Goal: Task Accomplishment & Management: Complete application form

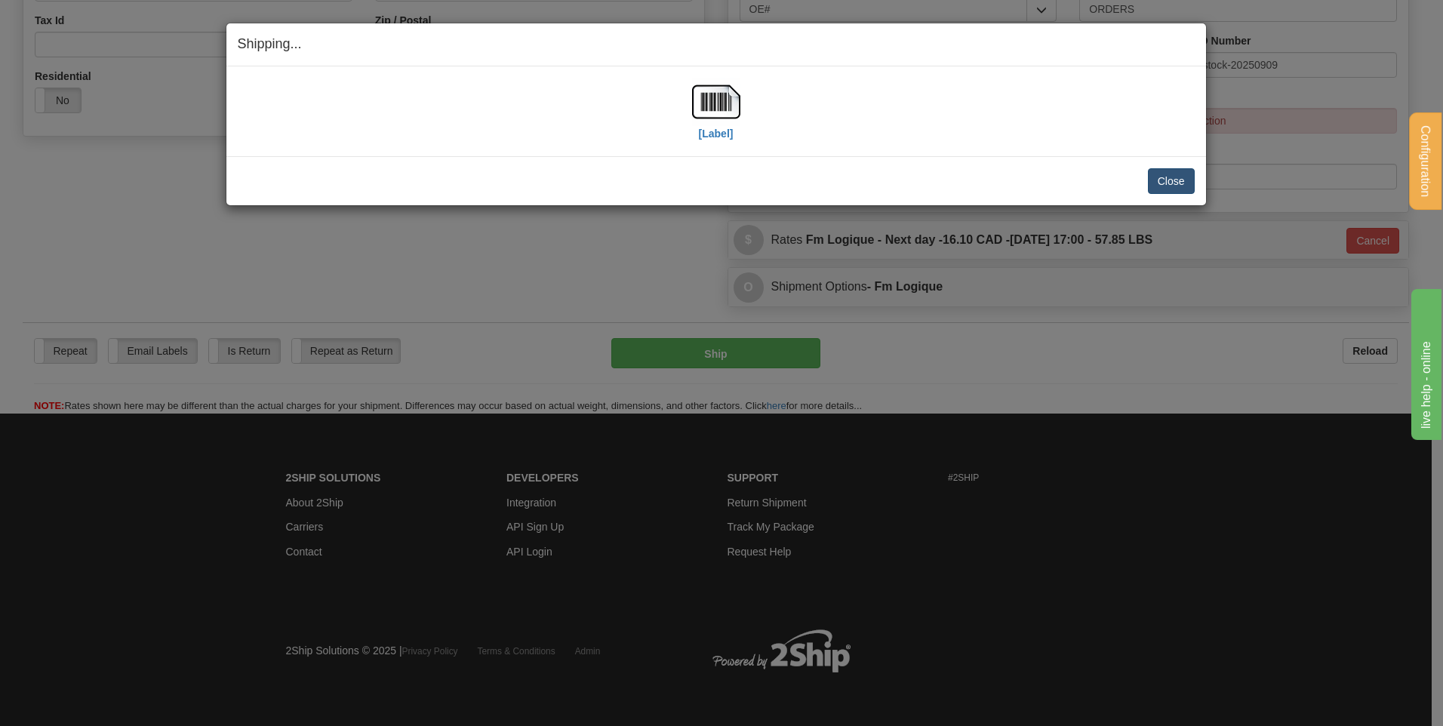
scroll to position [472, 0]
click at [1156, 174] on button "Close" at bounding box center [1171, 181] width 47 height 26
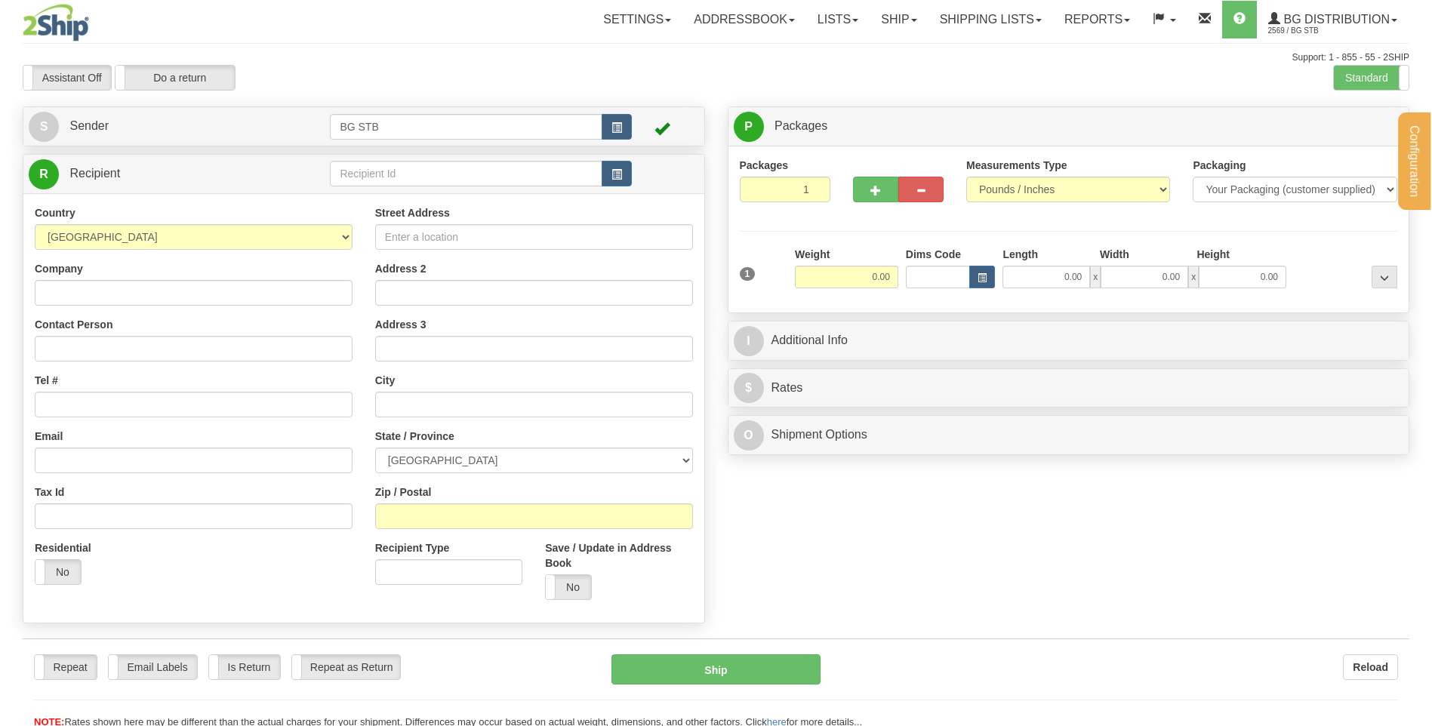
drag, startPoint x: 0, startPoint y: 0, endPoint x: 341, endPoint y: 181, distance: 386.2
click at [340, 183] on div at bounding box center [716, 363] width 1432 height 726
click at [341, 181] on input "text" at bounding box center [466, 174] width 272 height 26
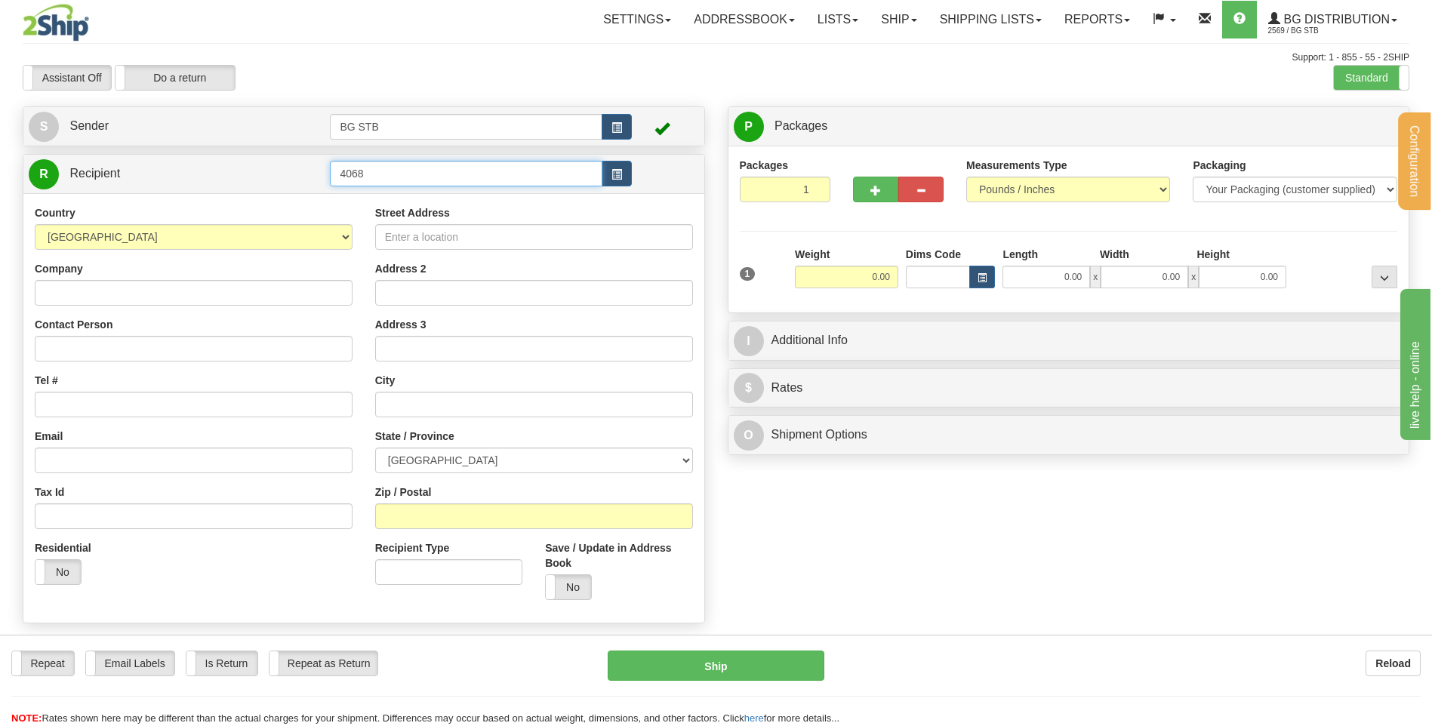
type input "4068"
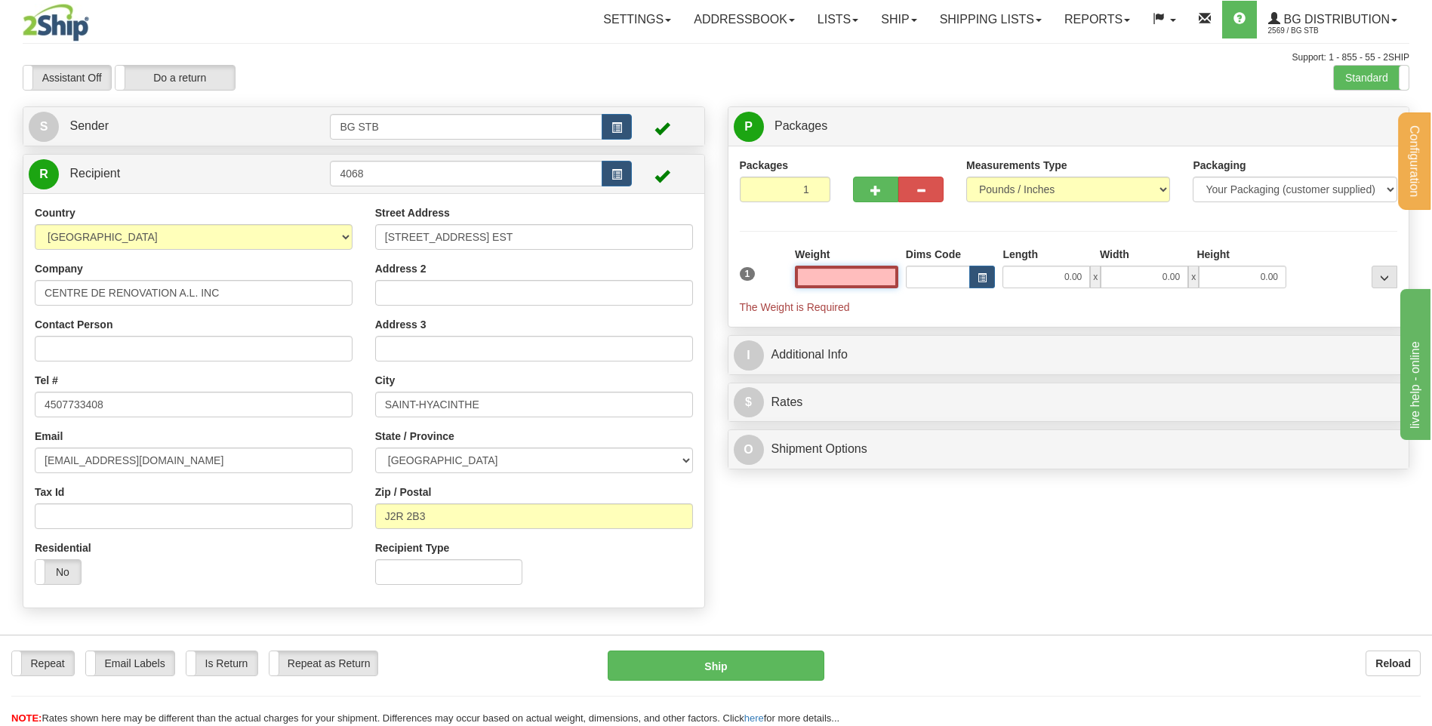
click at [880, 272] on input "text" at bounding box center [846, 277] width 103 height 23
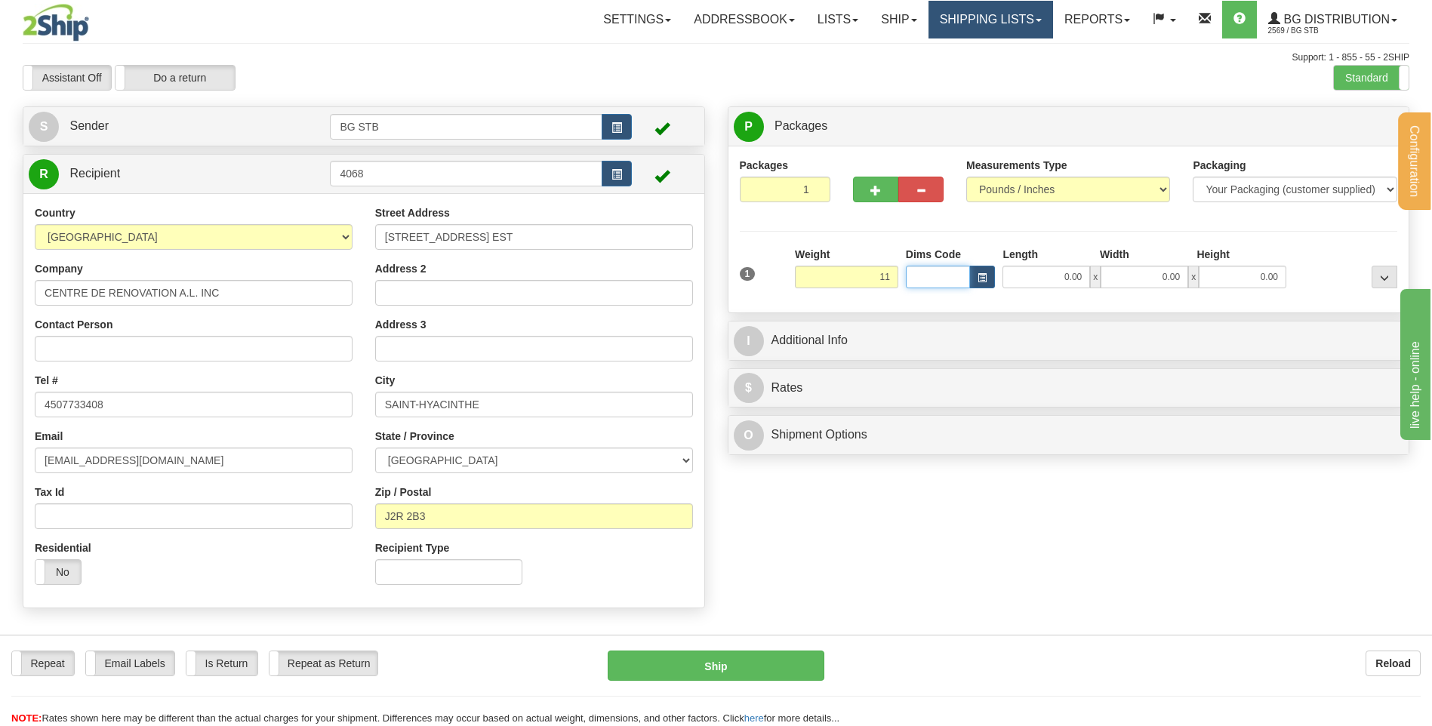
type input "11.00"
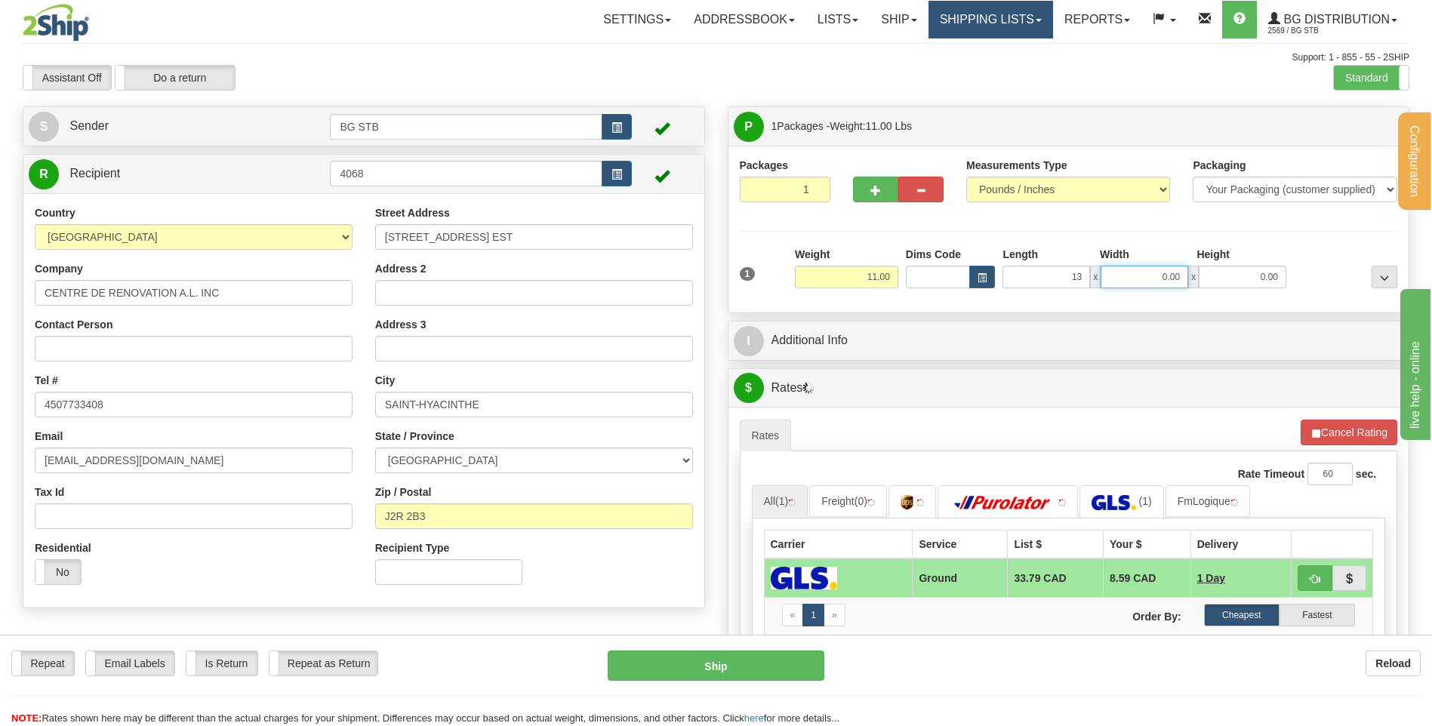
type input "13.00"
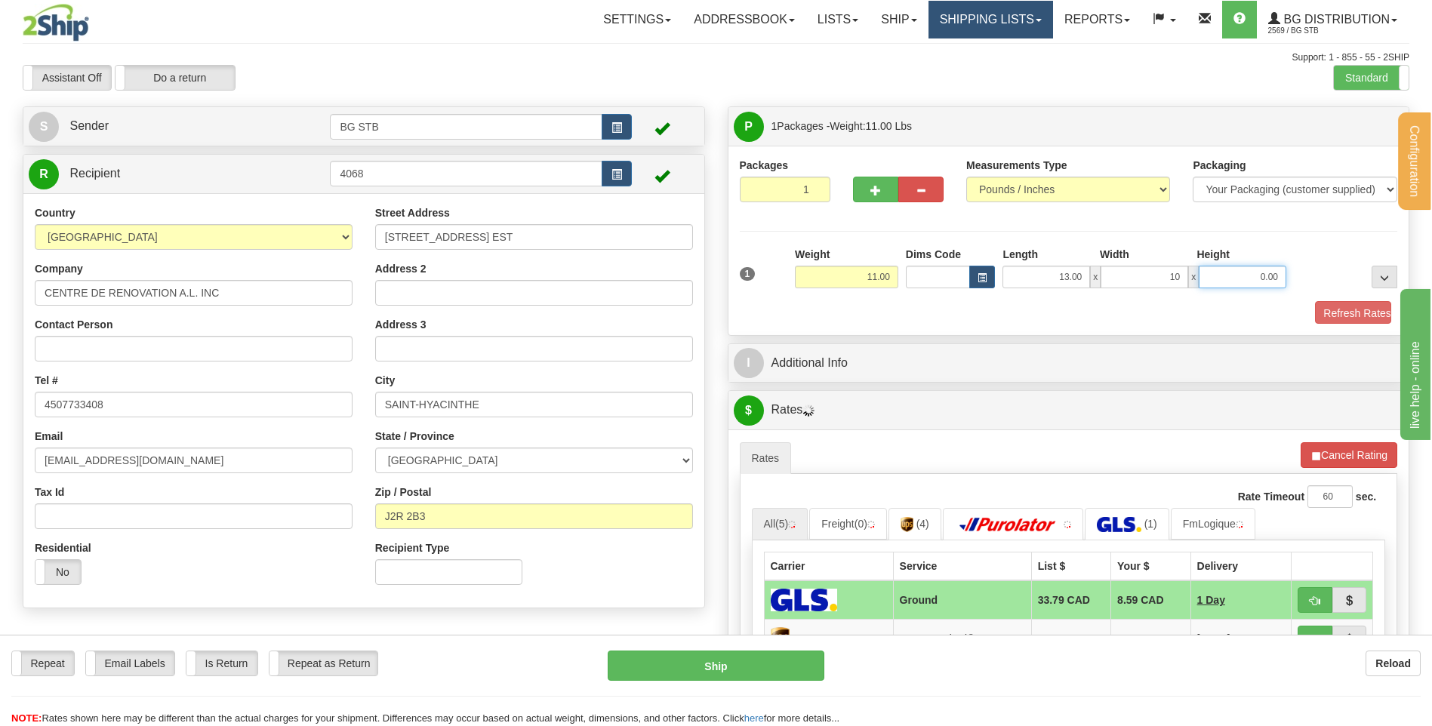
type input "10.00"
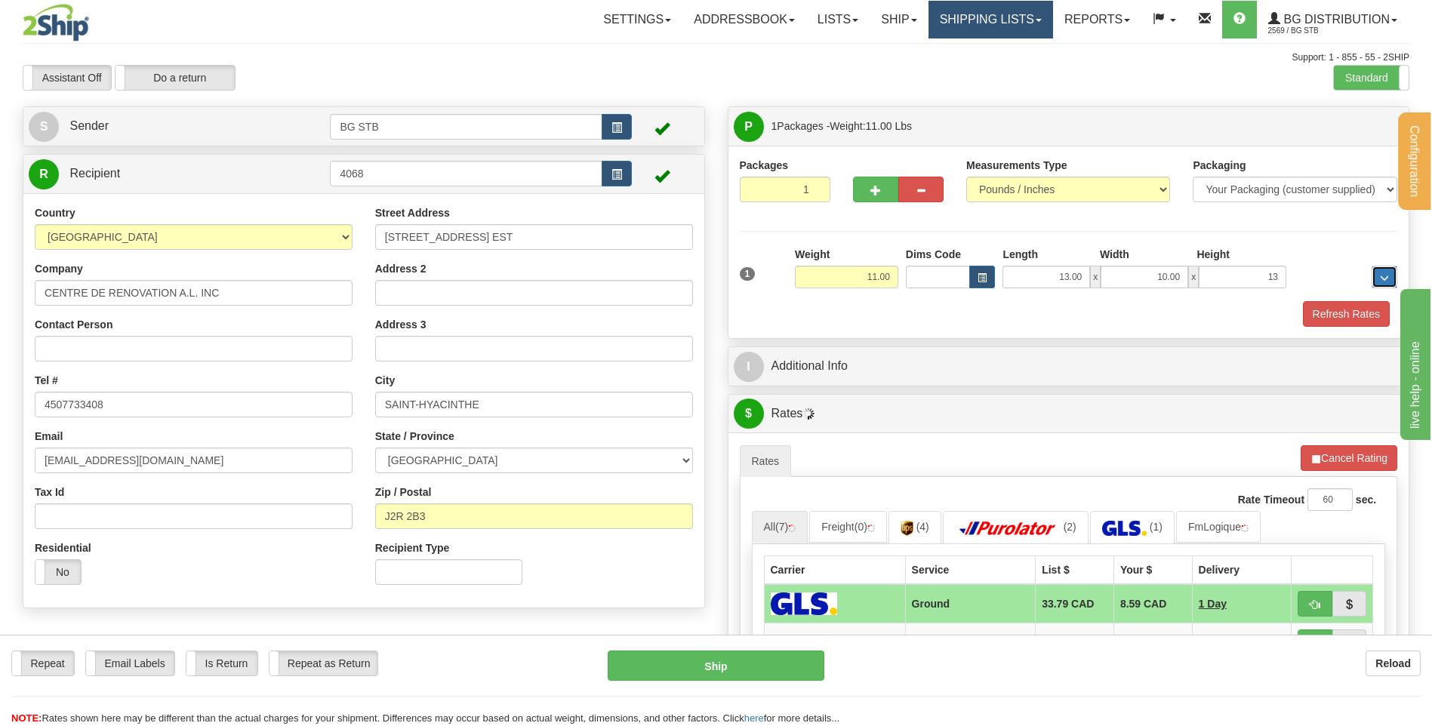
type input "13.00"
click at [903, 351] on div "P Packages 1 Packages - Weight: 11.00 Lbs Shipment Level Shipm. Package Level P…" at bounding box center [1068, 556] width 705 height 901
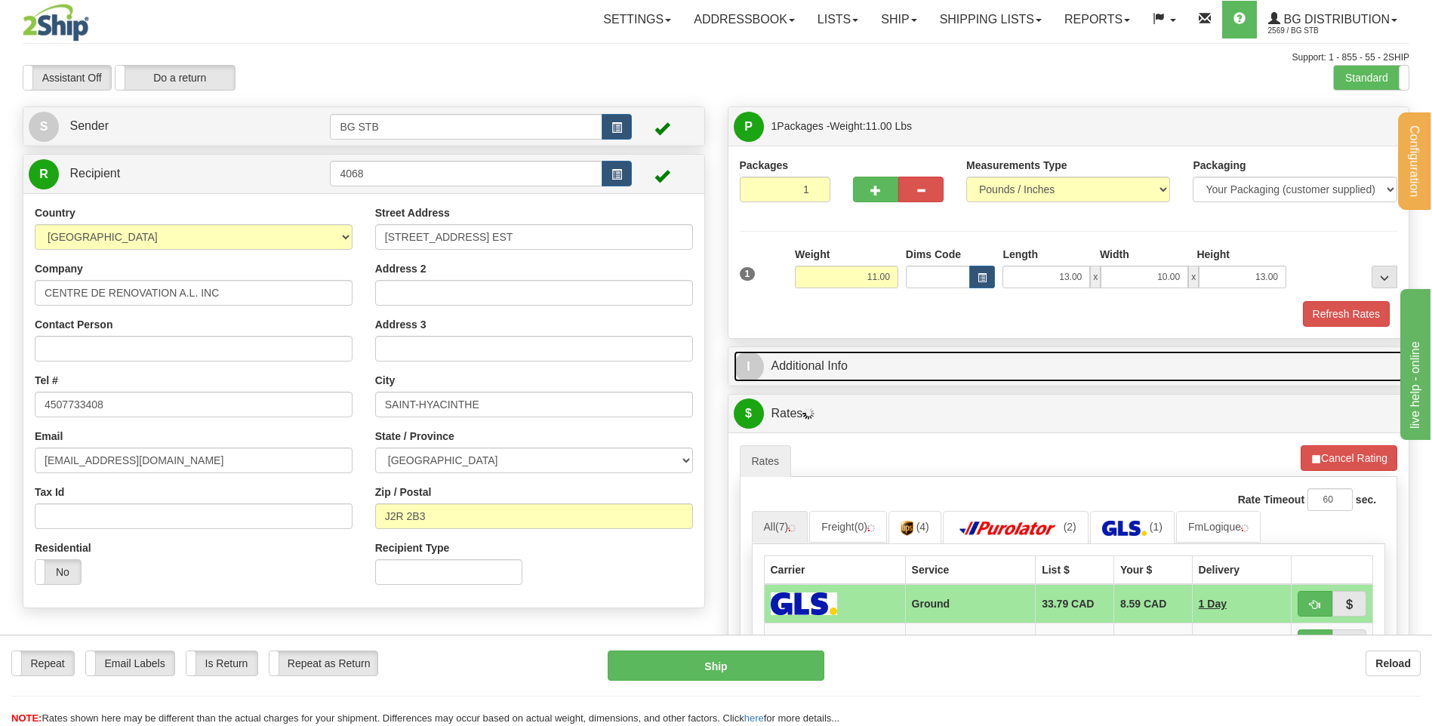
click at [901, 363] on link "I Additional Info" at bounding box center [1069, 366] width 670 height 31
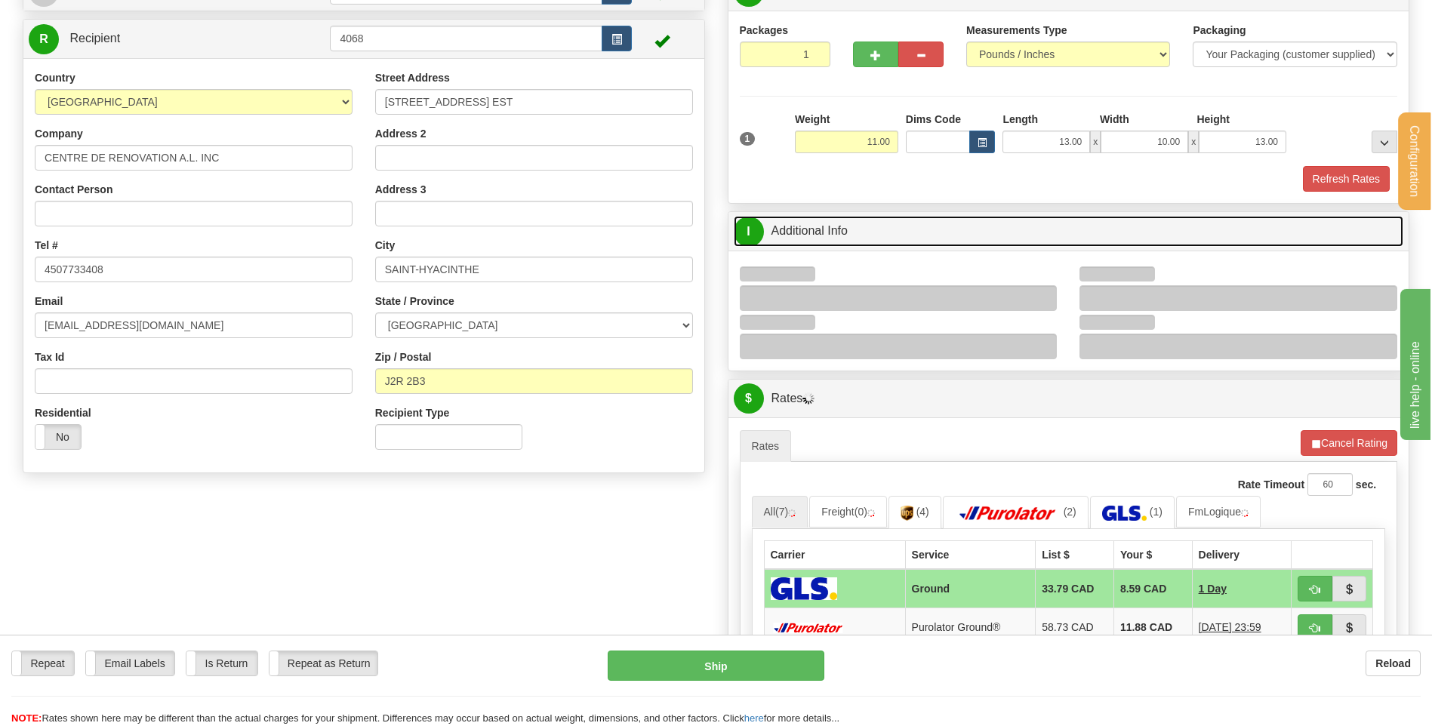
scroll to position [302, 0]
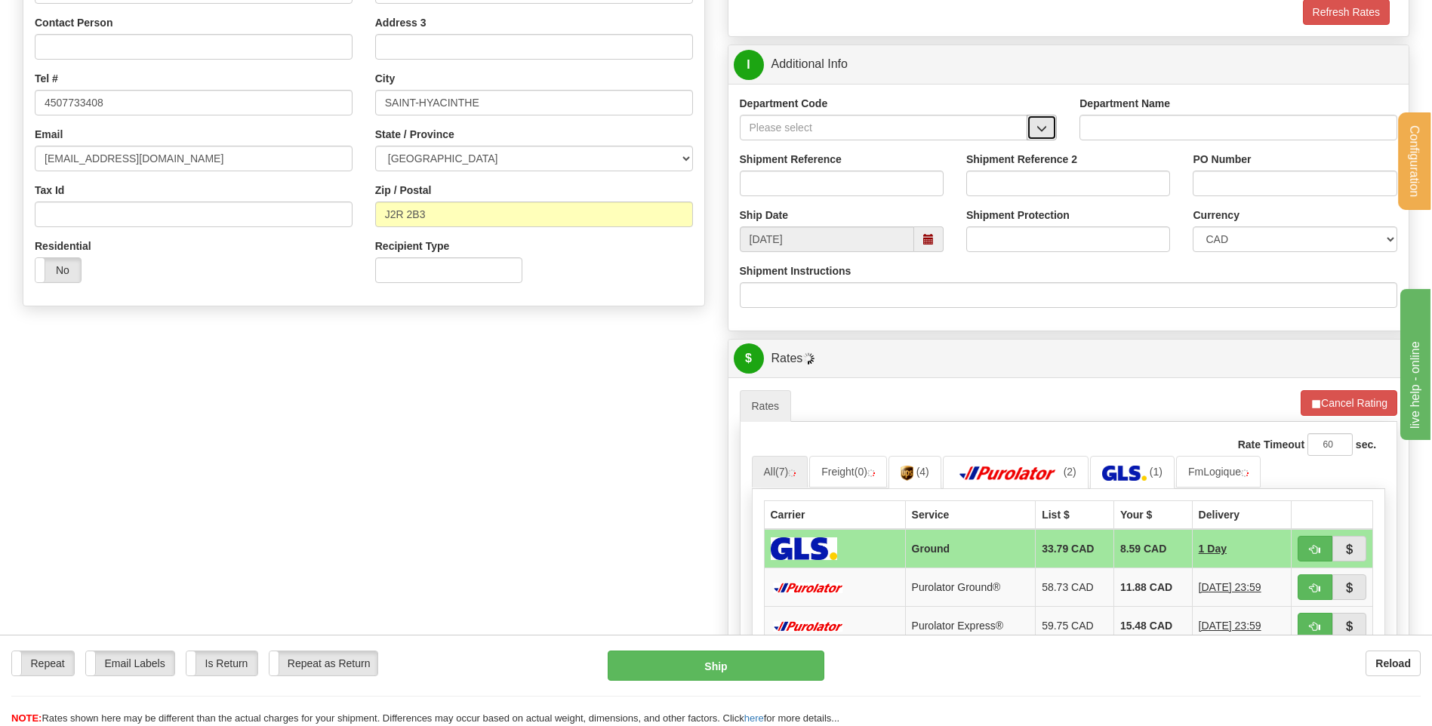
click at [1045, 131] on span "button" at bounding box center [1041, 129] width 11 height 10
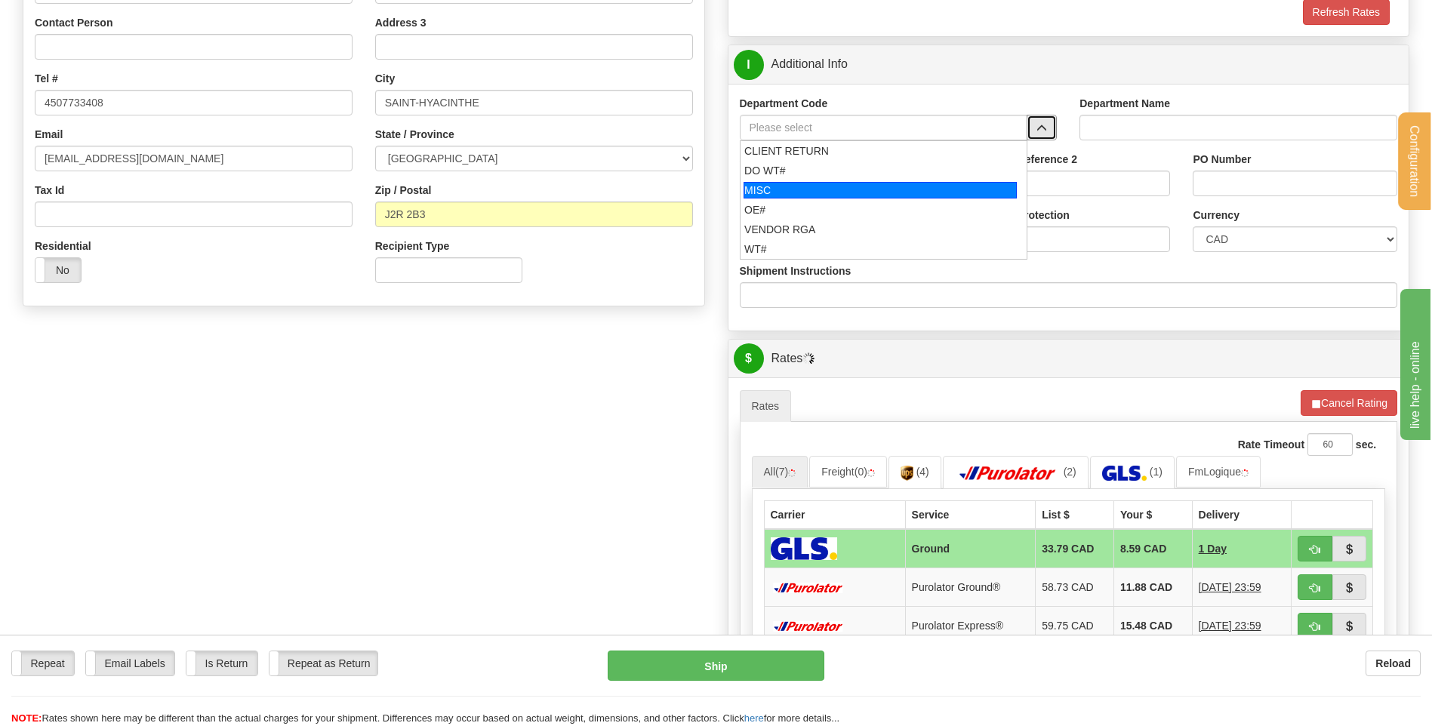
click at [870, 209] on div "OE#" at bounding box center [880, 209] width 272 height 15
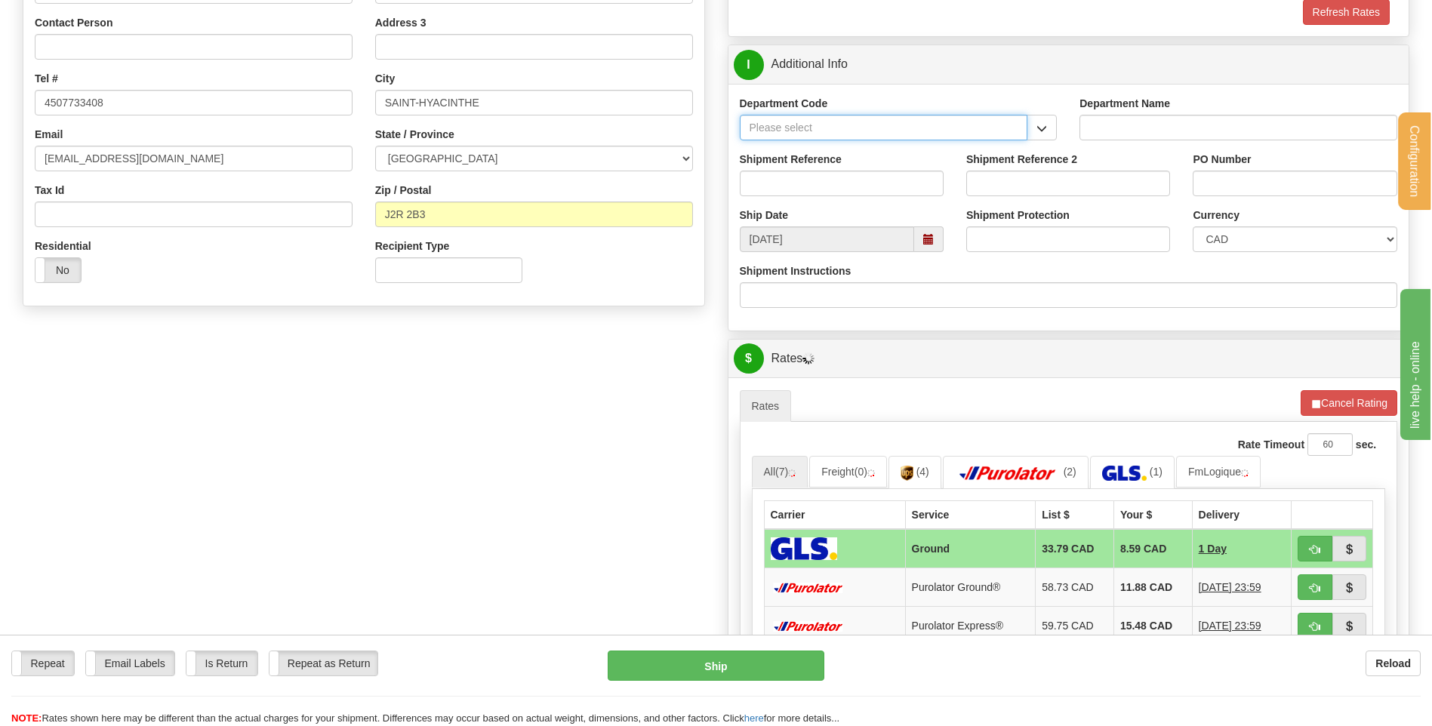
type input "OE#"
type input "ORDERS"
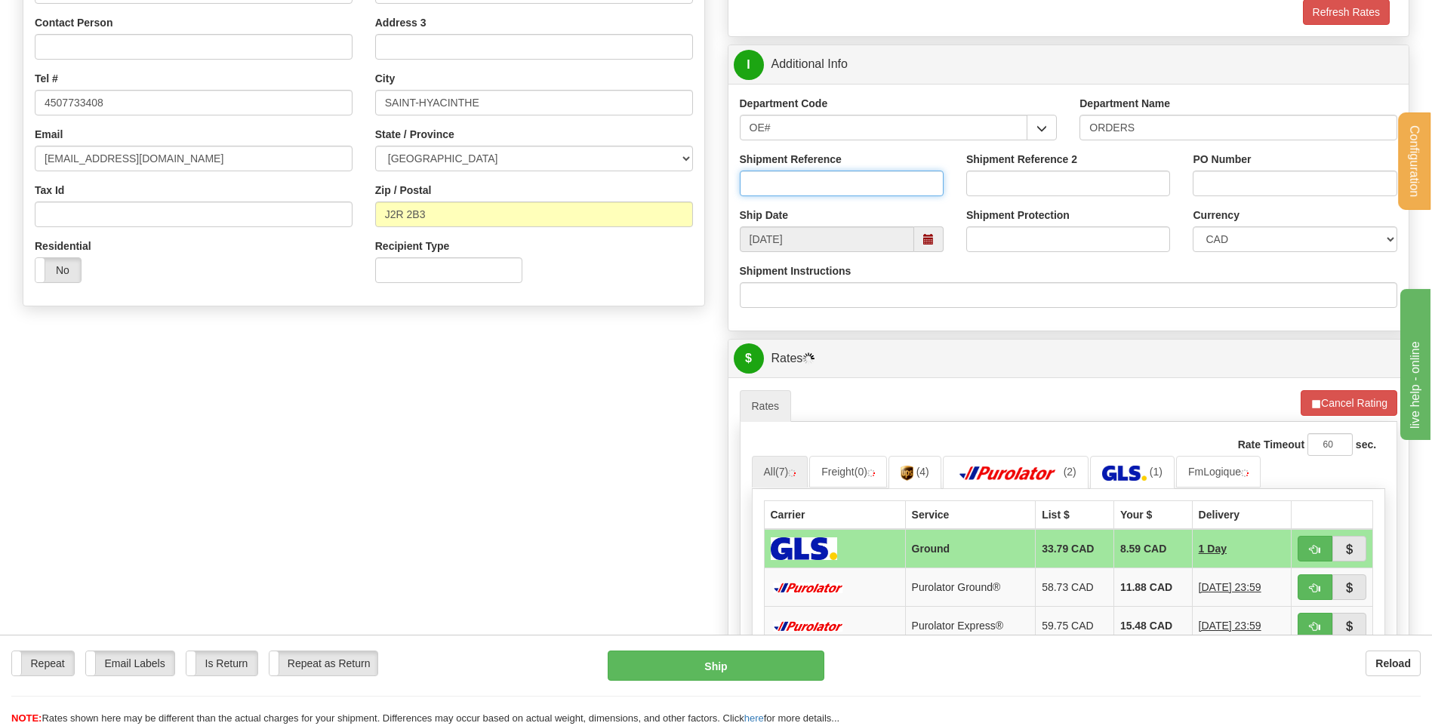
click at [865, 192] on input "Shipment Reference" at bounding box center [842, 184] width 204 height 26
type input "80005793-00 / 80004338-01 / 80005758-00"
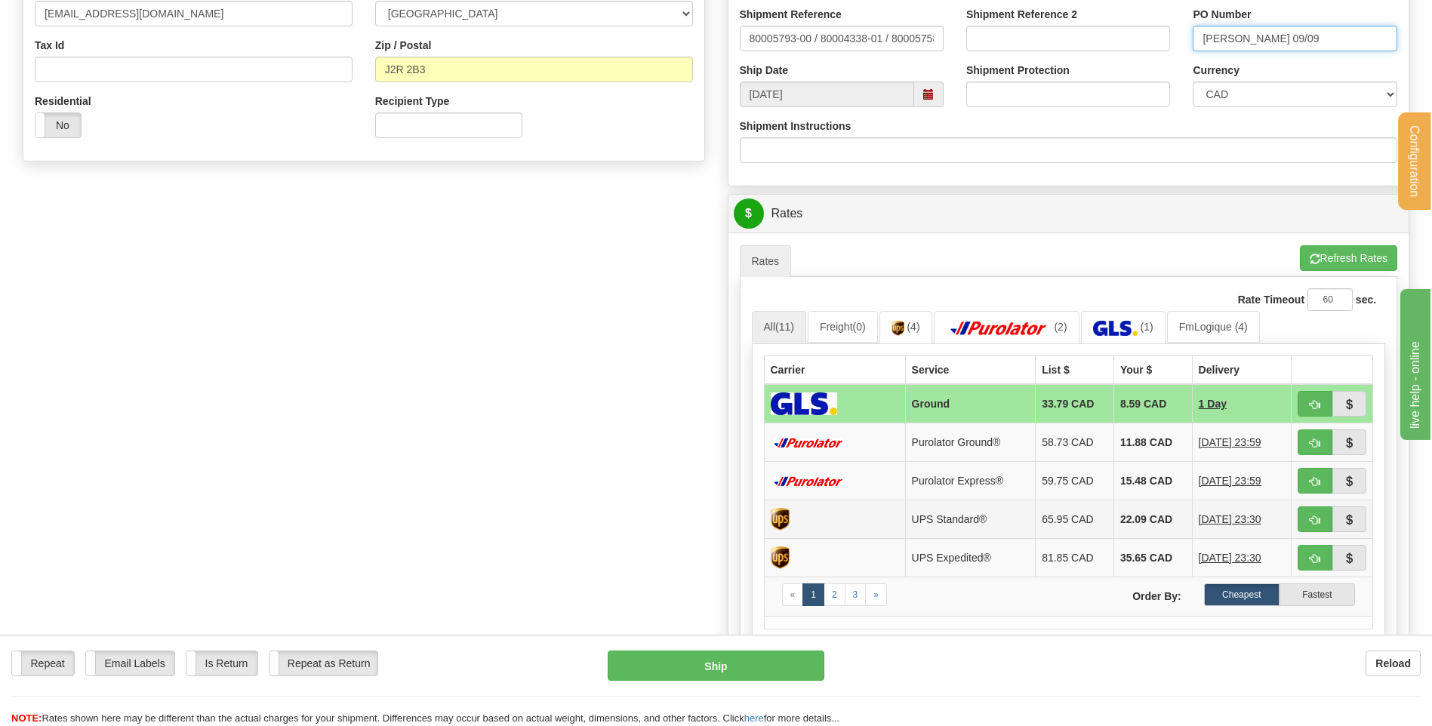
scroll to position [528, 0]
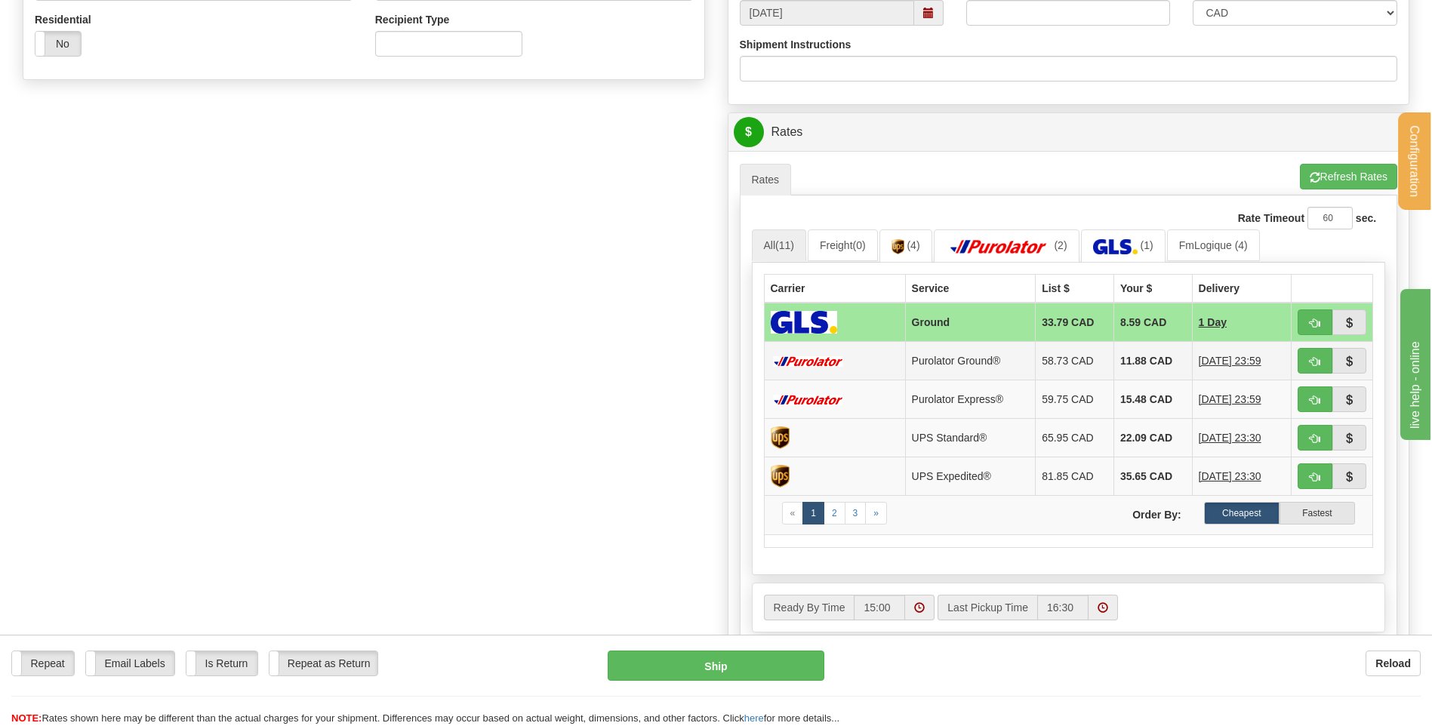
type input "JESSY 09/09"
click at [1309, 355] on button "button" at bounding box center [1314, 361] width 35 height 26
type input "260"
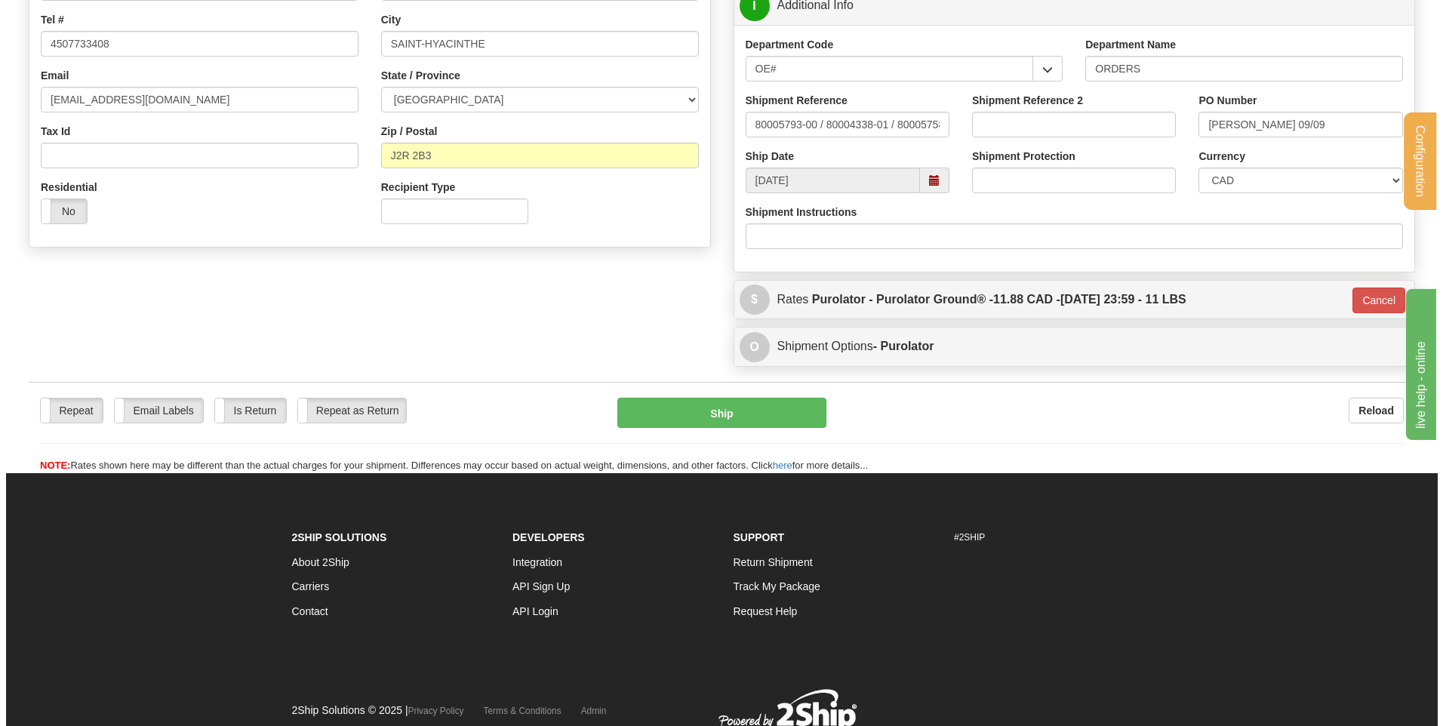
scroll to position [282, 0]
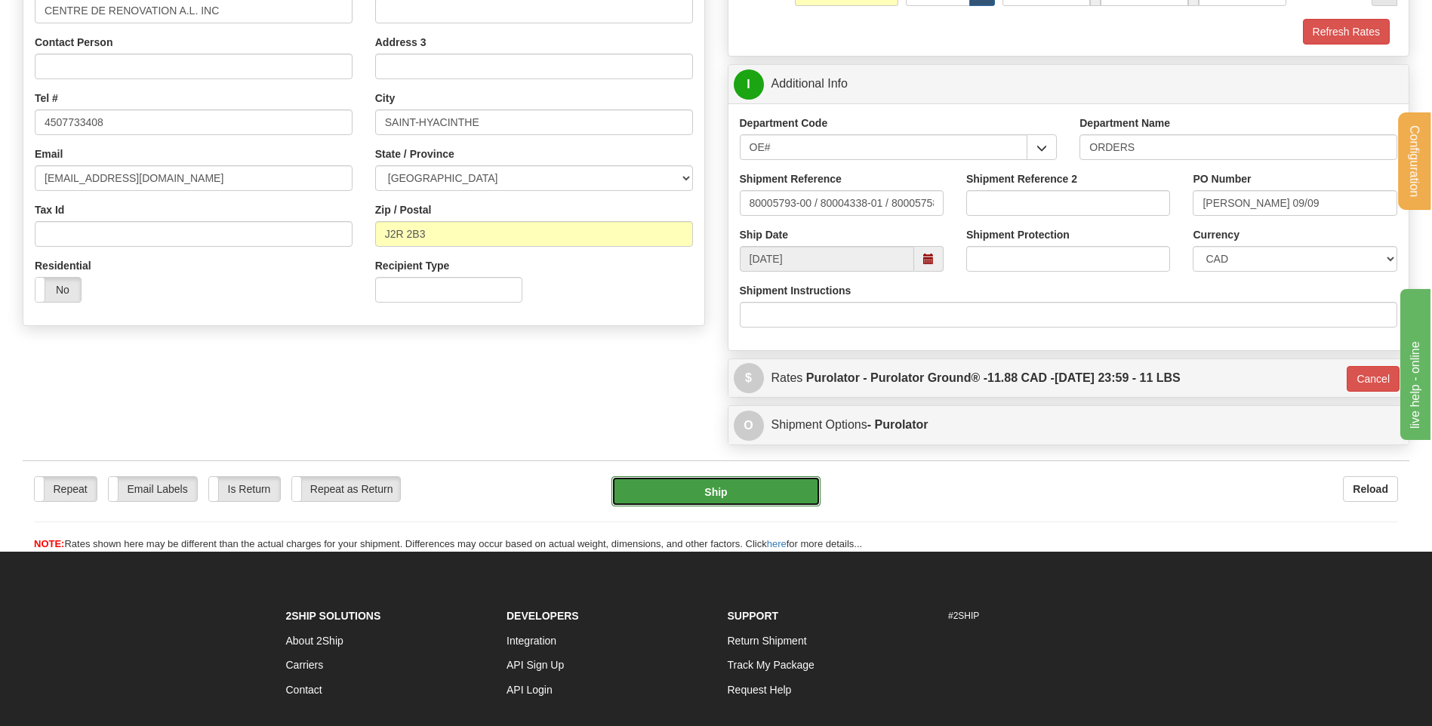
click at [694, 500] on button "Ship" at bounding box center [715, 491] width 208 height 30
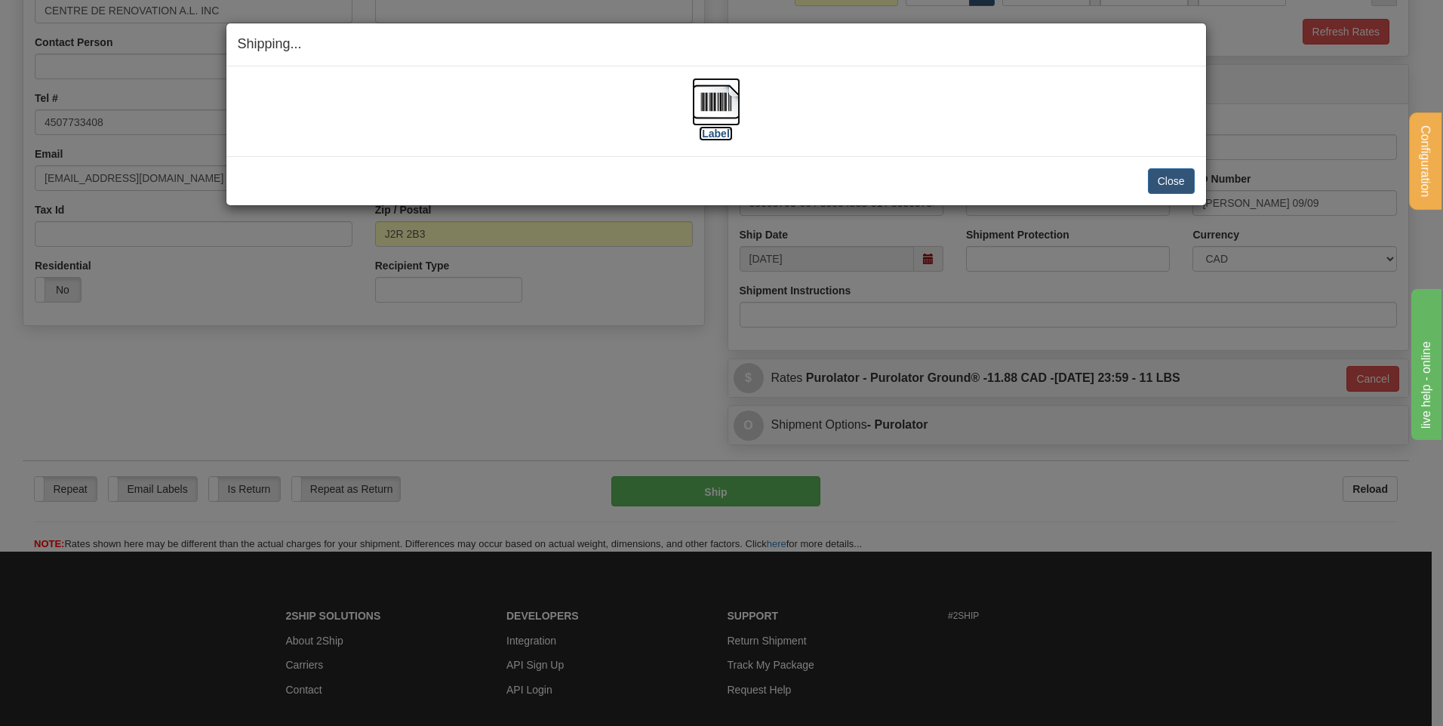
click at [706, 100] on img at bounding box center [716, 102] width 48 height 48
click at [1165, 174] on button "Close" at bounding box center [1171, 181] width 47 height 26
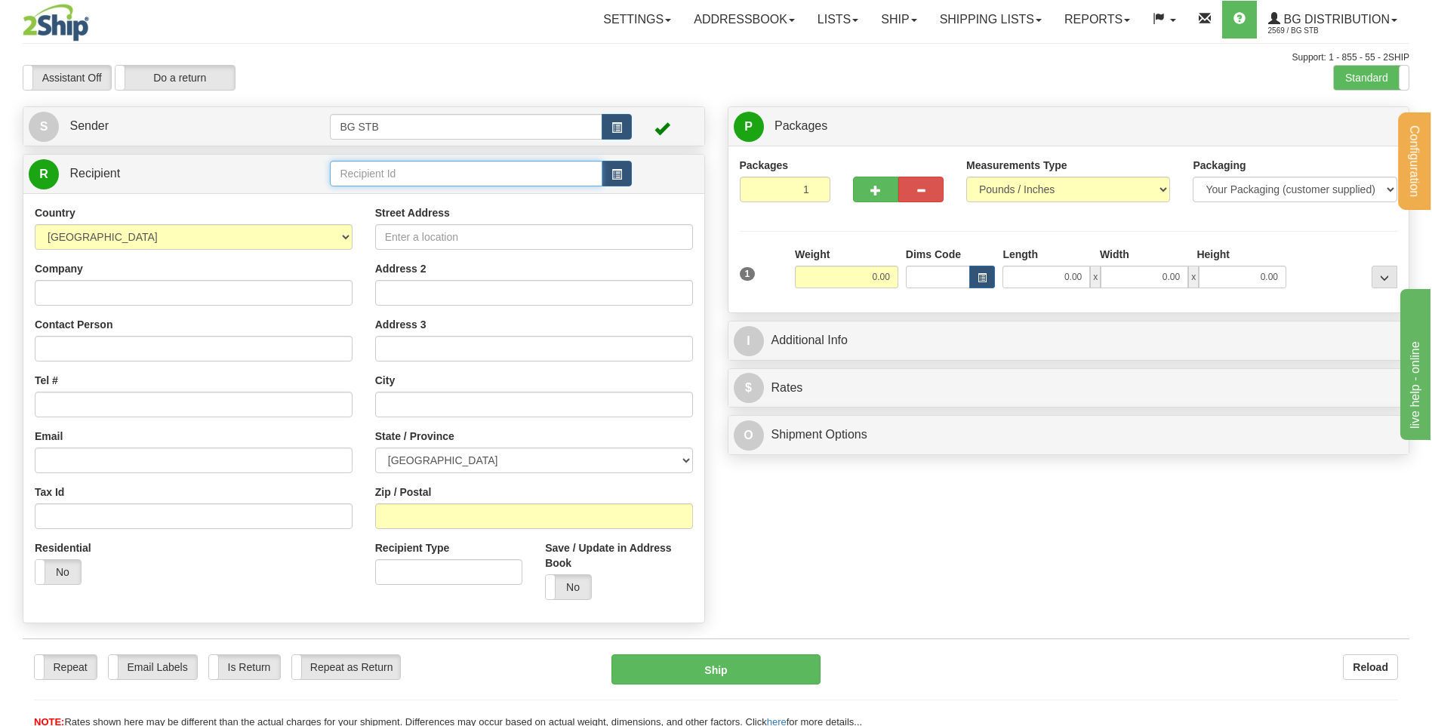
click at [501, 167] on input "text" at bounding box center [466, 174] width 272 height 26
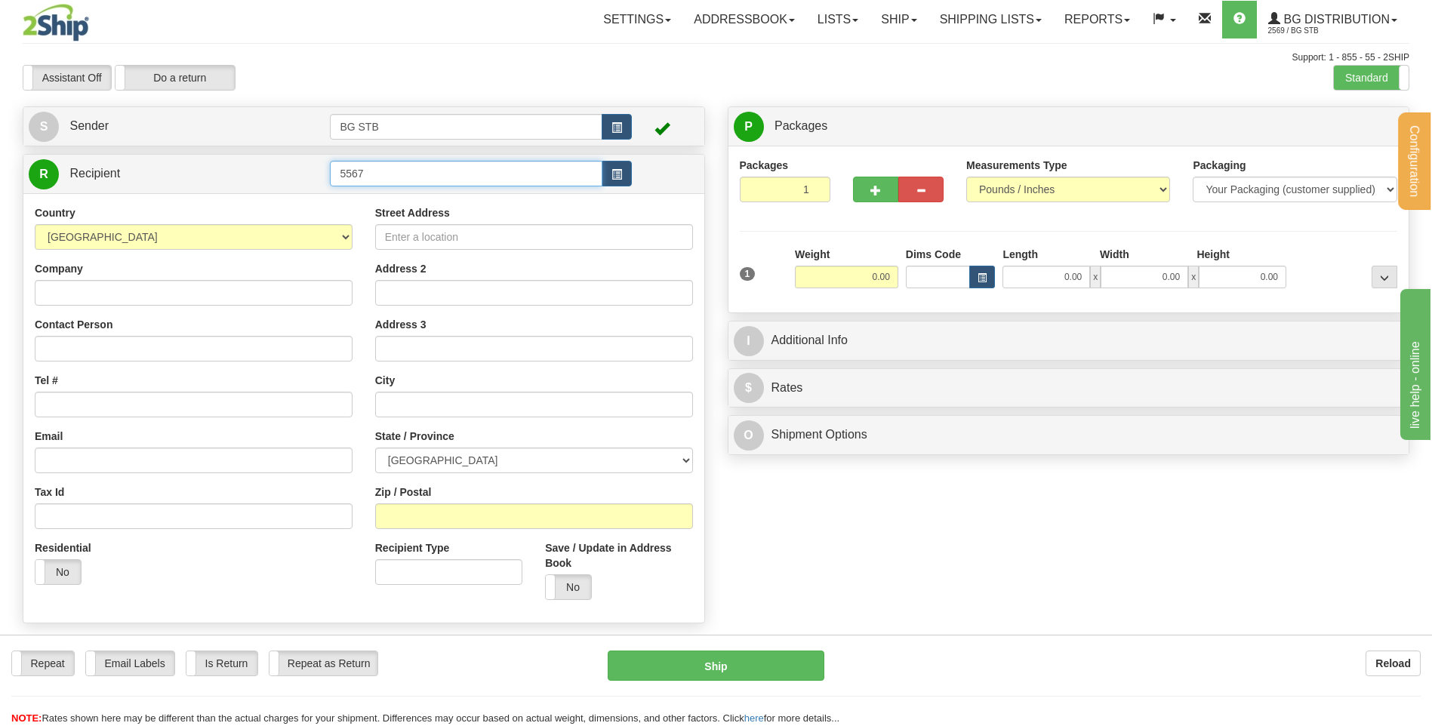
type input "5567"
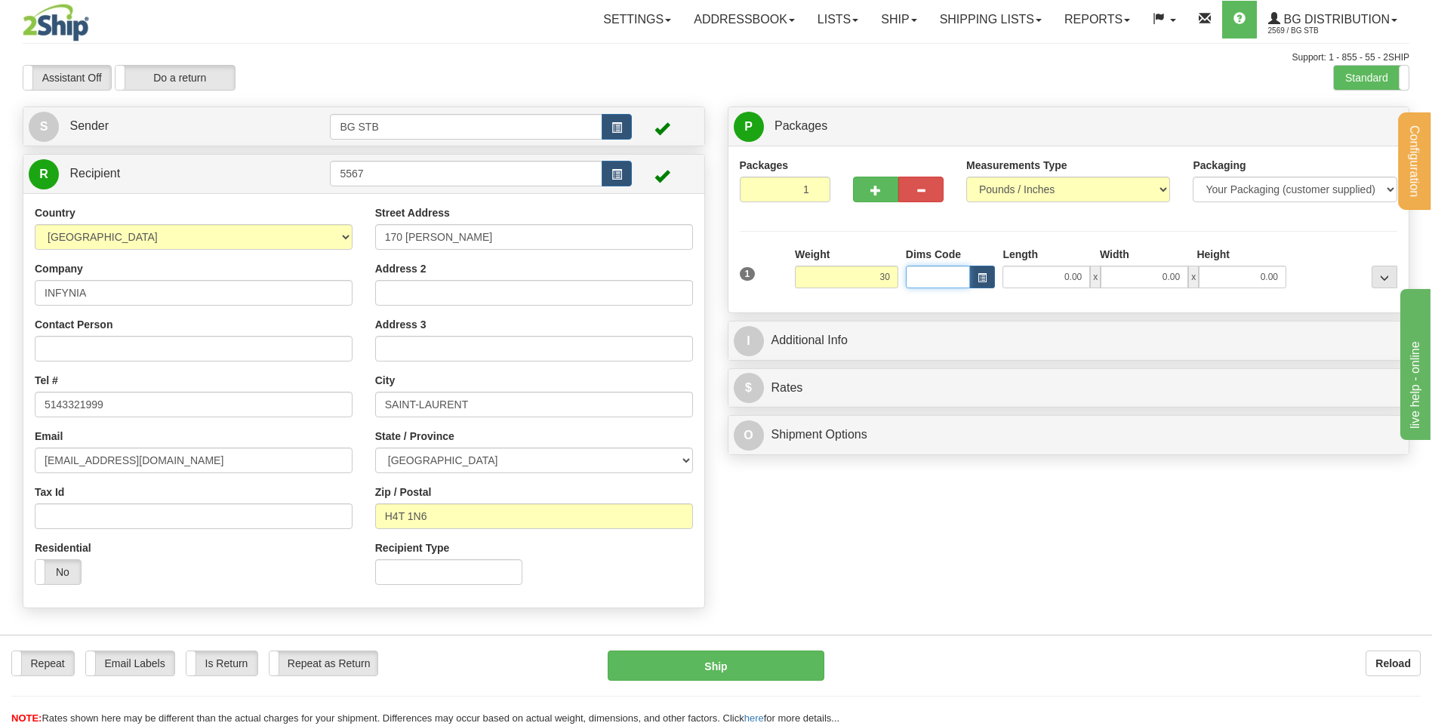
type input "30.00"
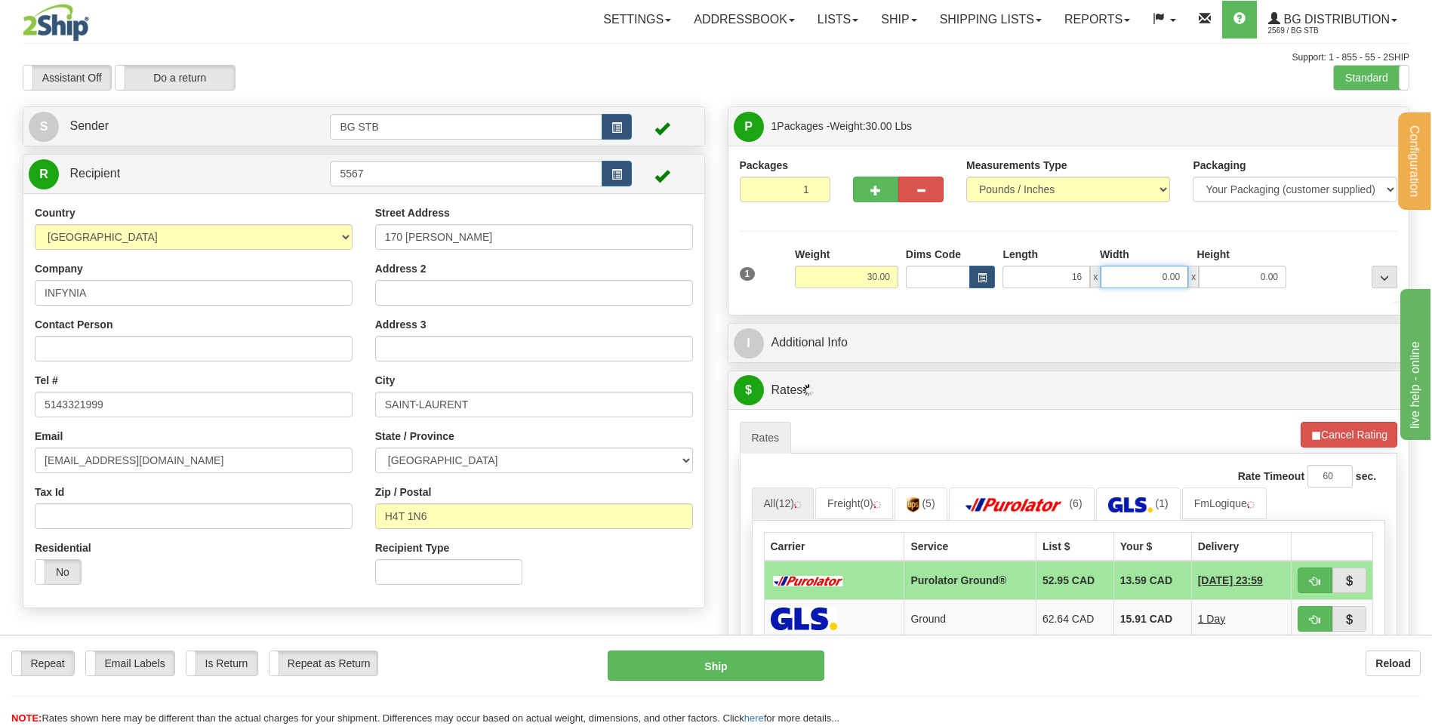
type input "16.00"
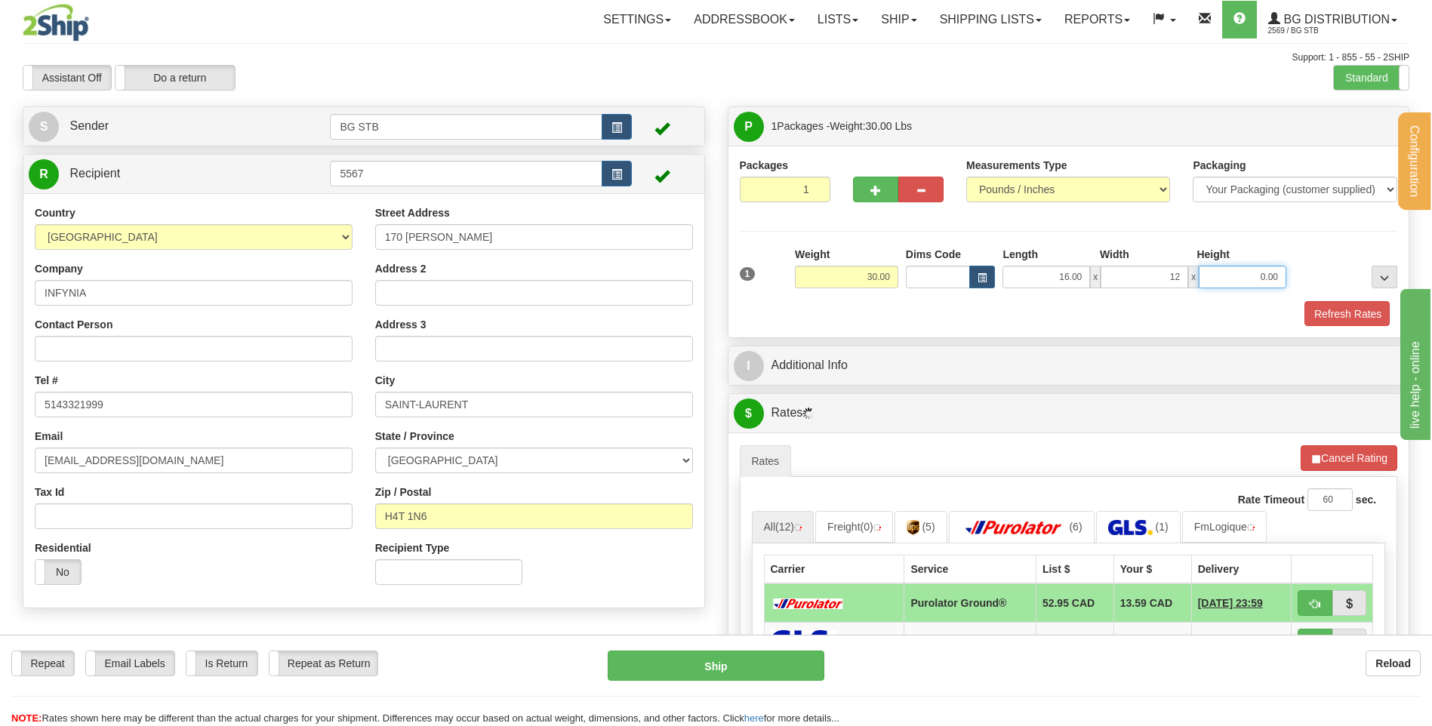
type input "12.00"
type input "11.00"
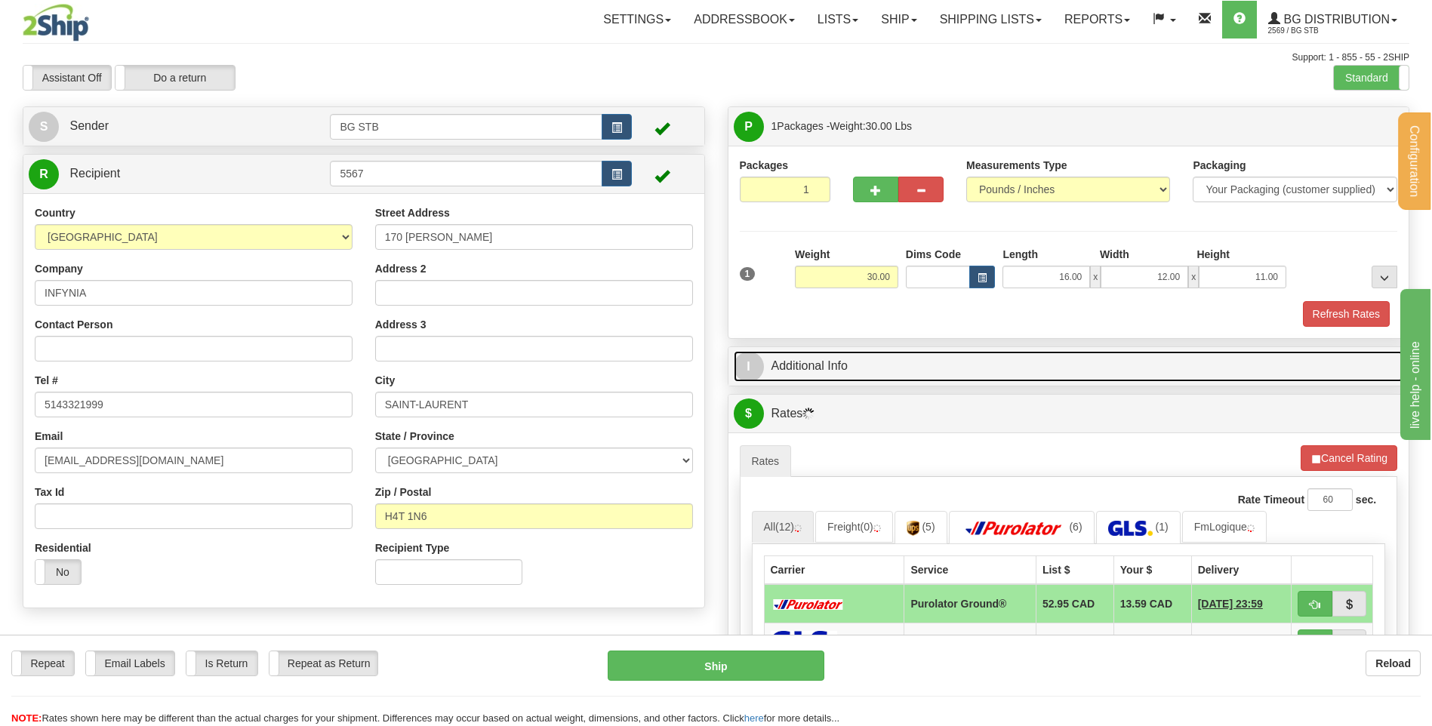
click at [818, 365] on link "I Additional Info" at bounding box center [1069, 366] width 670 height 31
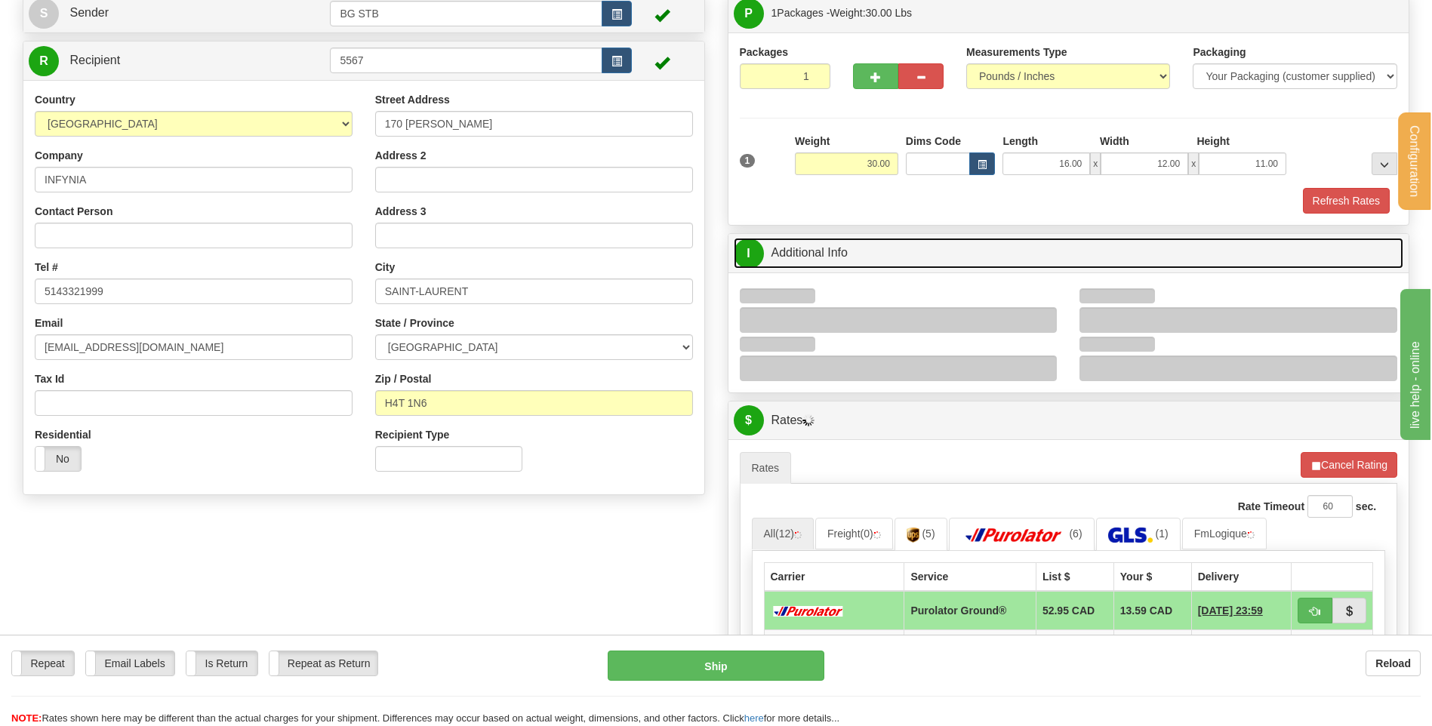
scroll to position [226, 0]
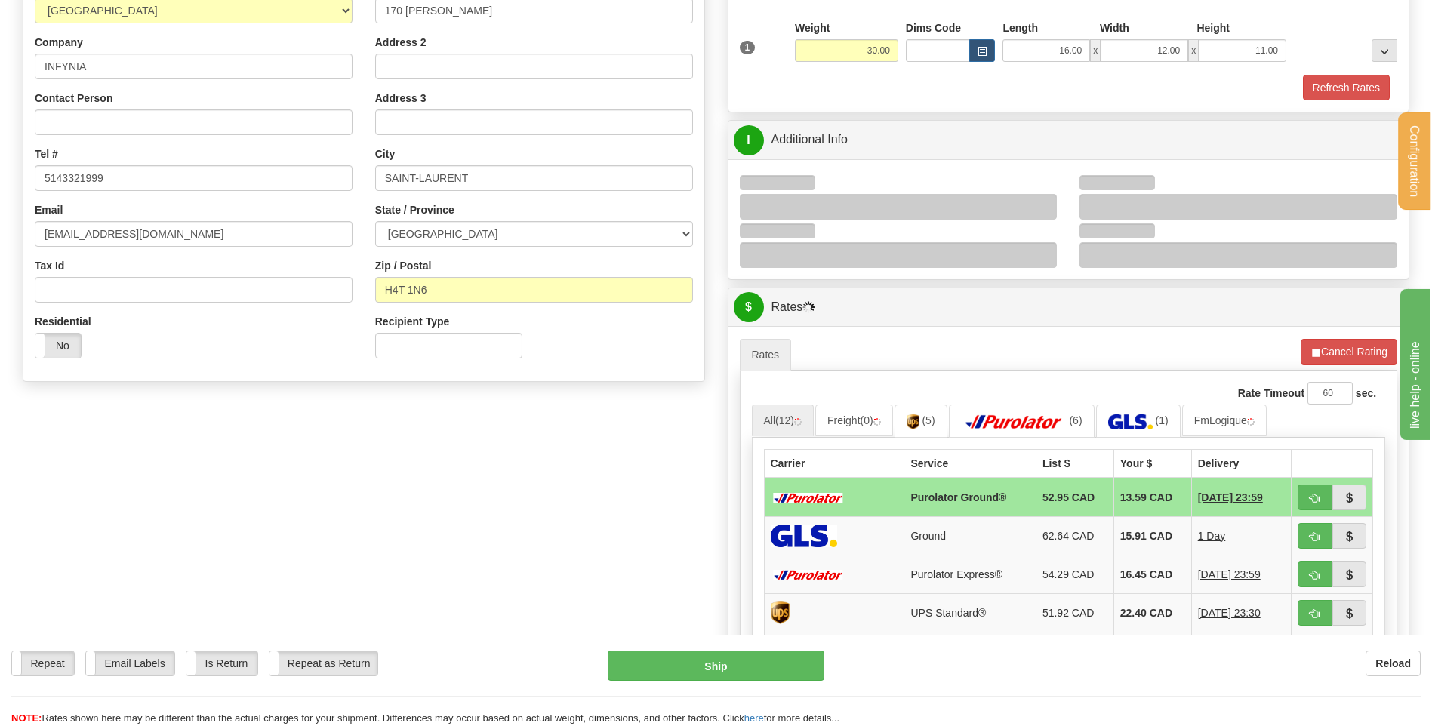
click at [1048, 205] on div at bounding box center [899, 207] width 318 height 26
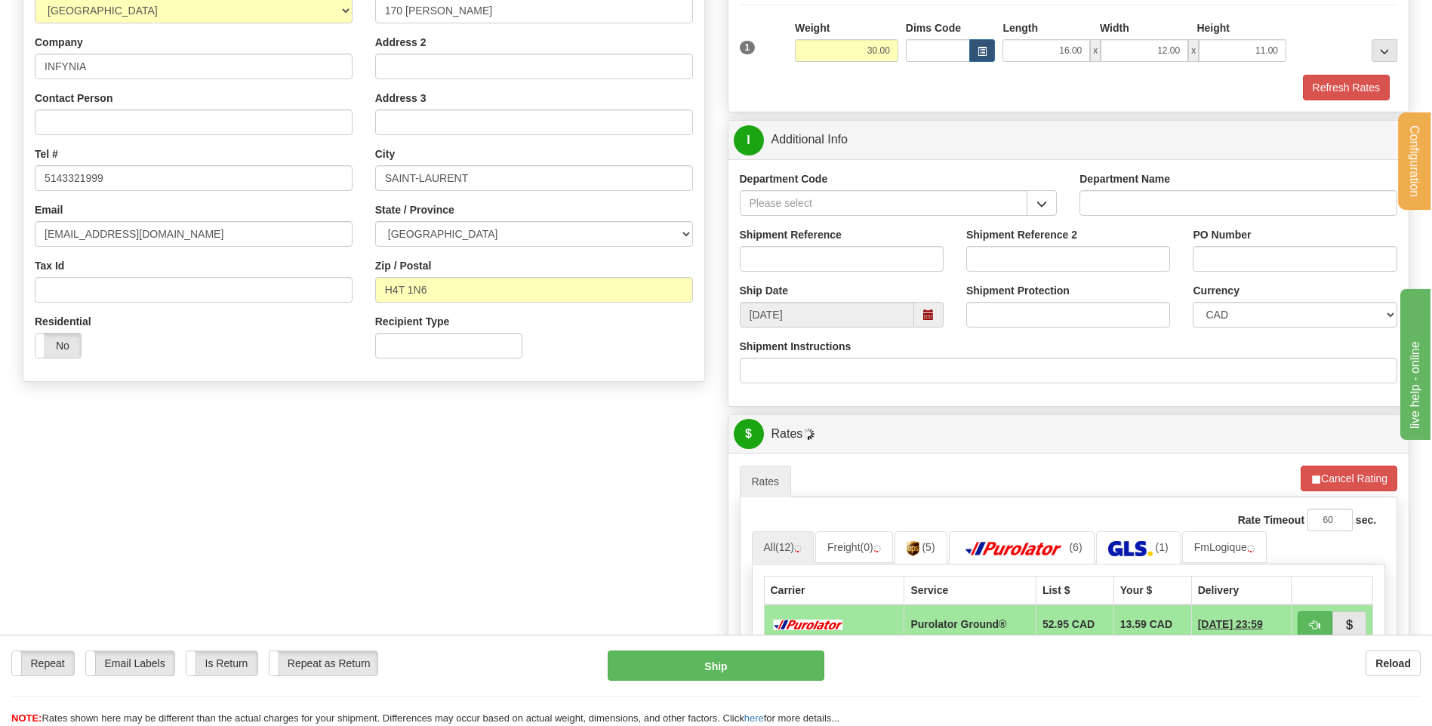
click at [1041, 207] on span "button" at bounding box center [1041, 204] width 11 height 10
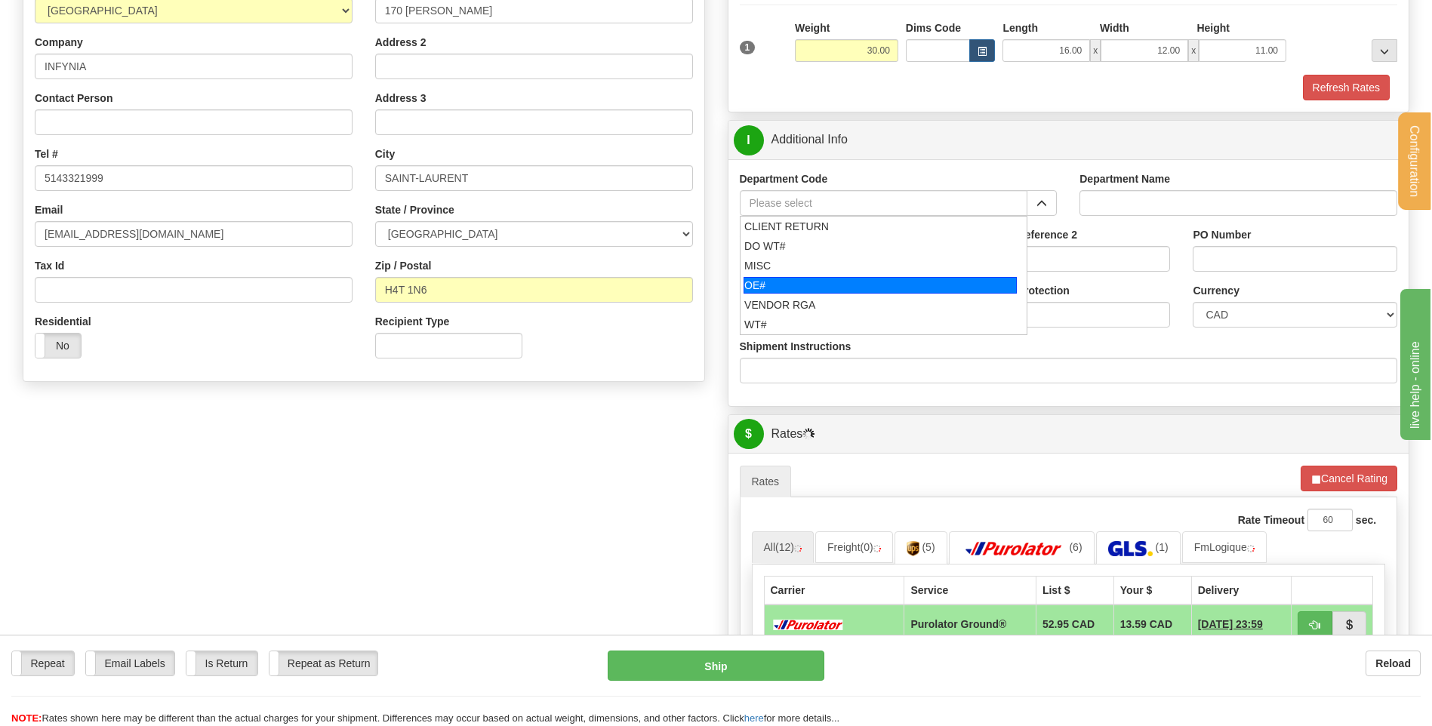
click at [777, 285] on div "OE#" at bounding box center [879, 285] width 273 height 17
type input "OE#"
type input "ORDERS"
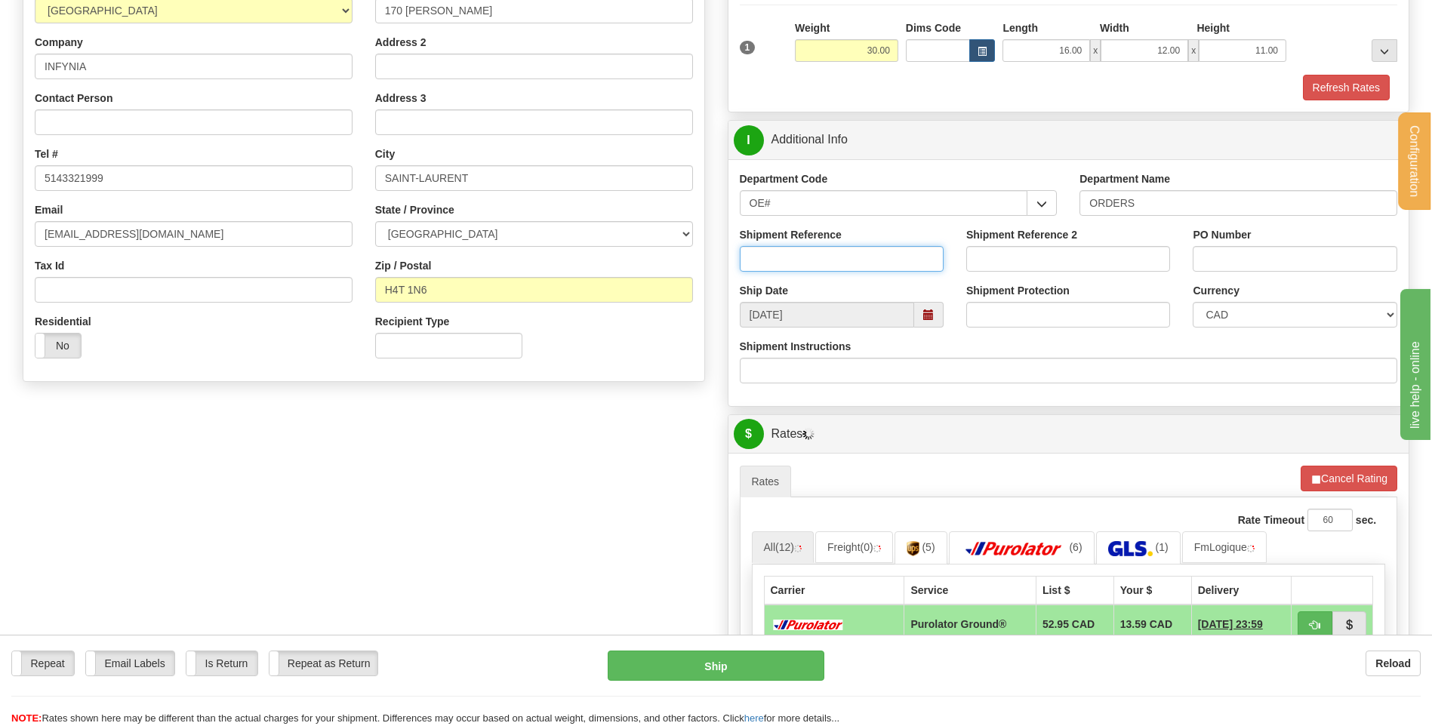
click at [788, 266] on input "Shipment Reference" at bounding box center [842, 259] width 204 height 26
type input "80005806-00"
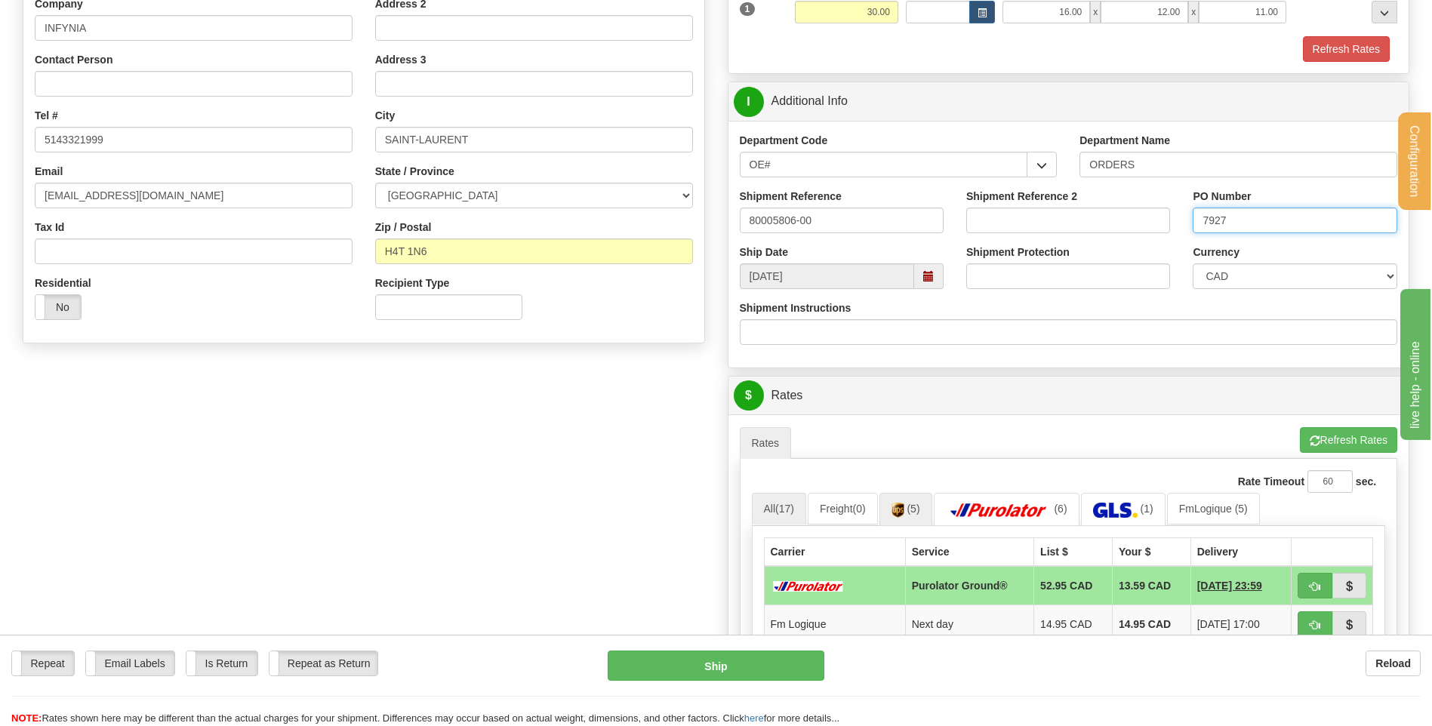
scroll to position [528, 0]
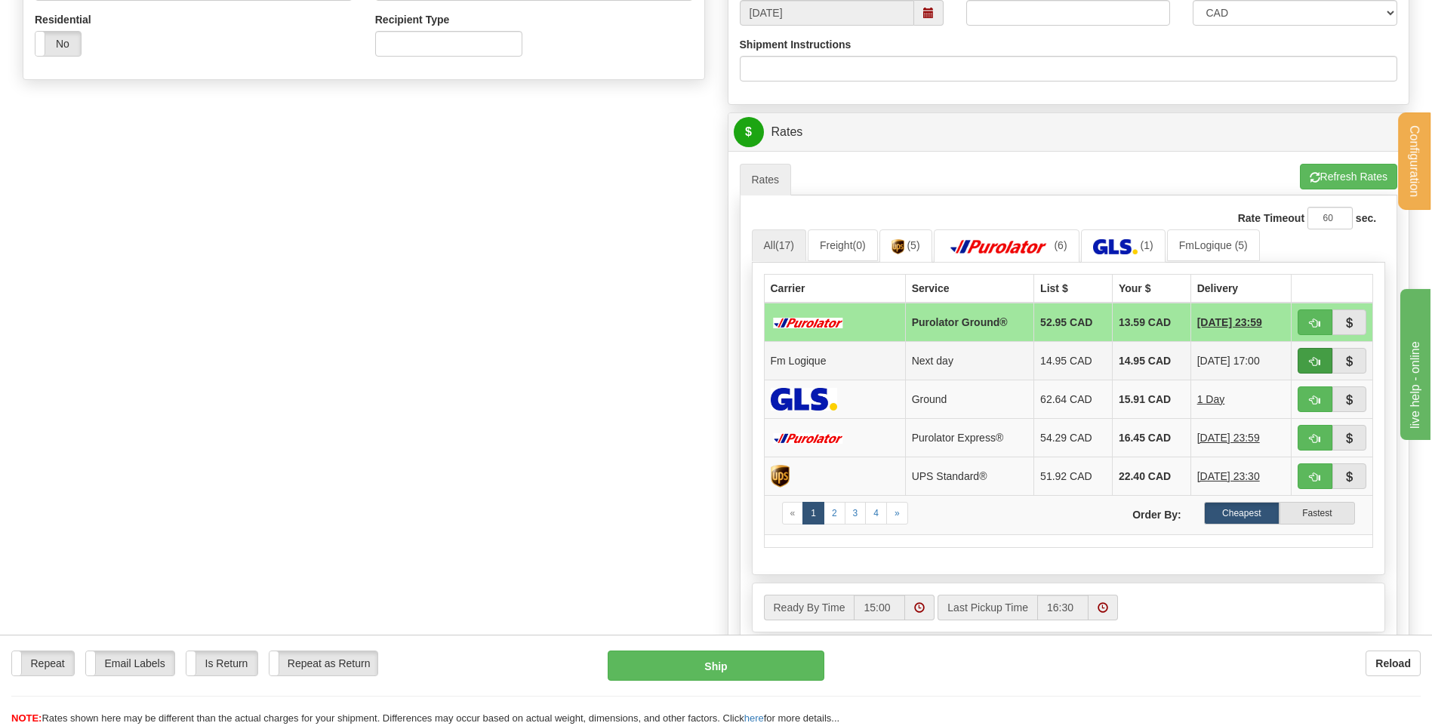
type input "7927"
click at [1320, 360] on button "button" at bounding box center [1314, 361] width 35 height 26
type input "jour"
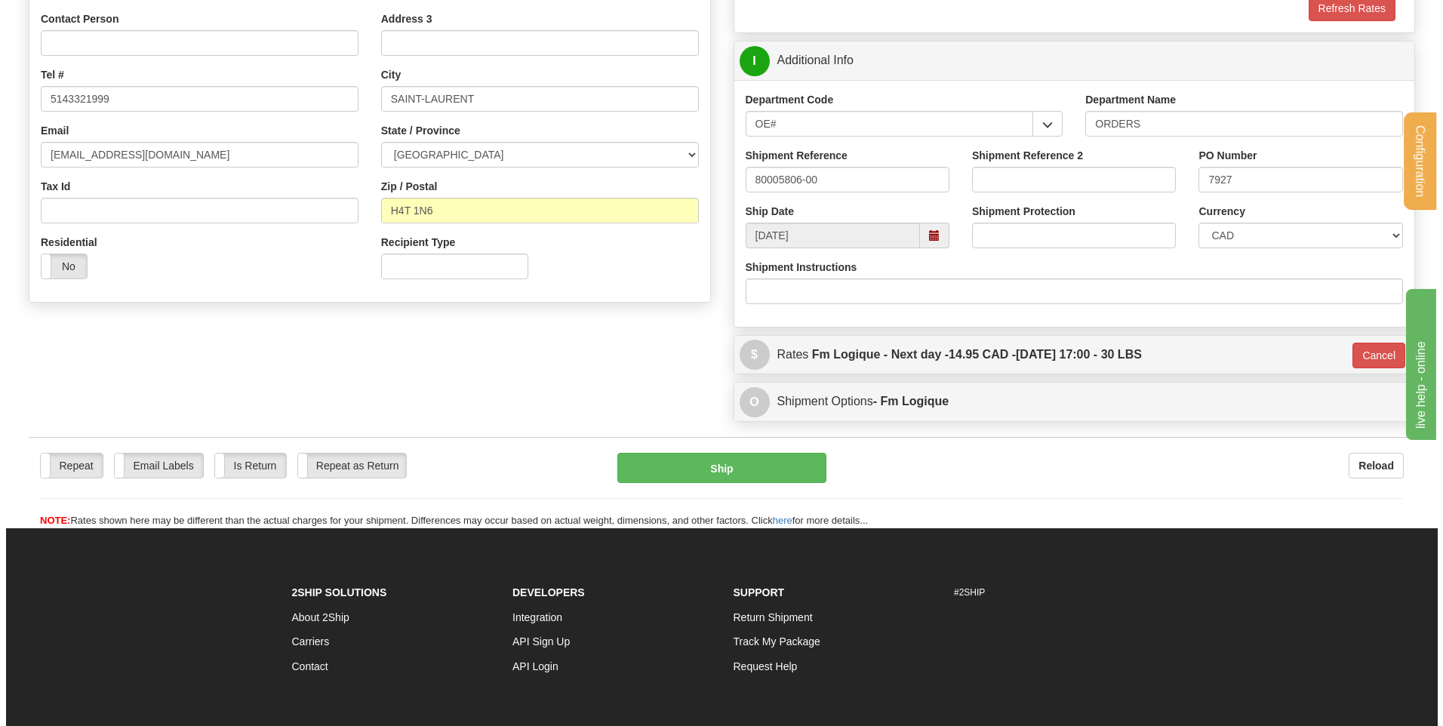
scroll to position [234, 0]
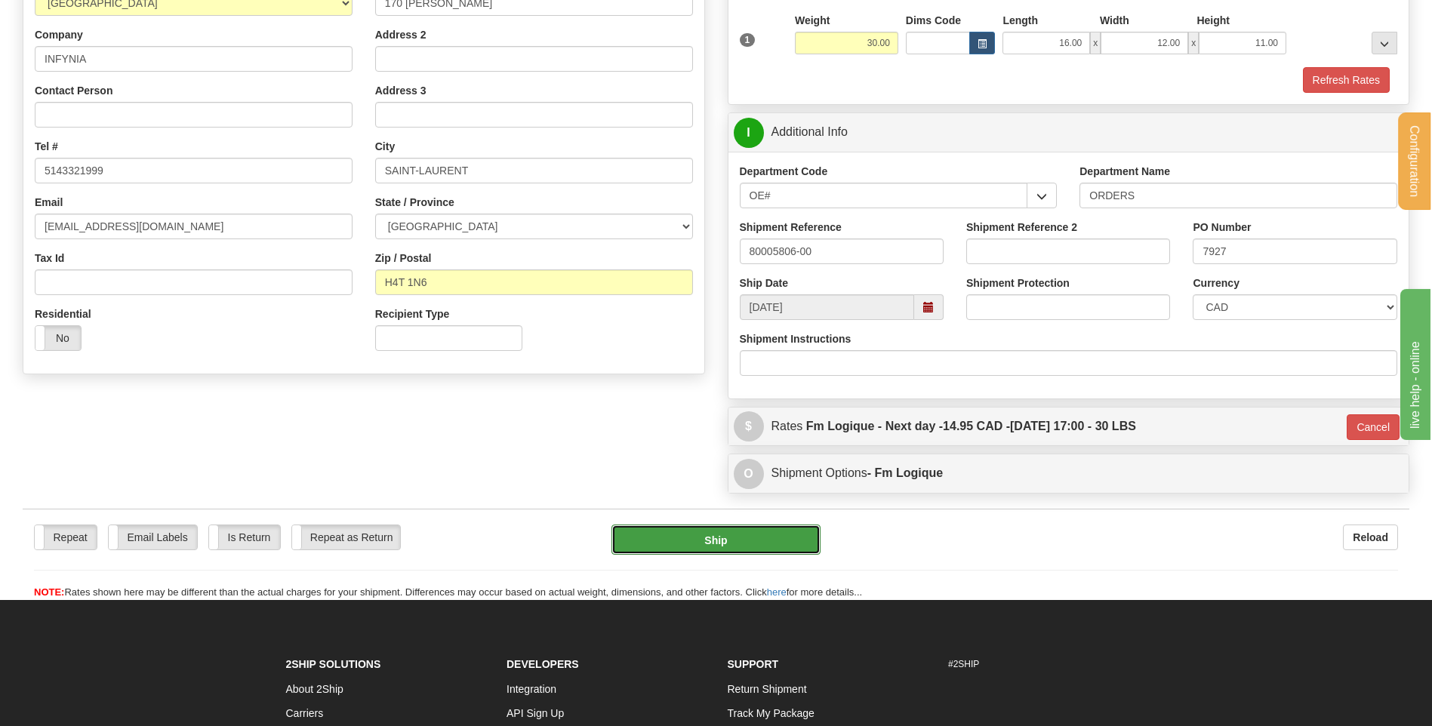
click at [707, 534] on button "Ship" at bounding box center [715, 540] width 208 height 30
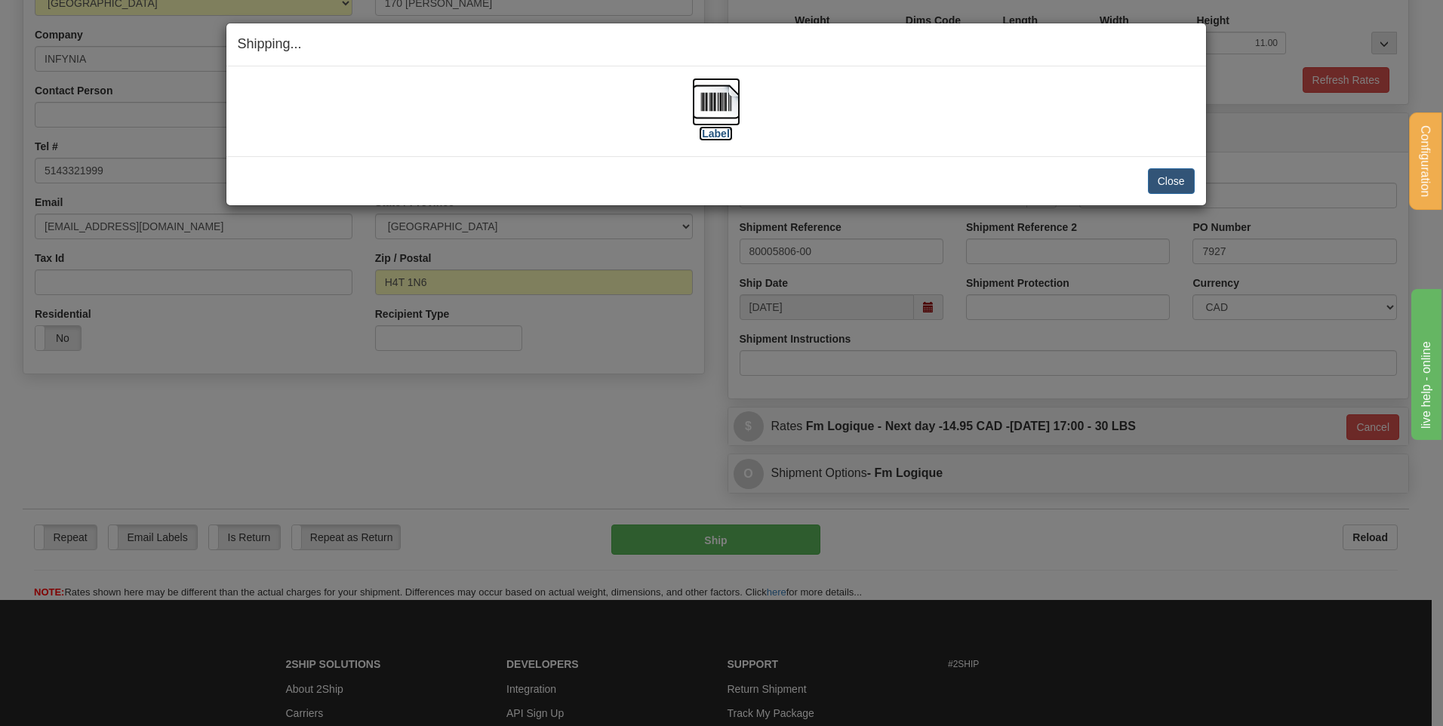
click at [705, 99] on img at bounding box center [716, 102] width 48 height 48
click at [1180, 182] on button "Close" at bounding box center [1171, 181] width 47 height 26
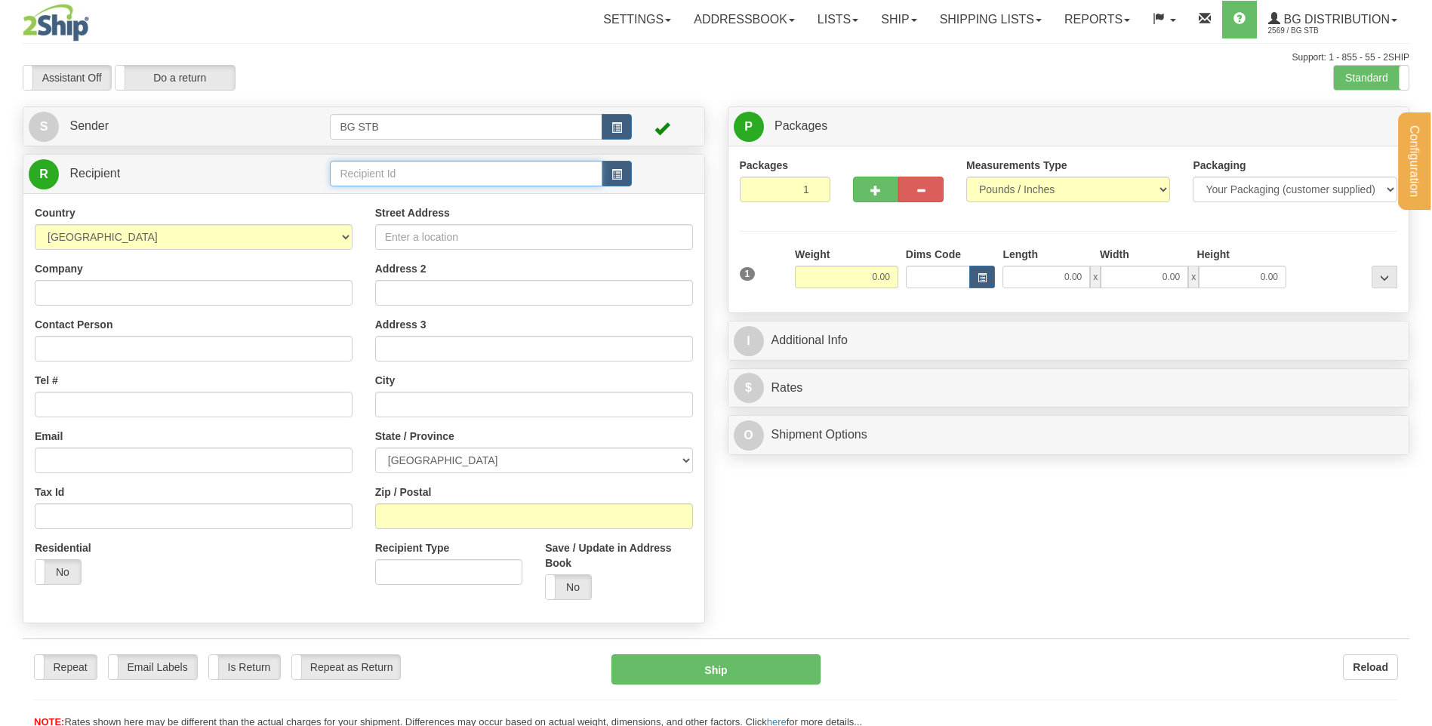
click at [352, 172] on input "text" at bounding box center [466, 174] width 272 height 26
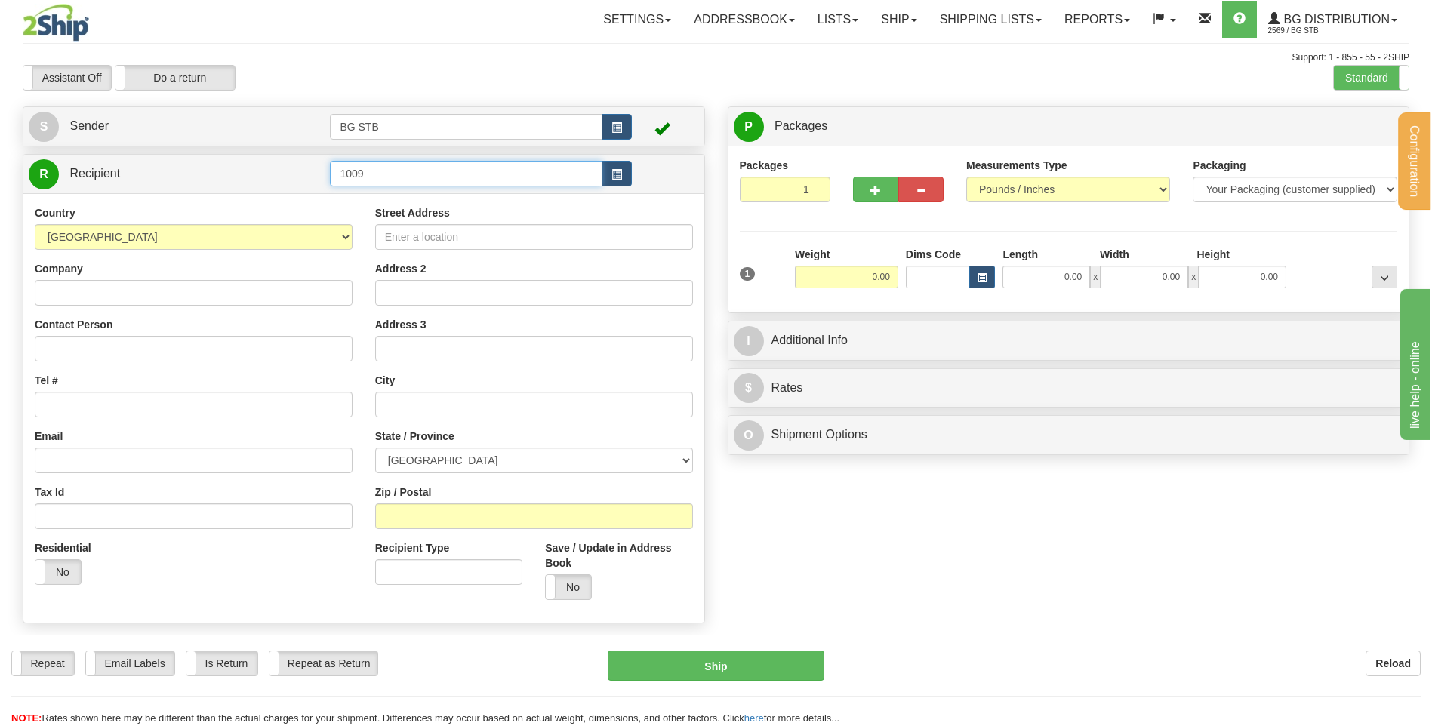
type input "1009"
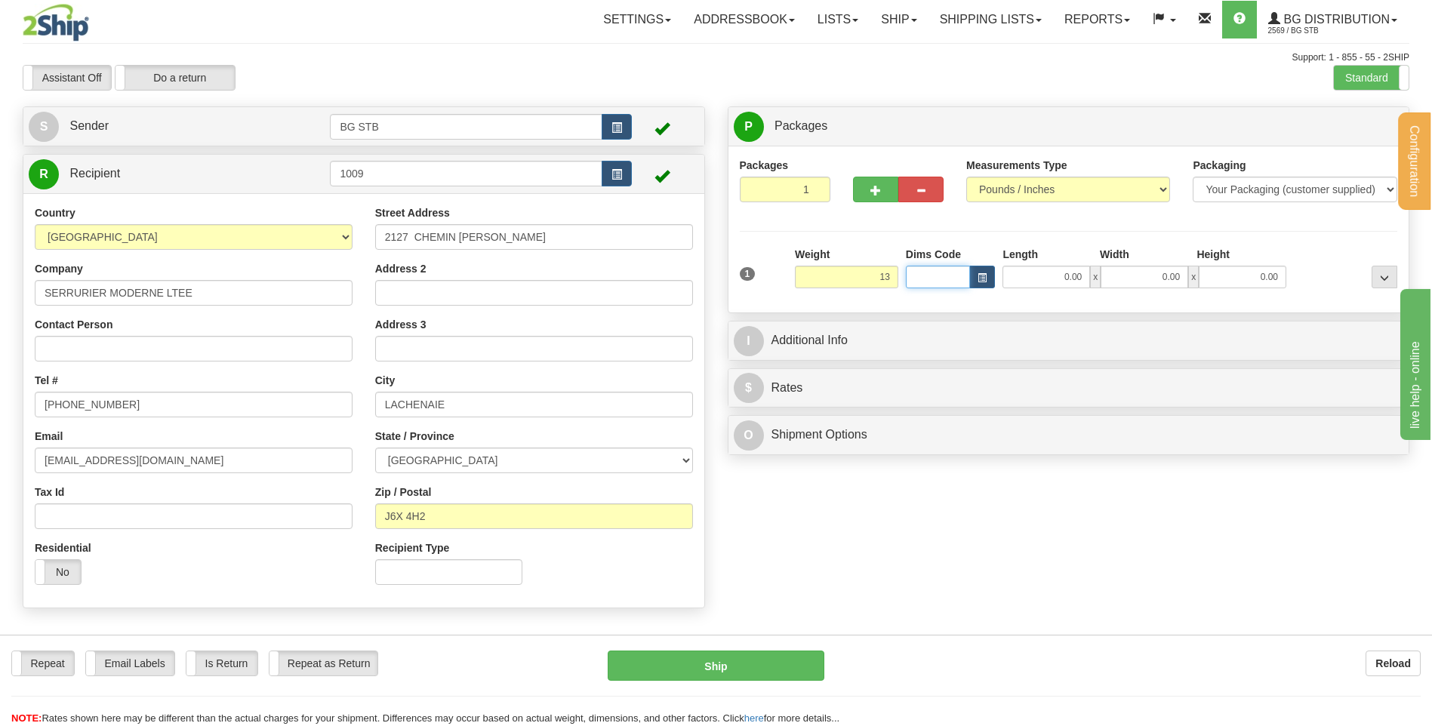
type input "13.00"
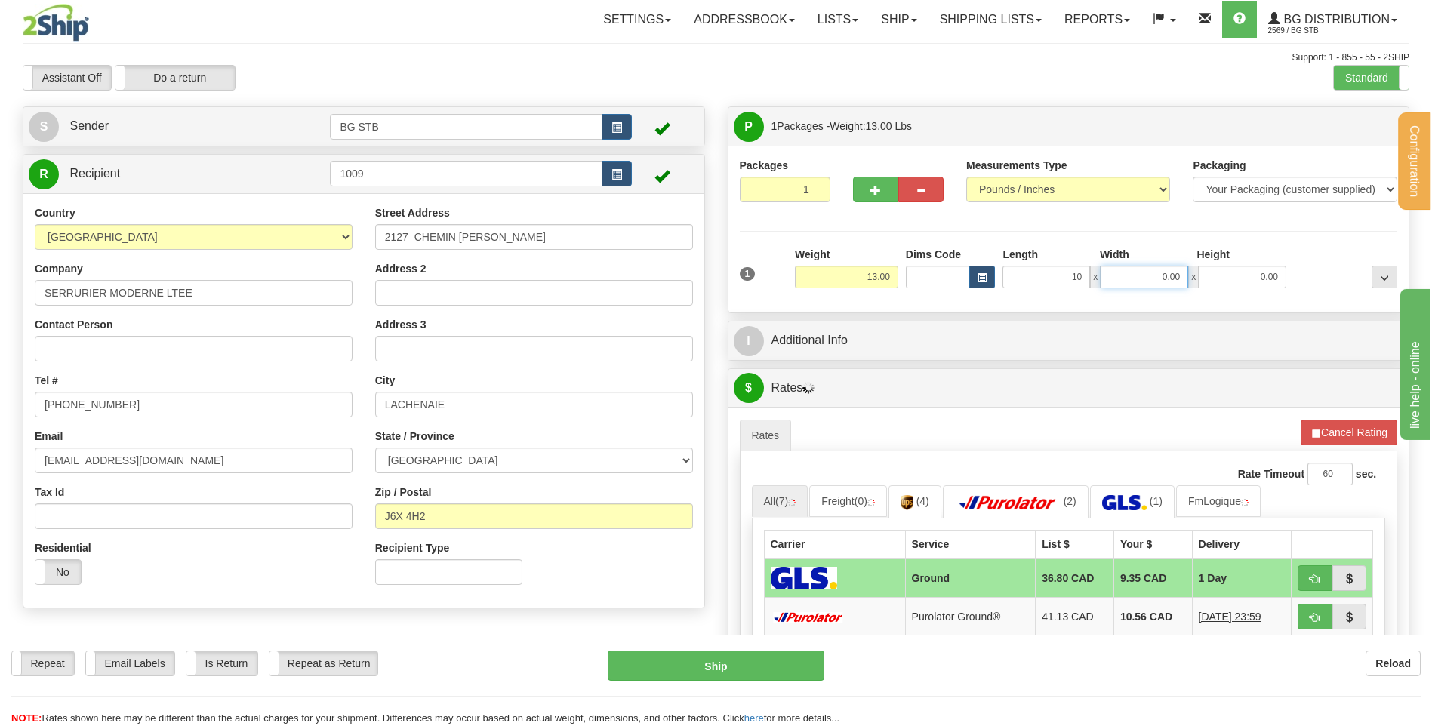
type input "10.00"
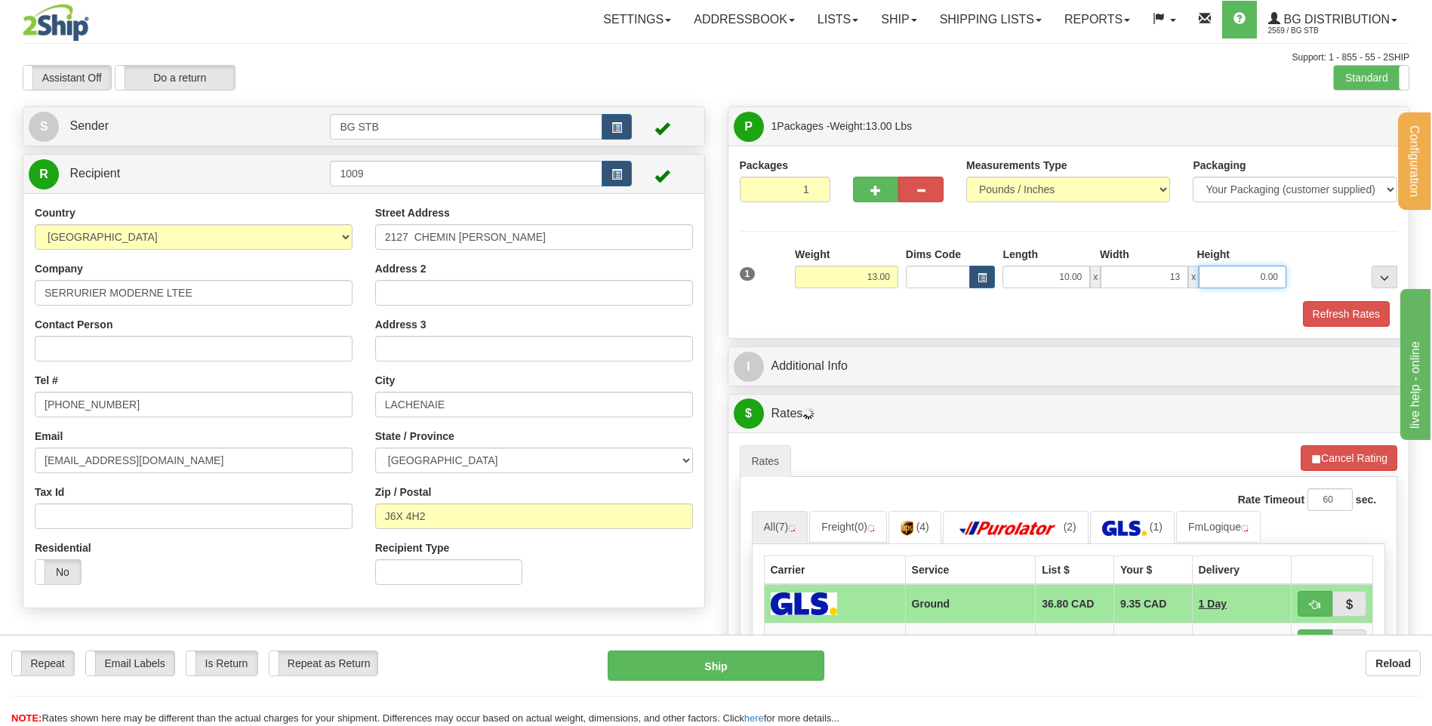
type input "13.00"
type input "10.00"
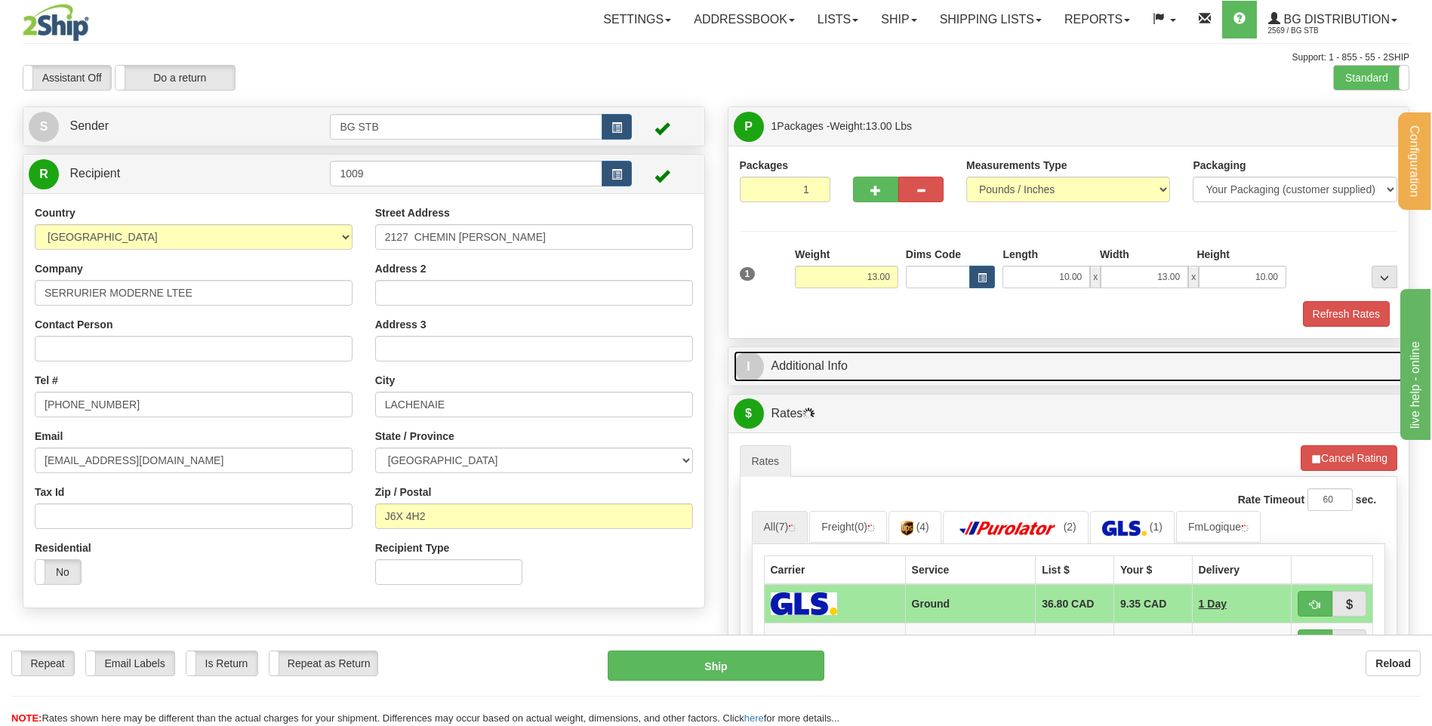
click at [881, 358] on link "I Additional Info" at bounding box center [1069, 366] width 670 height 31
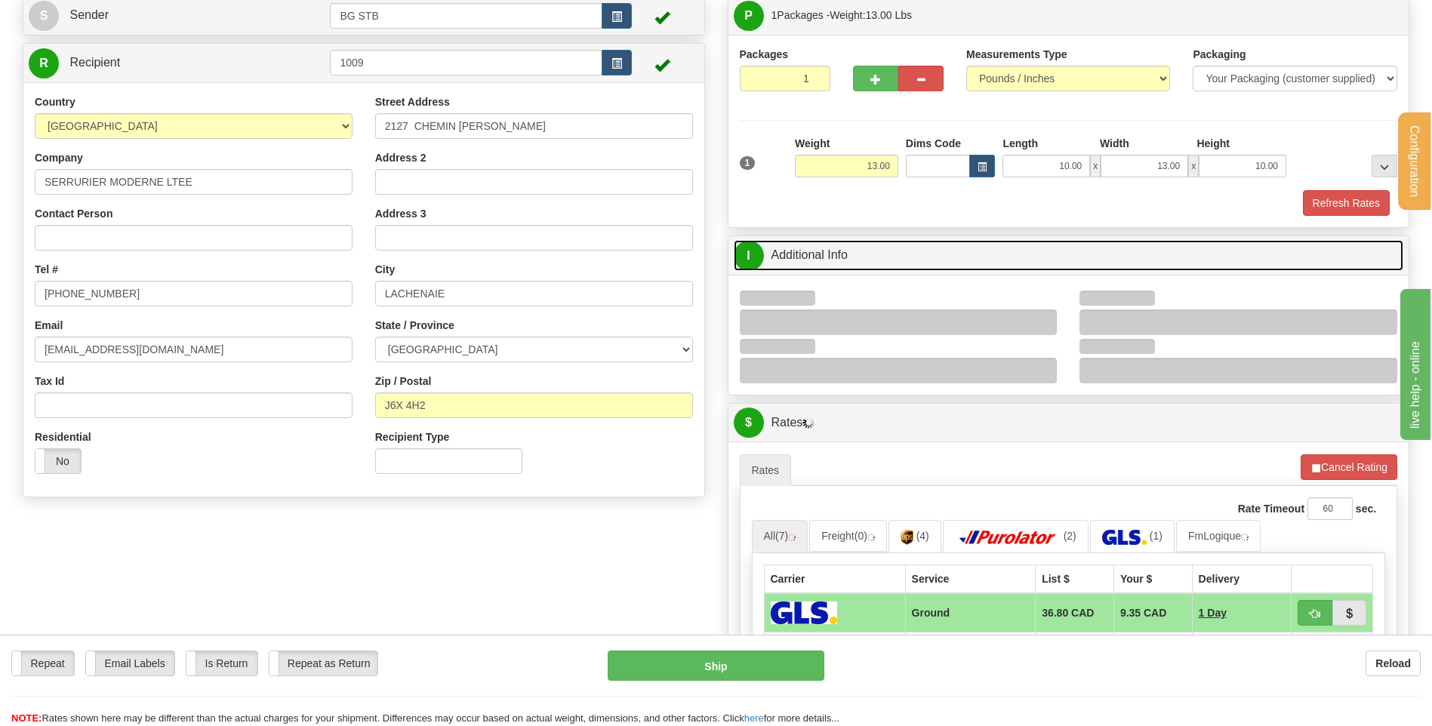
scroll to position [226, 0]
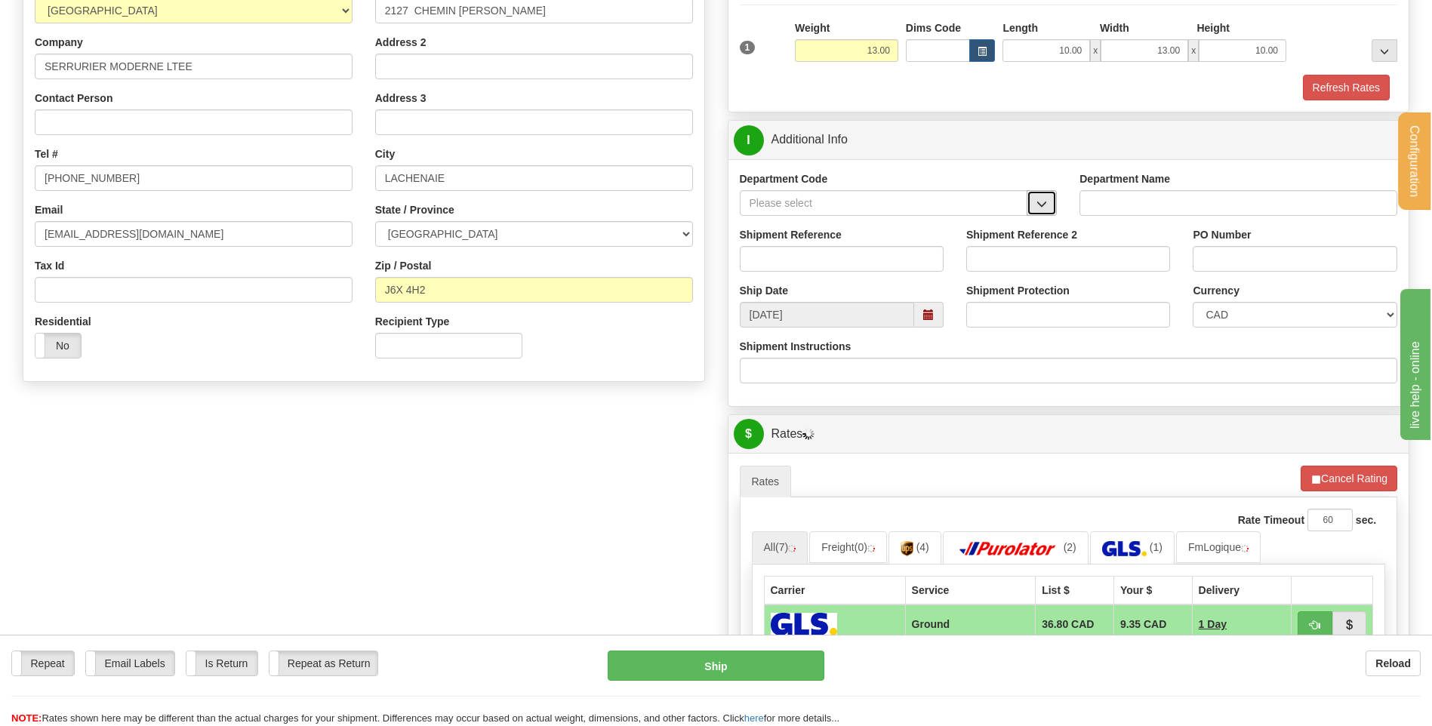
click at [1038, 213] on button "button" at bounding box center [1041, 203] width 30 height 26
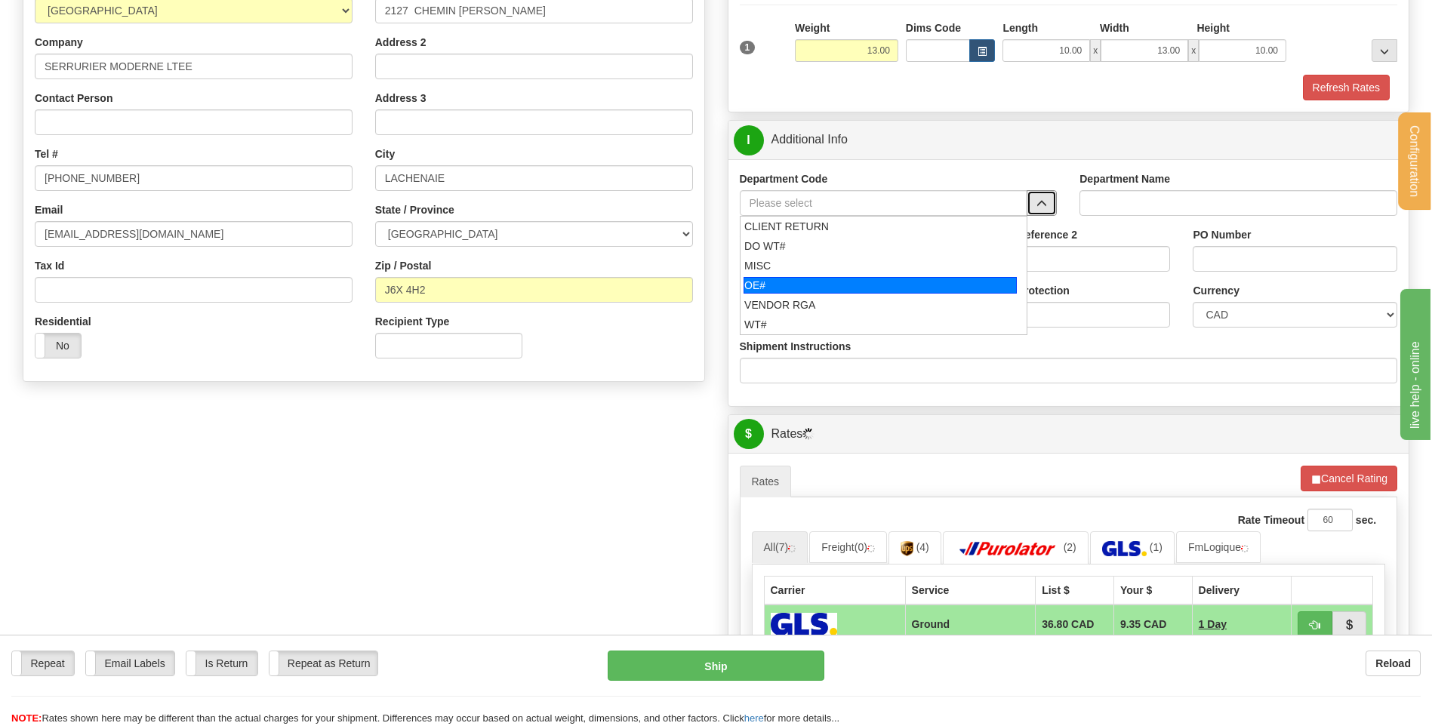
click at [857, 282] on div "OE#" at bounding box center [879, 285] width 273 height 17
type input "OE#"
type input "ORDERS"
click at [851, 254] on input "Shipment Reference" at bounding box center [842, 259] width 204 height 26
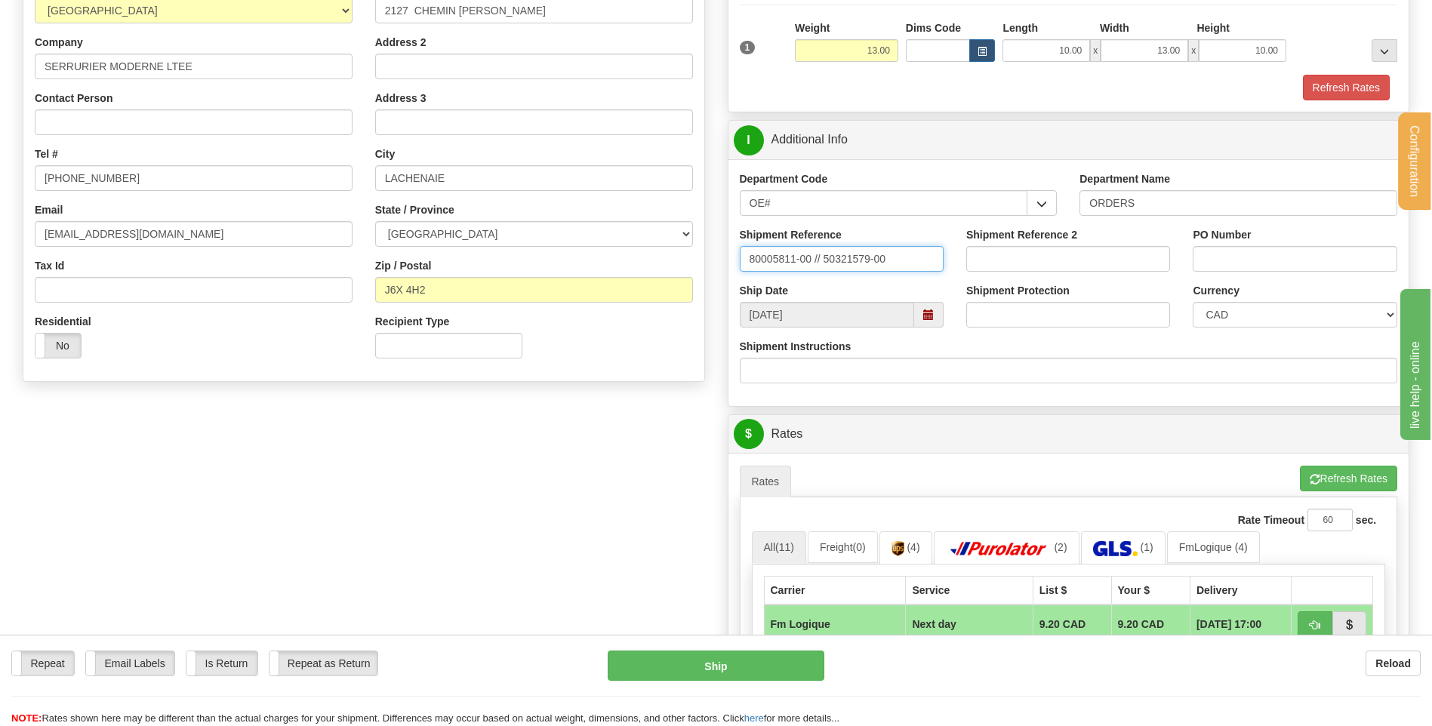
type input "80005811-00 // 50321579-00"
click at [1206, 261] on input "5541" at bounding box center [1294, 259] width 204 height 26
click at [1201, 260] on input "5541" at bounding box center [1294, 259] width 204 height 26
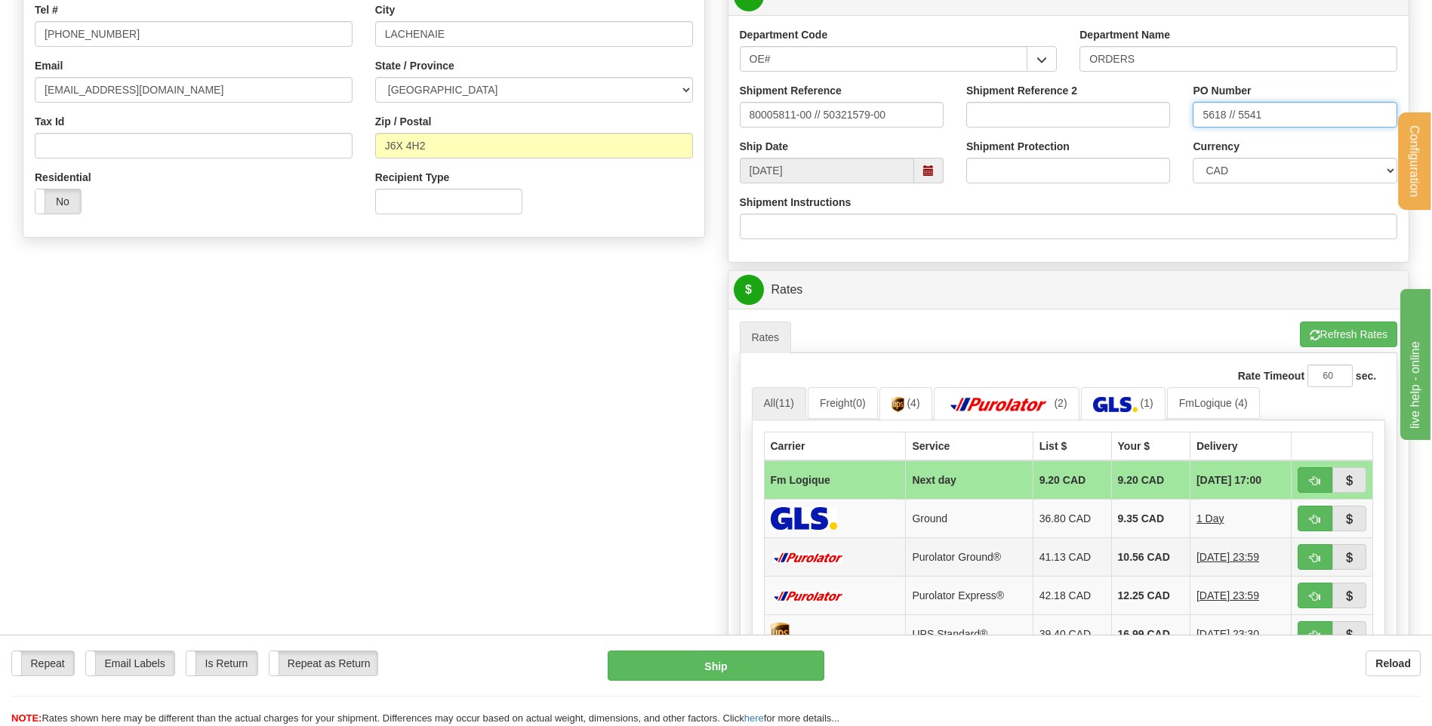
scroll to position [528, 0]
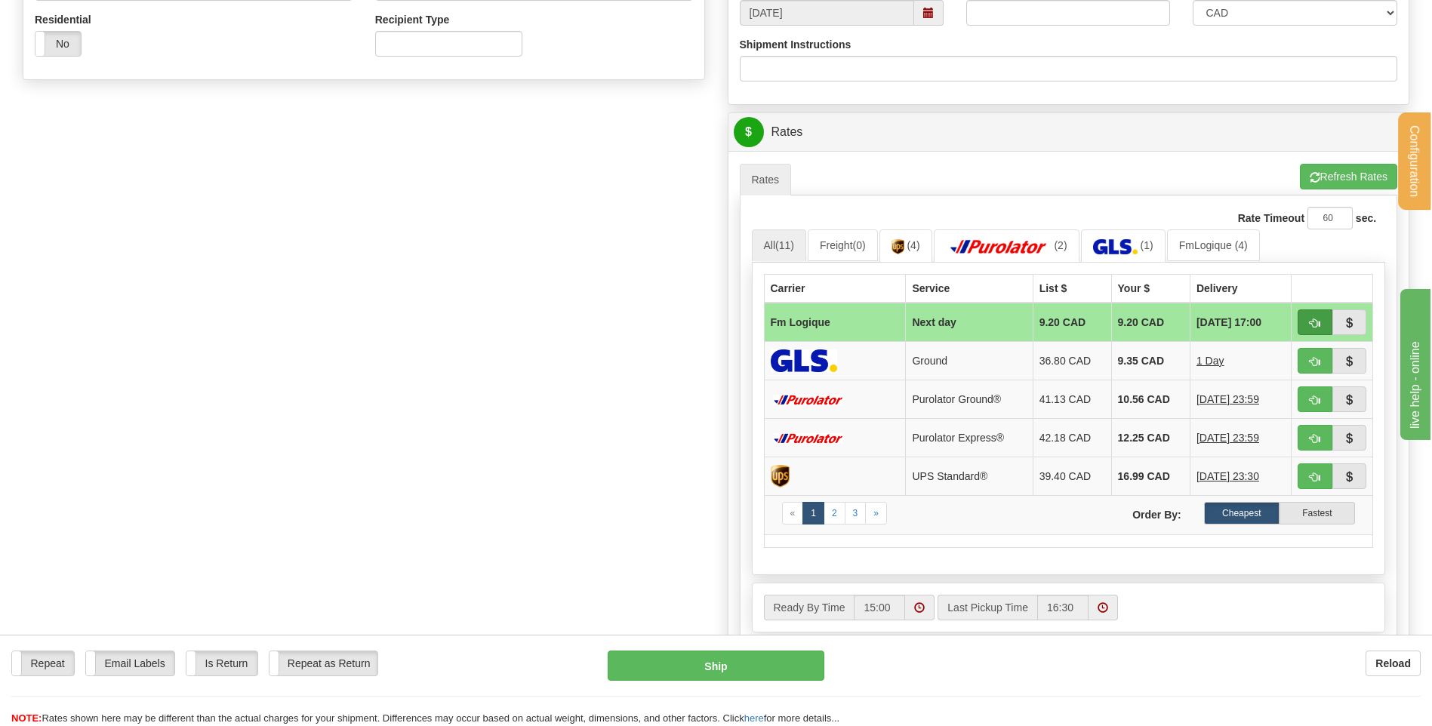
type input "5618 // 5541"
click at [1307, 314] on button "button" at bounding box center [1314, 322] width 35 height 26
type input "jour"
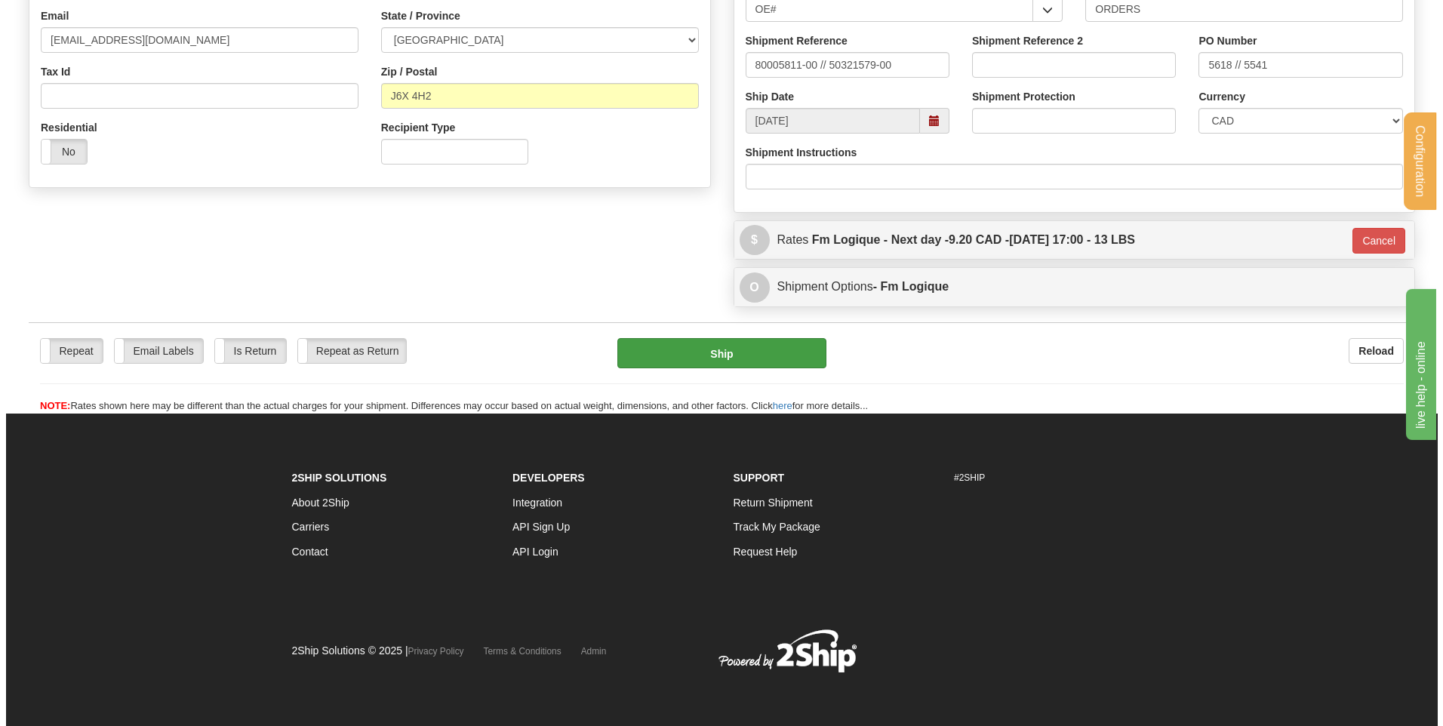
scroll to position [421, 0]
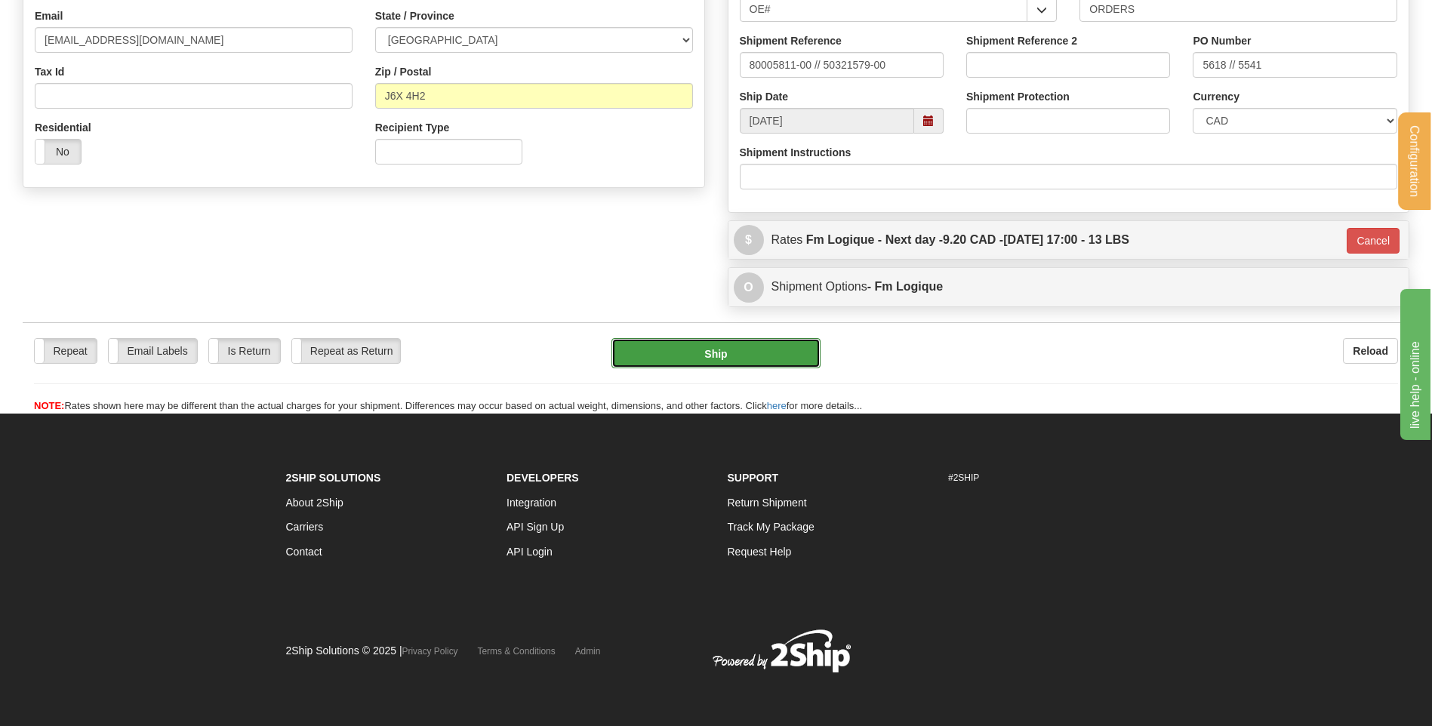
click at [714, 348] on button "Ship" at bounding box center [715, 353] width 208 height 30
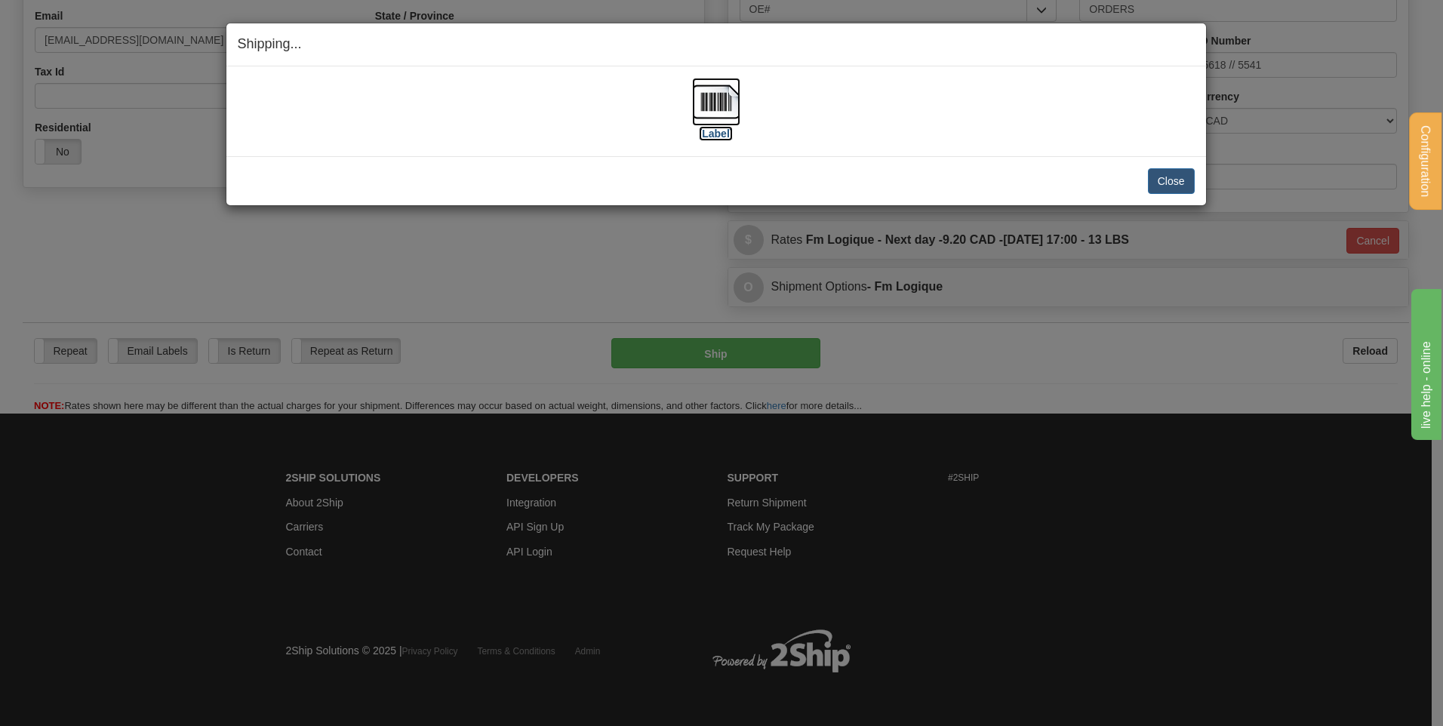
click at [696, 117] on img at bounding box center [716, 102] width 48 height 48
click at [1179, 180] on button "Close" at bounding box center [1171, 181] width 47 height 26
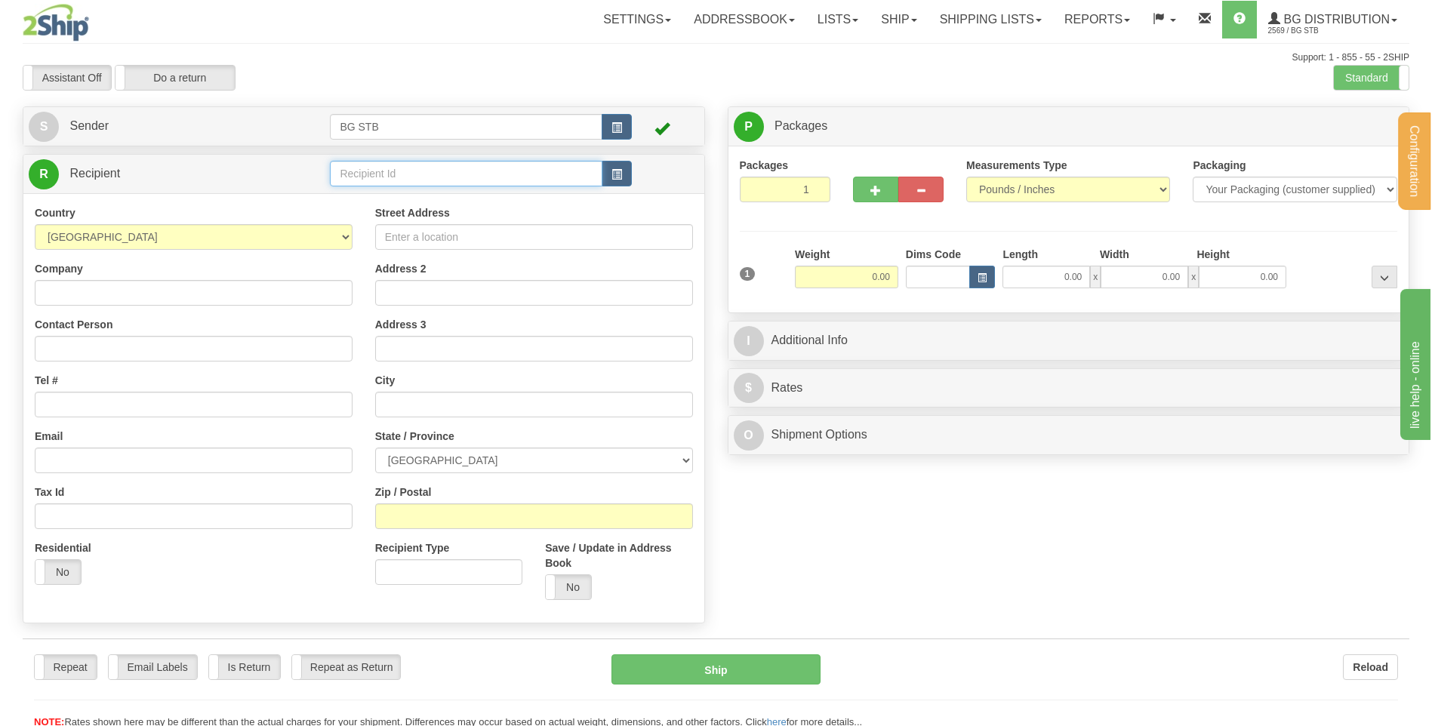
click at [349, 177] on input "text" at bounding box center [466, 174] width 272 height 26
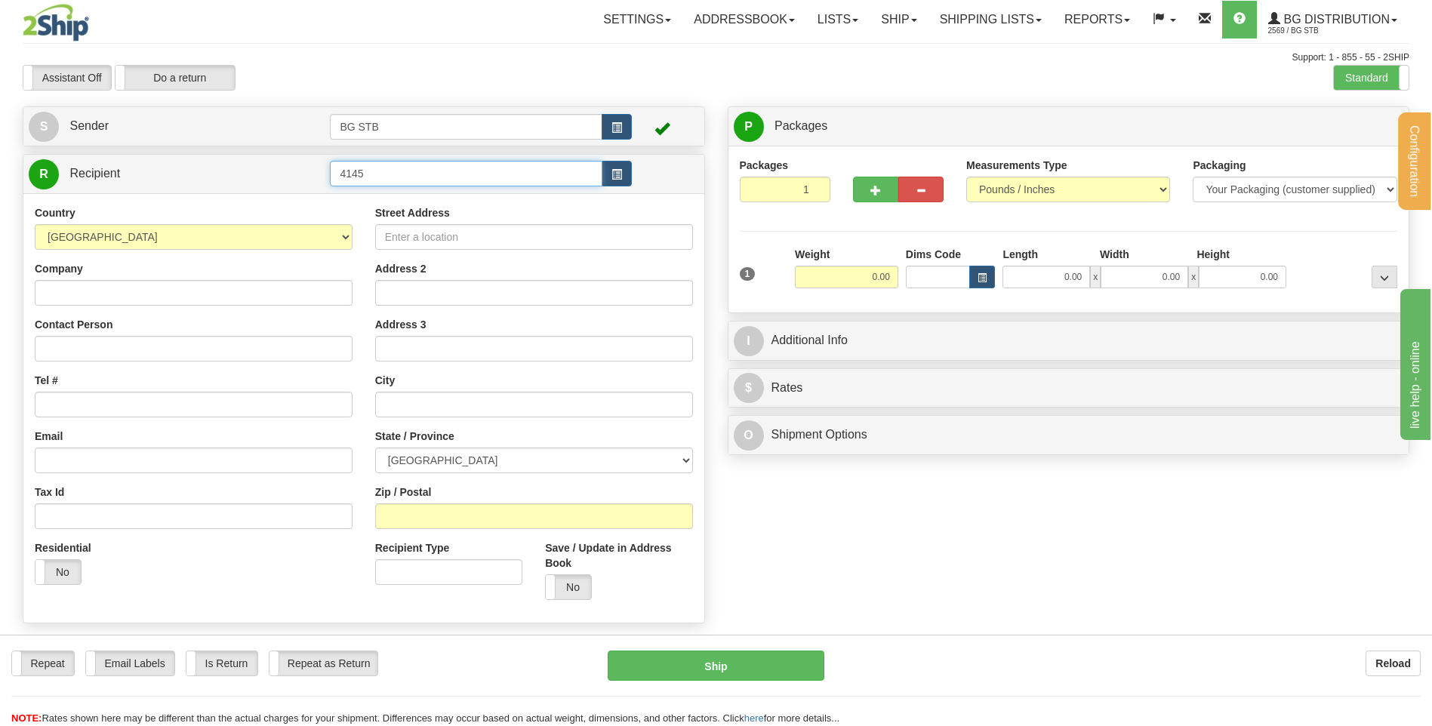
type input "4145"
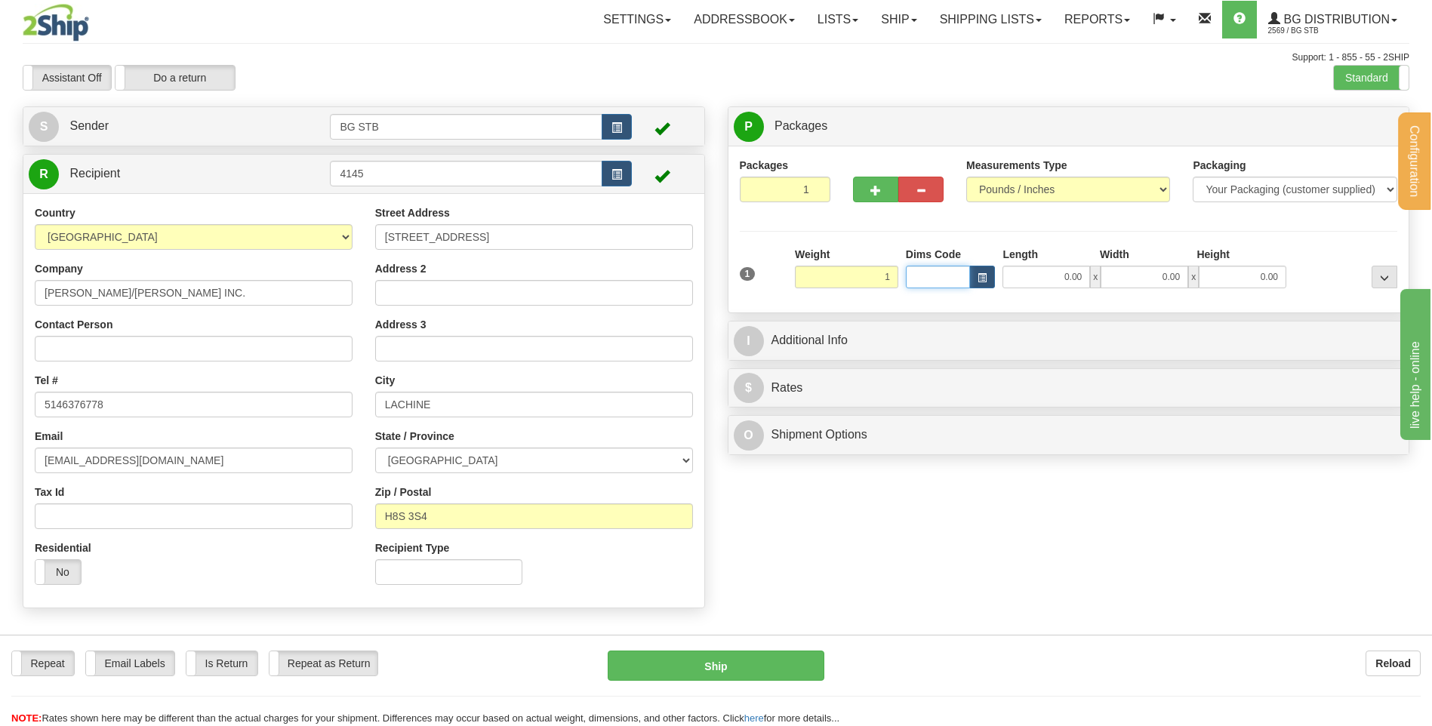
type input "1.00"
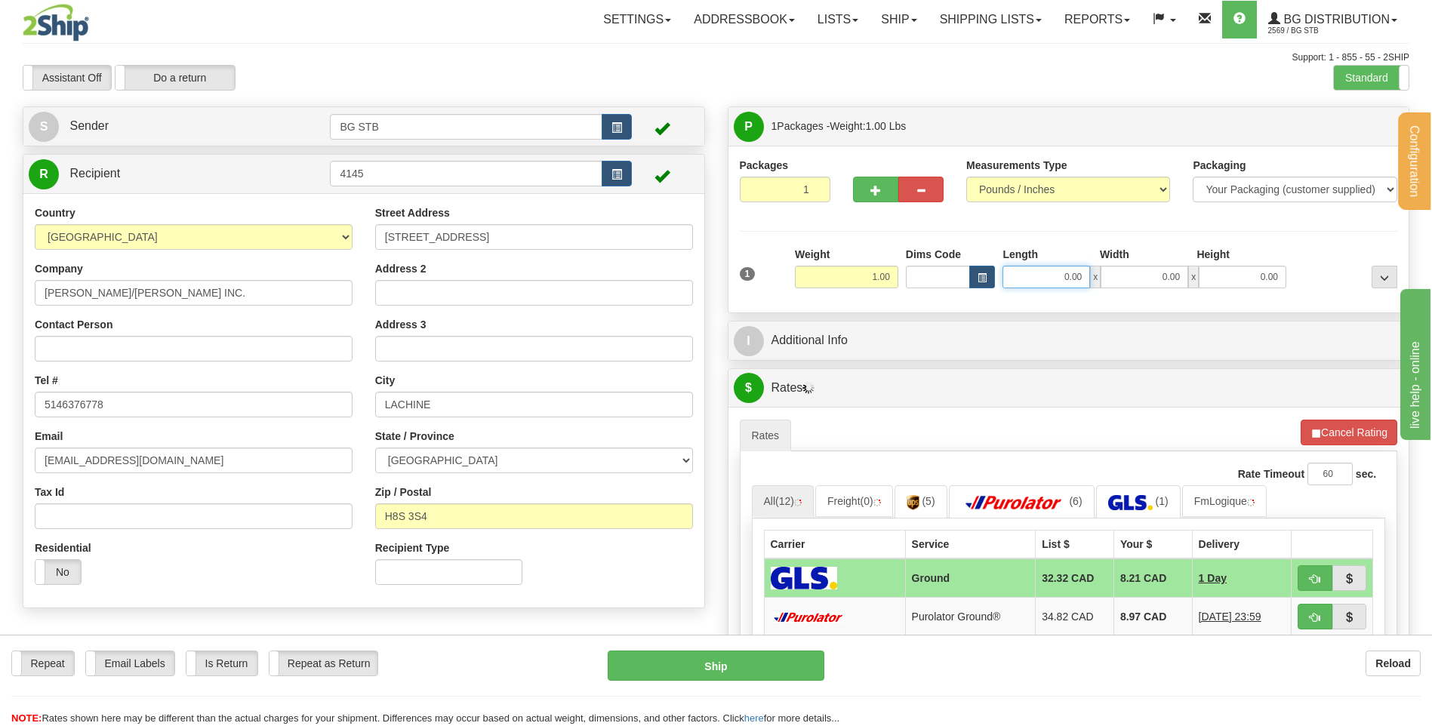
click button "Delete" at bounding box center [0, 0] width 0 height 0
type input "+"
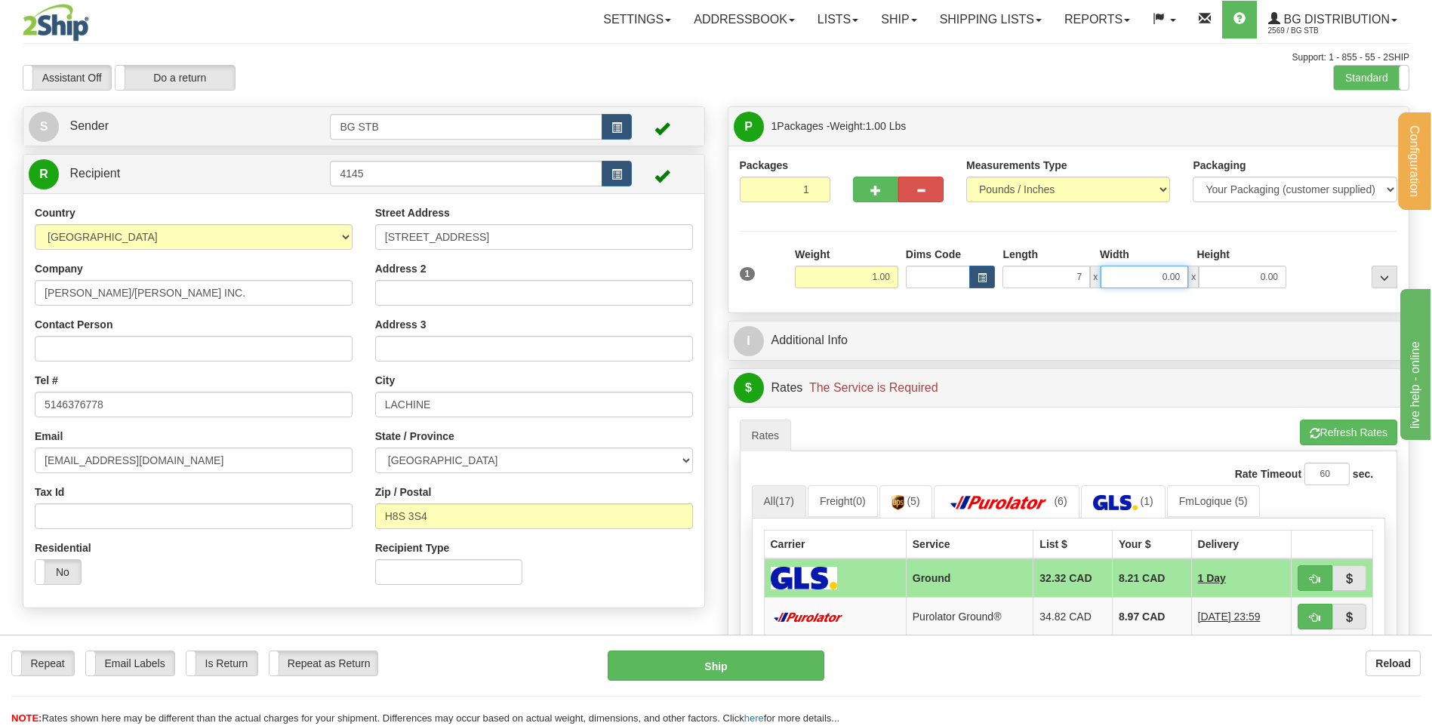
type input "7.00"
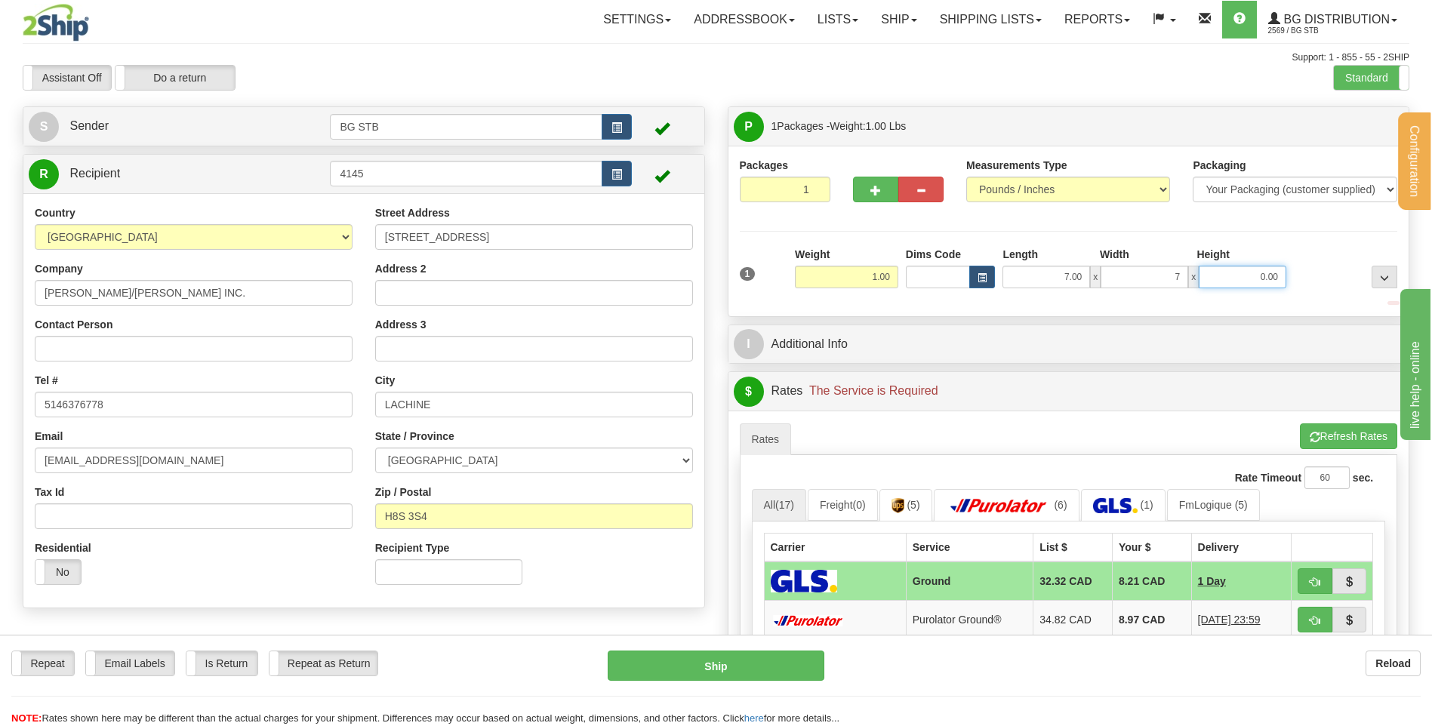
type input "7.00"
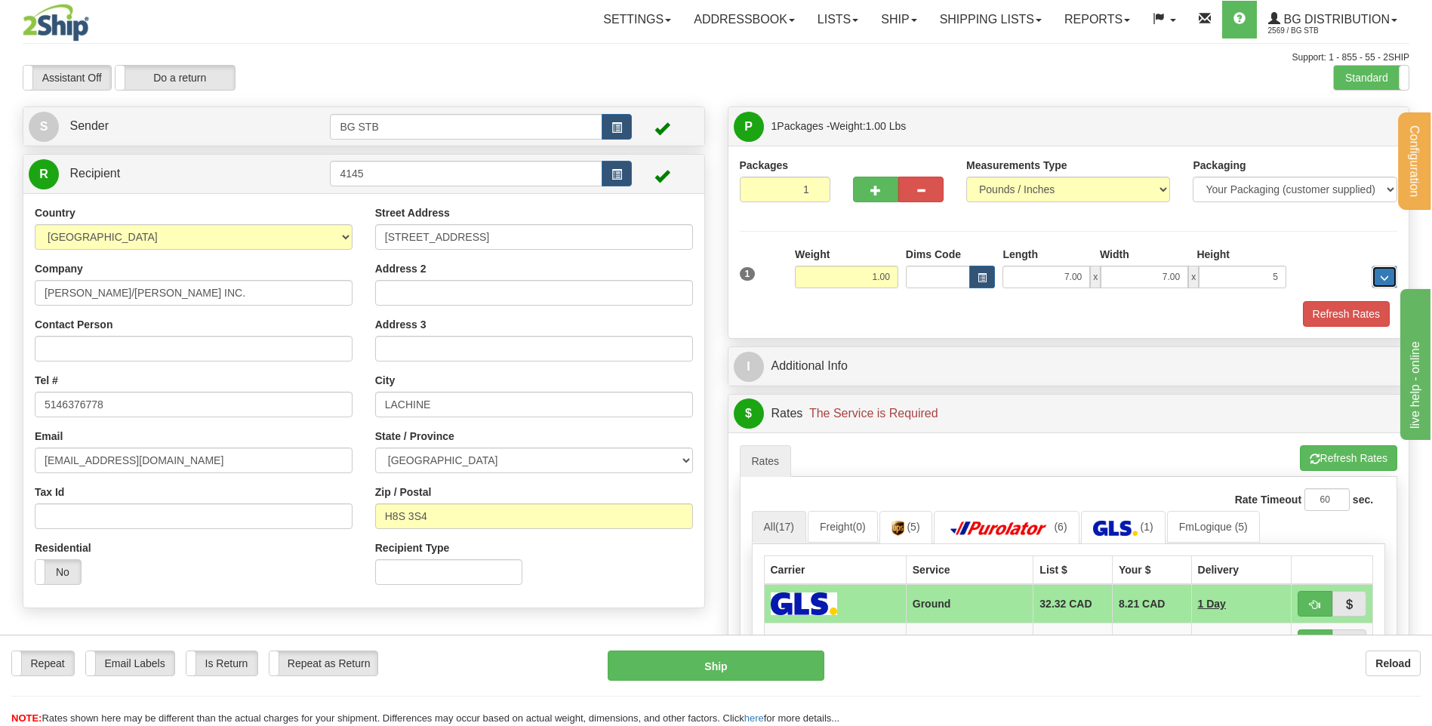
type input "5.00"
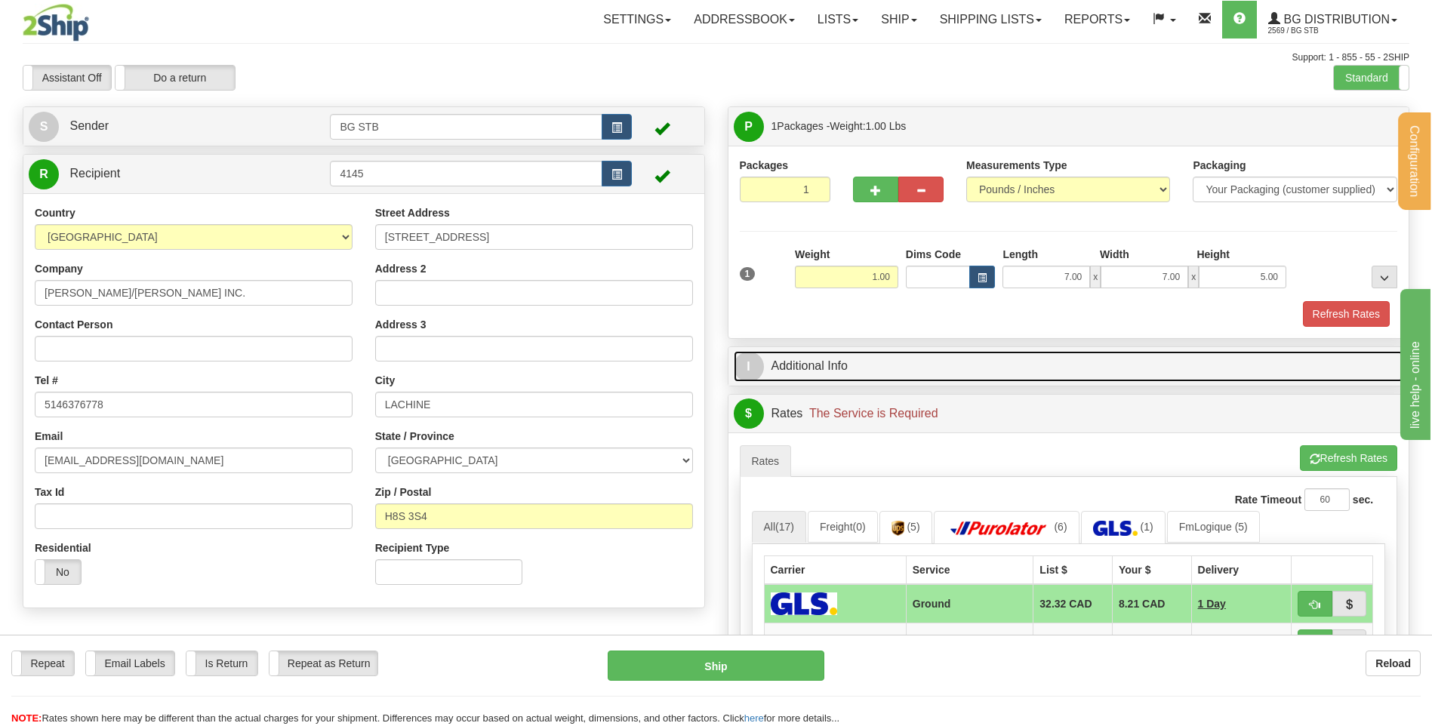
click at [784, 352] on link "I Additional Info" at bounding box center [1069, 366] width 670 height 31
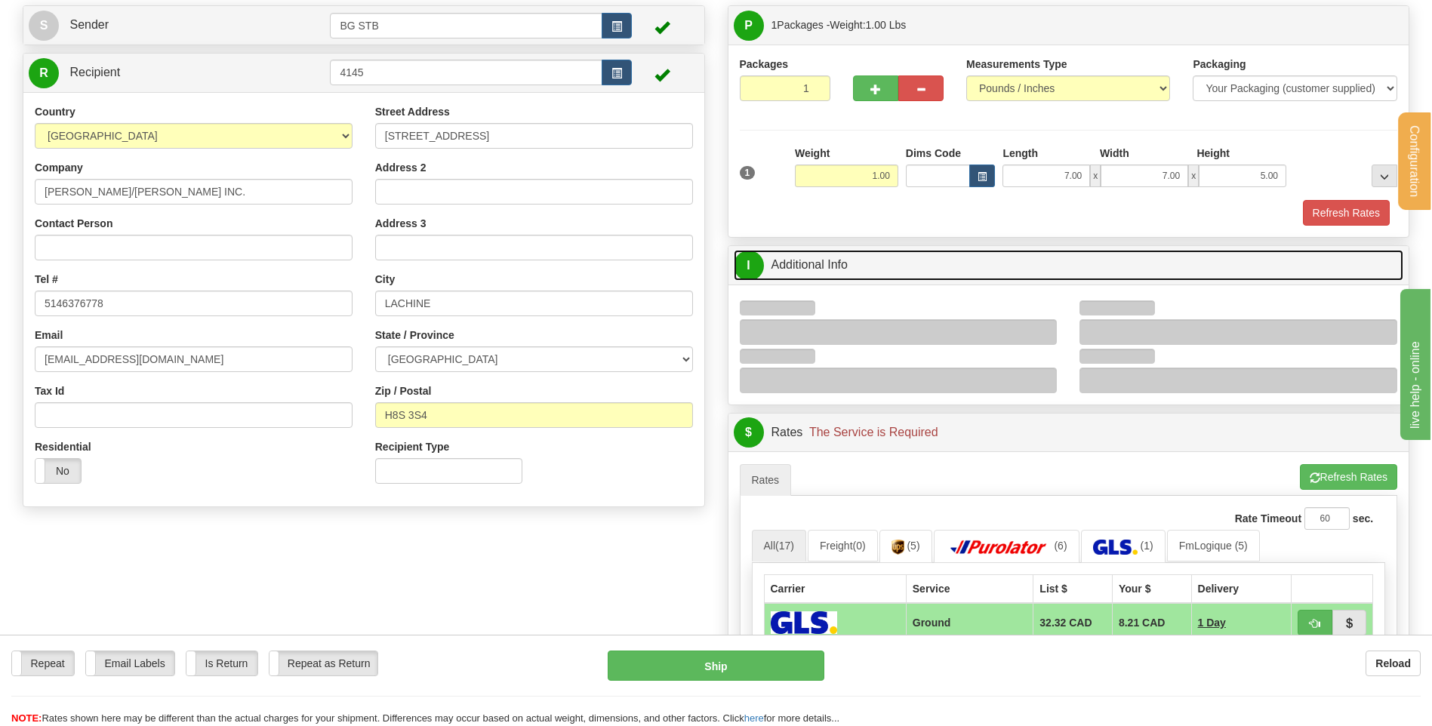
scroll to position [226, 0]
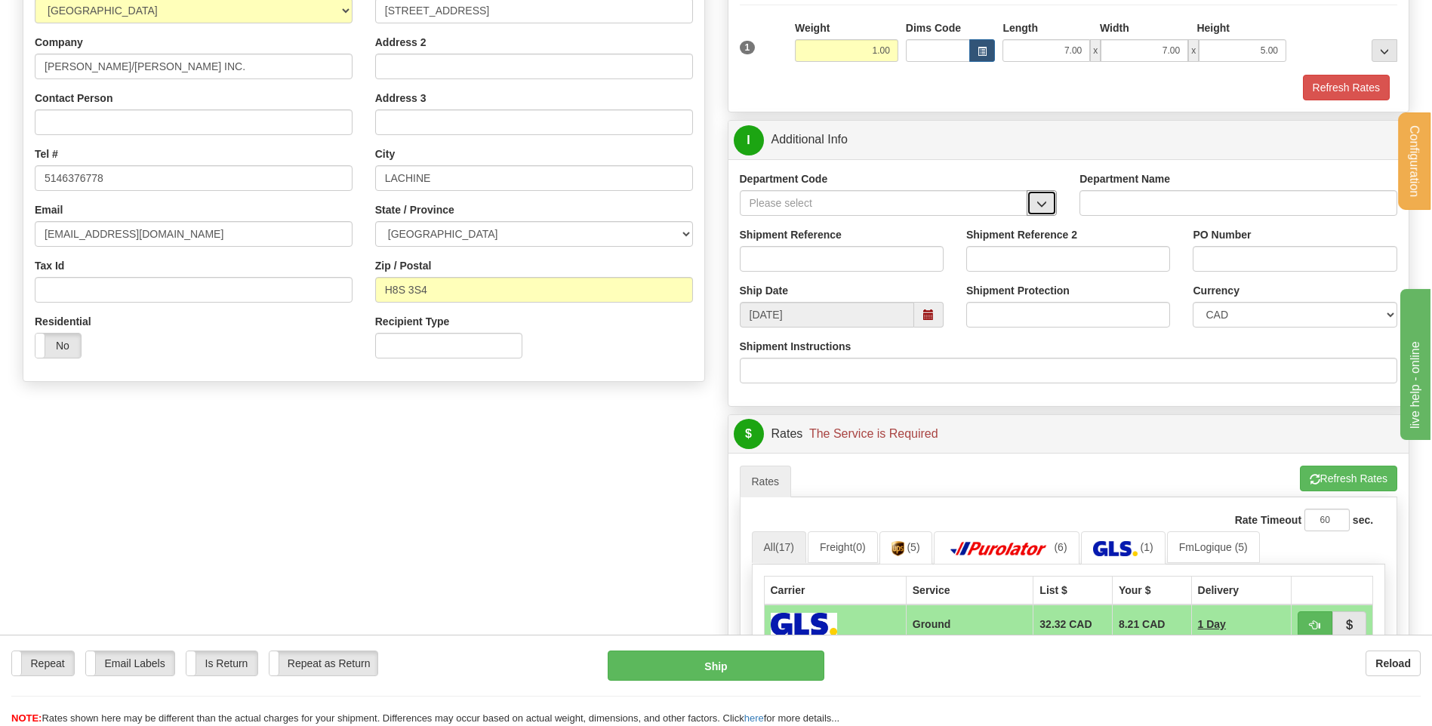
click at [1048, 199] on button "button" at bounding box center [1041, 203] width 30 height 26
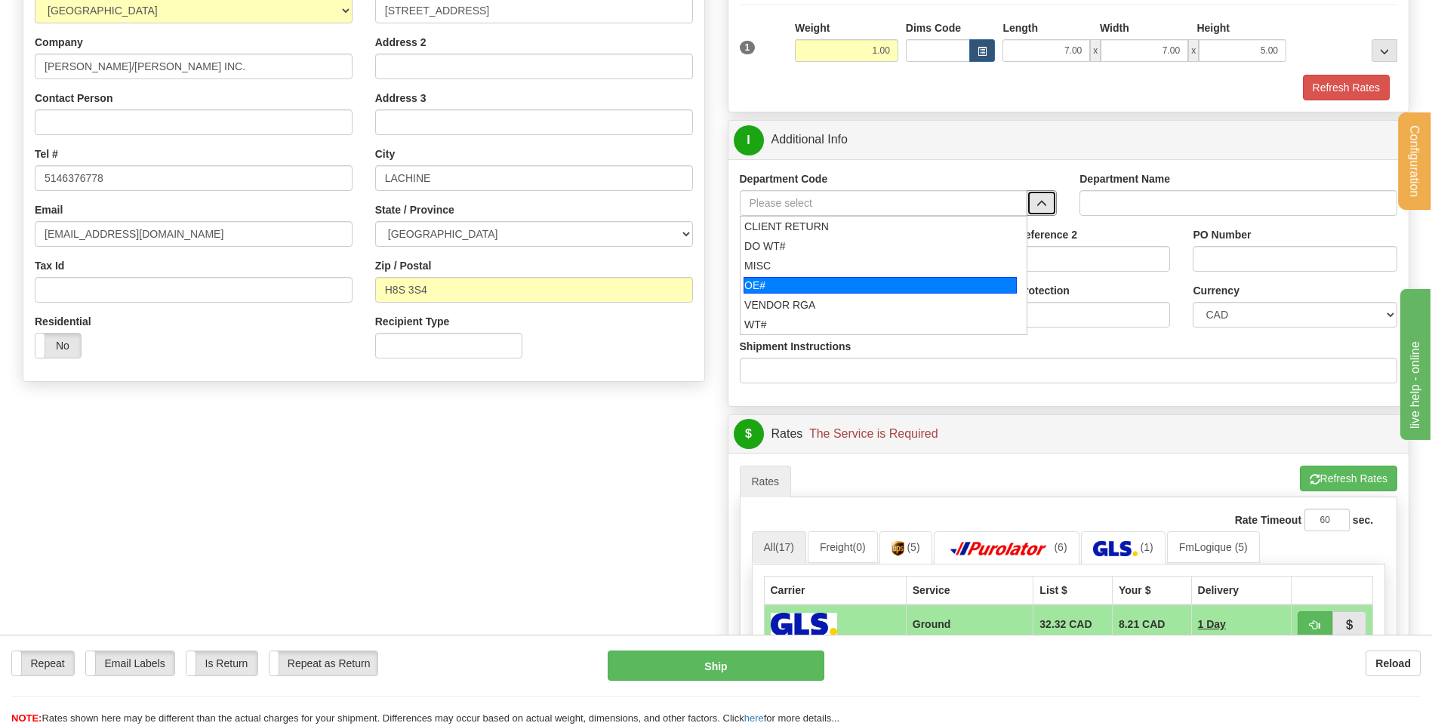
click at [846, 285] on div "OE#" at bounding box center [879, 285] width 273 height 17
type input "OE#"
type input "ORDERS"
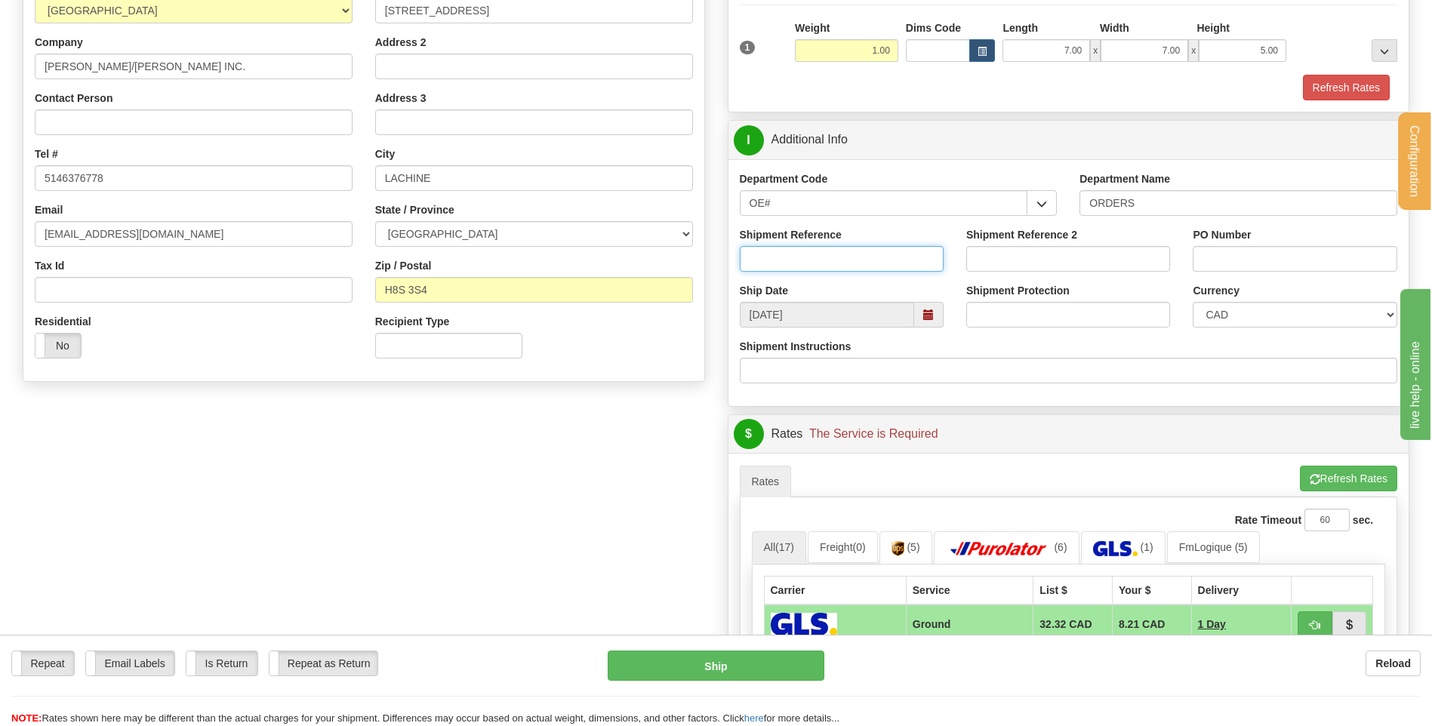
click at [778, 256] on input "Shipment Reference" at bounding box center [842, 259] width 204 height 26
type input "80005332-01"
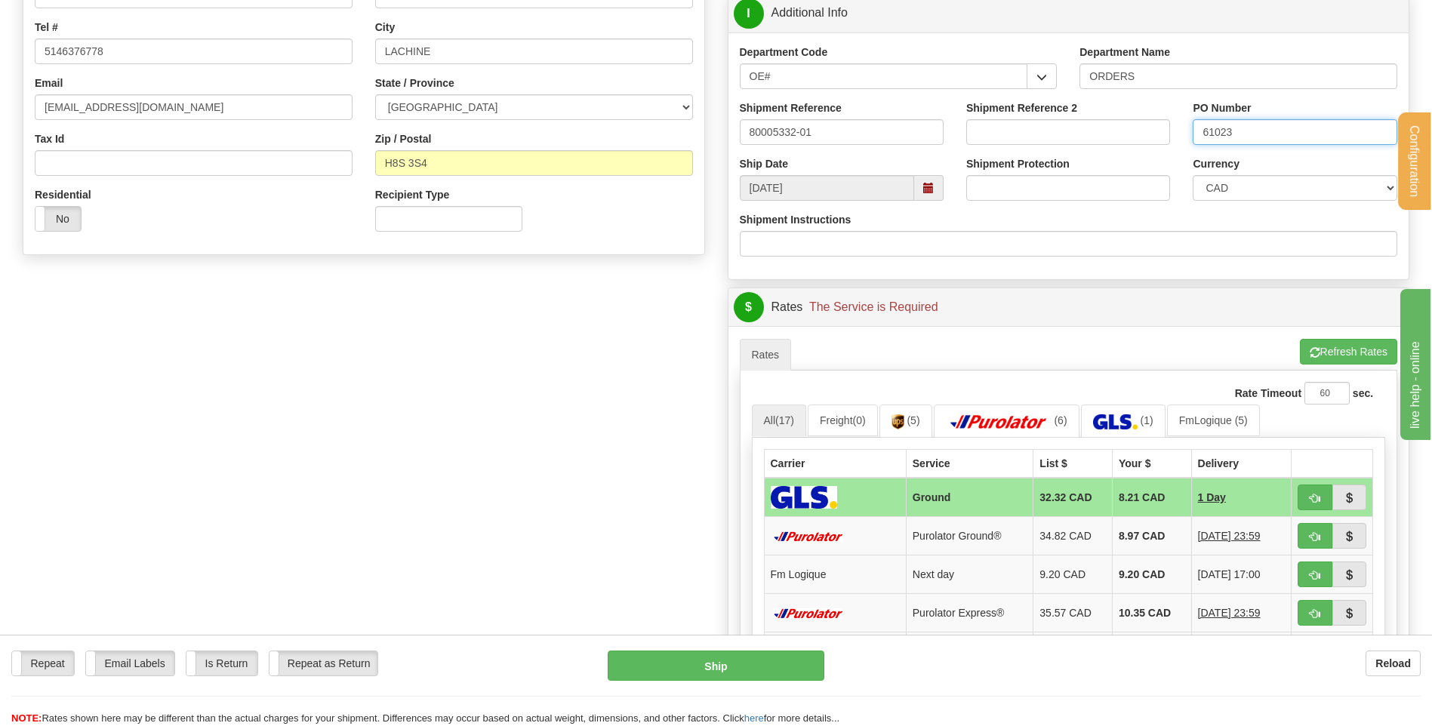
scroll to position [528, 0]
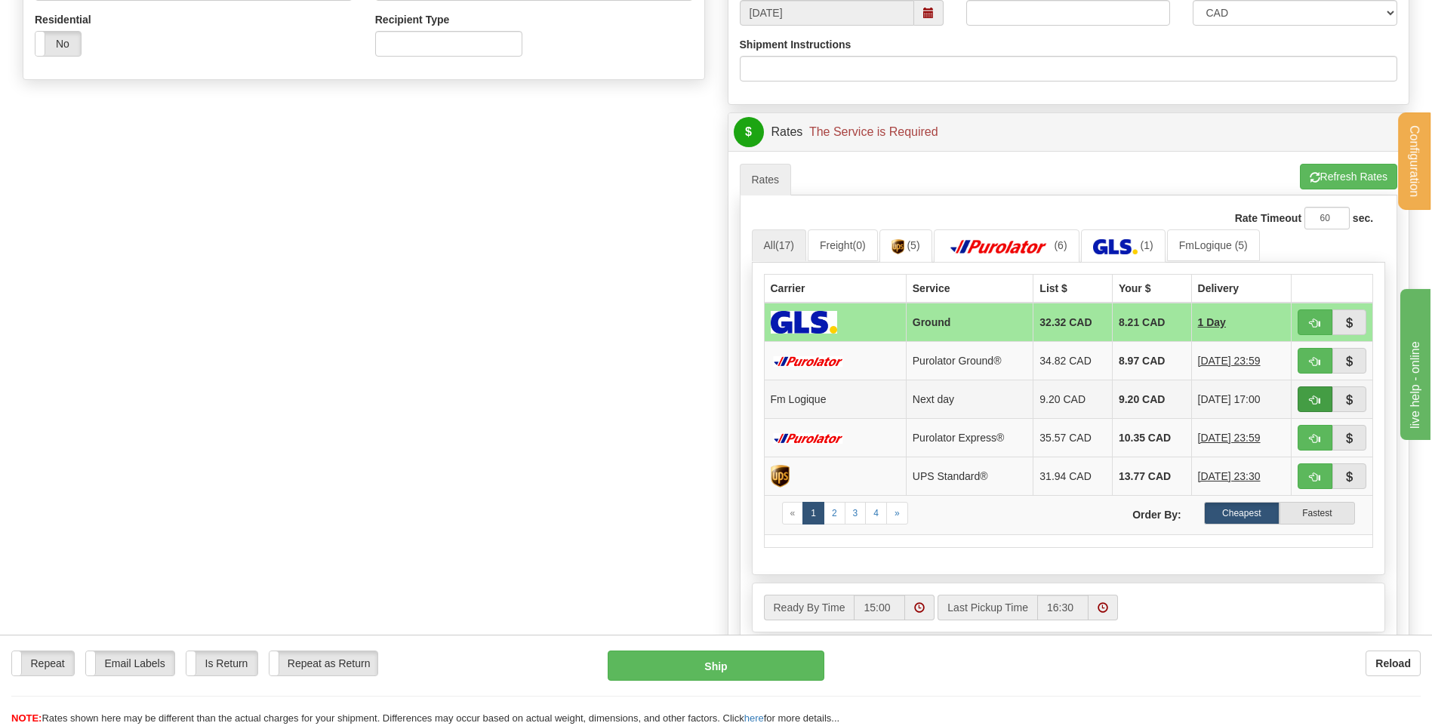
type input "61023"
click at [1308, 392] on button "button" at bounding box center [1314, 399] width 35 height 26
type input "jour"
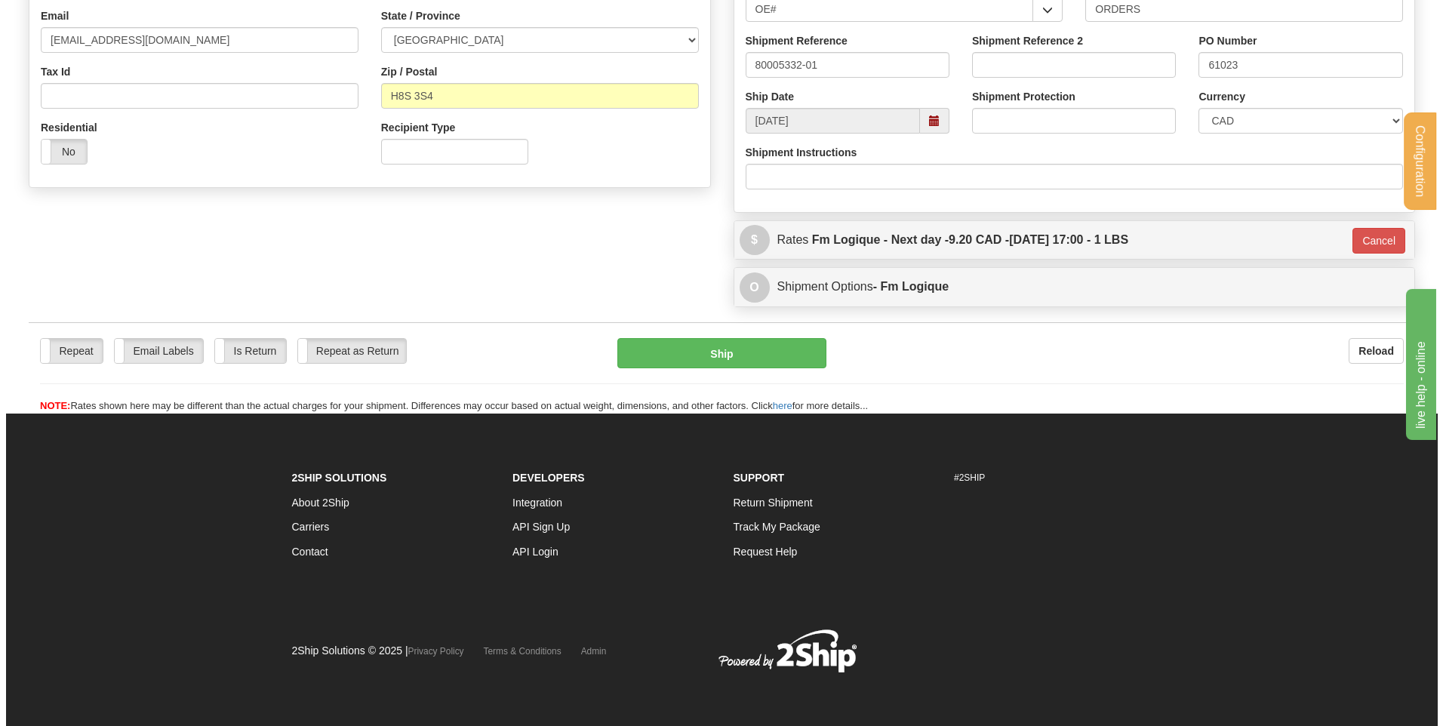
scroll to position [421, 0]
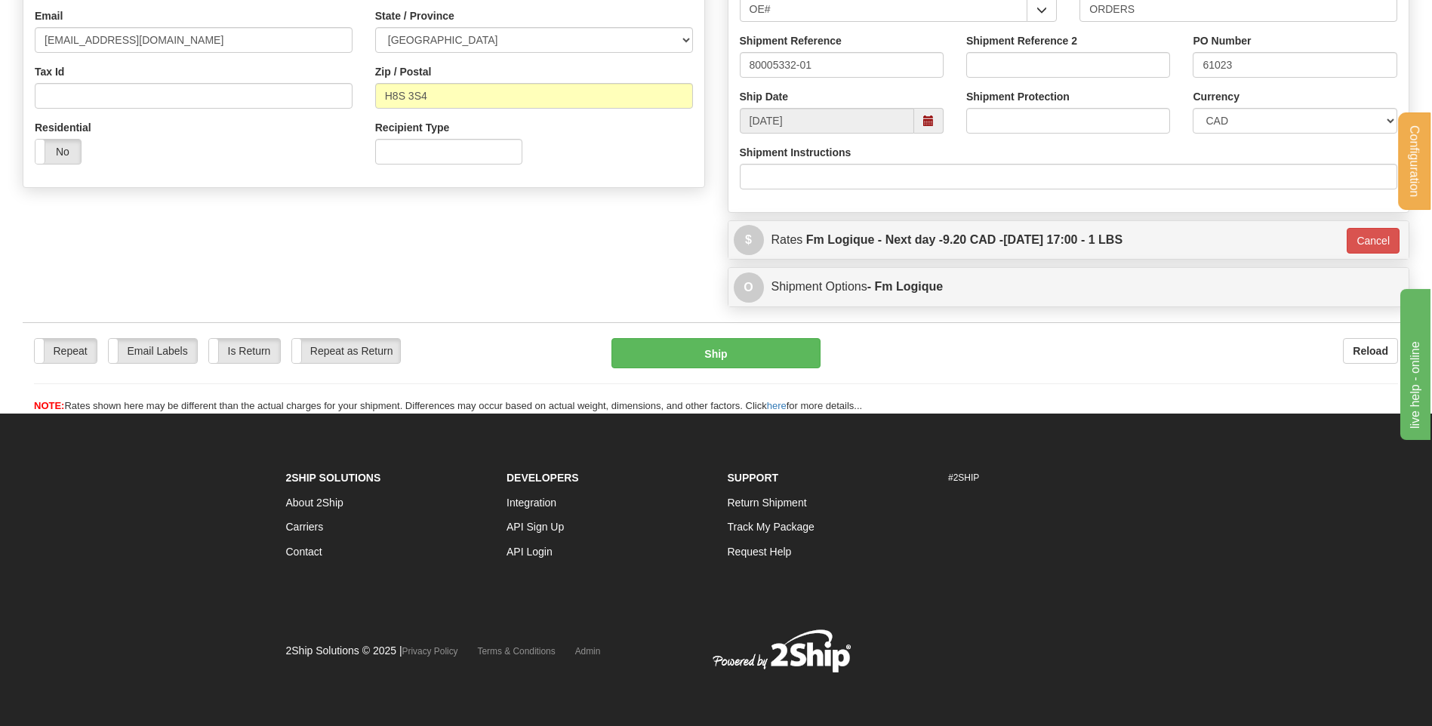
drag, startPoint x: 644, startPoint y: 371, endPoint x: 651, endPoint y: 358, distance: 14.2
click at [645, 366] on div "Repeat Repeat Email Labels Email Labels Edit Is Return Is Return Repeat as Retu…" at bounding box center [716, 375] width 1386 height 75
click at [651, 358] on button "Ship" at bounding box center [715, 353] width 208 height 30
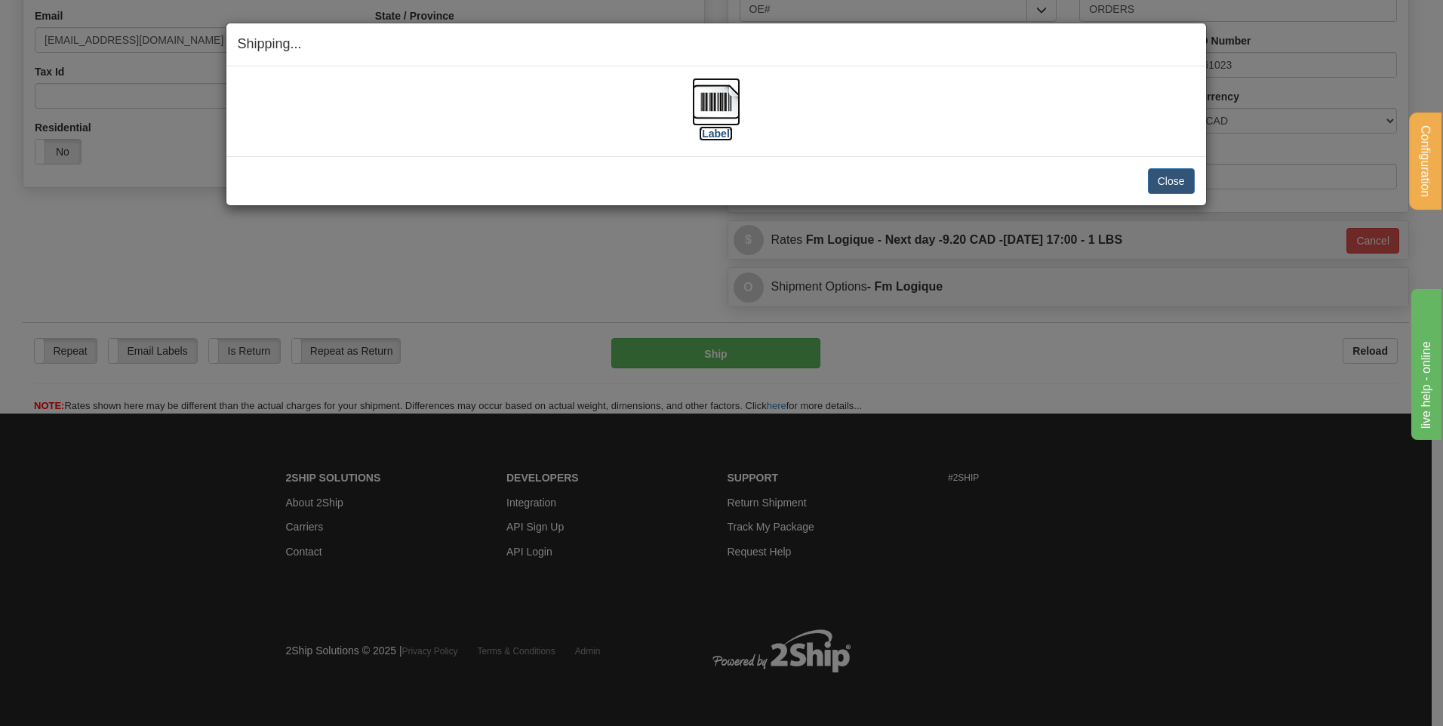
click img
click button "Close"
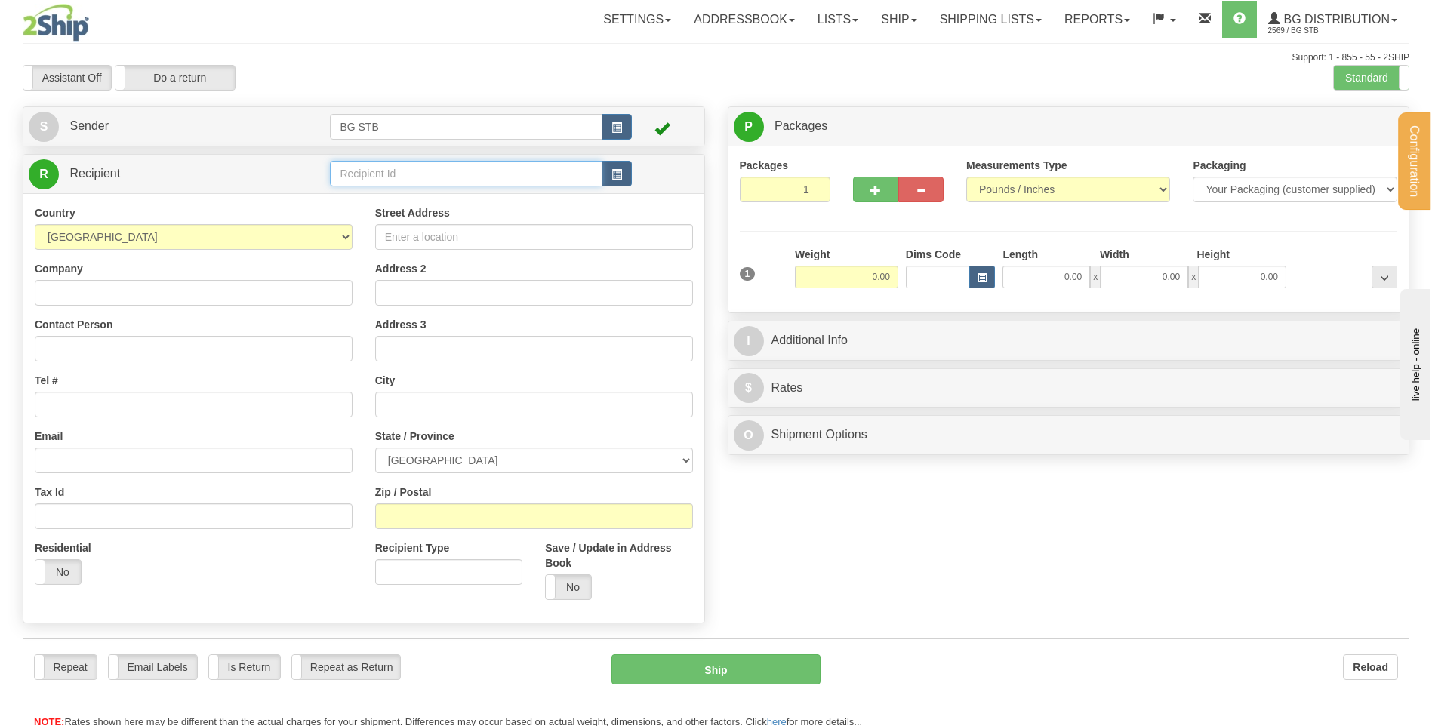
click at [353, 177] on input "text" at bounding box center [466, 174] width 272 height 26
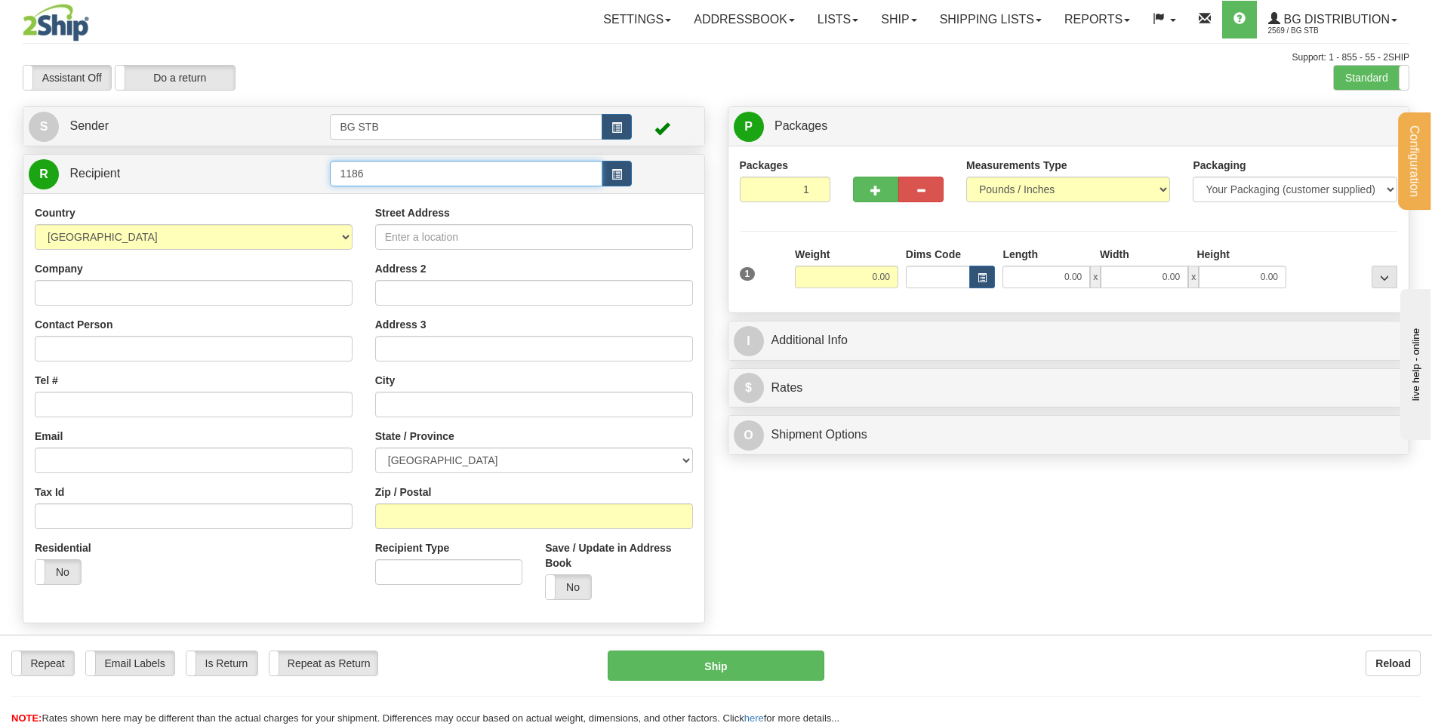
type input "1186"
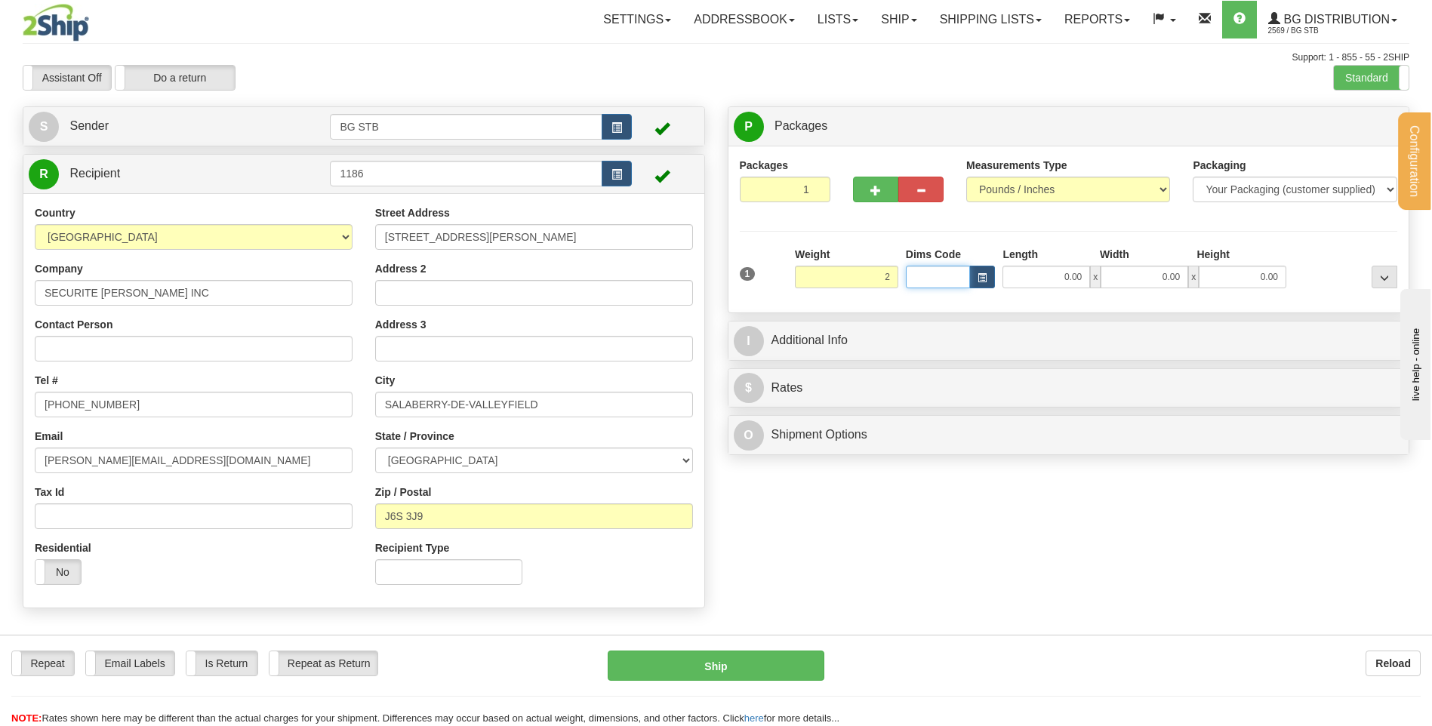
type input "2.00"
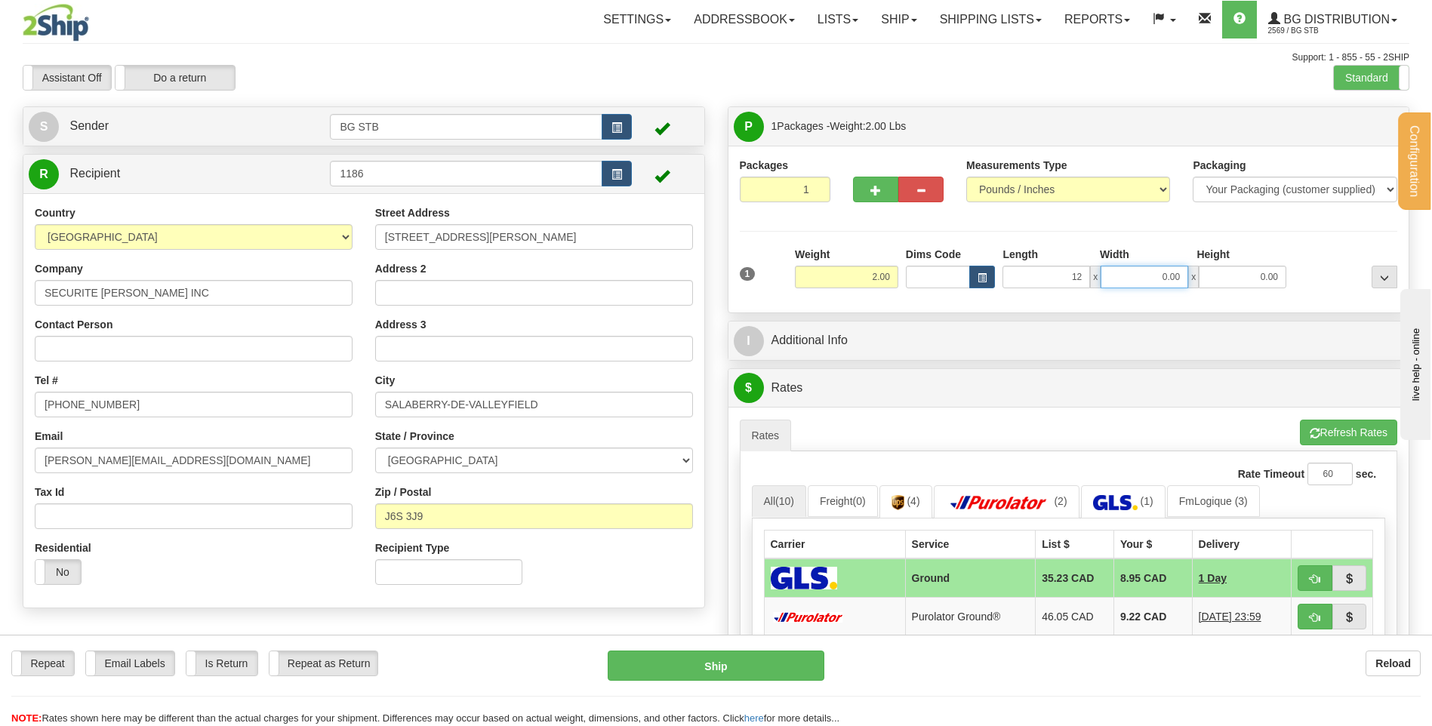
type input "12.00"
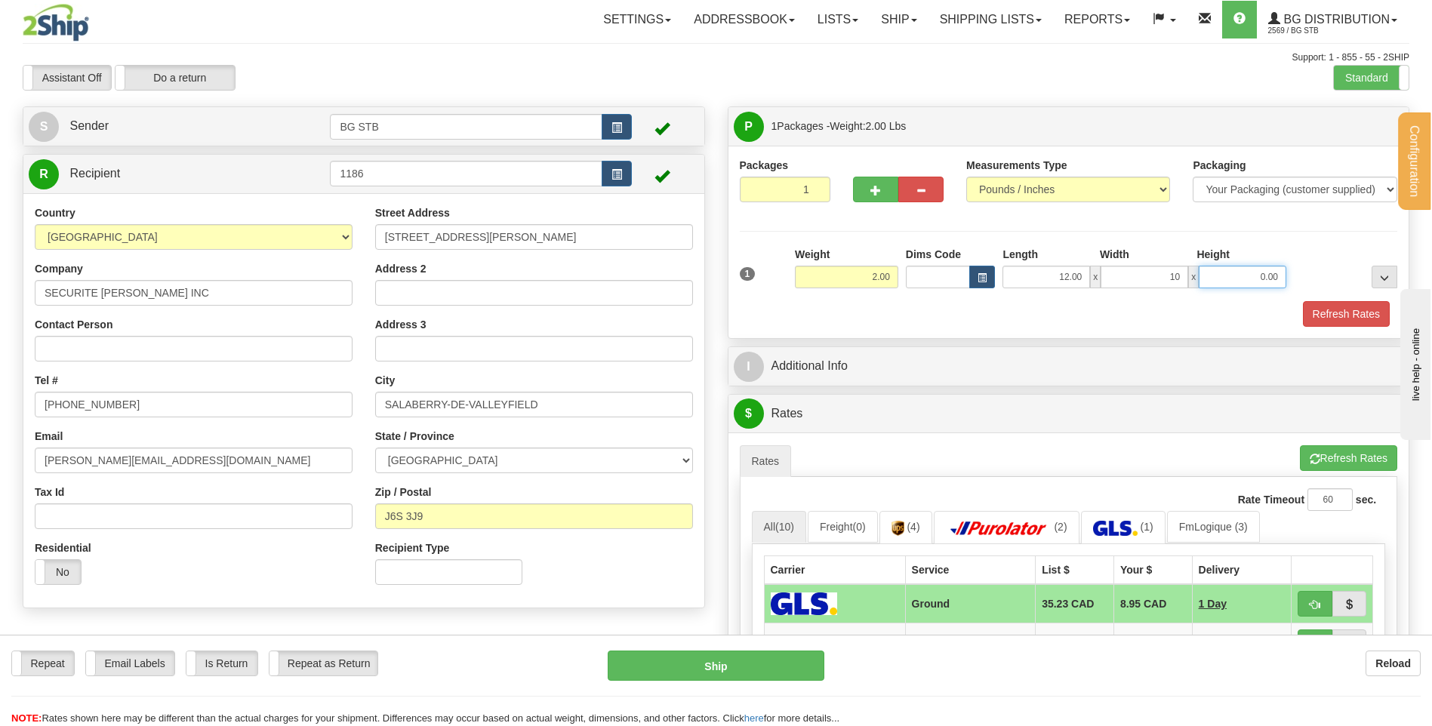
type input "10.00"
type input "5.00"
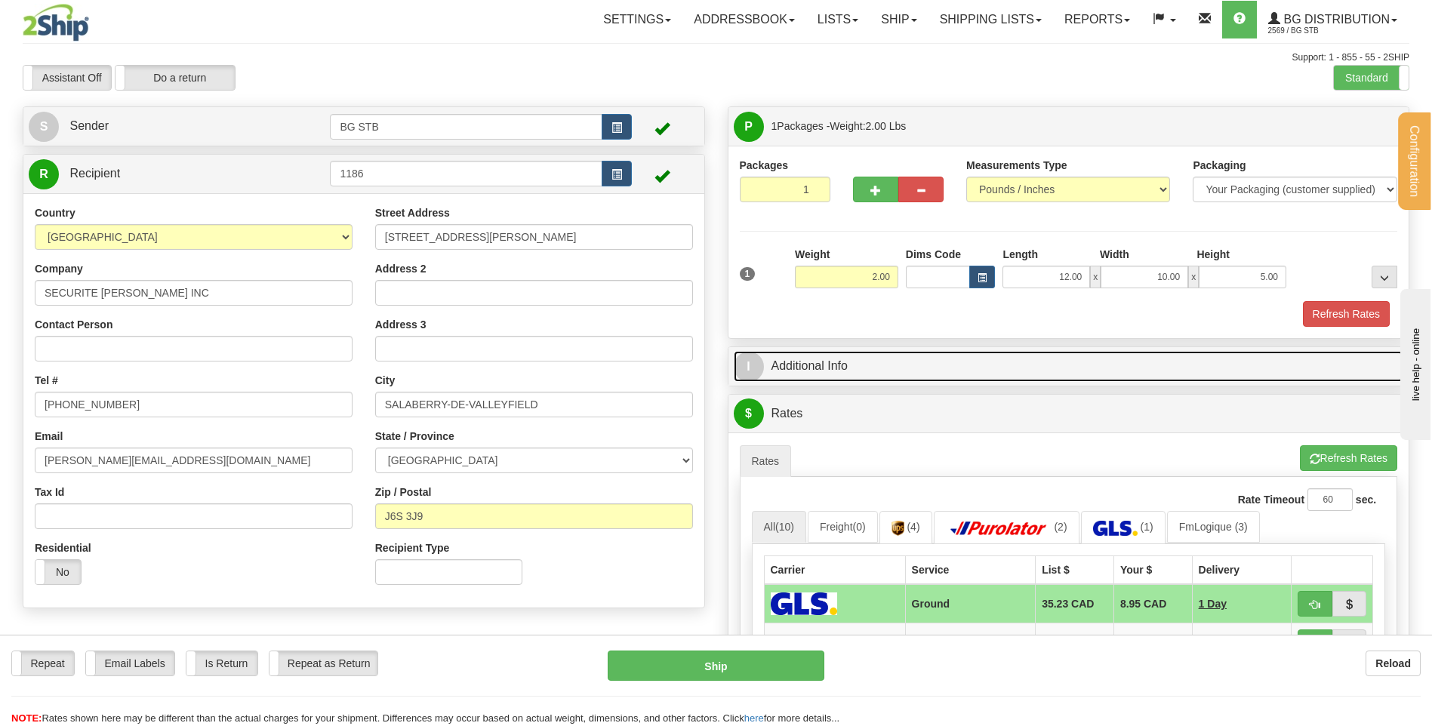
click at [893, 376] on link "I Additional Info" at bounding box center [1069, 366] width 670 height 31
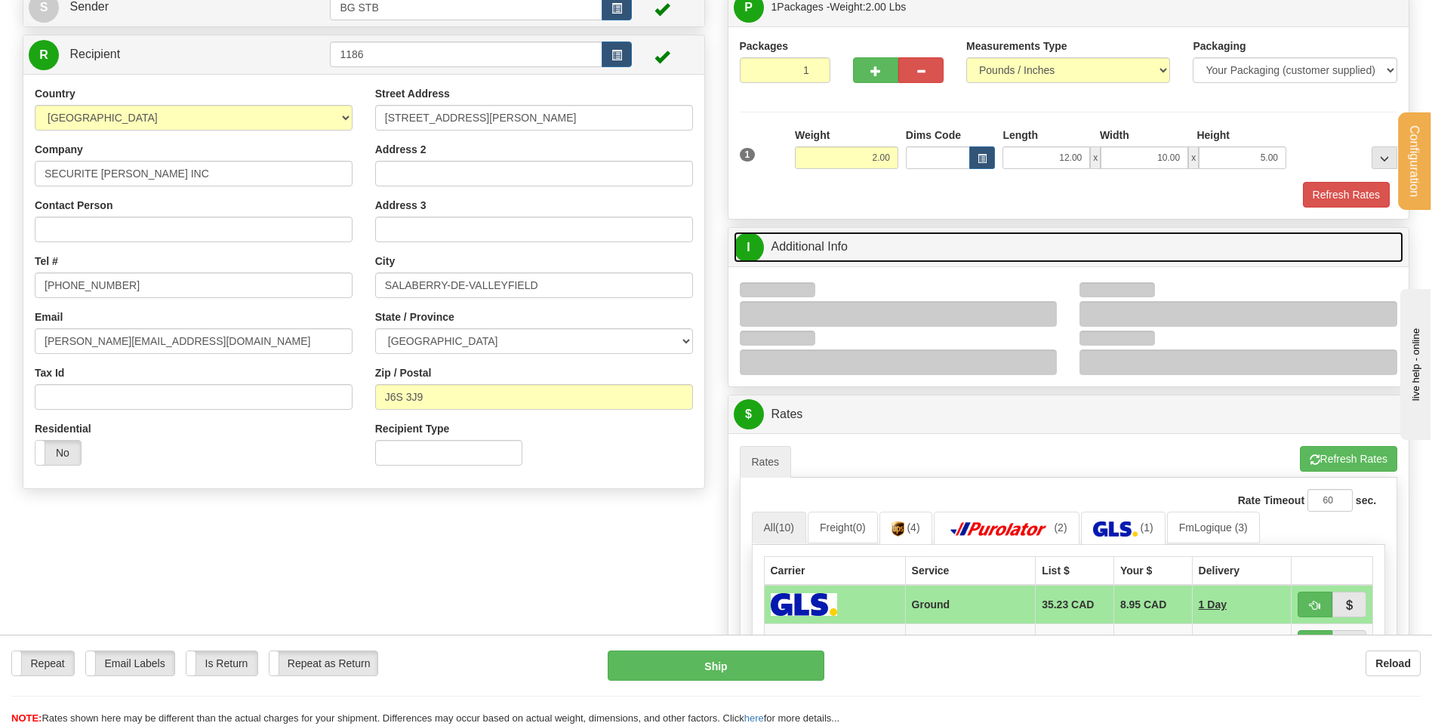
scroll to position [226, 0]
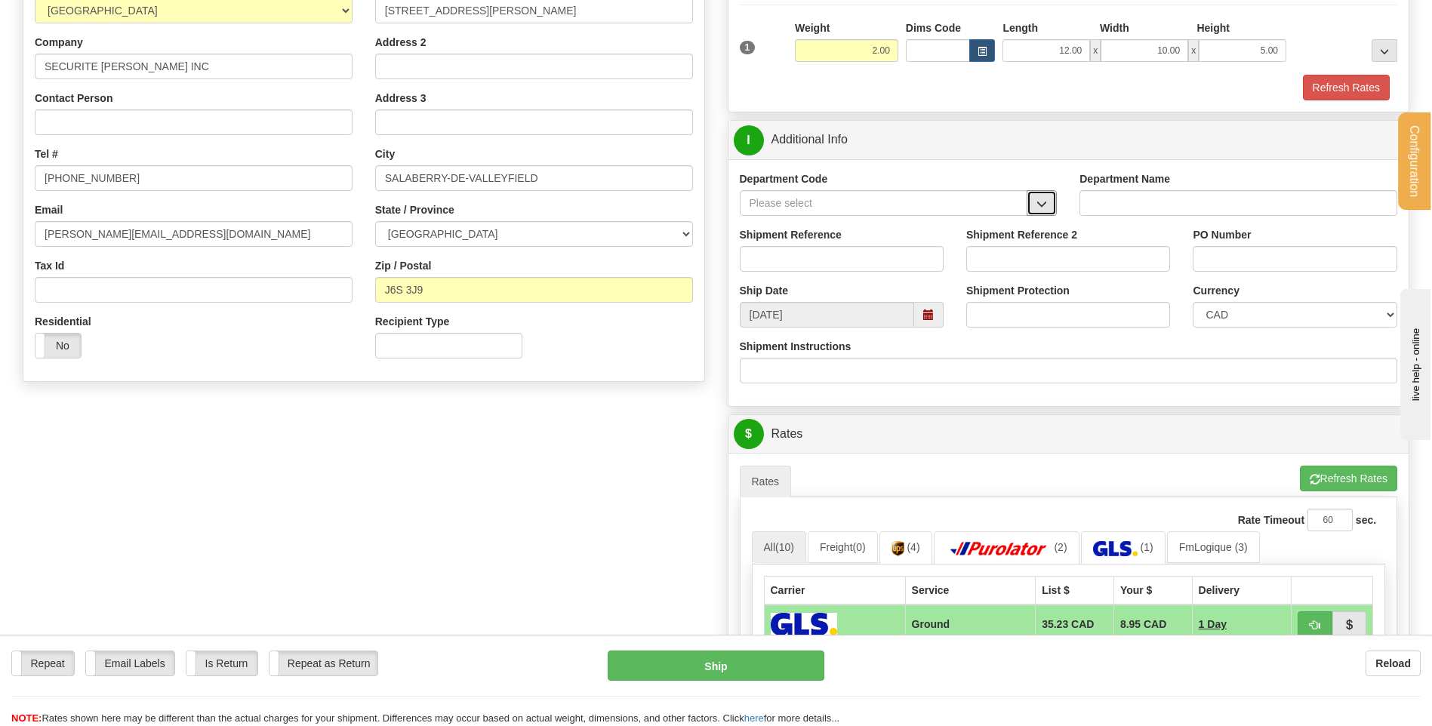
click at [1038, 201] on span "button" at bounding box center [1041, 204] width 11 height 10
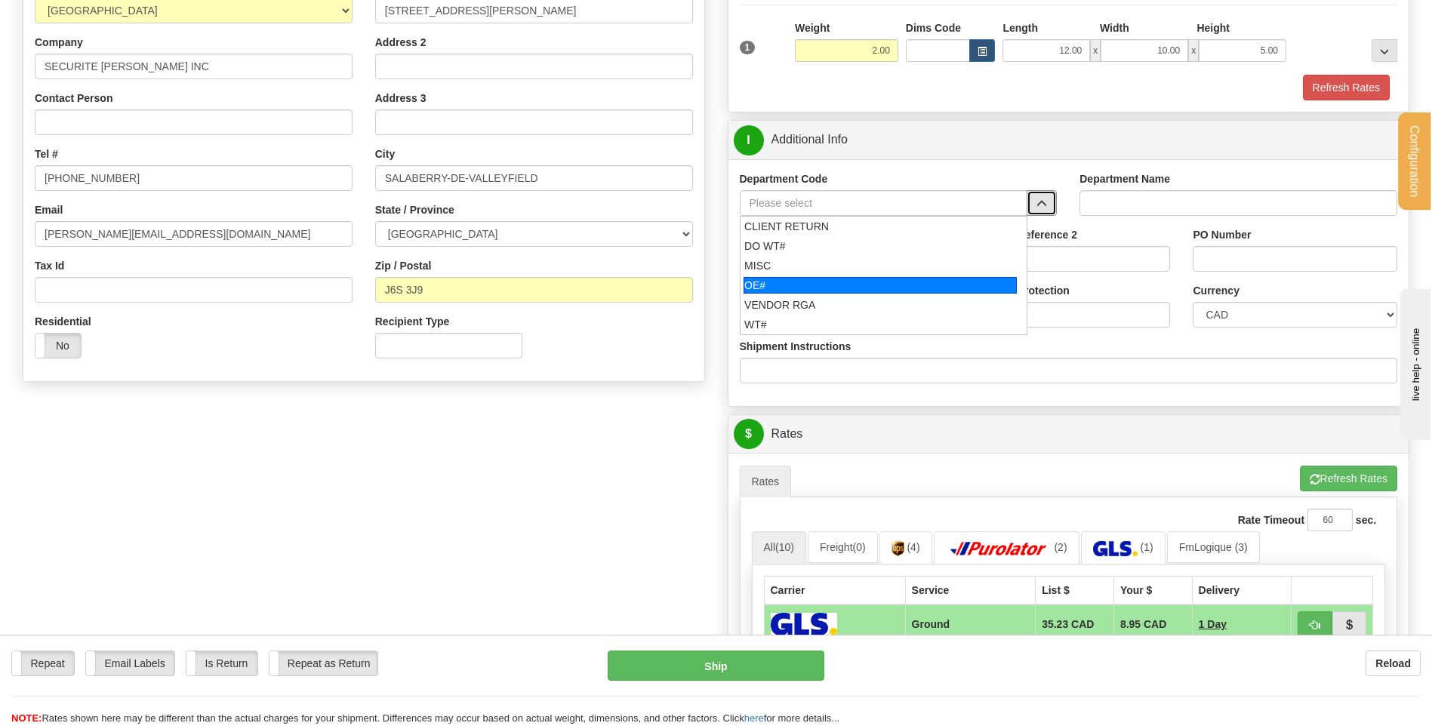
click at [808, 289] on div "OE#" at bounding box center [879, 285] width 273 height 17
type input "OE#"
type input "ORDERS"
click at [805, 269] on input "Shipment Reference" at bounding box center [842, 259] width 204 height 26
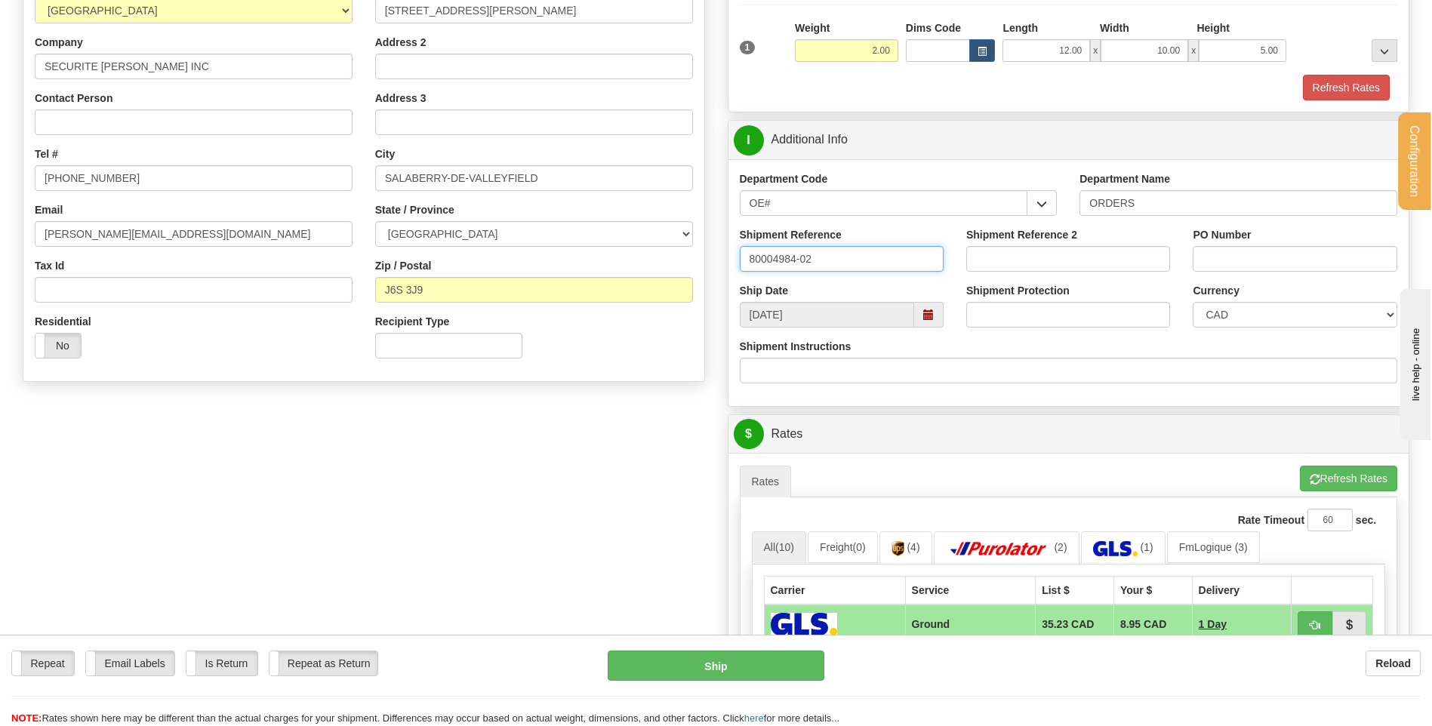
type input "80004984-02"
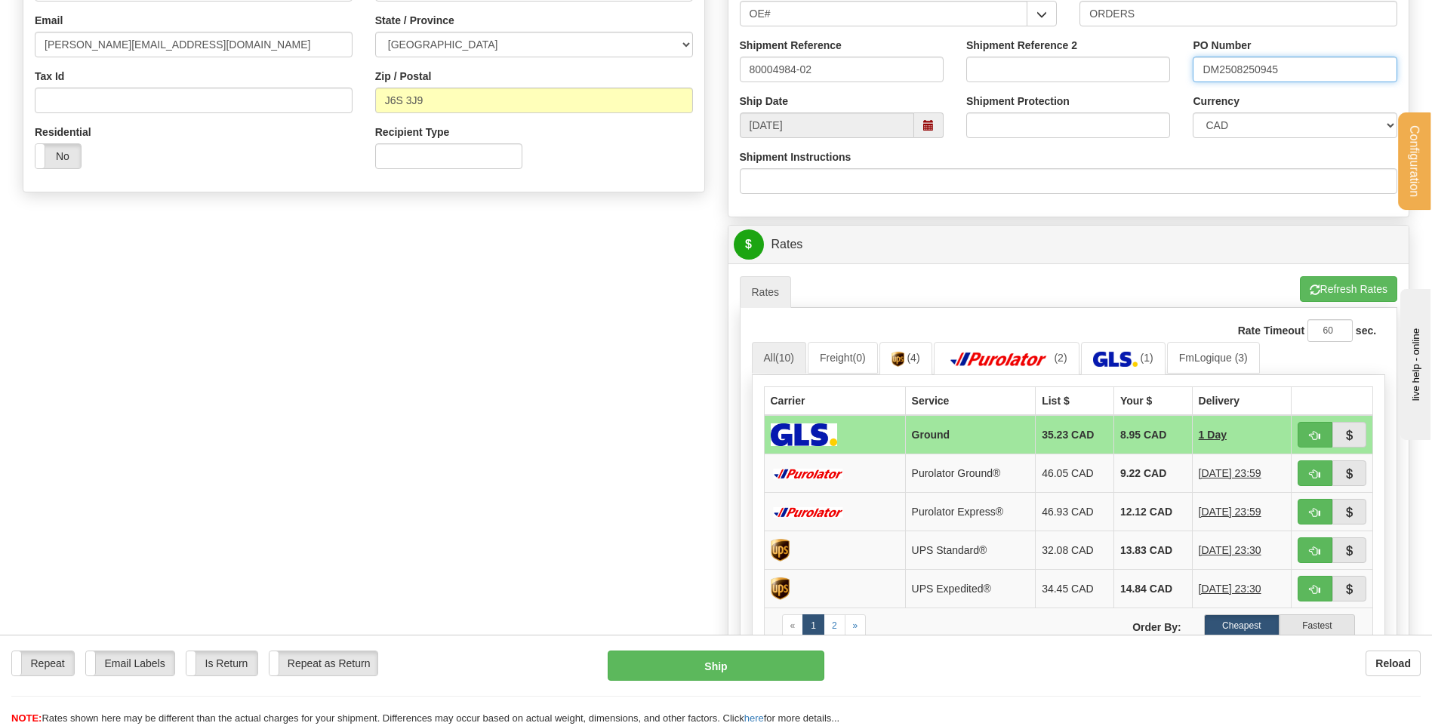
scroll to position [528, 0]
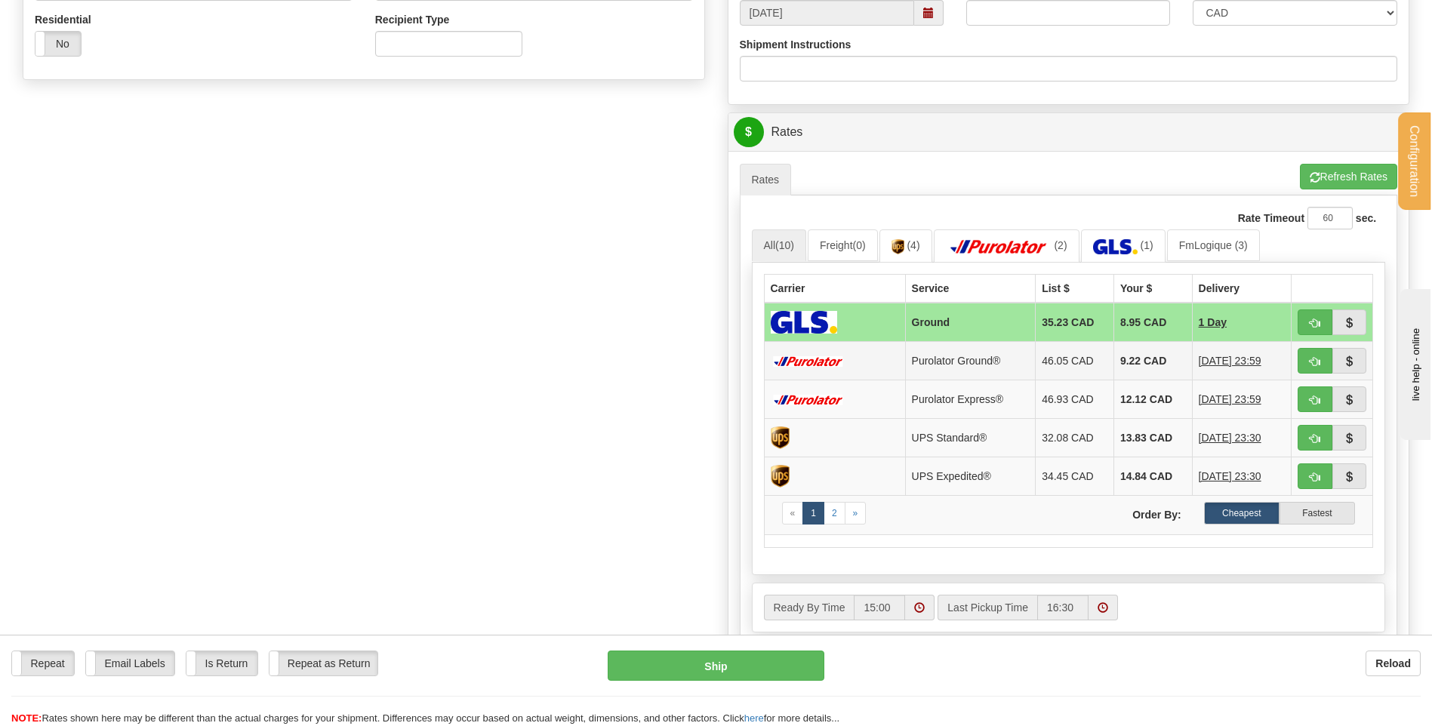
type input "DM2508250945"
click at [1309, 355] on button "button" at bounding box center [1314, 361] width 35 height 26
type input "260"
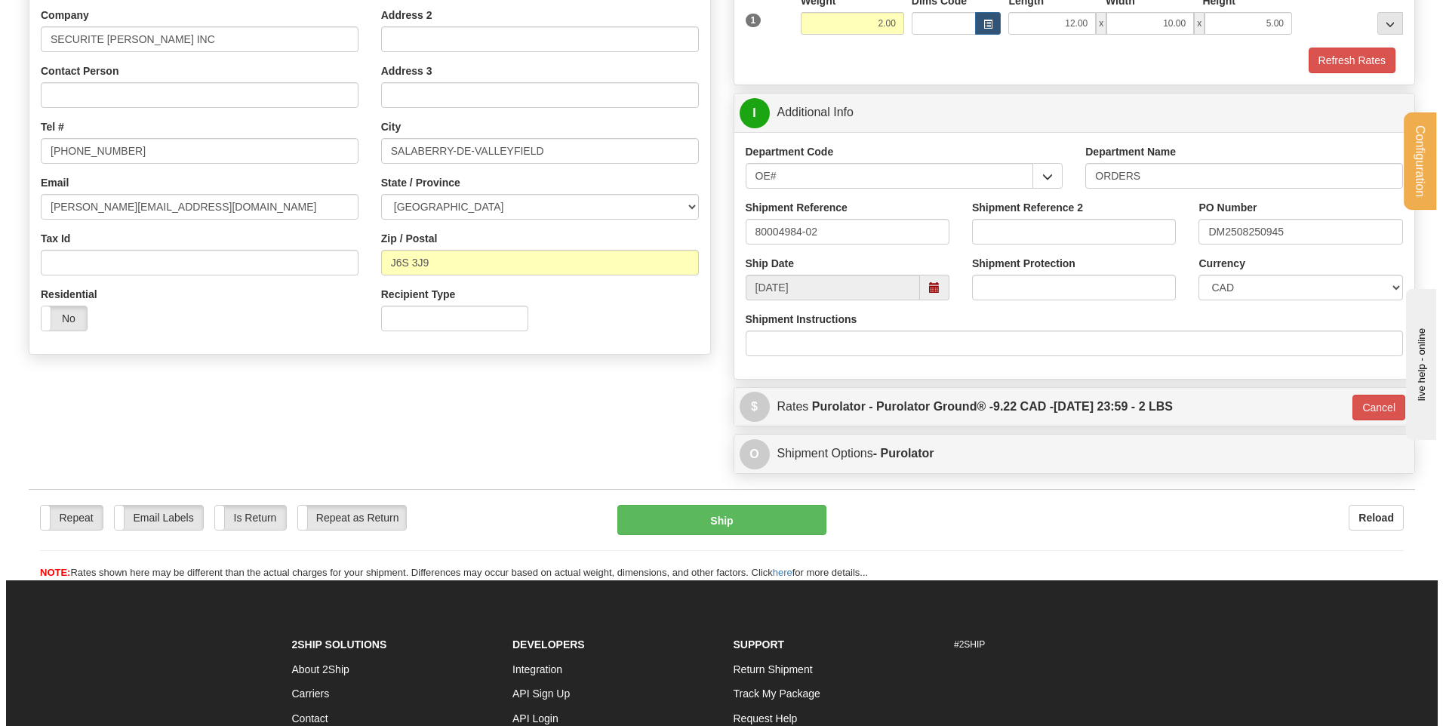
scroll to position [233, 0]
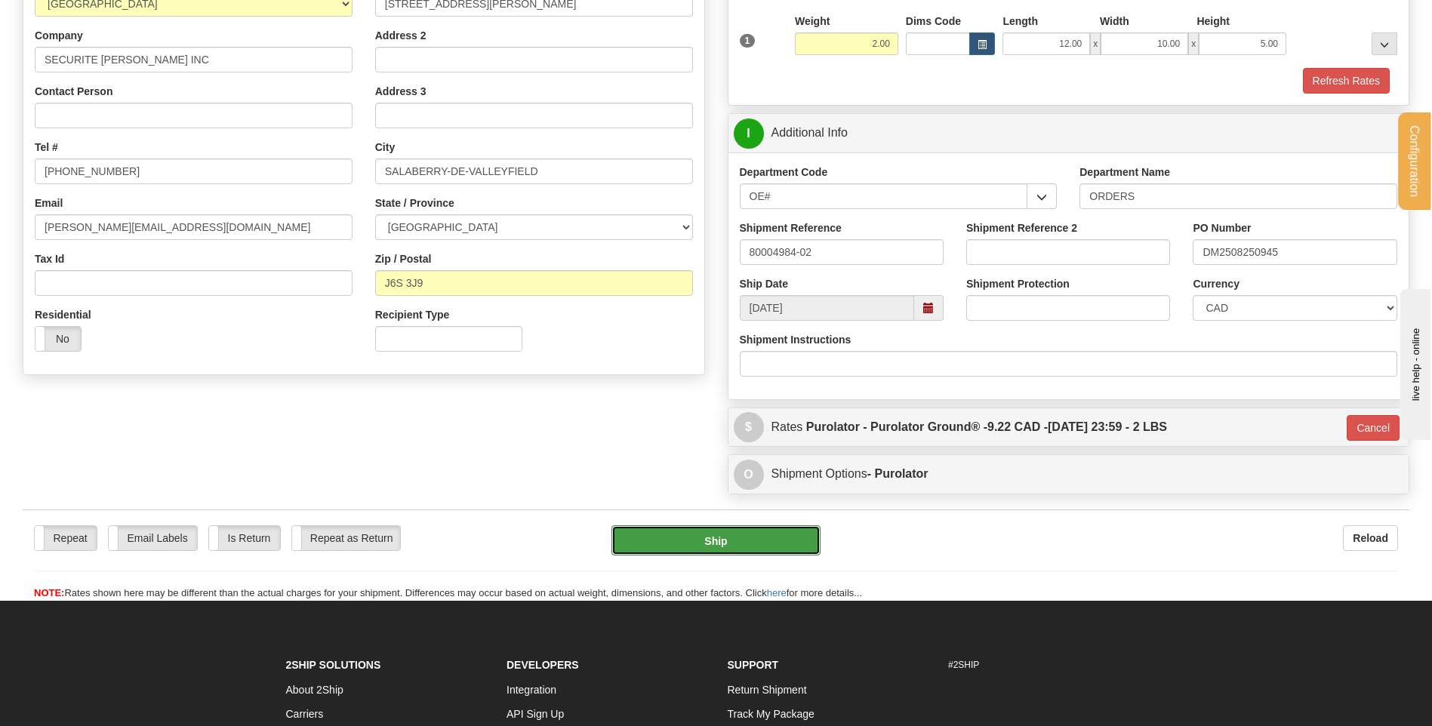
click at [741, 533] on button "Ship" at bounding box center [715, 540] width 208 height 30
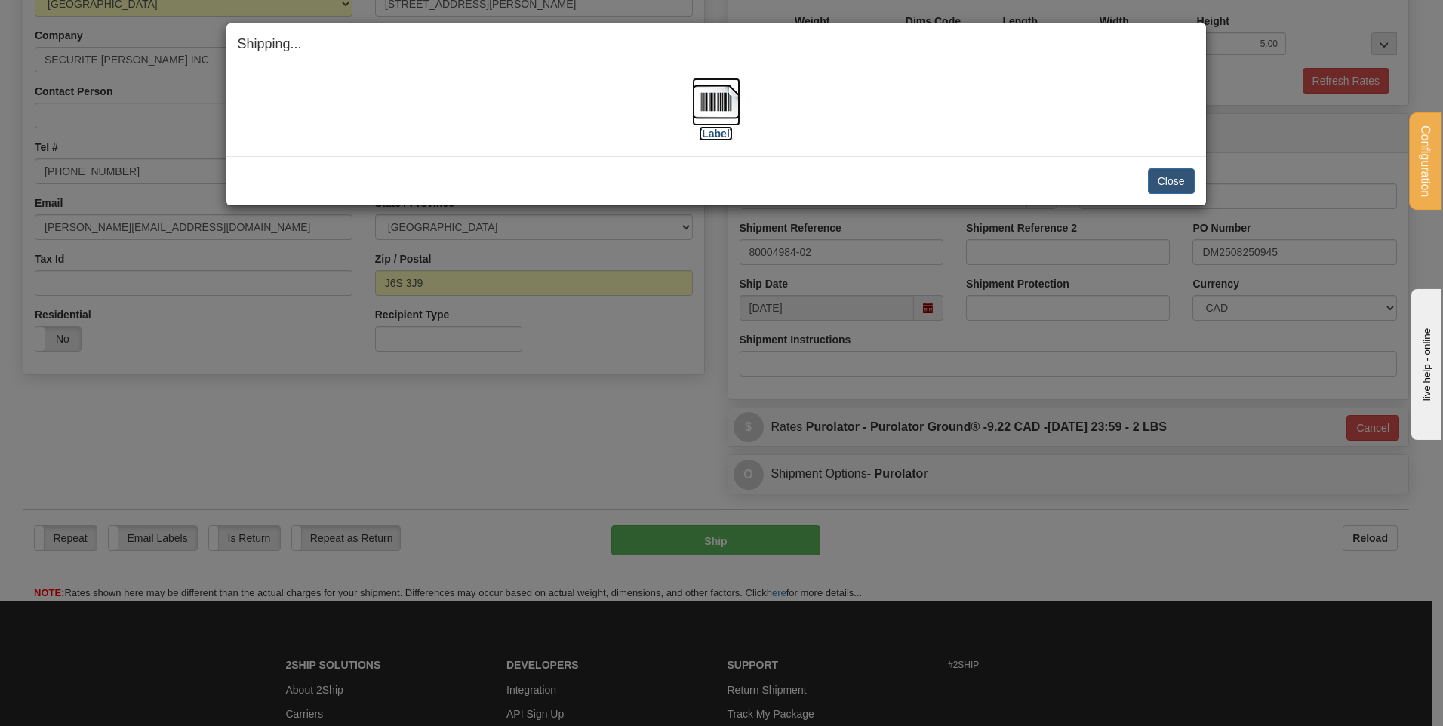
click at [694, 103] on img at bounding box center [716, 102] width 48 height 48
click at [1205, 180] on div "Close Cancel Cancel Shipment and Quit Pickup Quit Pickup ONLY" at bounding box center [716, 180] width 980 height 49
click at [1180, 182] on button "Close" at bounding box center [1171, 181] width 47 height 26
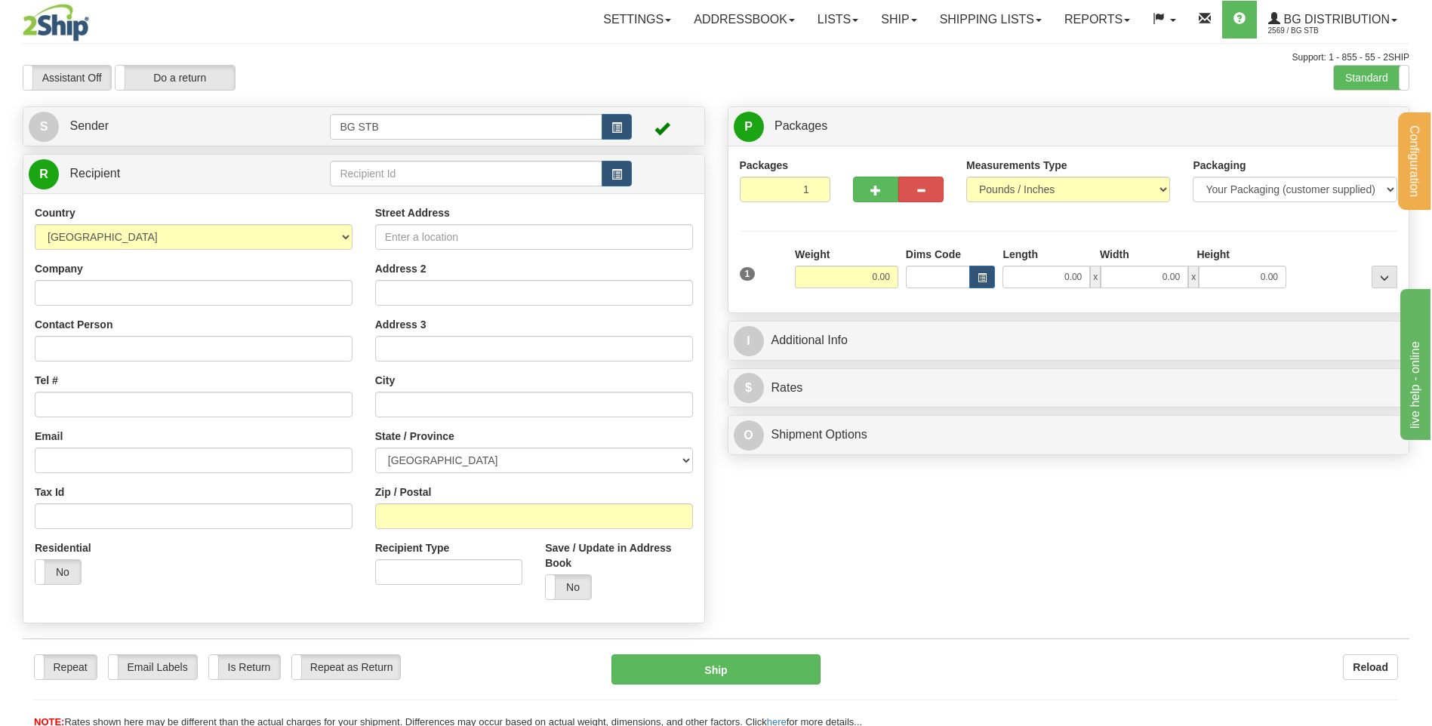
click at [488, 158] on td at bounding box center [480, 173] width 301 height 31
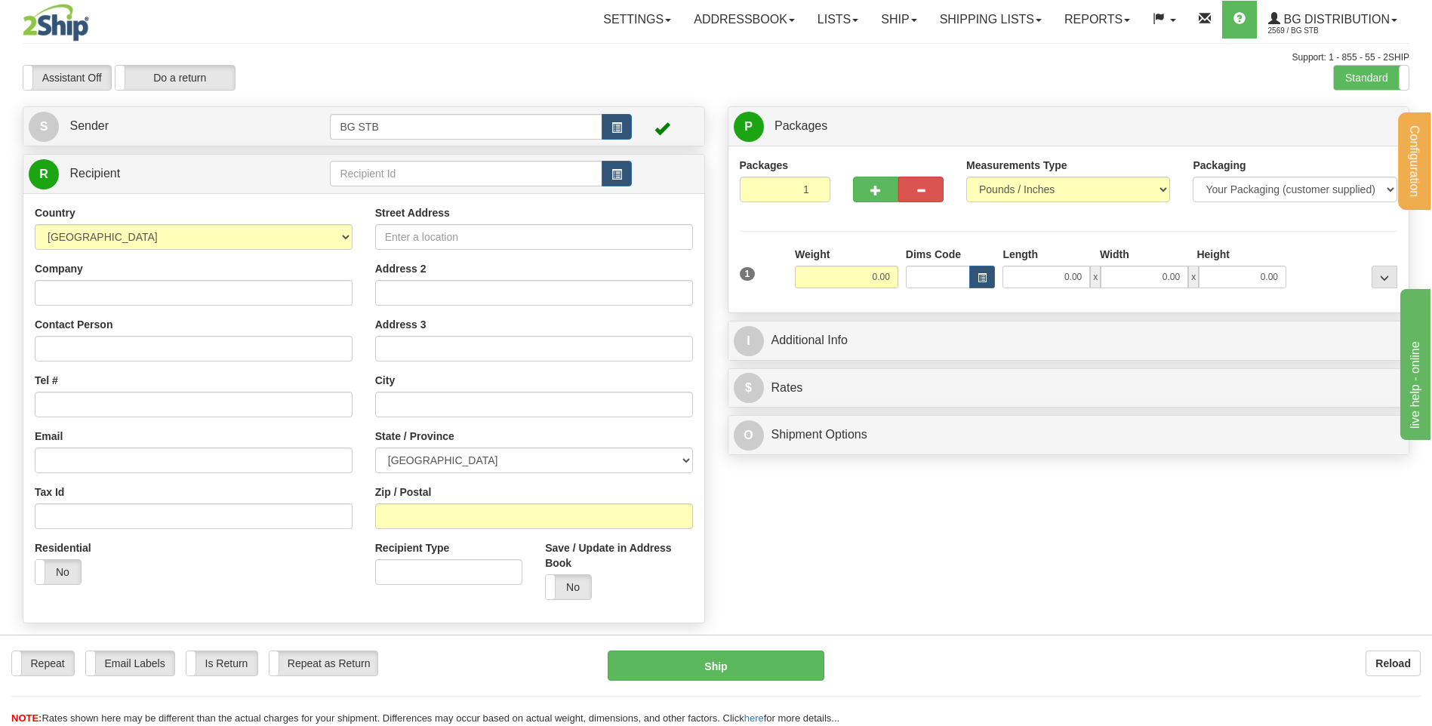
click at [485, 160] on td at bounding box center [480, 173] width 301 height 31
click at [484, 168] on input "text" at bounding box center [466, 174] width 272 height 26
type input "4075"
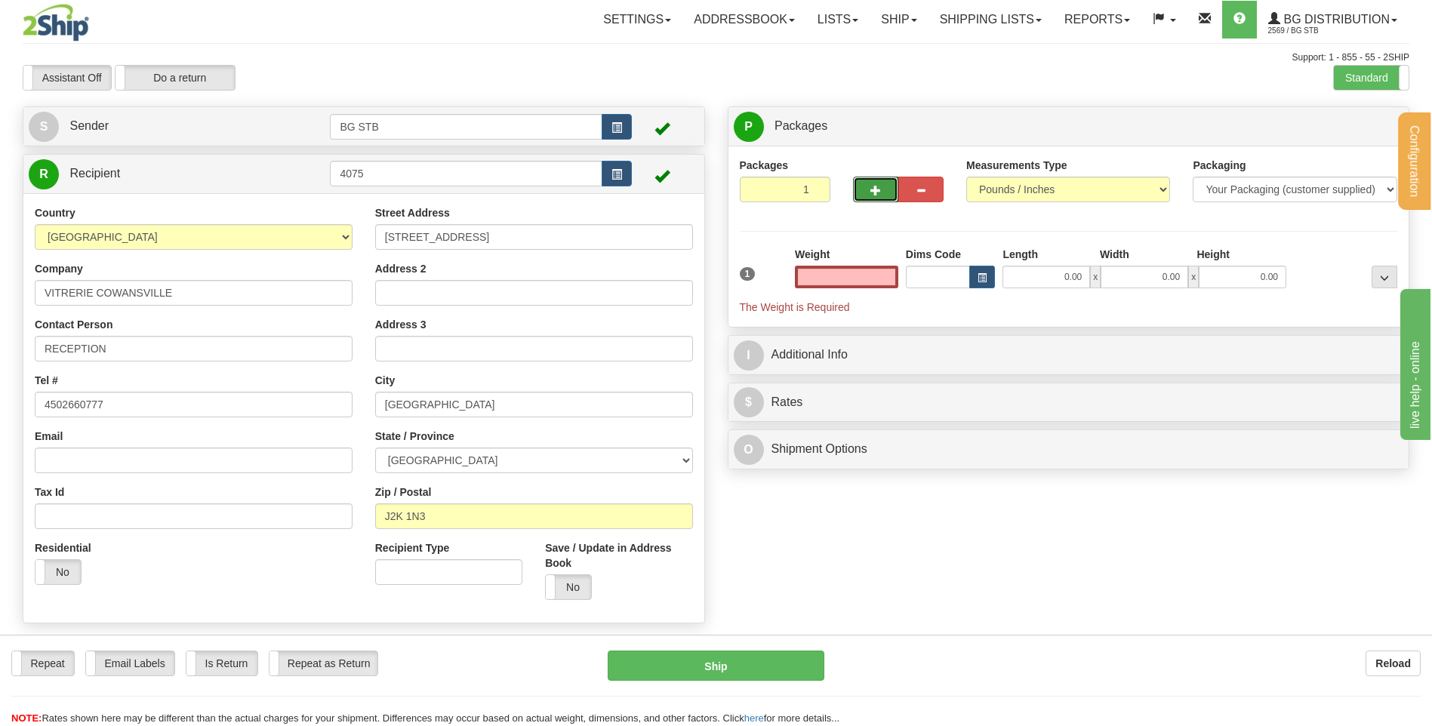
type input "0.00"
click at [876, 190] on span "button" at bounding box center [875, 191] width 11 height 10
type input "2"
click at [1329, 122] on label "Package Level Pack.." at bounding box center [1365, 126] width 76 height 23
radio input "true"
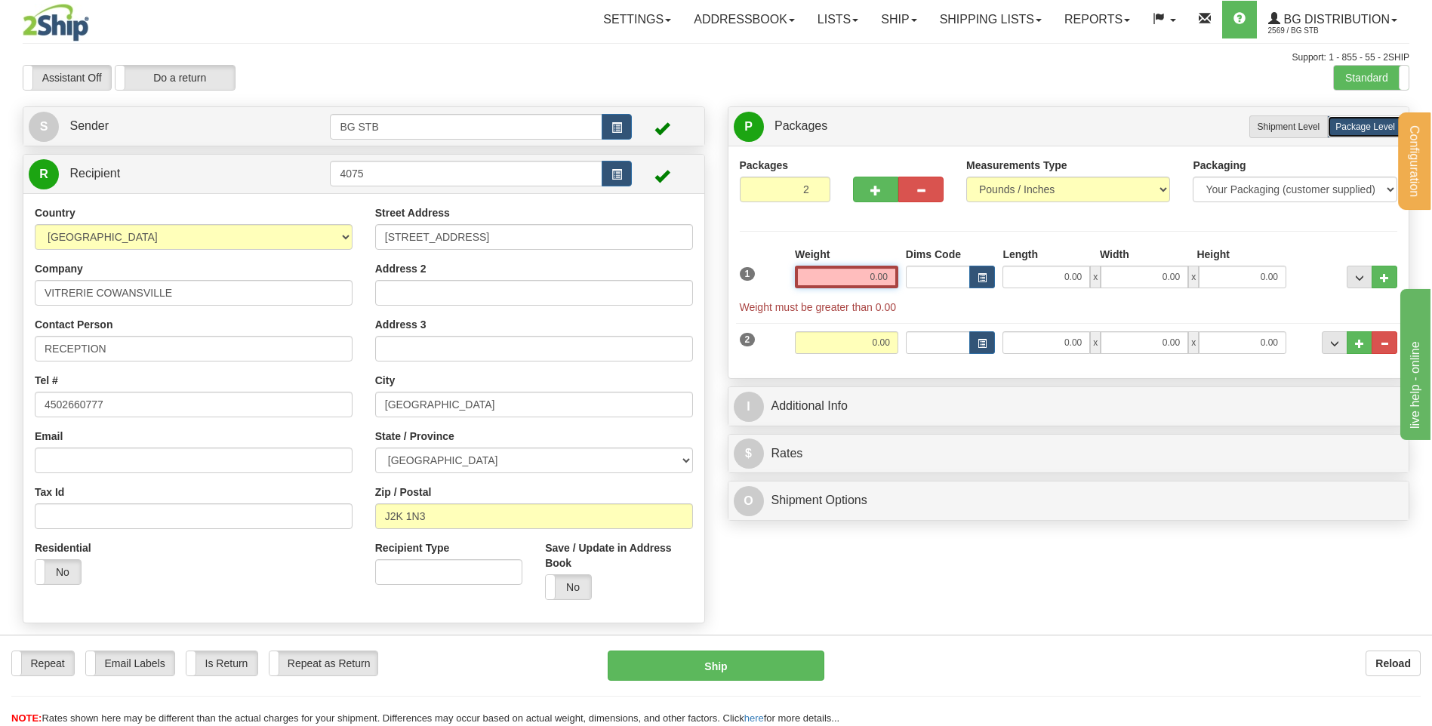
click at [840, 271] on input "0.00" at bounding box center [846, 277] width 103 height 23
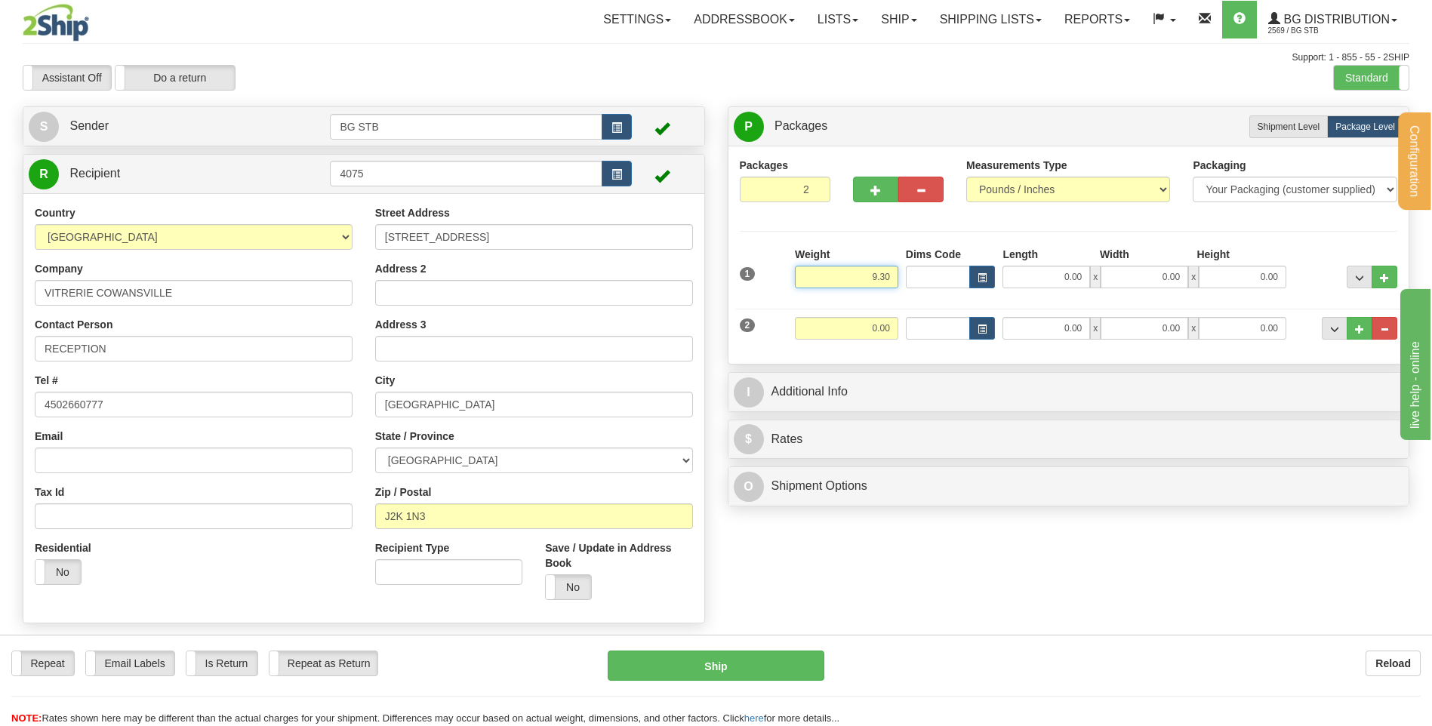
type input "9.30"
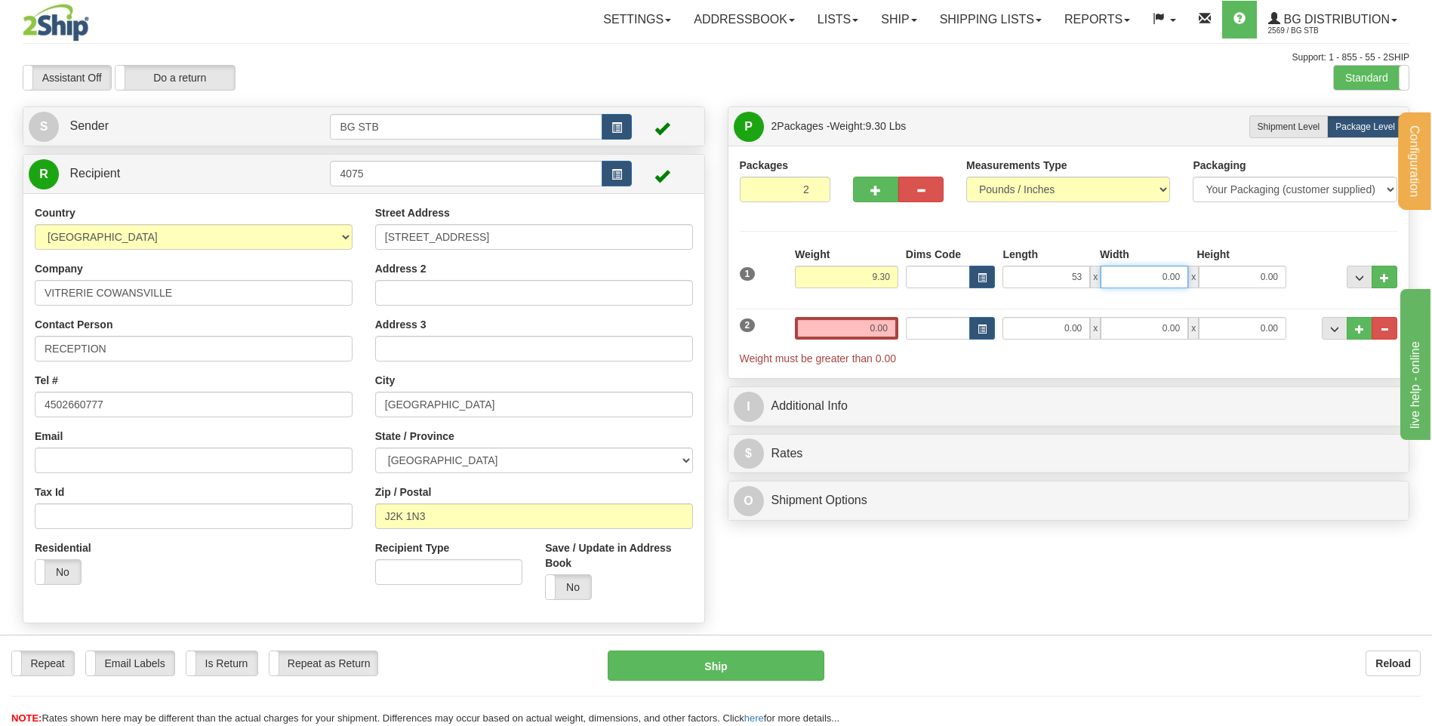
type input "53.00"
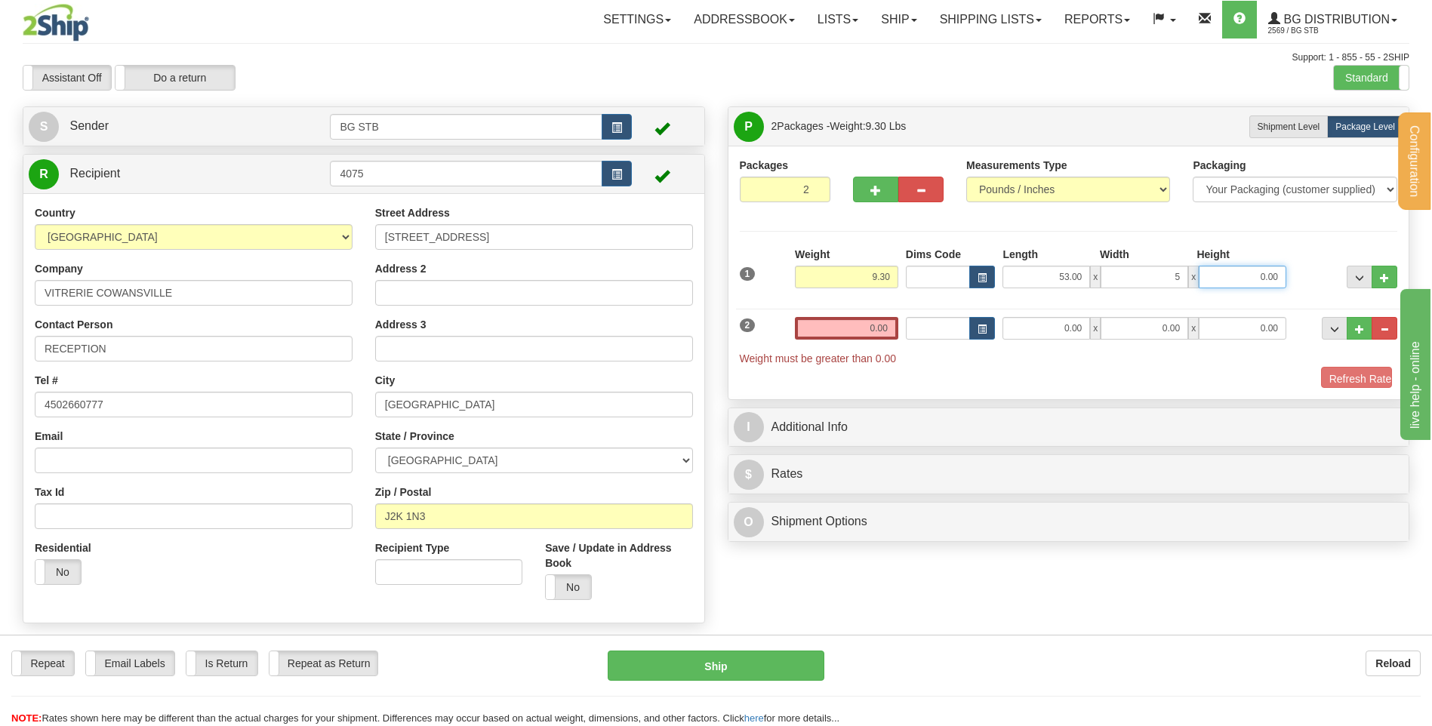
type input "5.00"
click at [863, 322] on input "0.00" at bounding box center [846, 328] width 103 height 23
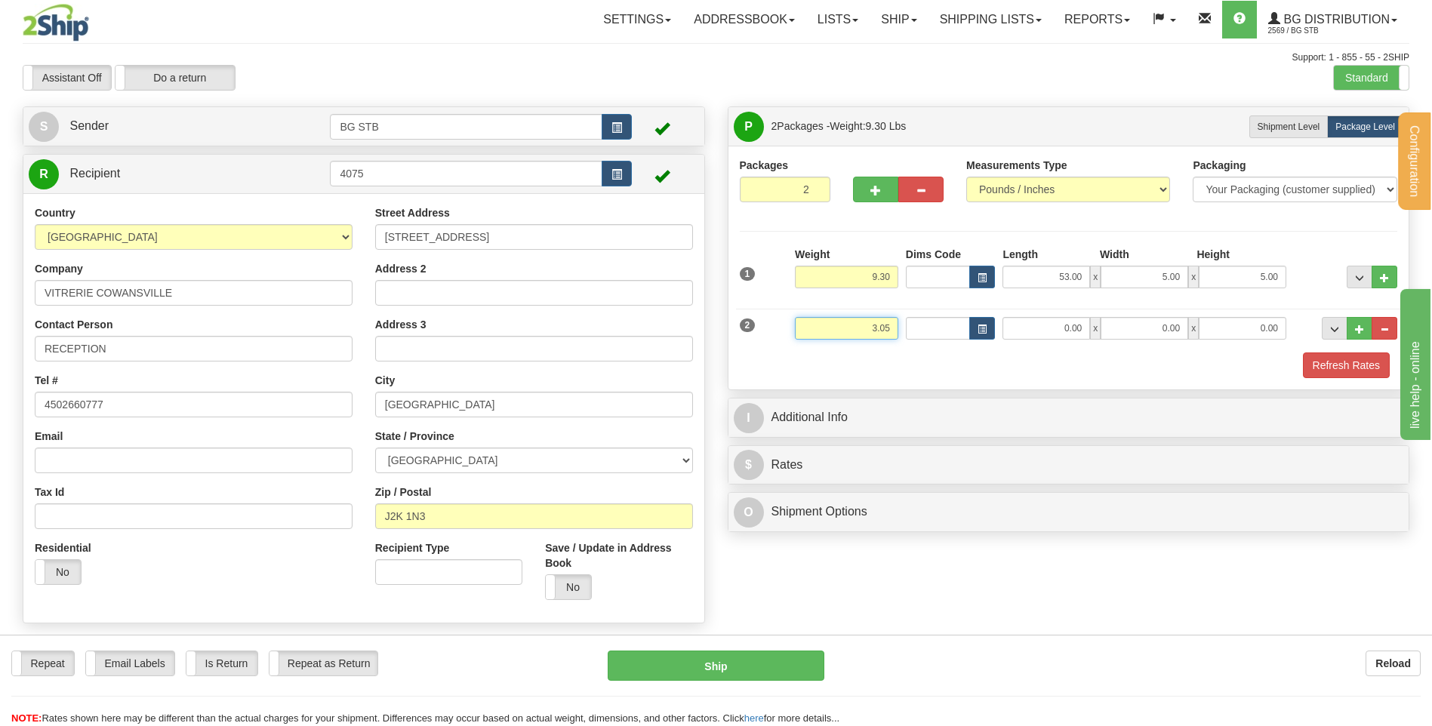
type input "3.05"
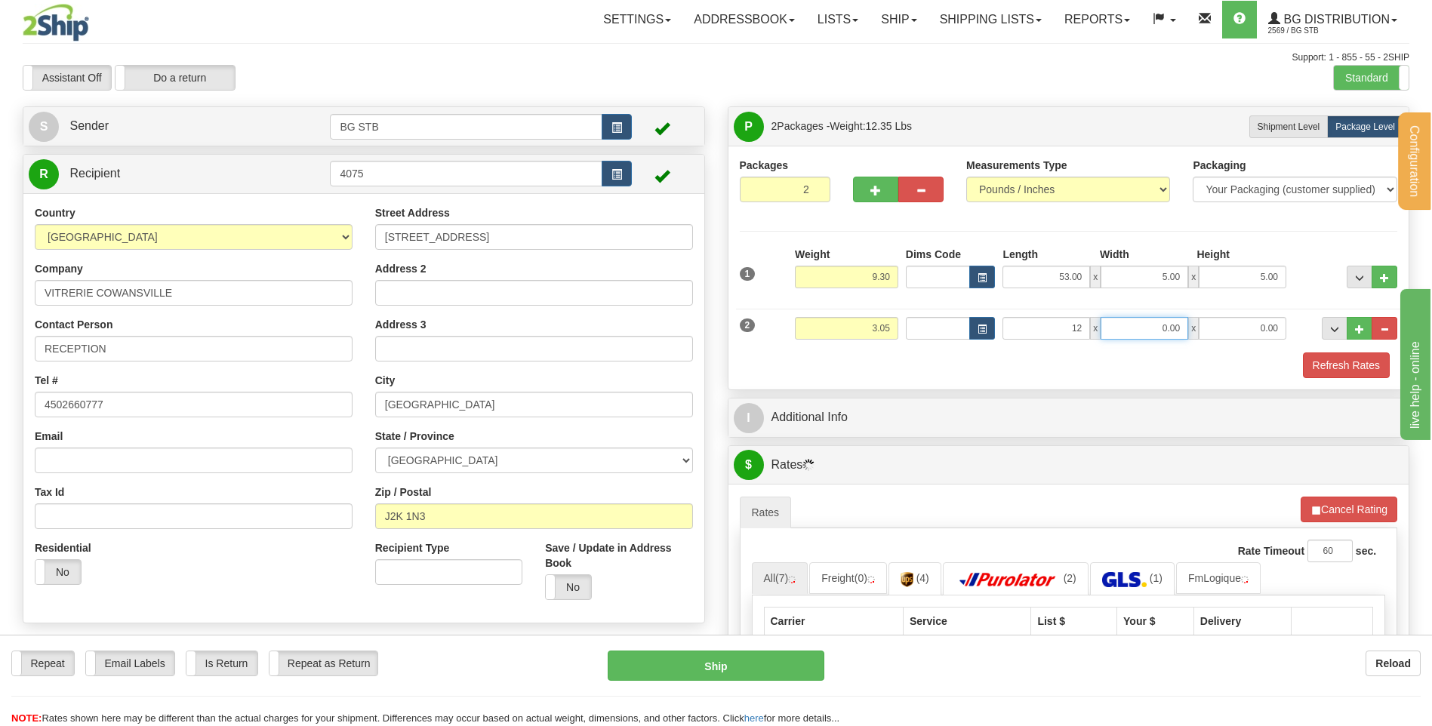
type input "12.00"
type input "8.00"
type input "6.00"
click at [831, 380] on div "Packages 2 2 Measurements Type" at bounding box center [1068, 268] width 681 height 244
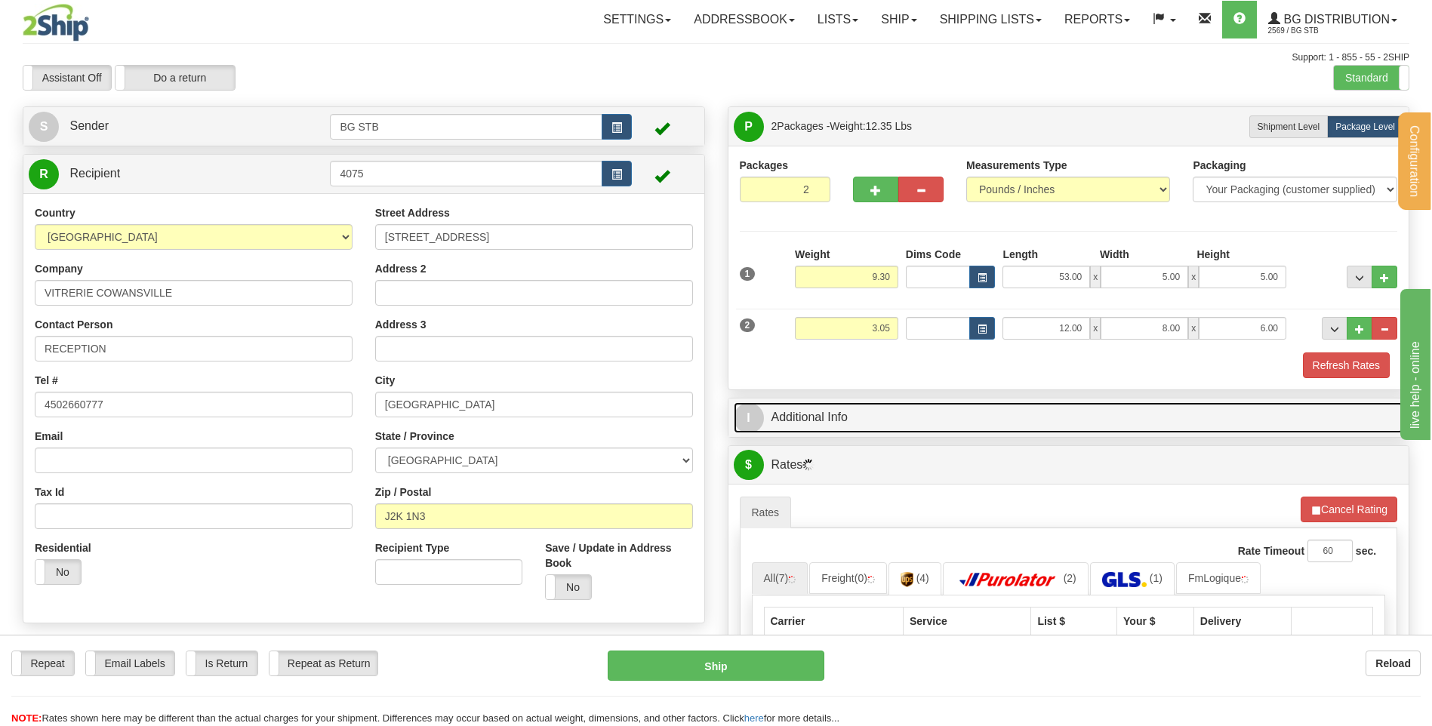
click at [838, 408] on link "I Additional Info" at bounding box center [1069, 417] width 670 height 31
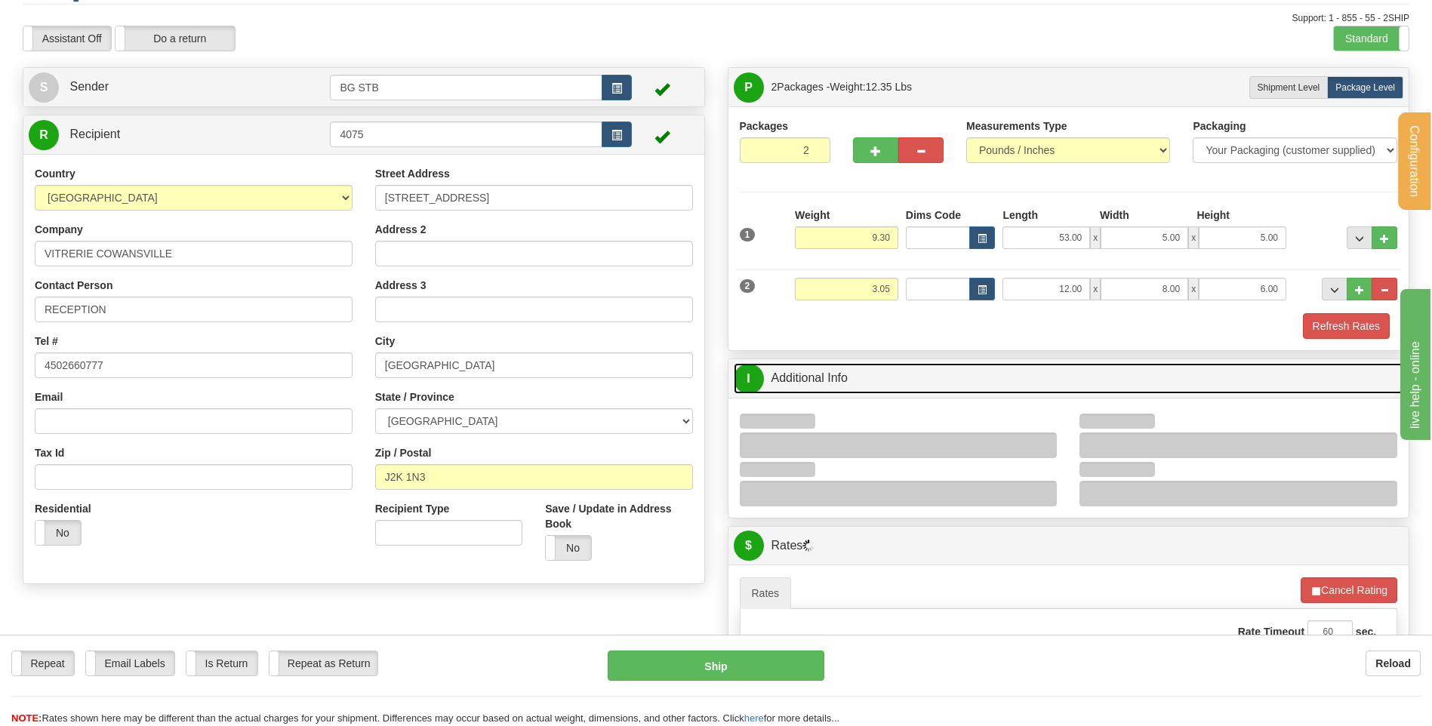
scroll to position [226, 0]
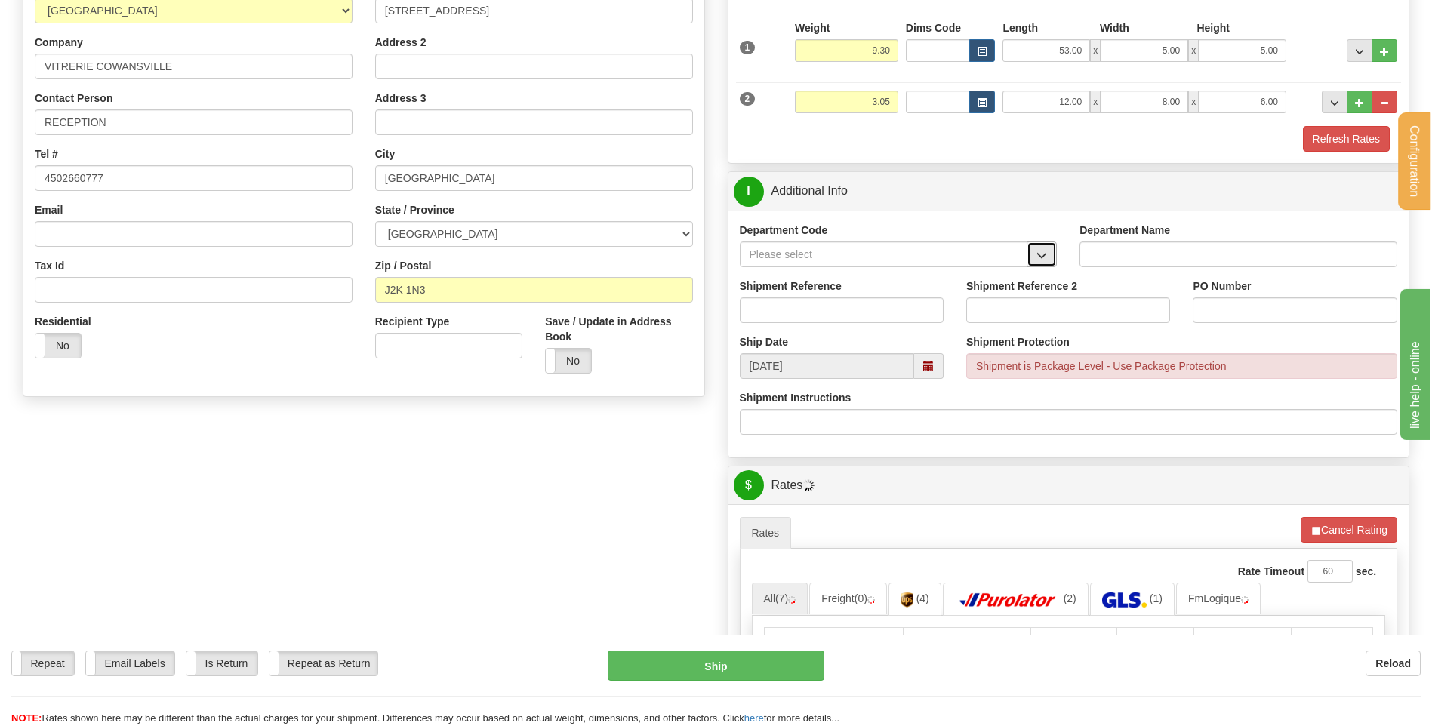
click at [1050, 255] on button "button" at bounding box center [1041, 255] width 30 height 26
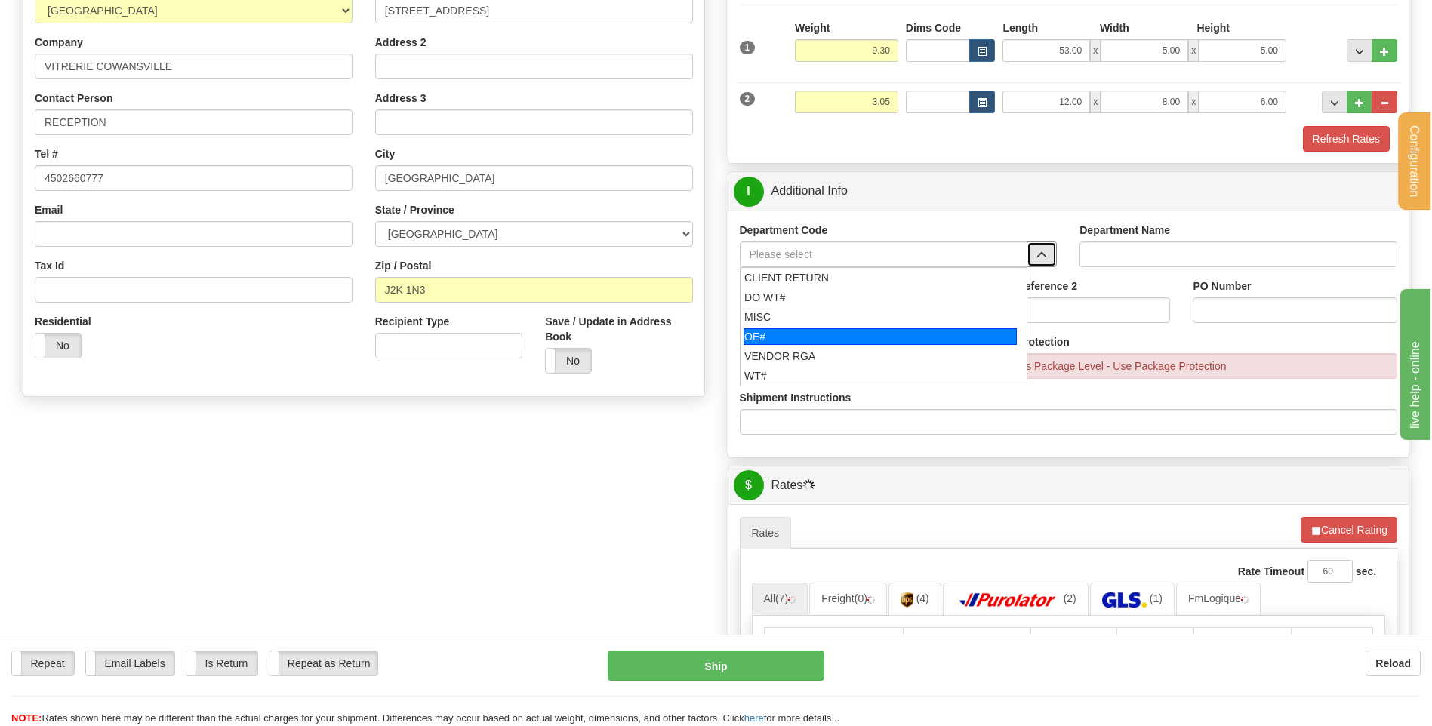
click at [859, 327] on li "OE#" at bounding box center [883, 337] width 287 height 20
type input "OE#"
type input "ORDERS"
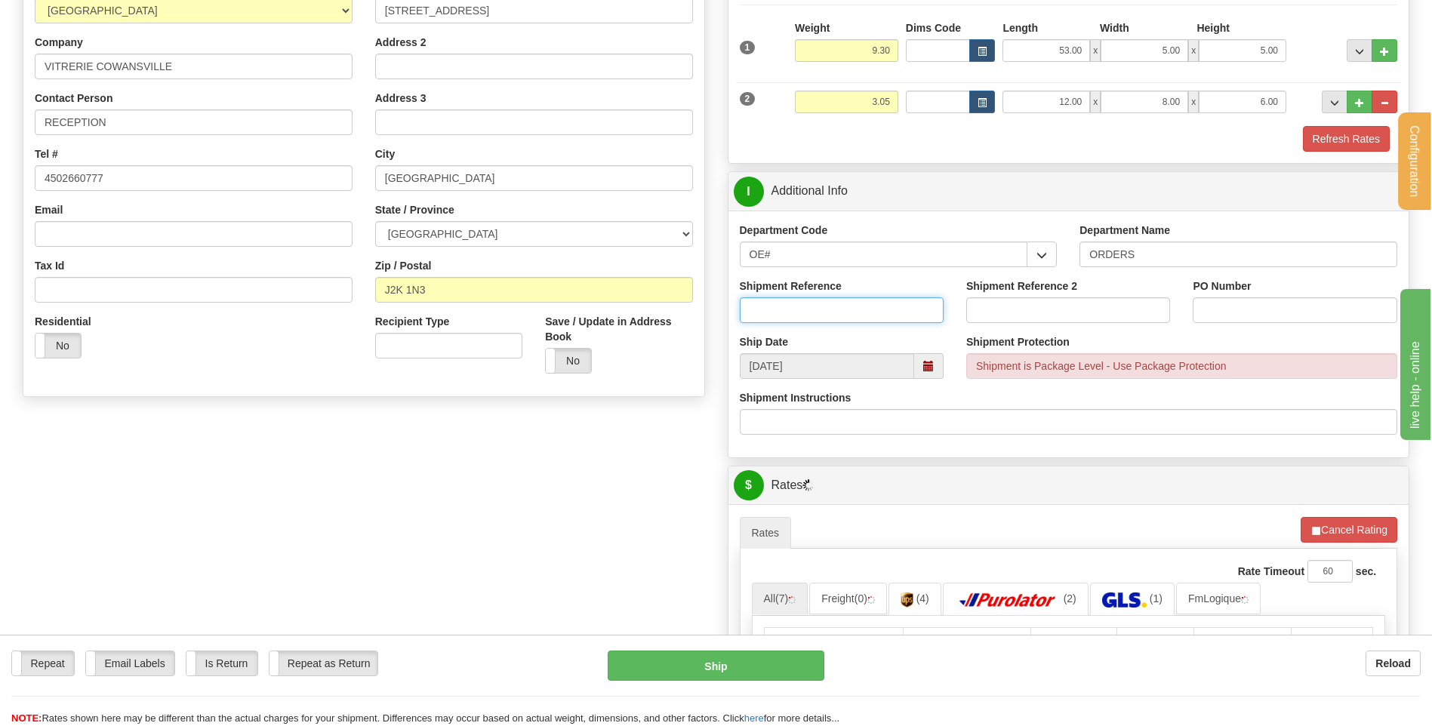
click at [835, 308] on input "Shipment Reference" at bounding box center [842, 310] width 204 height 26
type input "80005810-00"
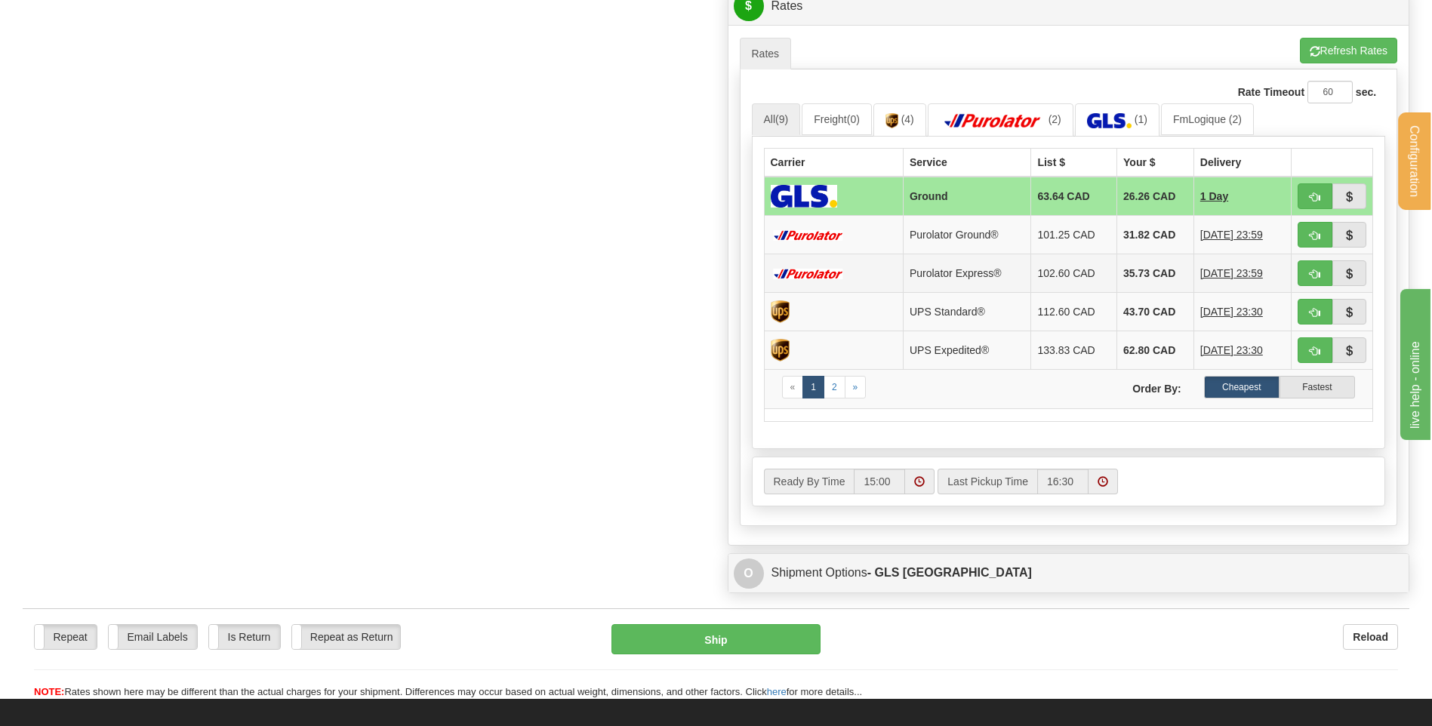
scroll to position [679, 0]
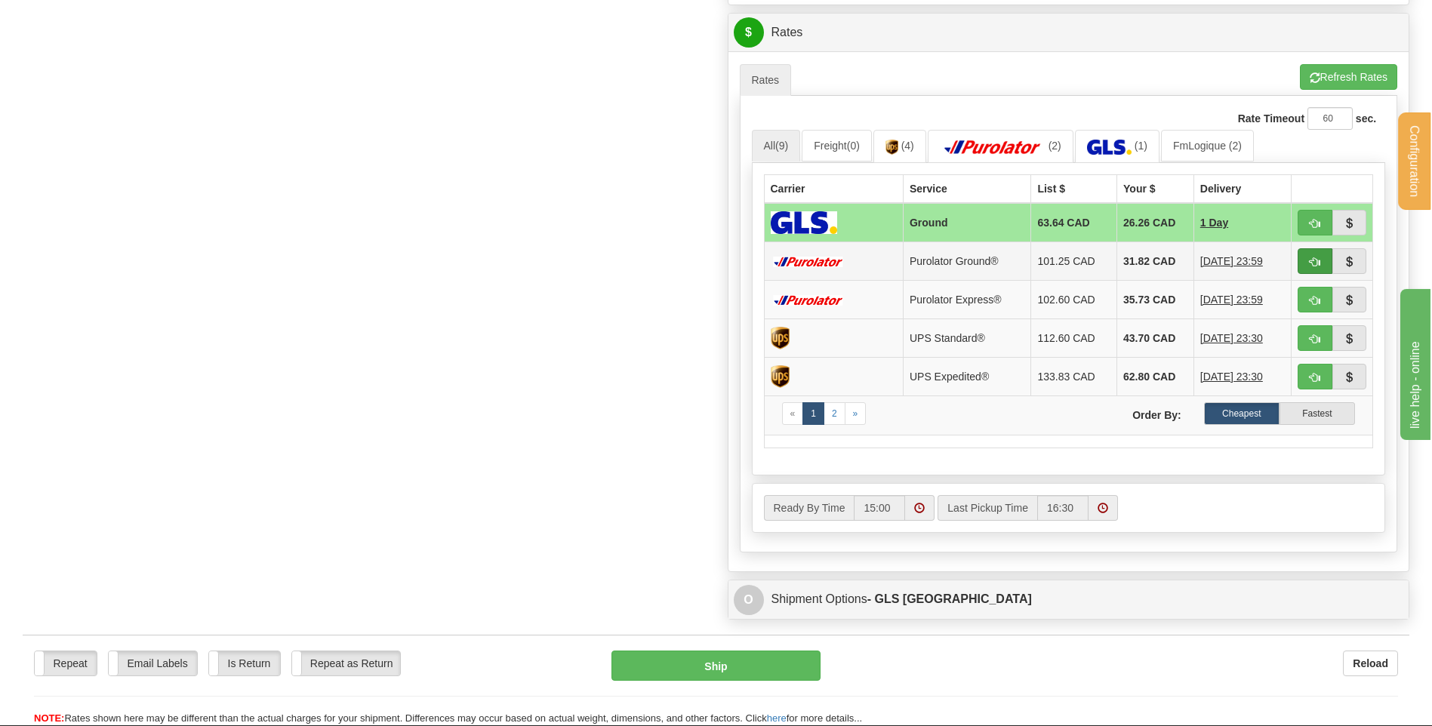
type input "12686"
click at [1309, 262] on span "button" at bounding box center [1314, 262] width 11 height 10
type input "260"
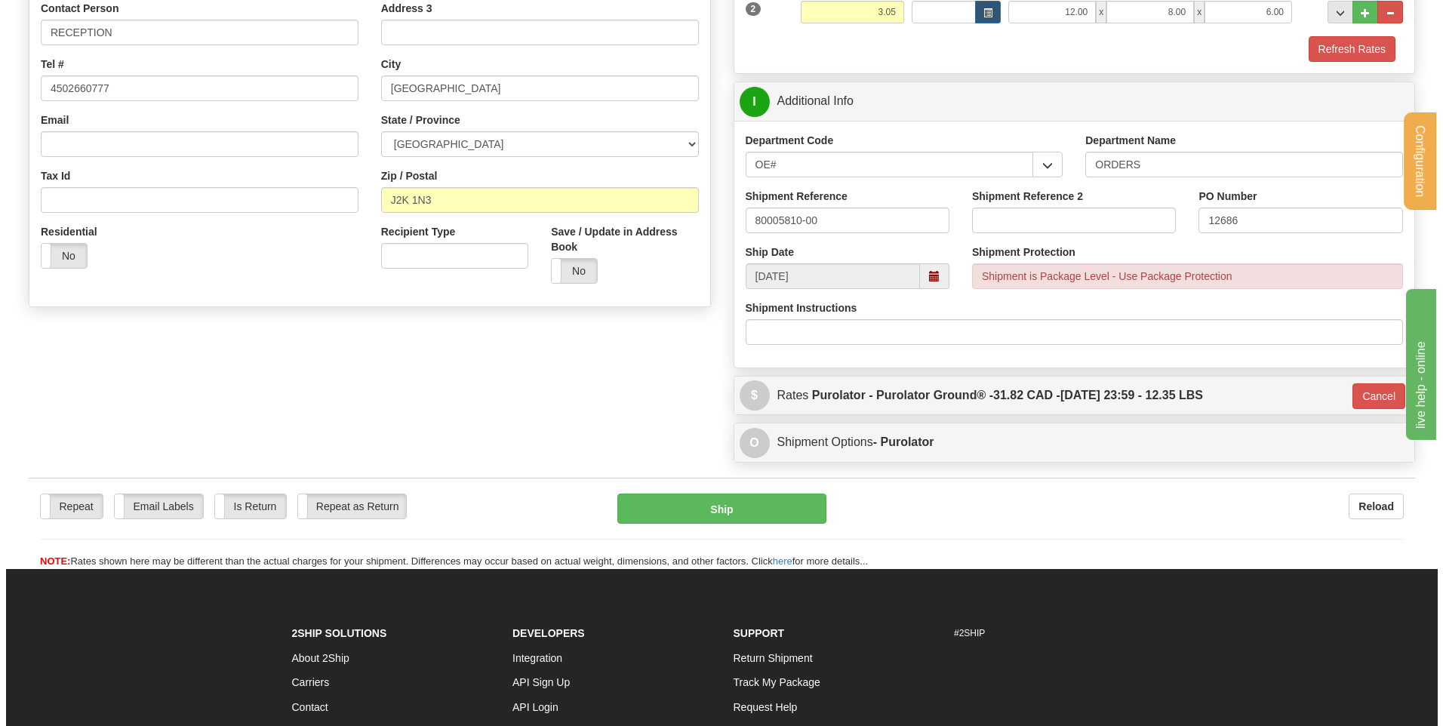
scroll to position [269, 0]
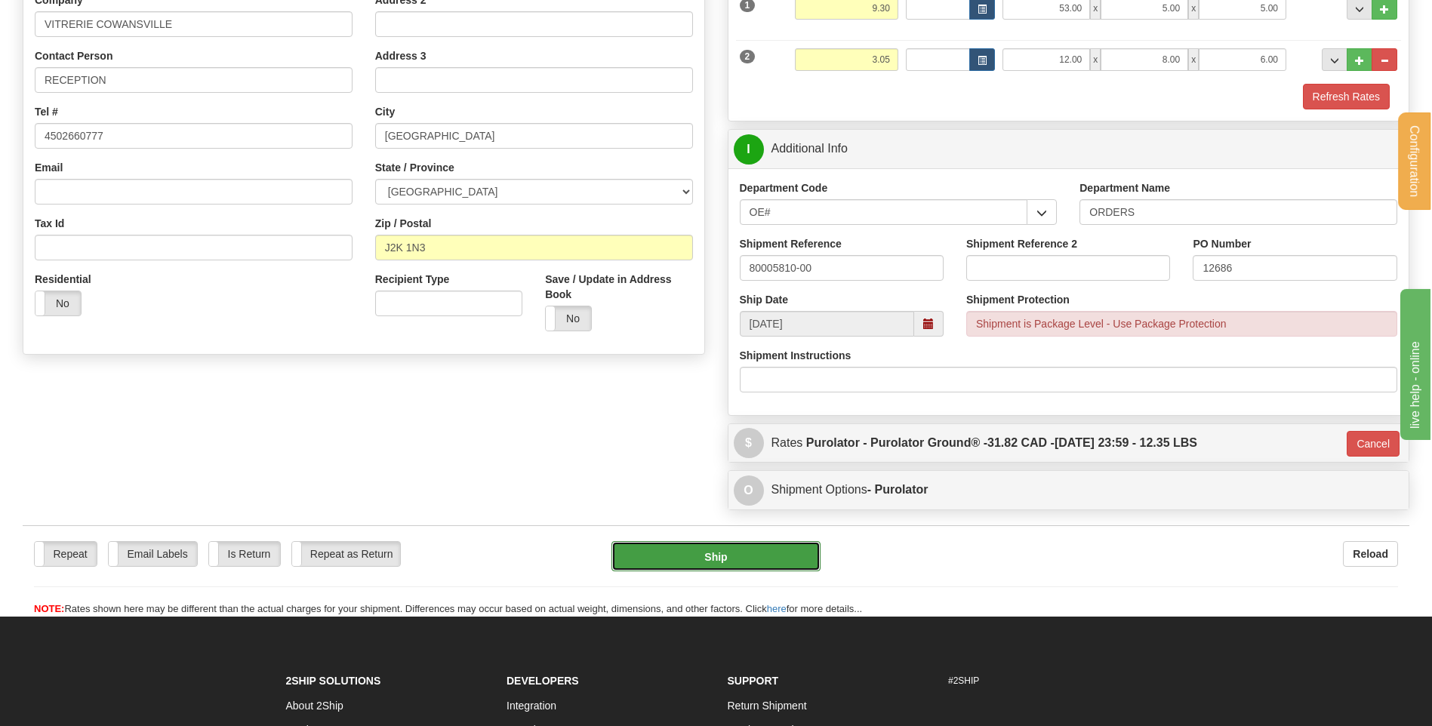
click at [666, 558] on button "Ship" at bounding box center [715, 556] width 208 height 30
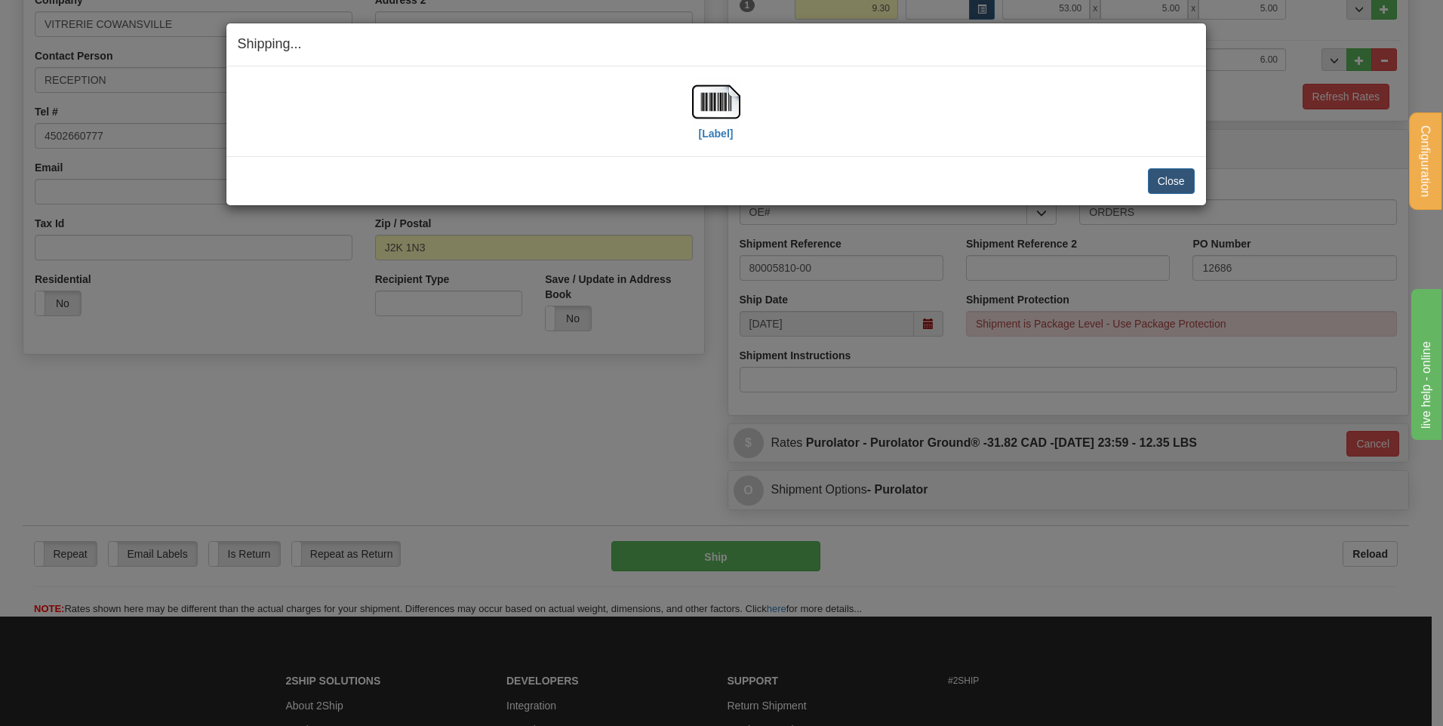
click at [697, 127] on div "[Label]" at bounding box center [716, 111] width 48 height 67
click at [708, 102] on img at bounding box center [716, 102] width 48 height 48
click at [1166, 169] on button "Close" at bounding box center [1171, 181] width 47 height 26
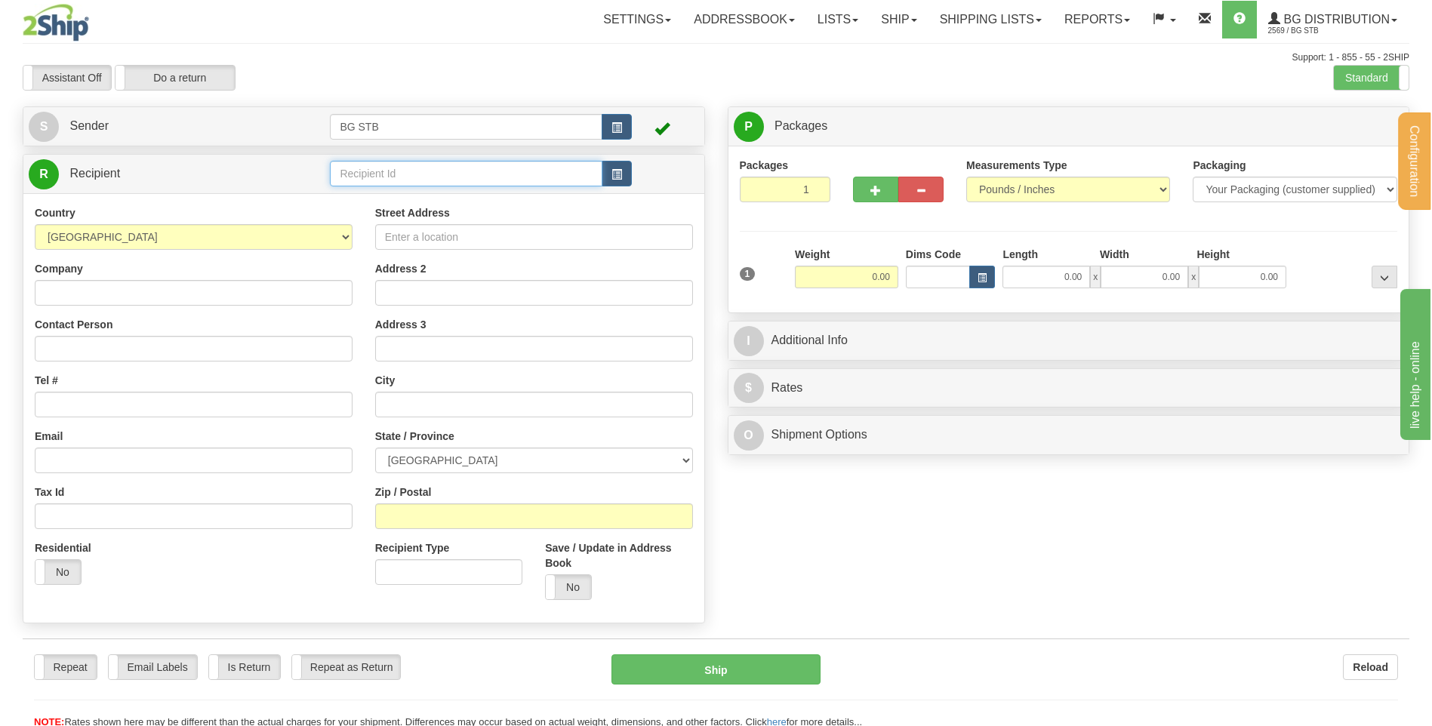
drag, startPoint x: 0, startPoint y: 0, endPoint x: 473, endPoint y: 171, distance: 503.0
click at [473, 171] on input "text" at bounding box center [466, 174] width 272 height 26
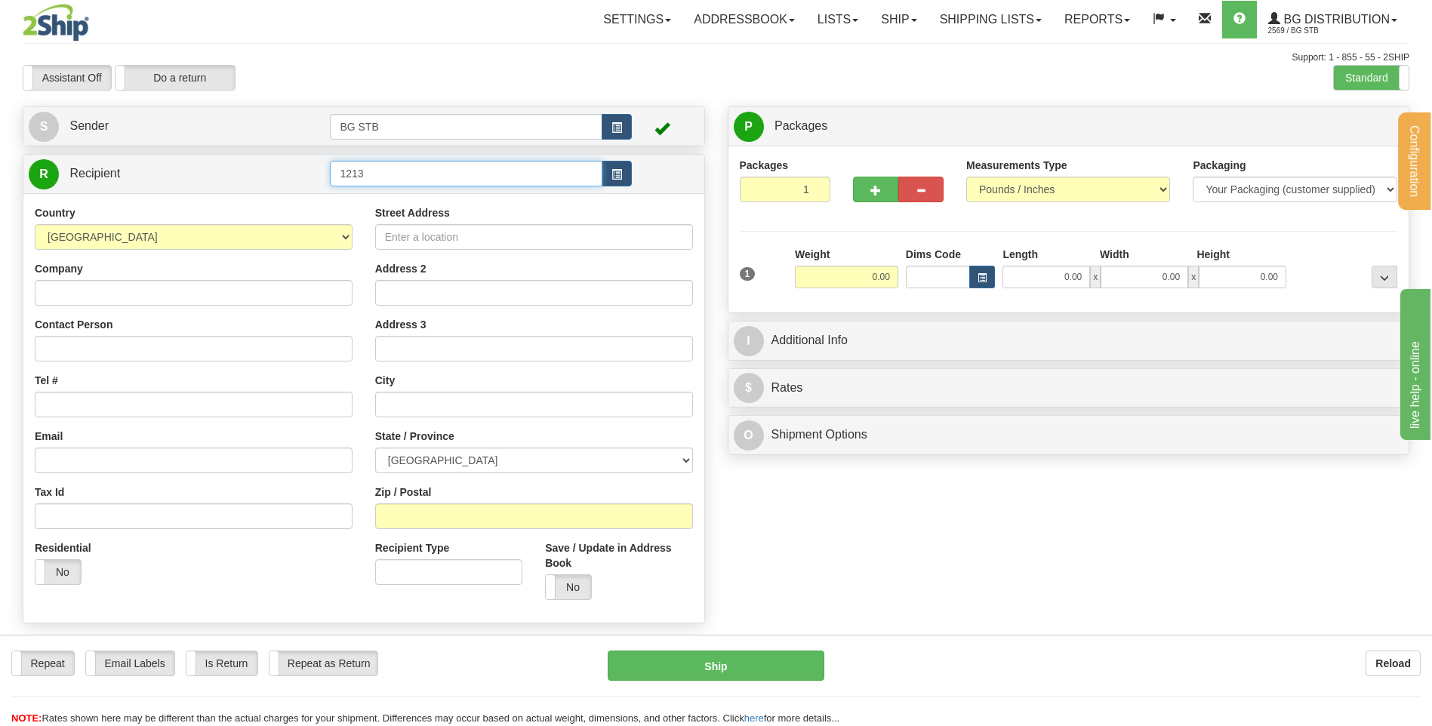
type input "1213"
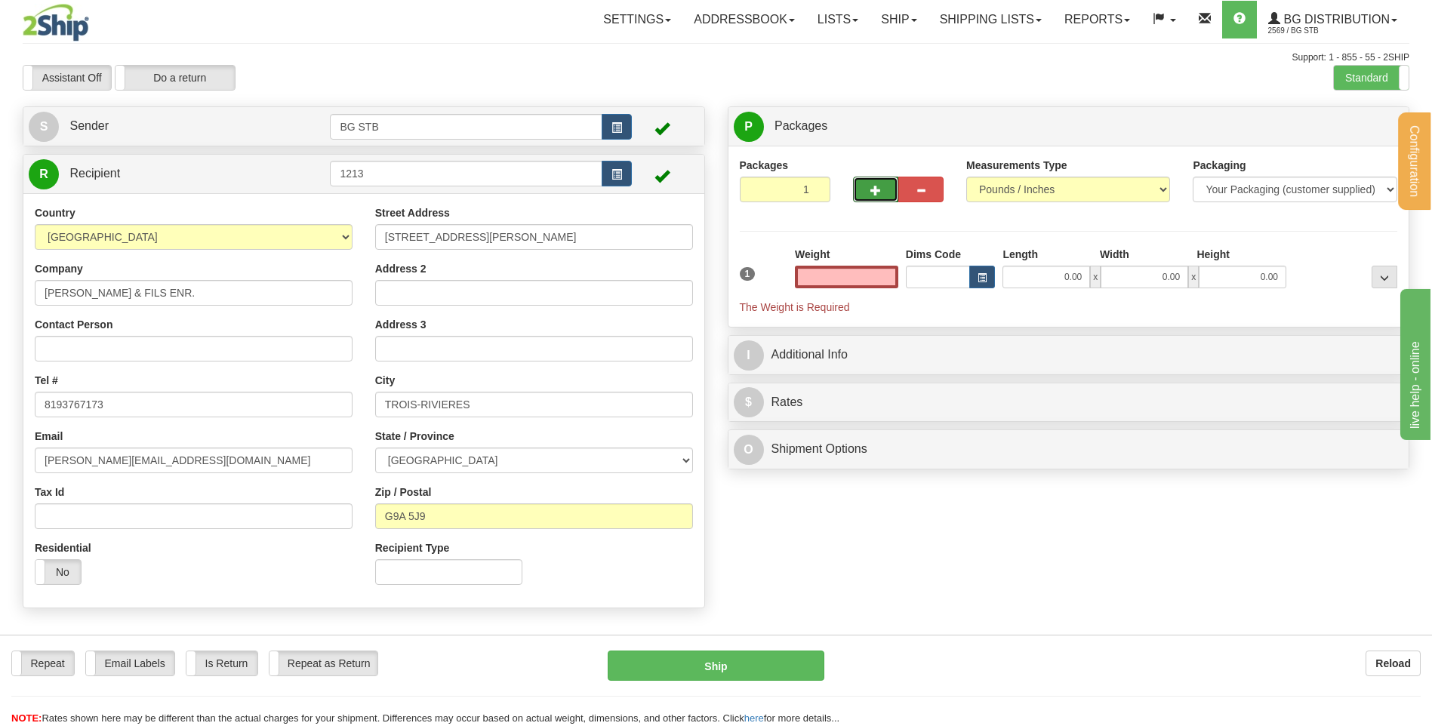
type input "0.00"
click at [870, 198] on button "button" at bounding box center [875, 190] width 45 height 26
type input "2"
click at [1358, 134] on label "Package Level Pack.." at bounding box center [1365, 126] width 76 height 23
radio input "true"
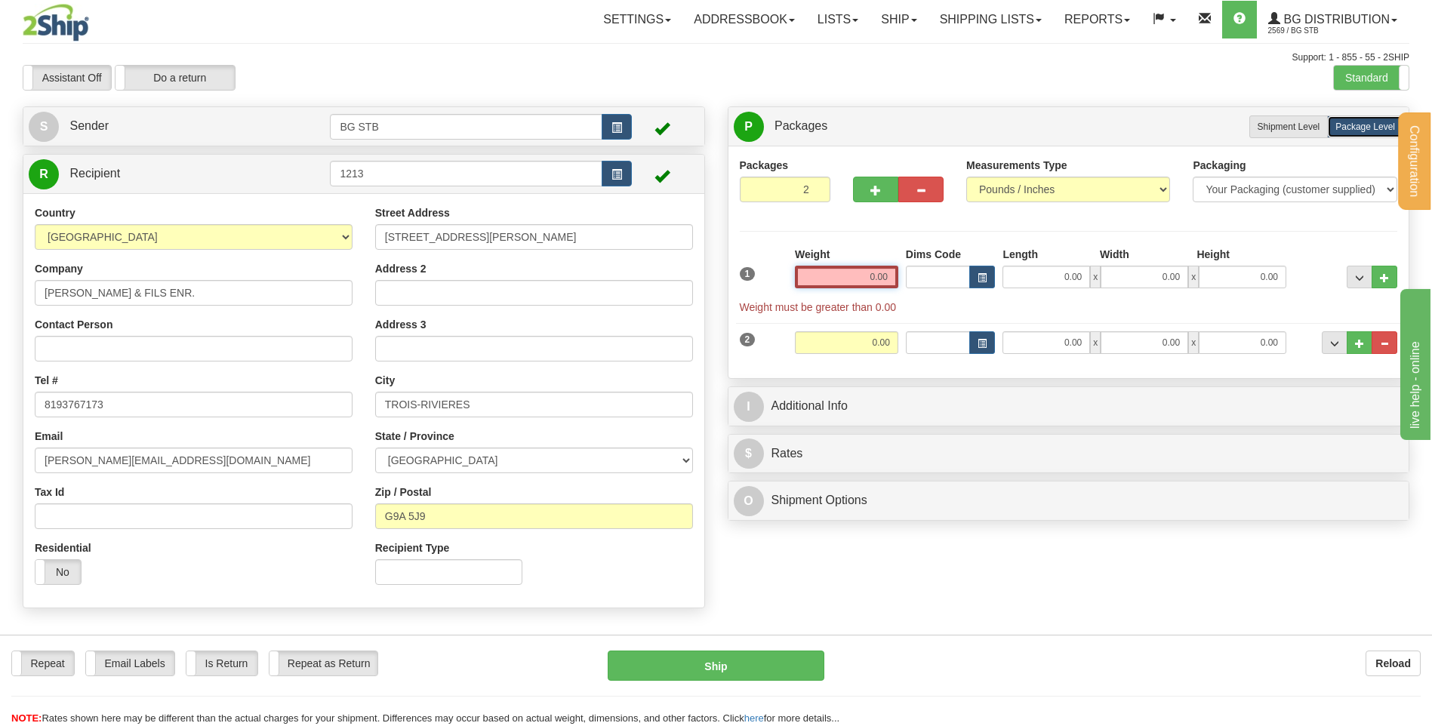
click at [837, 283] on input "0.00" at bounding box center [846, 277] width 103 height 23
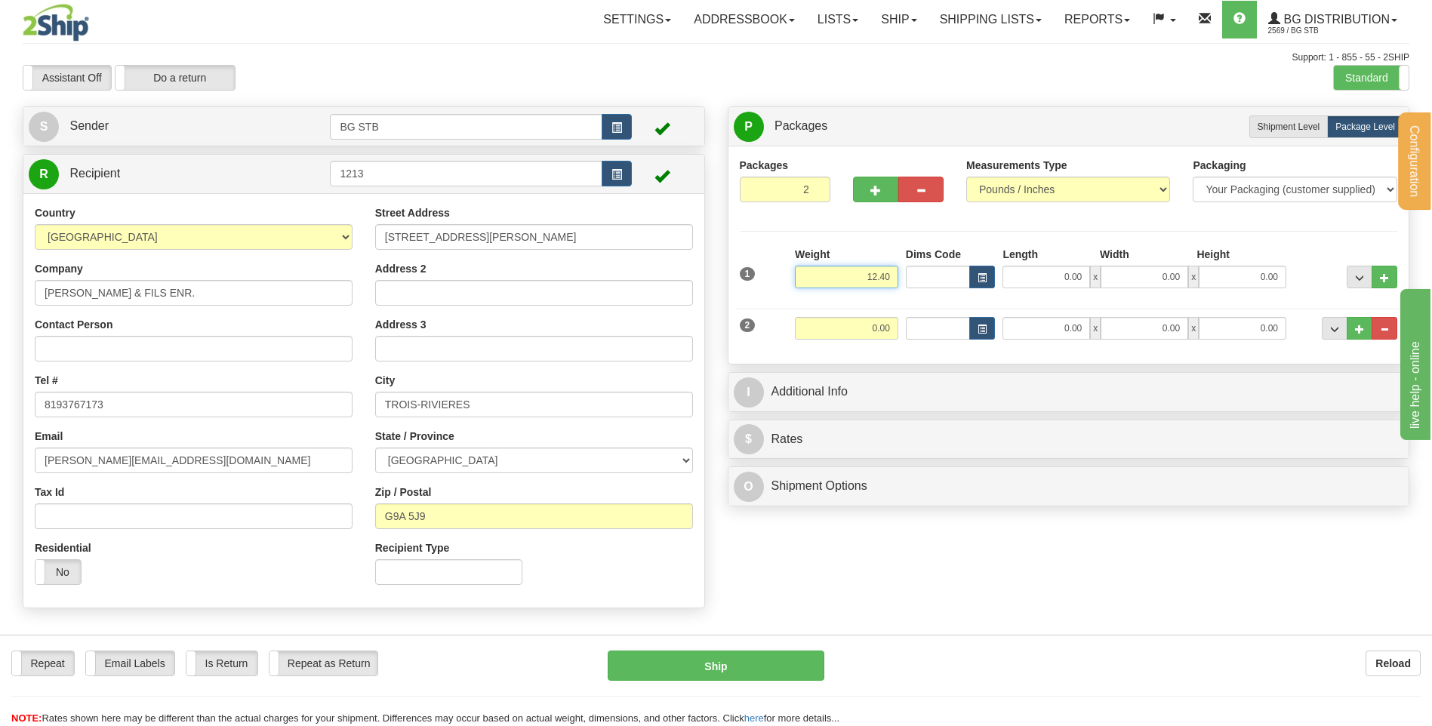
type input "12.40"
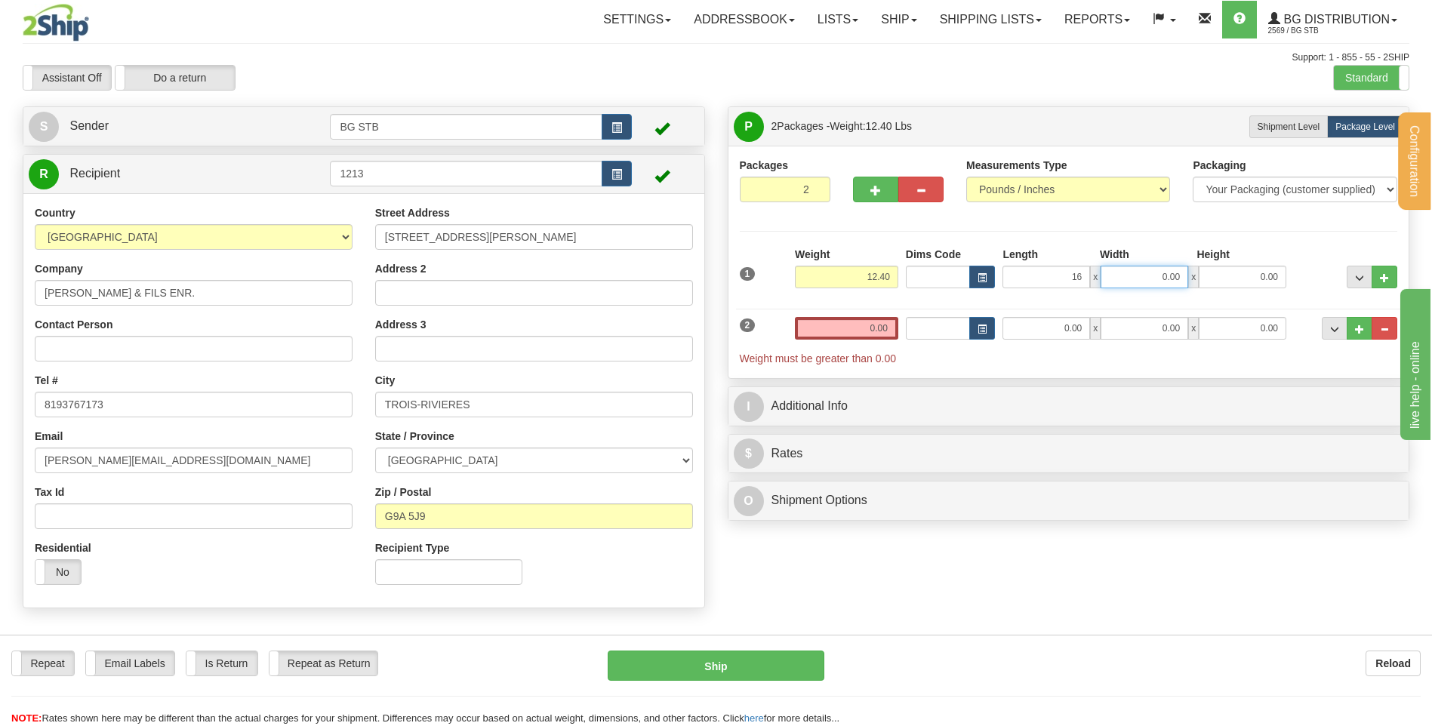
type input "16.00"
type input "12.00"
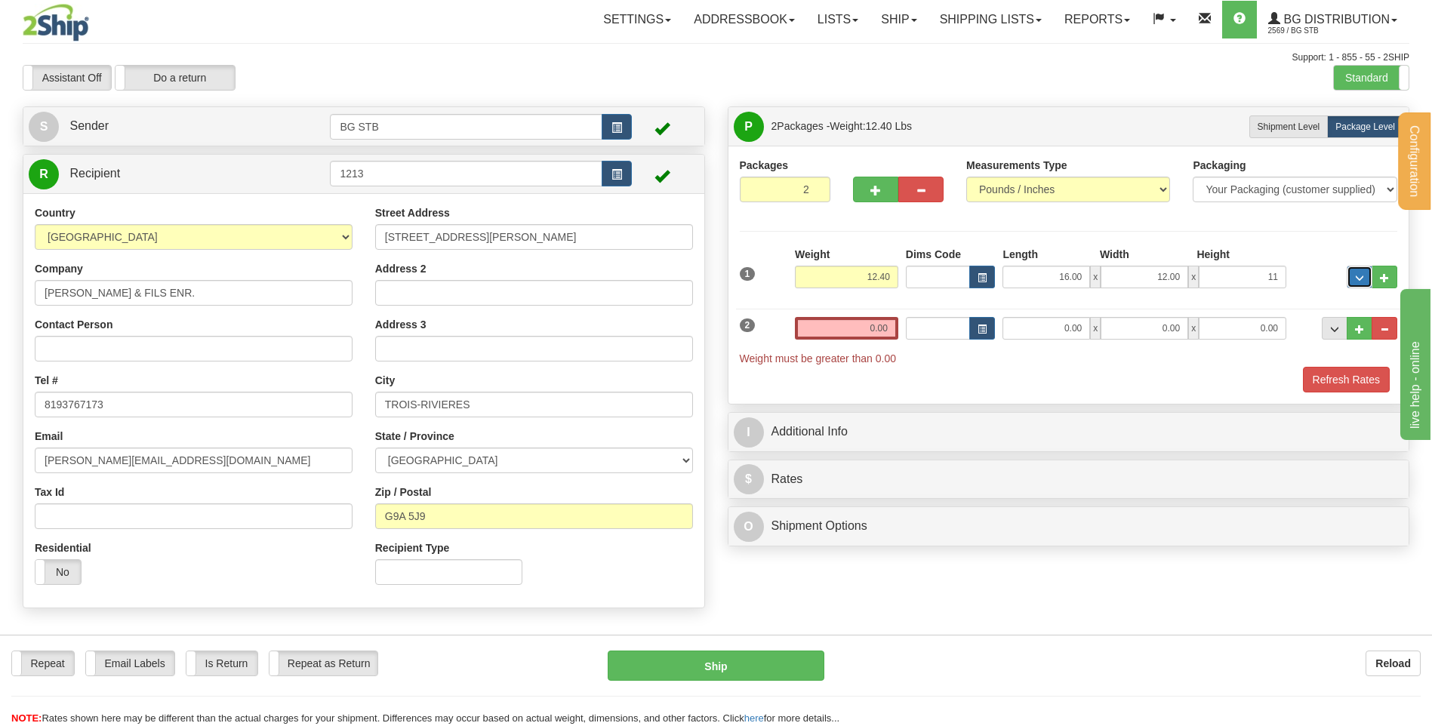
type input "11.00"
click at [817, 328] on input "0.00" at bounding box center [846, 328] width 103 height 23
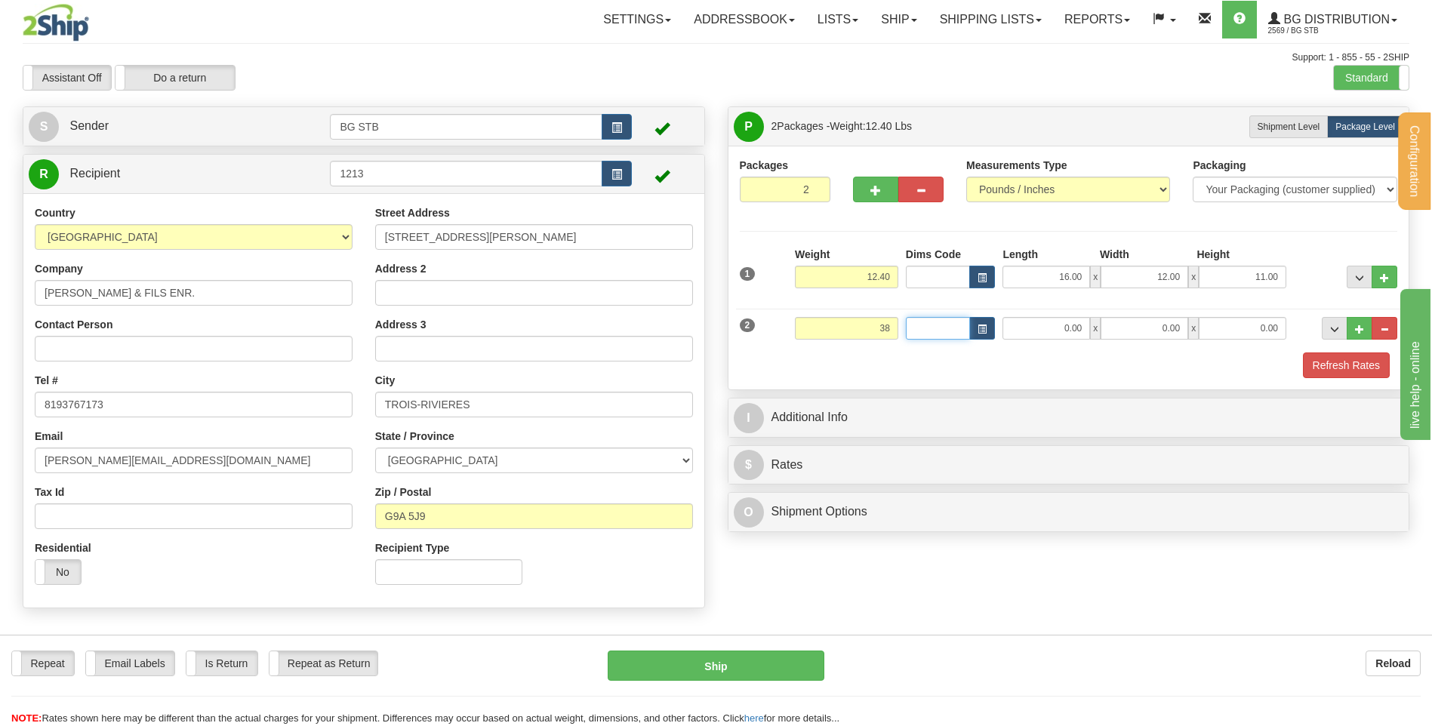
type input "38.00"
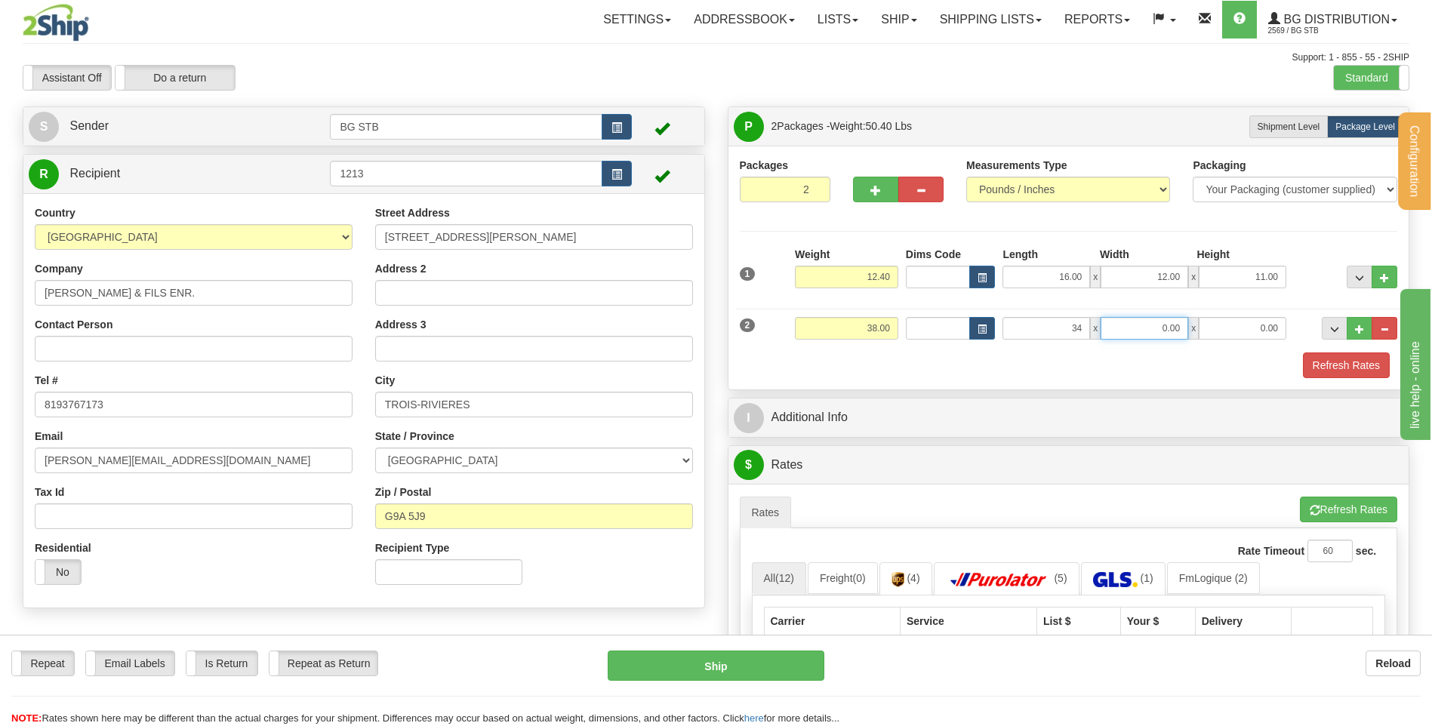
type input "34.00"
type input "12.00"
type input "9.00"
click at [870, 186] on span "button" at bounding box center [875, 191] width 11 height 10
type input "3"
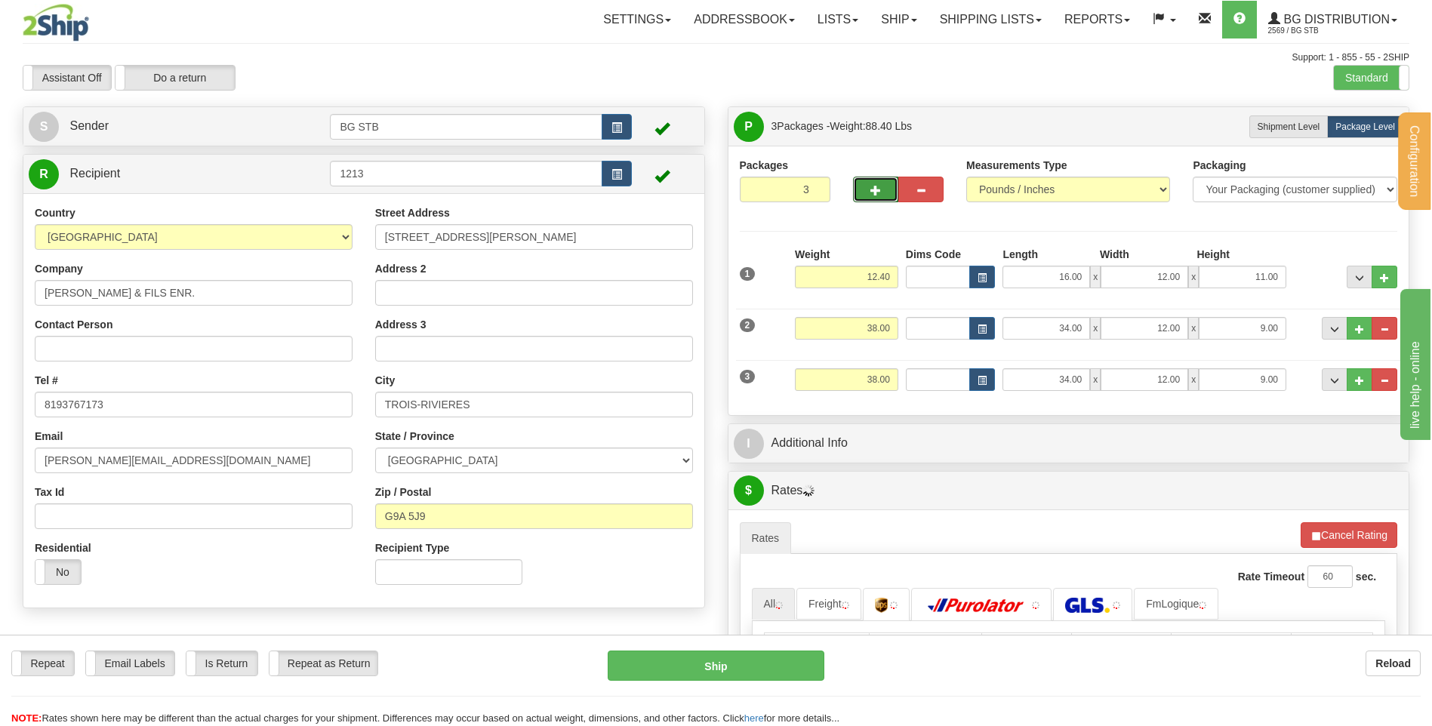
scroll to position [226, 0]
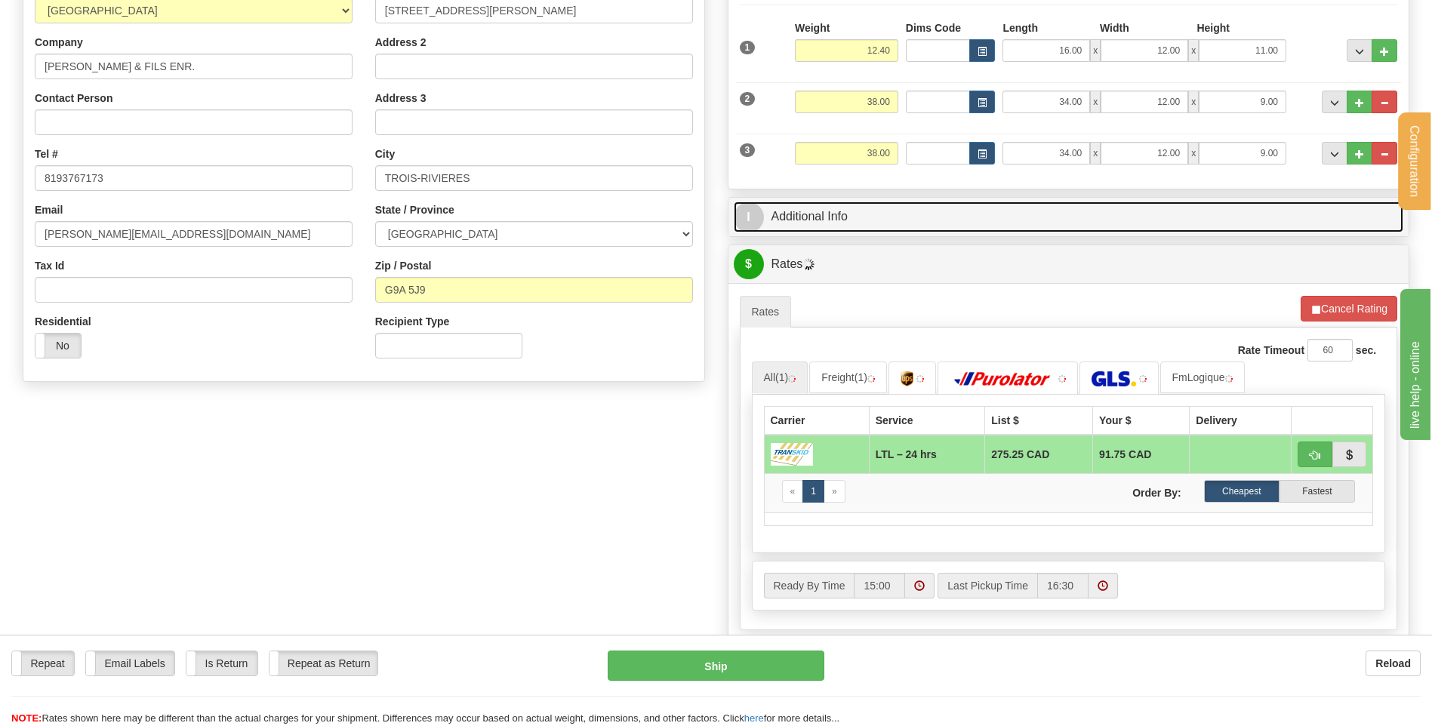
click at [852, 224] on link "I Additional Info" at bounding box center [1069, 217] width 670 height 31
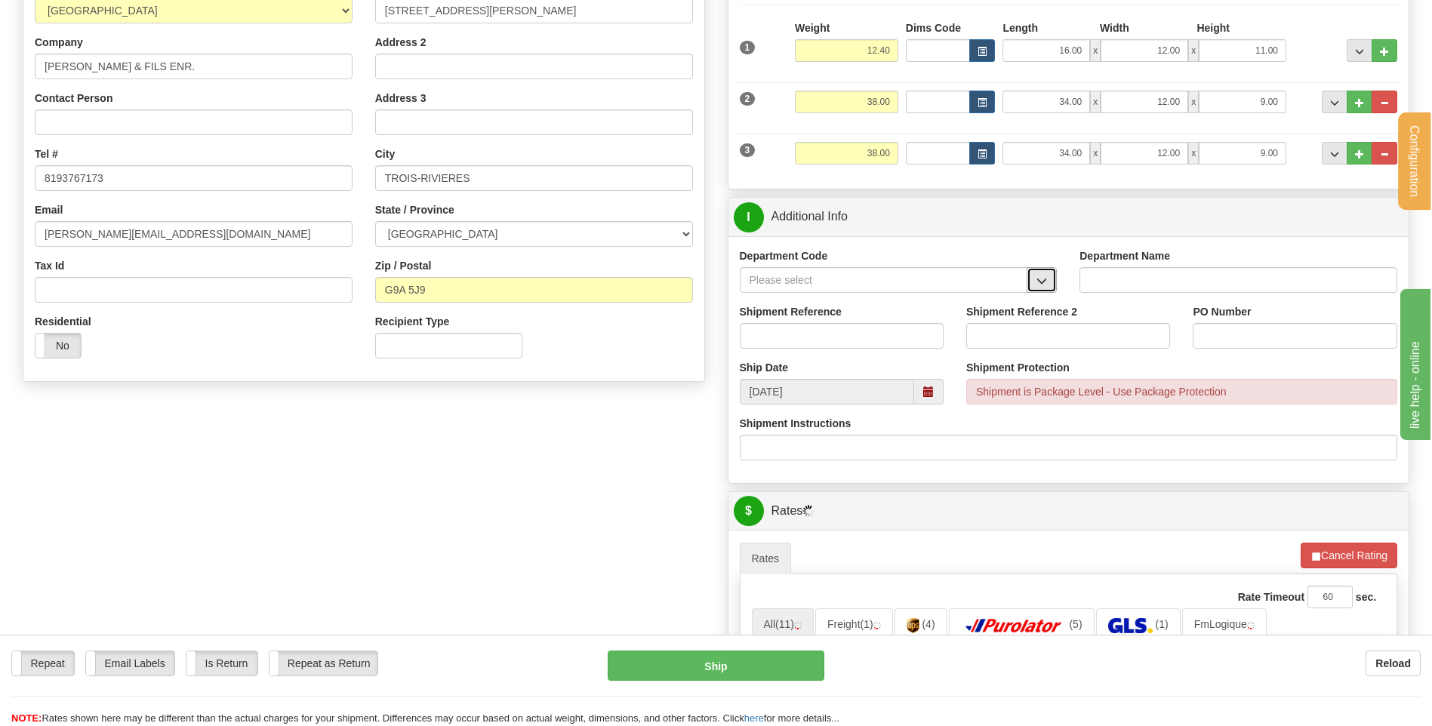
click at [1038, 274] on button "button" at bounding box center [1041, 280] width 30 height 26
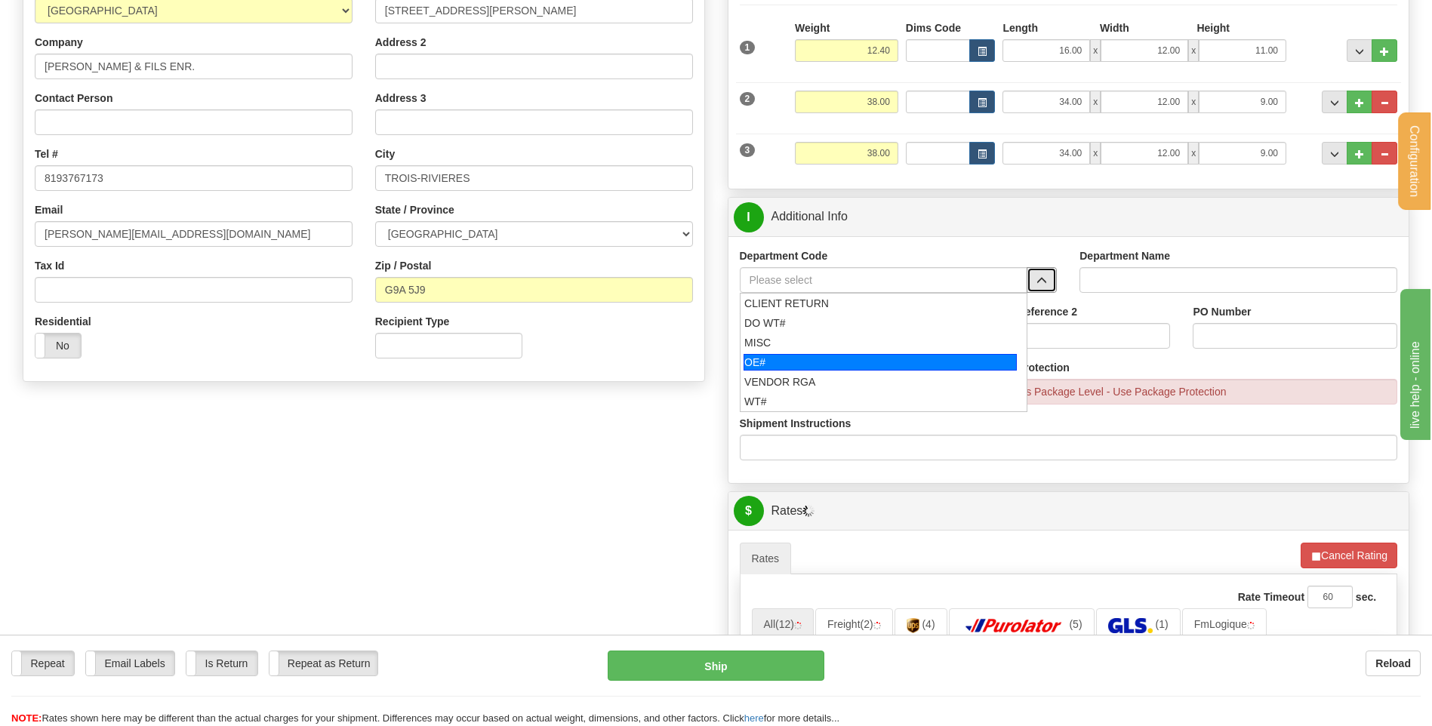
drag, startPoint x: 800, startPoint y: 359, endPoint x: 795, endPoint y: 334, distance: 26.1
click at [799, 359] on div "OE#" at bounding box center [879, 362] width 273 height 17
type input "OE#"
type input "ORDERS"
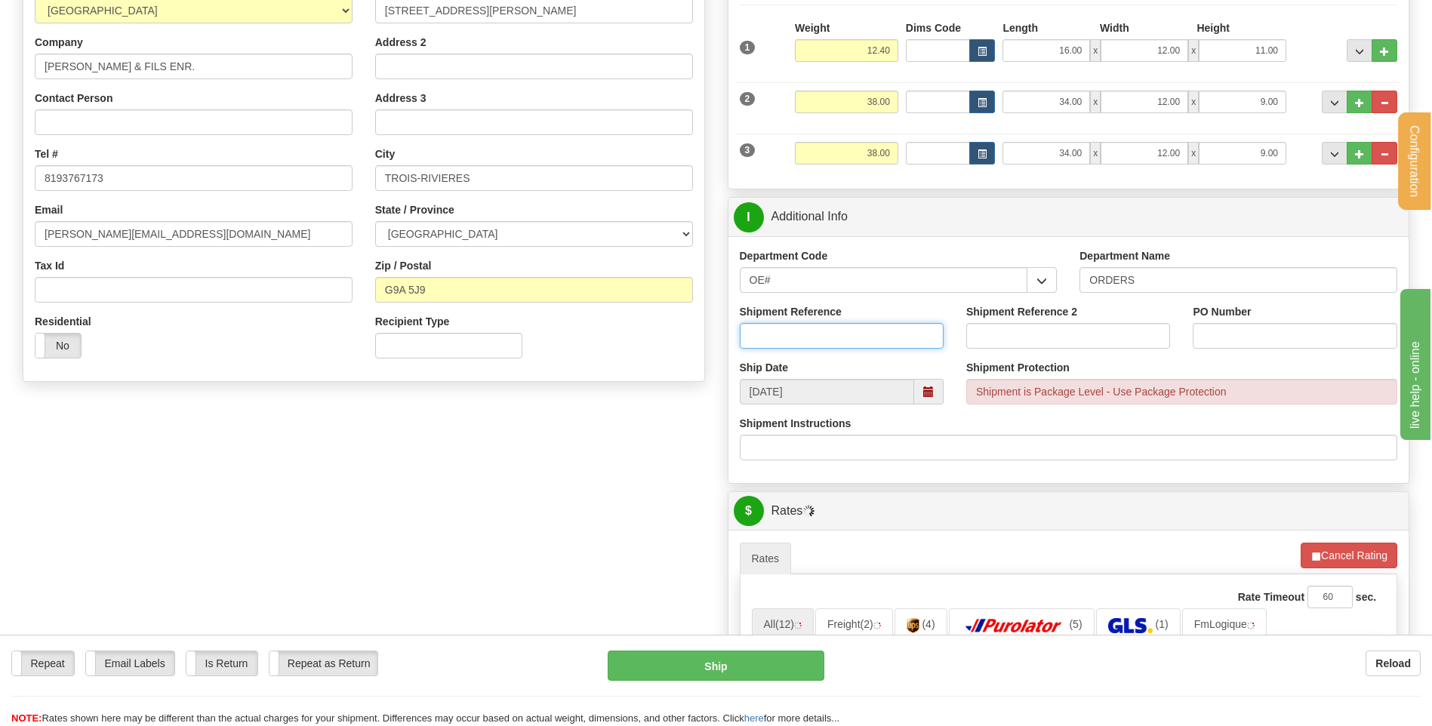
click at [797, 330] on input "Shipment Reference" at bounding box center [842, 336] width 204 height 26
type input "80005763-00"
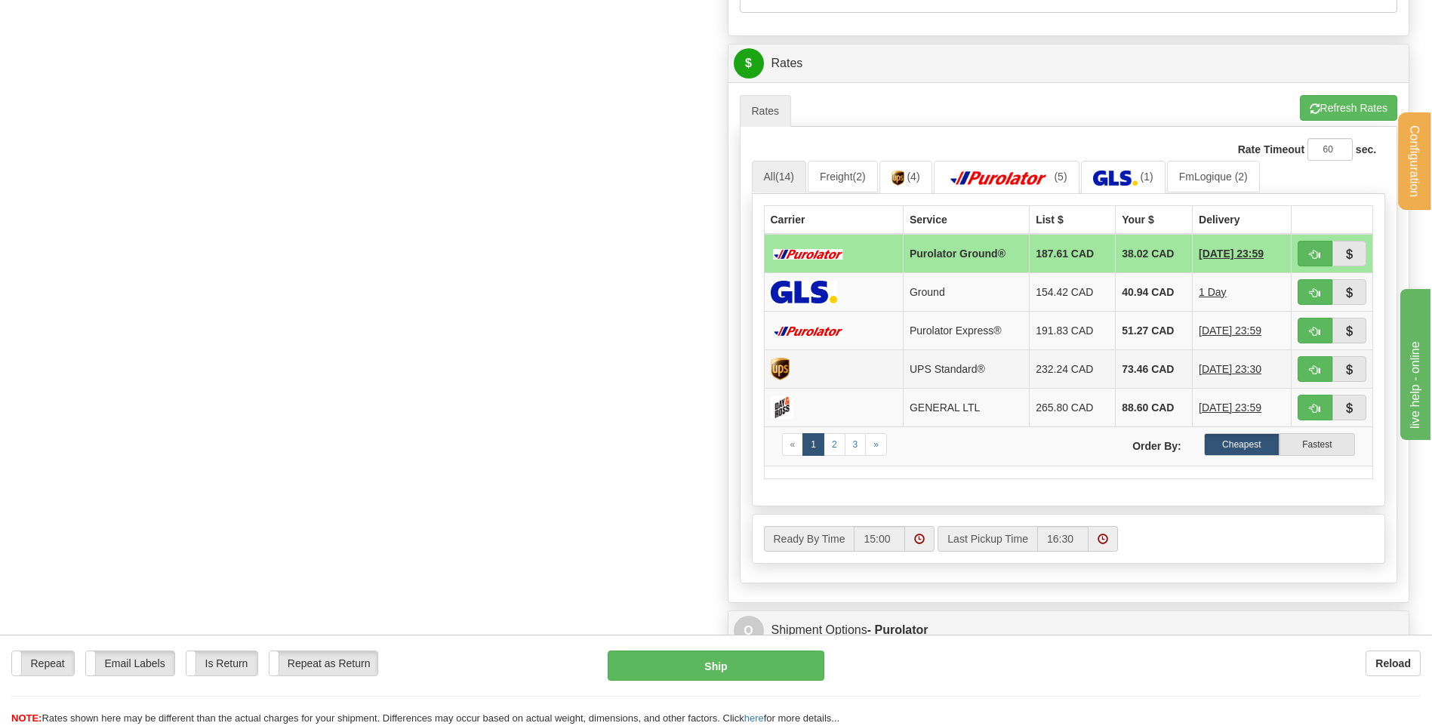
scroll to position [679, 0]
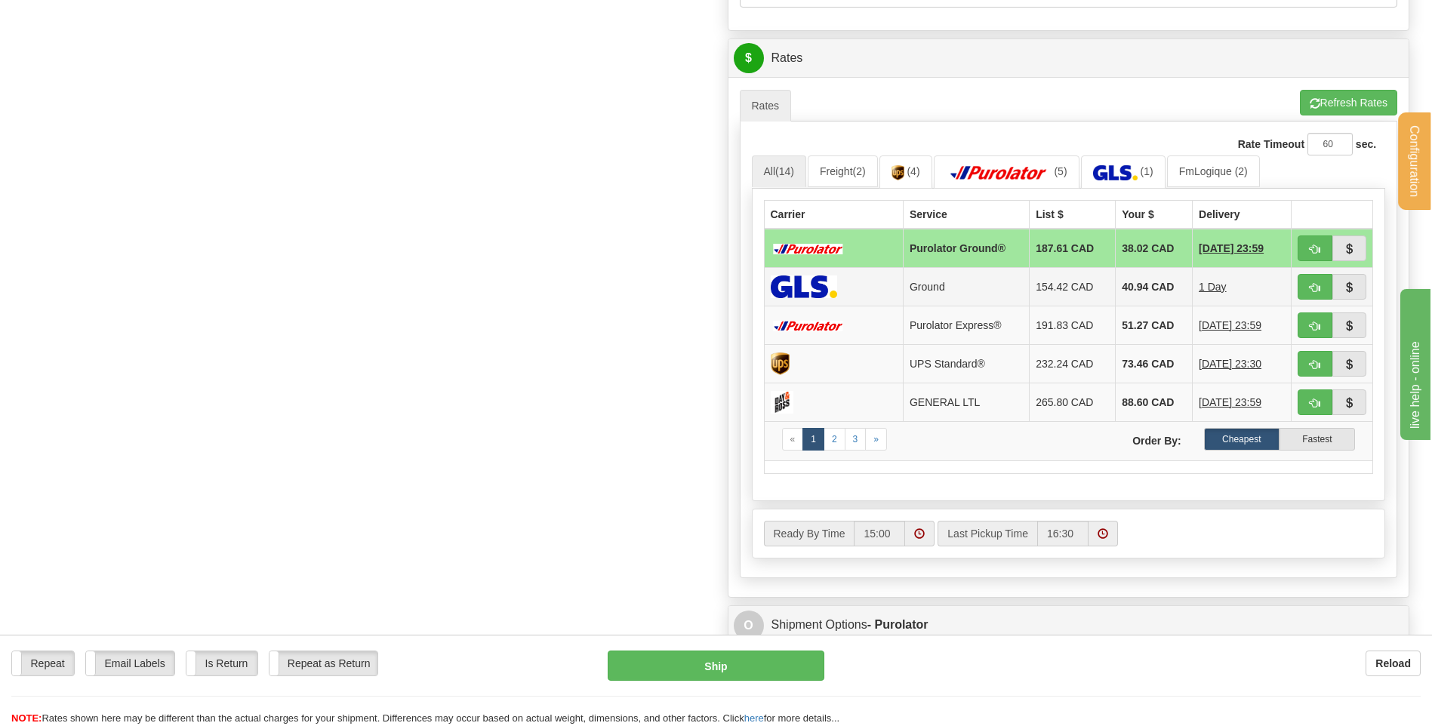
type input "CARLO [DATE]"
click at [1312, 252] on span "button" at bounding box center [1314, 250] width 11 height 10
type input "260"
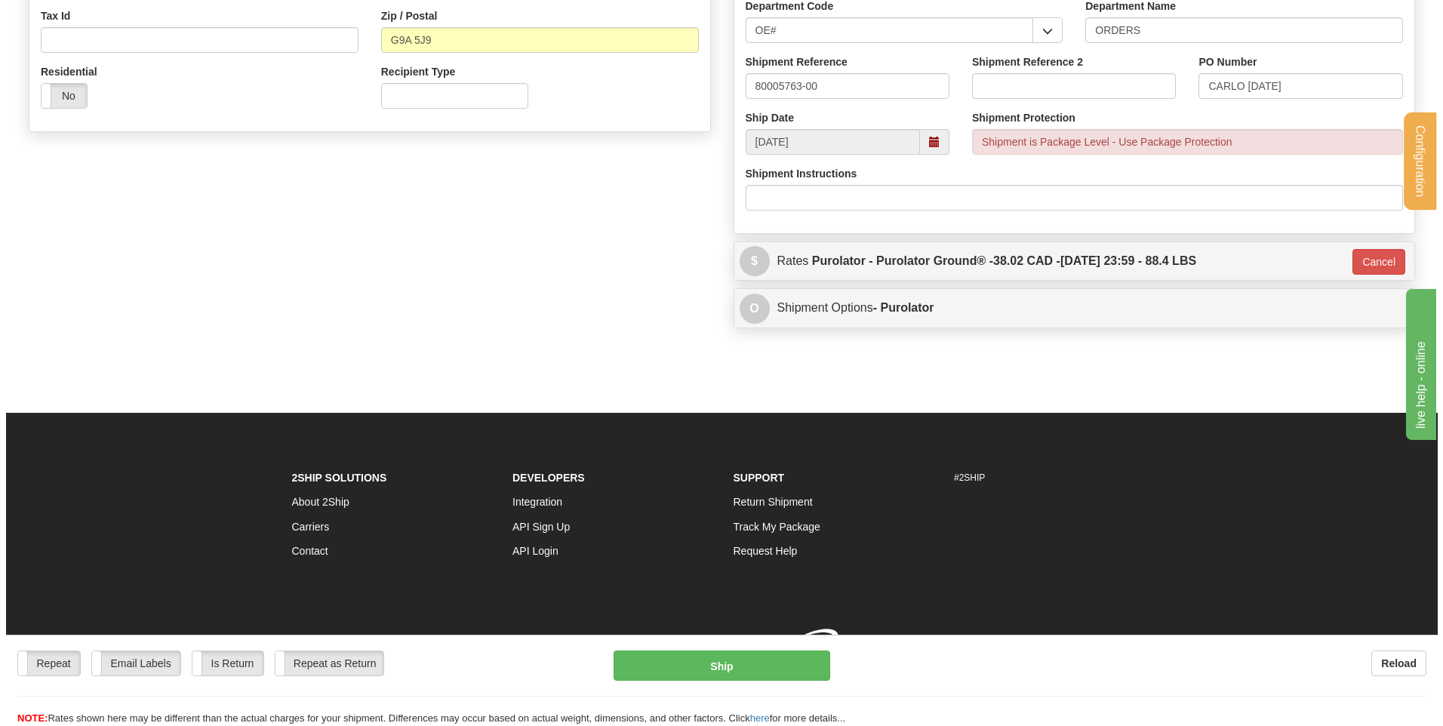
scroll to position [498, 0]
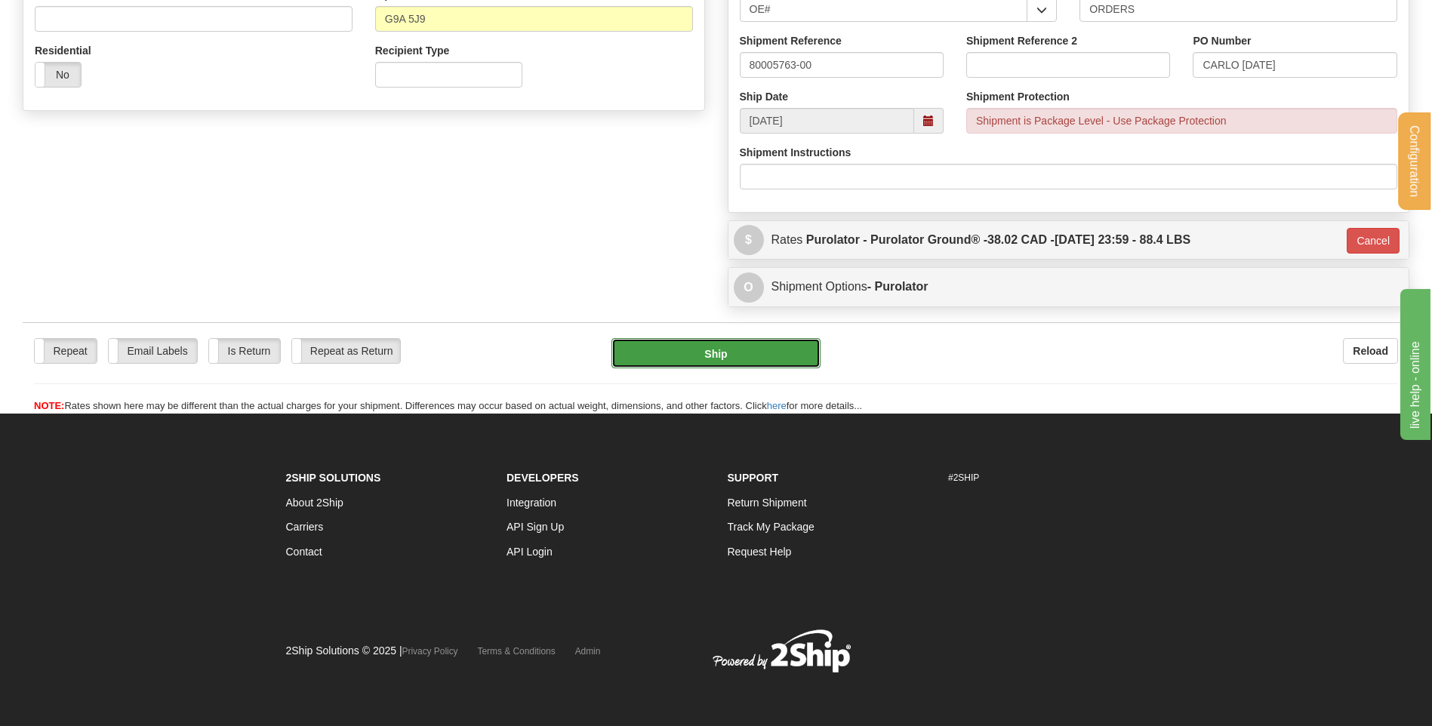
click at [707, 340] on button "Ship" at bounding box center [715, 353] width 208 height 30
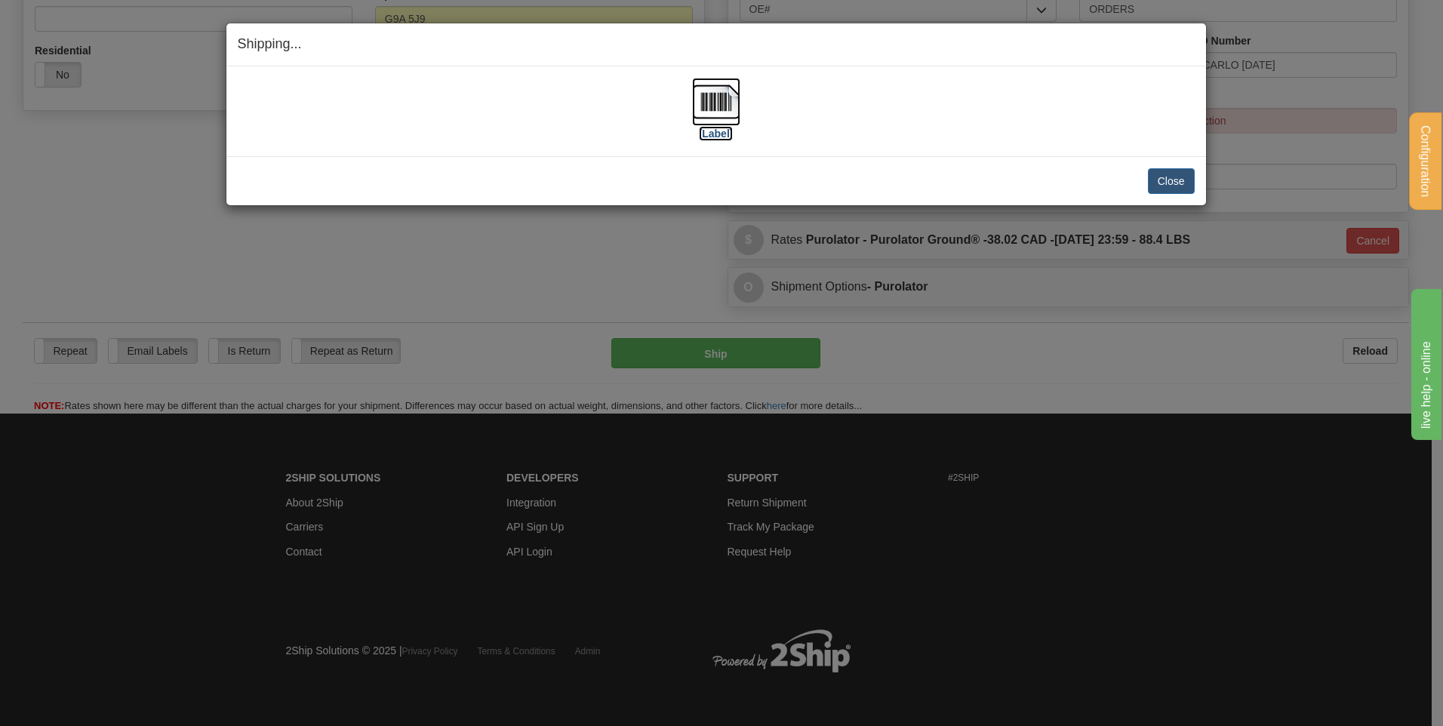
click at [717, 97] on img at bounding box center [716, 102] width 48 height 48
click at [1152, 171] on button "Close" at bounding box center [1171, 181] width 47 height 26
click at [1155, 178] on button "Close" at bounding box center [1171, 181] width 47 height 26
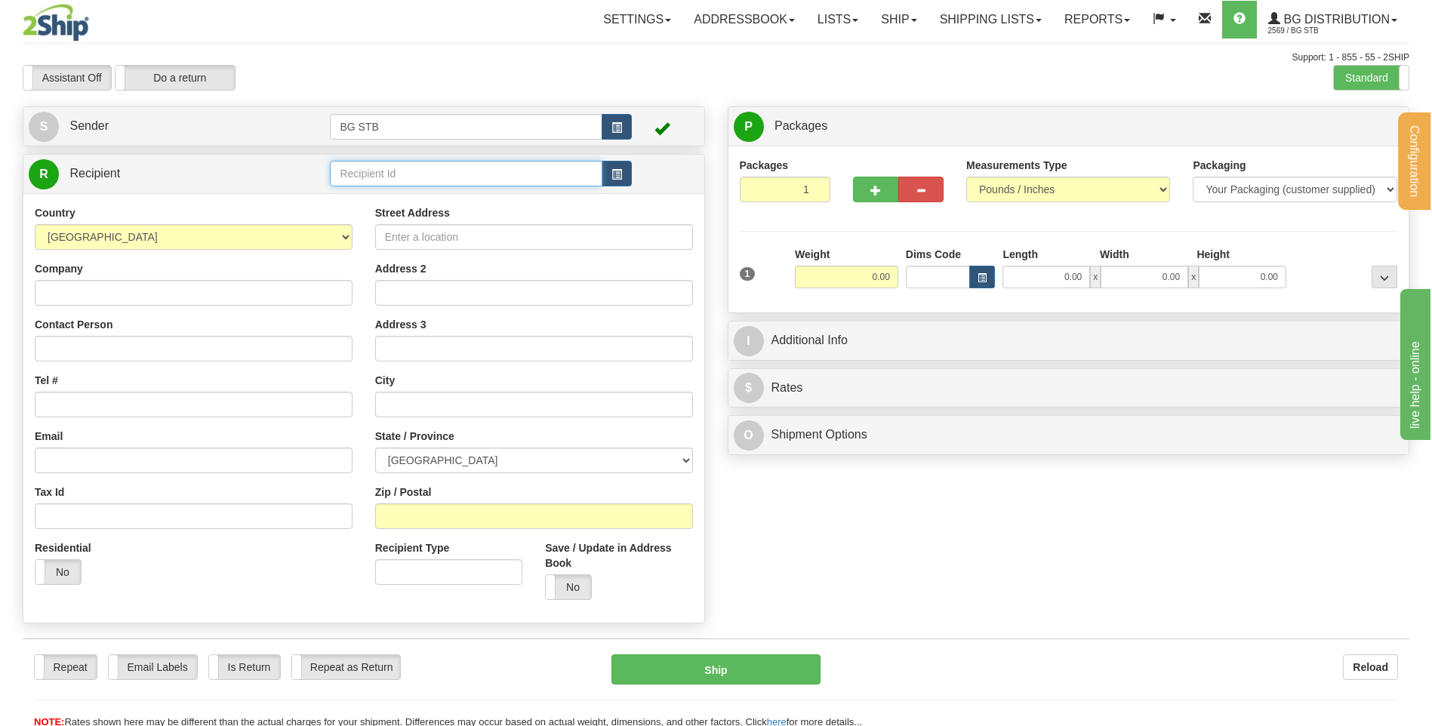
click at [383, 180] on input "text" at bounding box center [466, 174] width 272 height 26
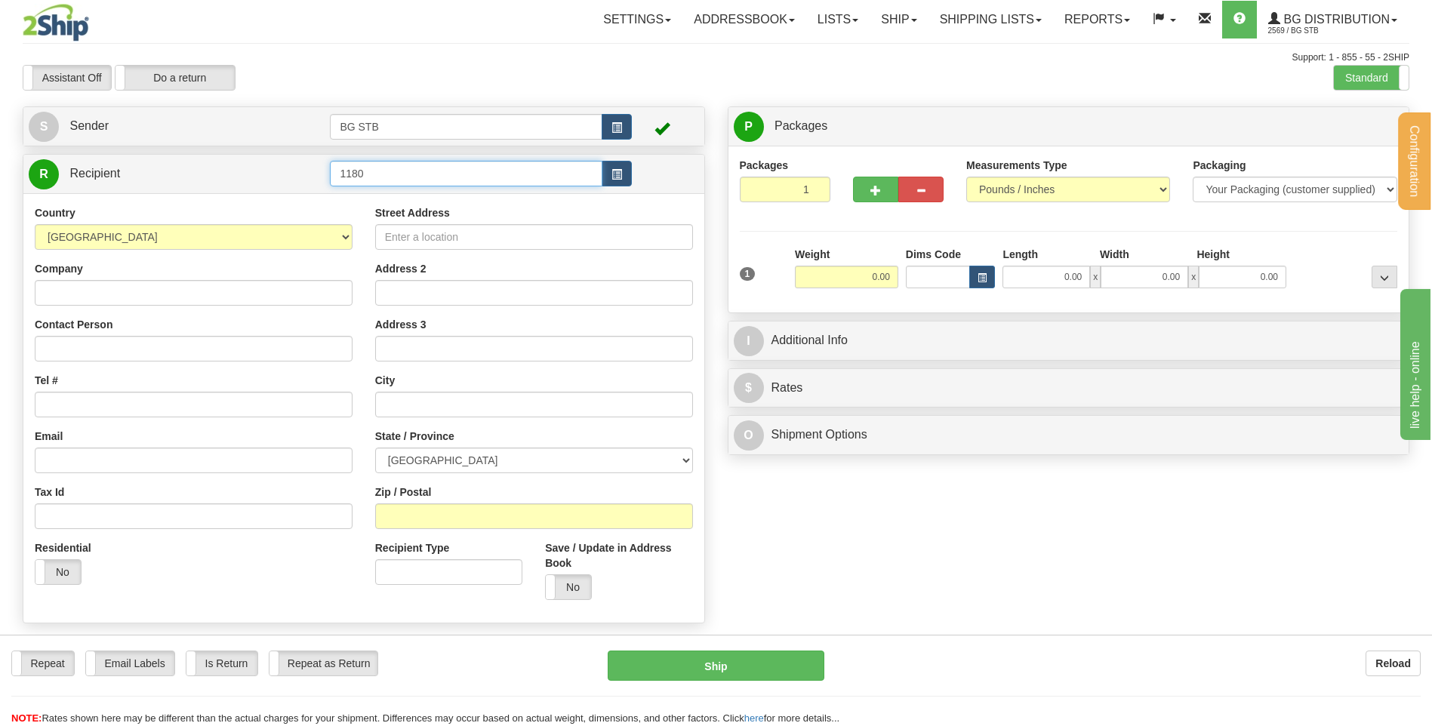
type input "1180"
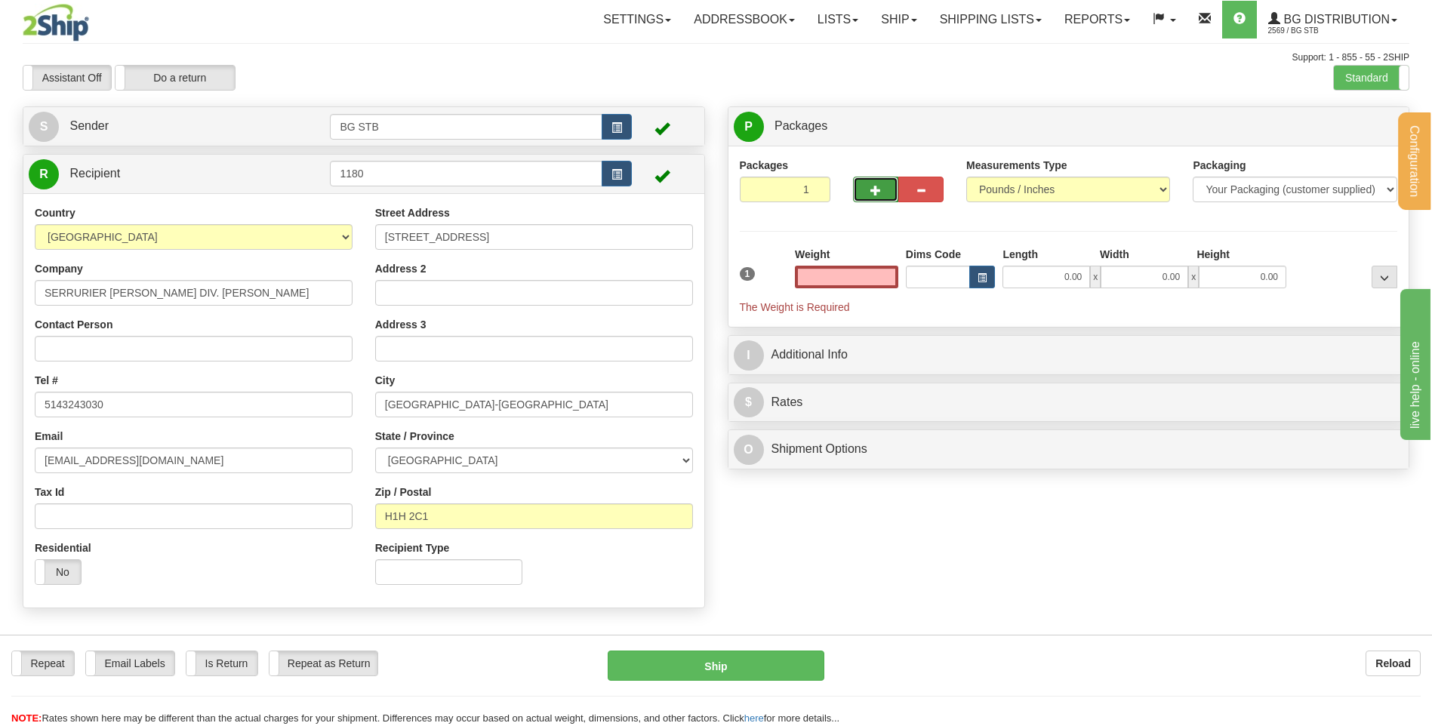
type input "0.00"
click at [890, 192] on button "button" at bounding box center [875, 190] width 45 height 26
type input "2"
click at [1357, 122] on span "Package Level" at bounding box center [1365, 127] width 60 height 11
radio input "true"
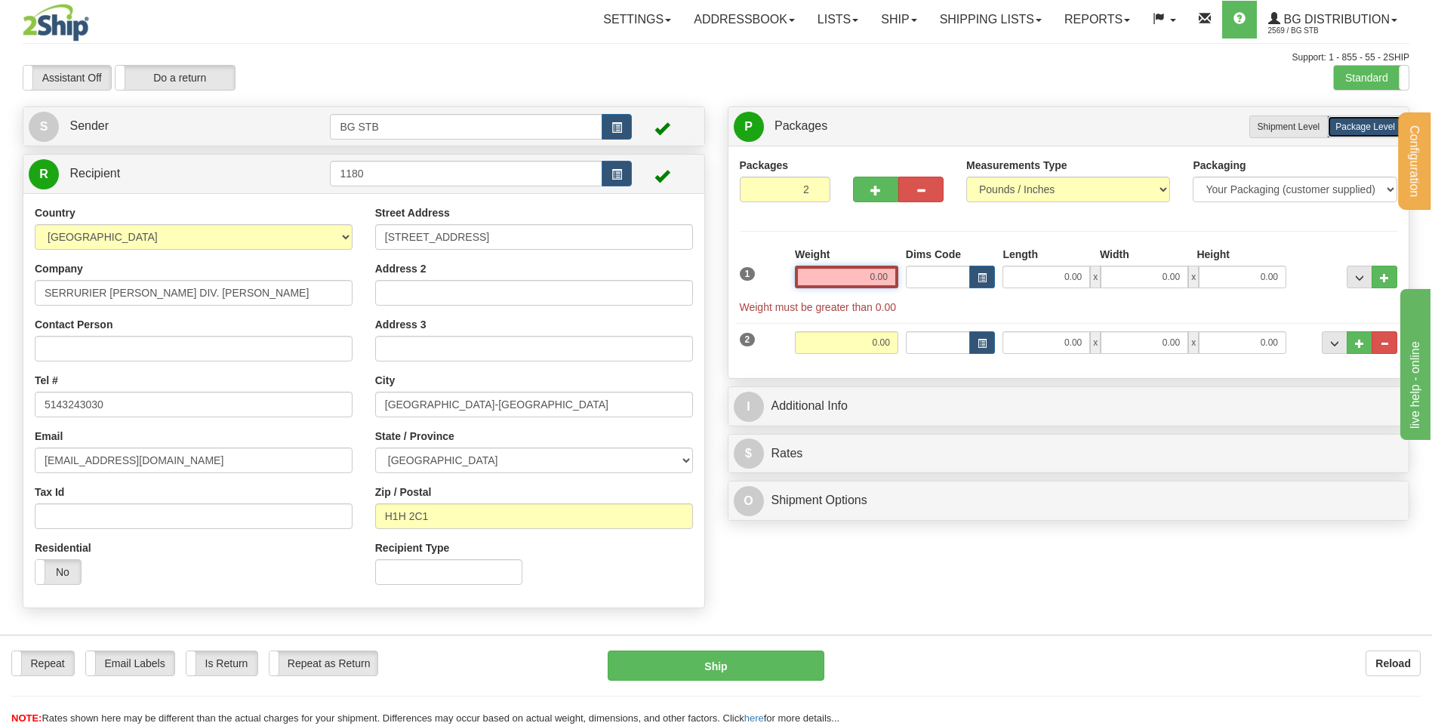
click at [874, 276] on input "0.00" at bounding box center [846, 277] width 103 height 23
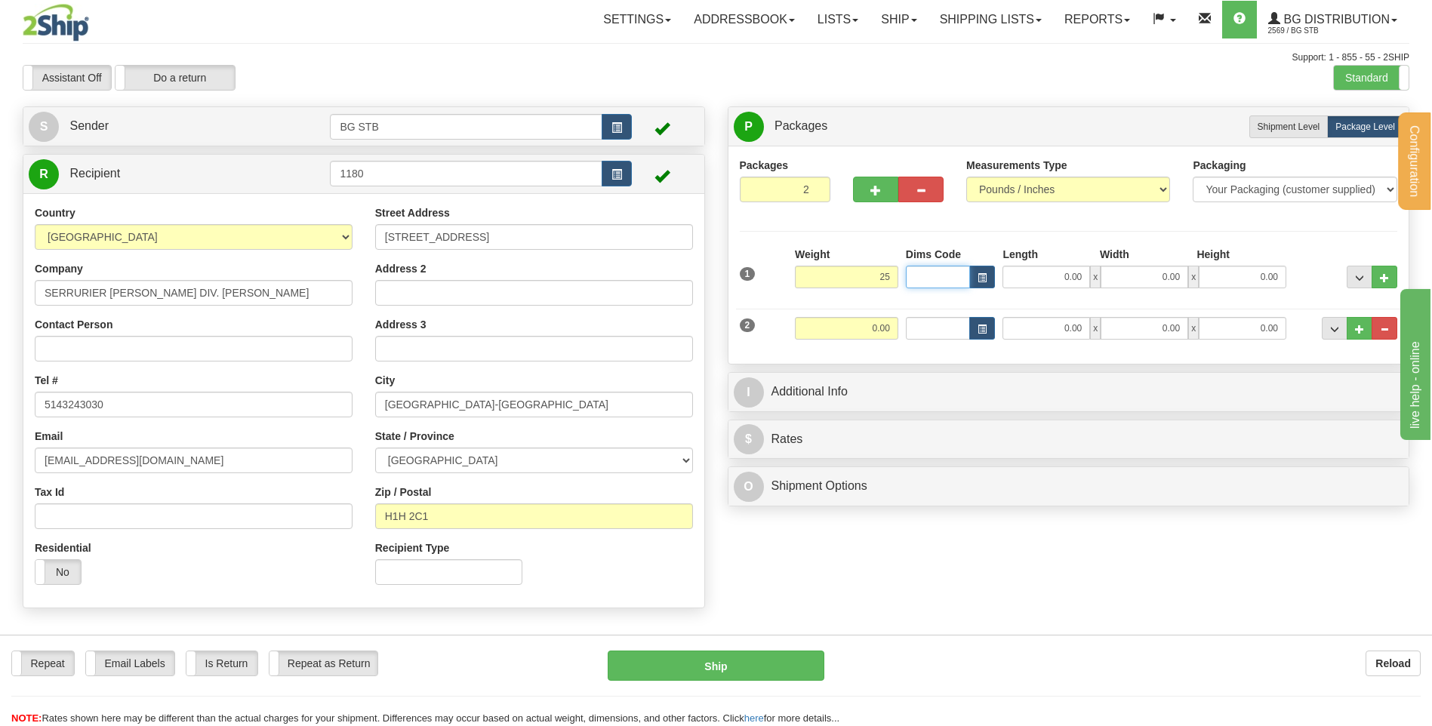
type input "25.00"
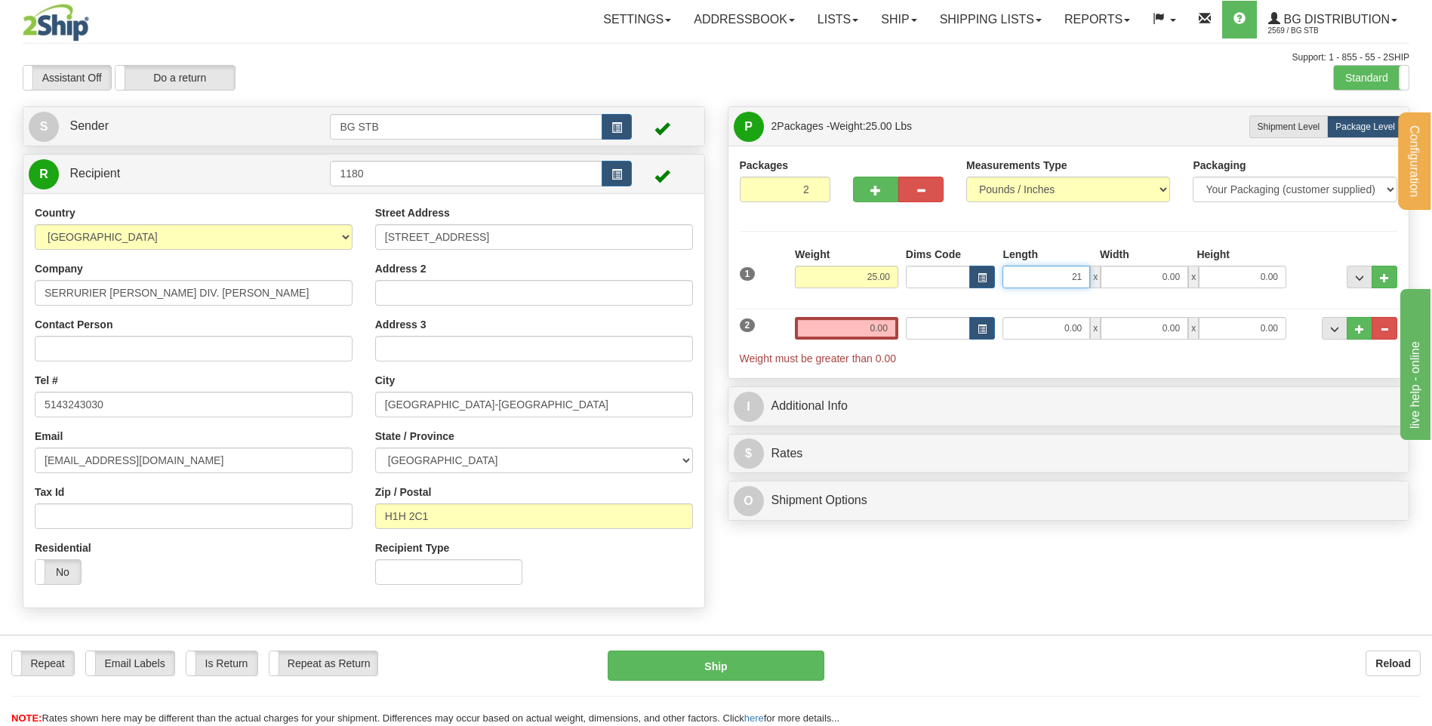
type input "21.00"
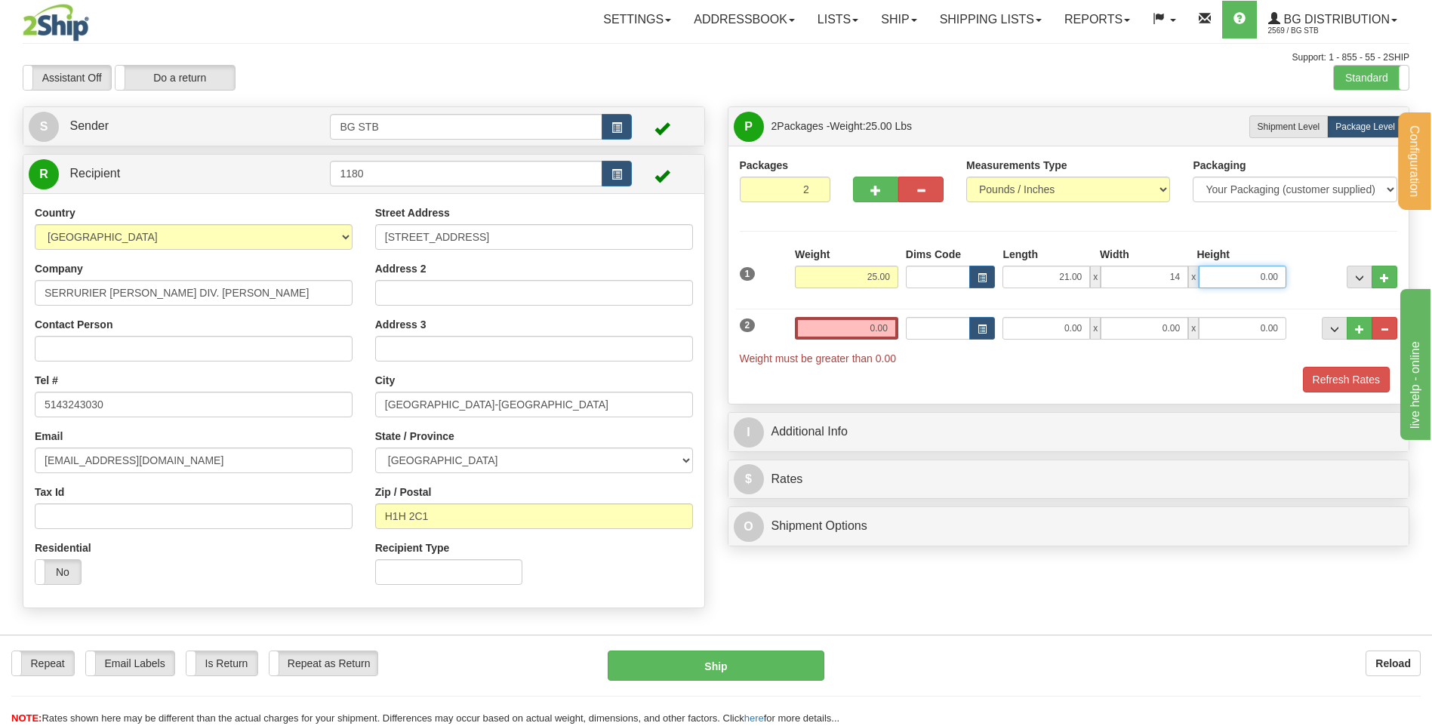
type input "14.00"
type input "8.00"
click at [848, 342] on div "Weight 0.00" at bounding box center [846, 334] width 111 height 34
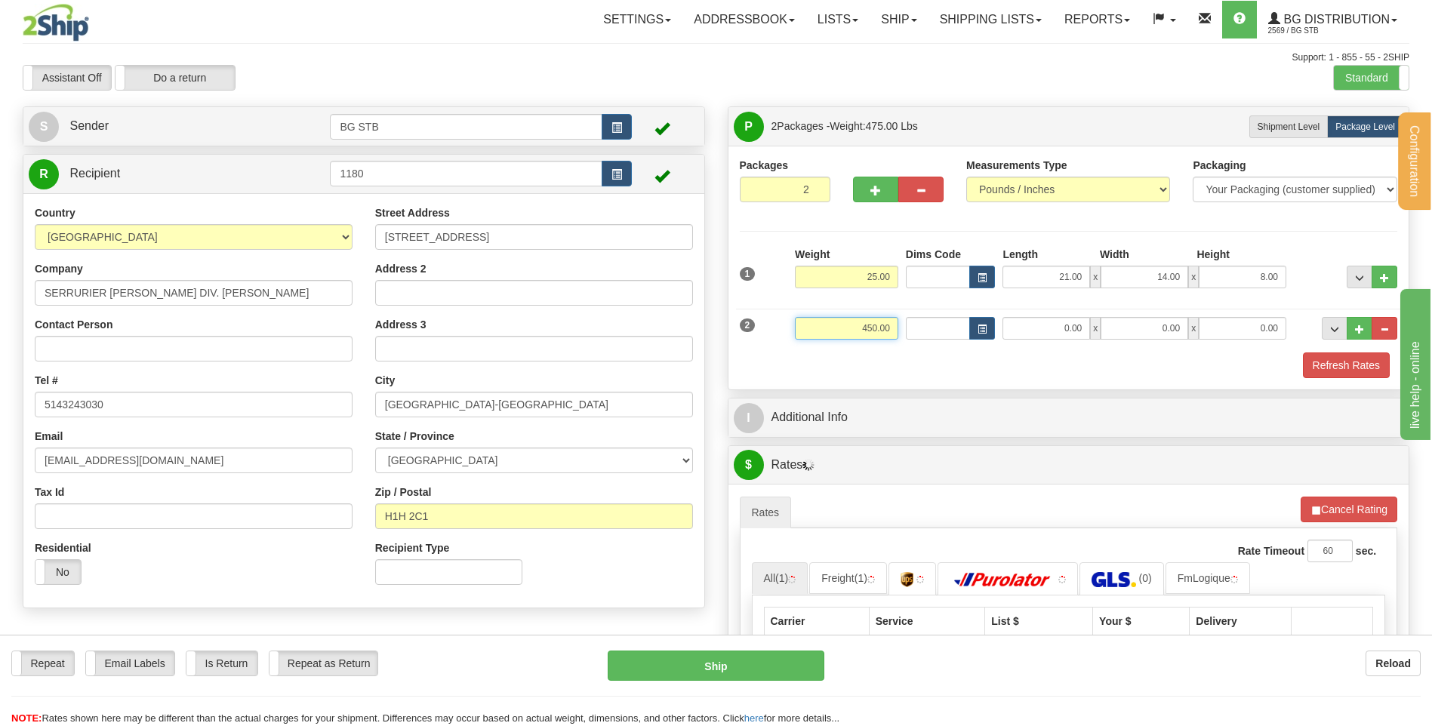
drag, startPoint x: 867, startPoint y: 333, endPoint x: 1118, endPoint y: 317, distance: 251.1
click at [1088, 326] on div "2 Weight 450.00 Dims Code Length Width 0.00" at bounding box center [1069, 326] width 666 height 51
type input "45.00"
type input "20.00"
type input "16.00"
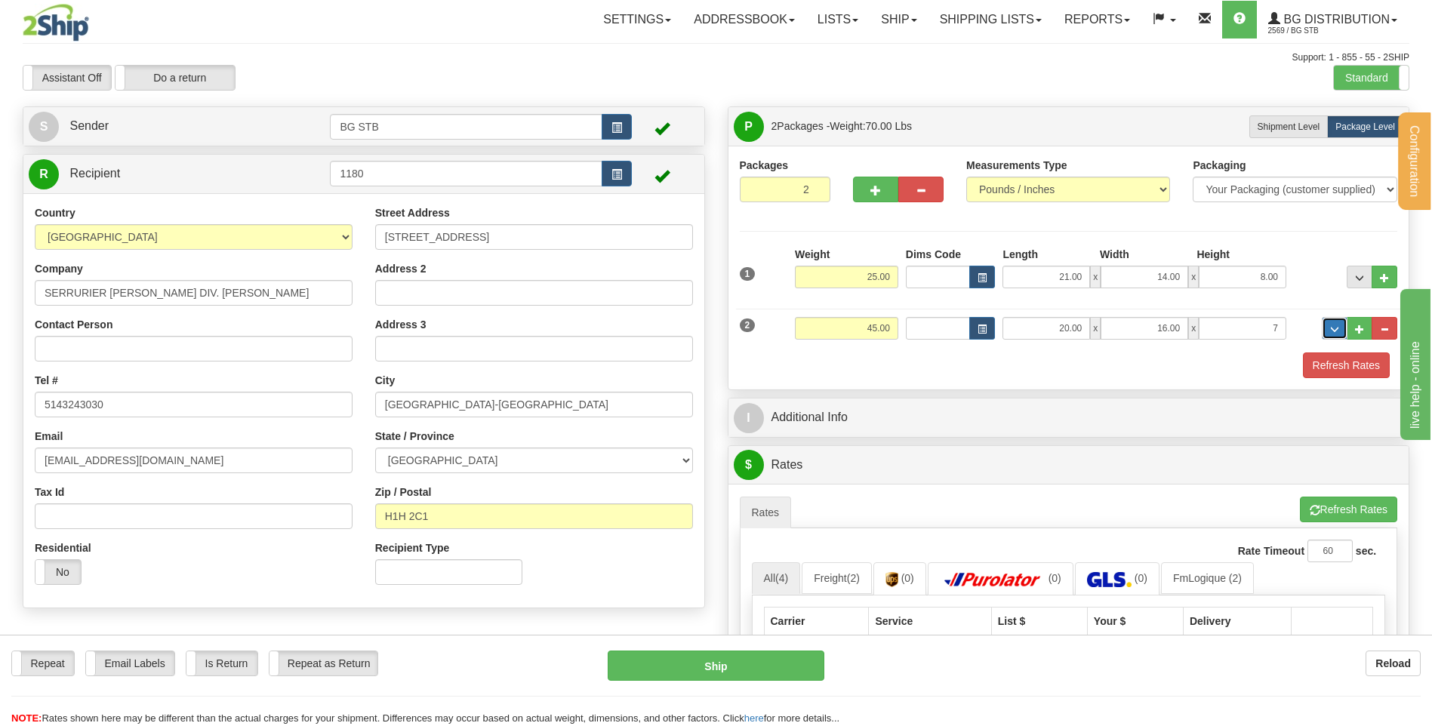
type input "7.00"
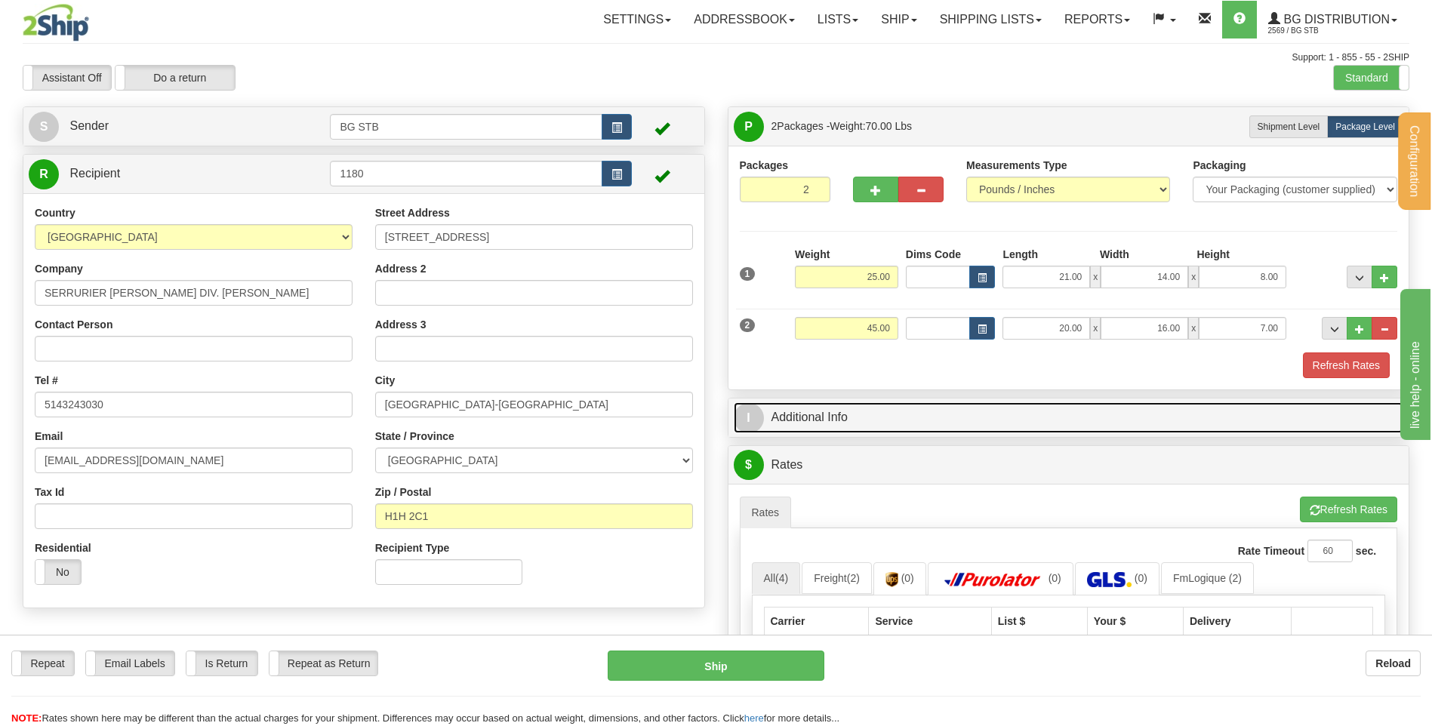
click at [1025, 424] on link "I Additional Info" at bounding box center [1069, 417] width 670 height 31
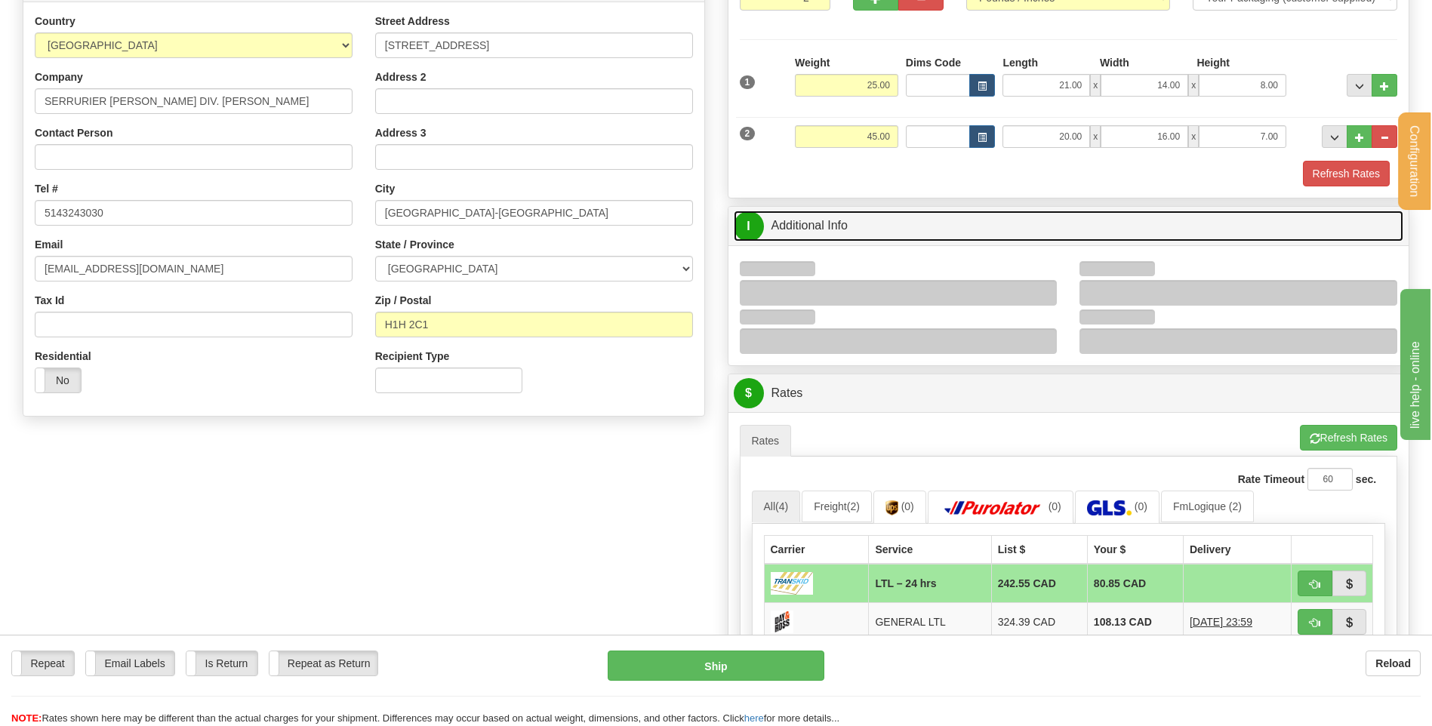
scroll to position [302, 0]
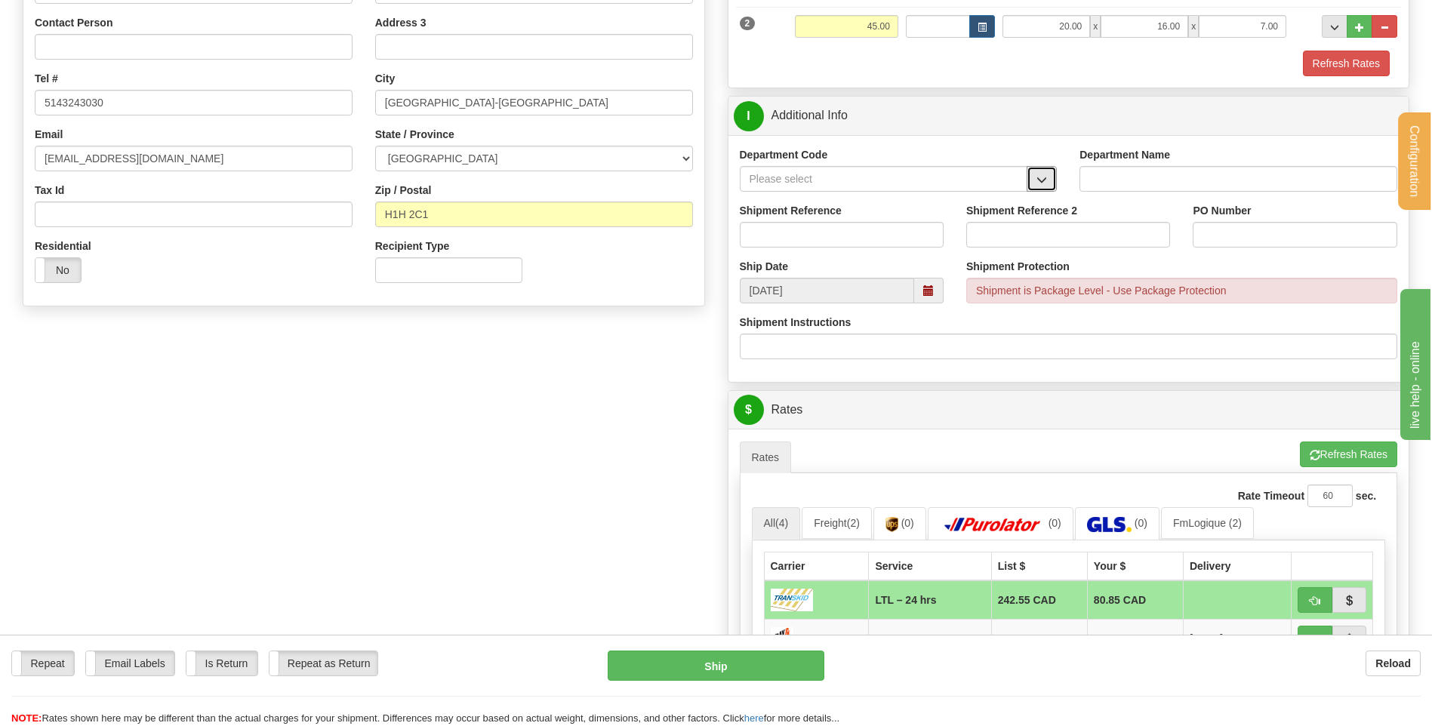
click at [1049, 180] on button "button" at bounding box center [1041, 179] width 30 height 26
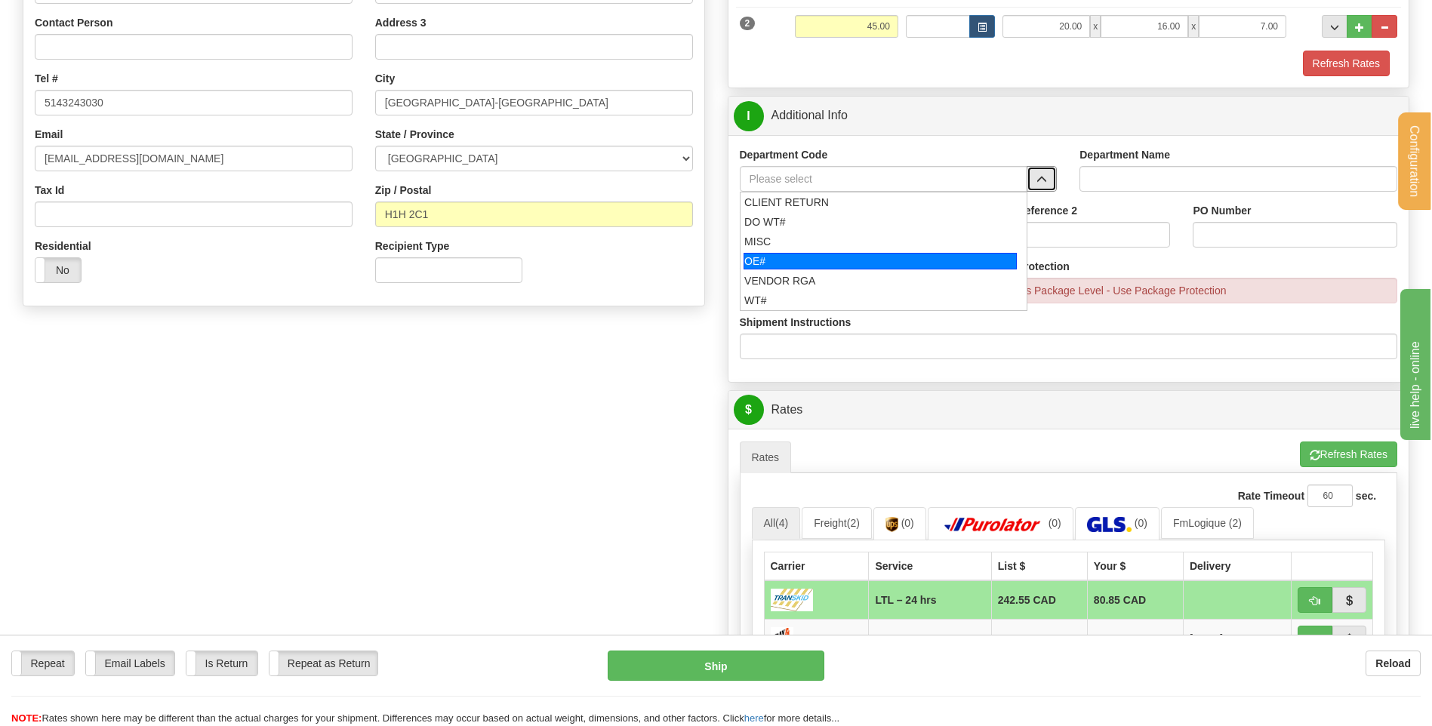
drag, startPoint x: 875, startPoint y: 266, endPoint x: 867, endPoint y: 244, distance: 23.4
click at [872, 266] on div "OE#" at bounding box center [879, 261] width 273 height 17
type input "OE#"
type input "ORDERS"
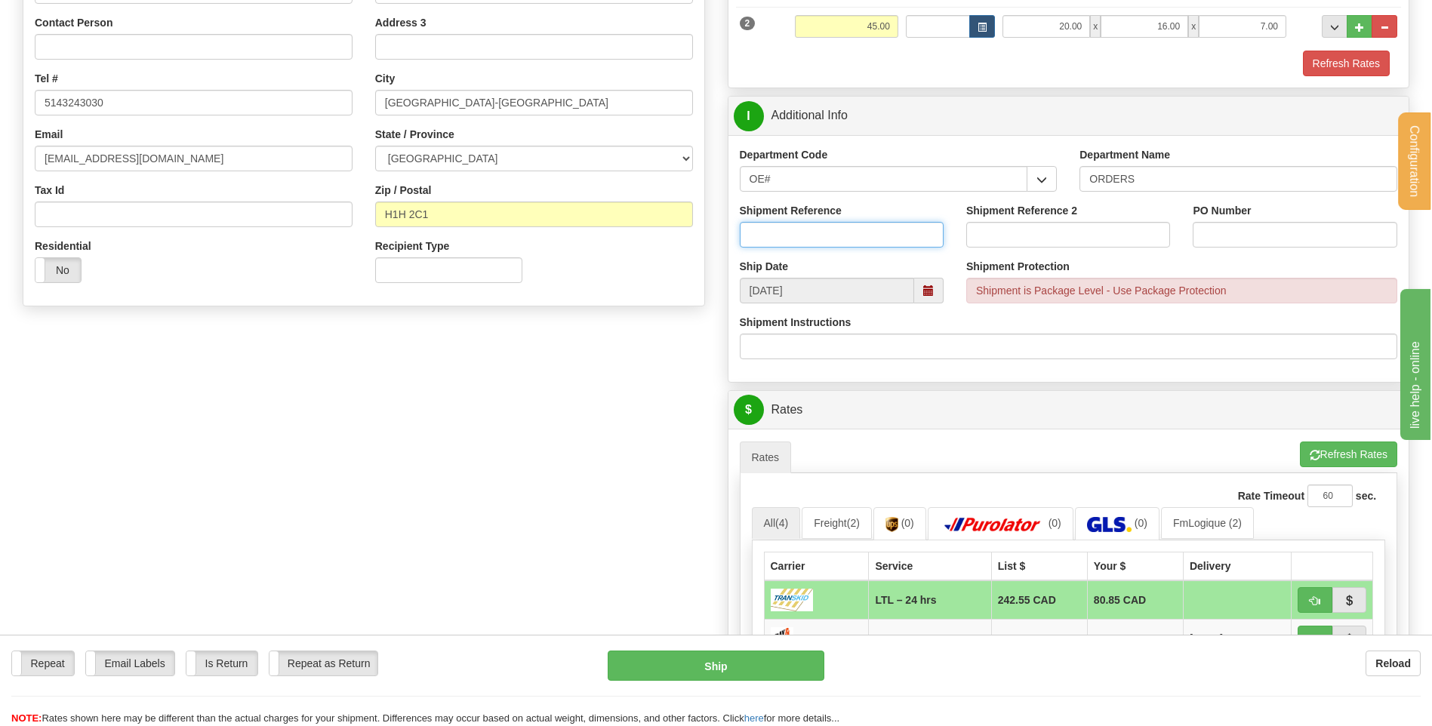
click at [866, 242] on input "Shipment Reference" at bounding box center [842, 235] width 204 height 26
type input "80005768-00"
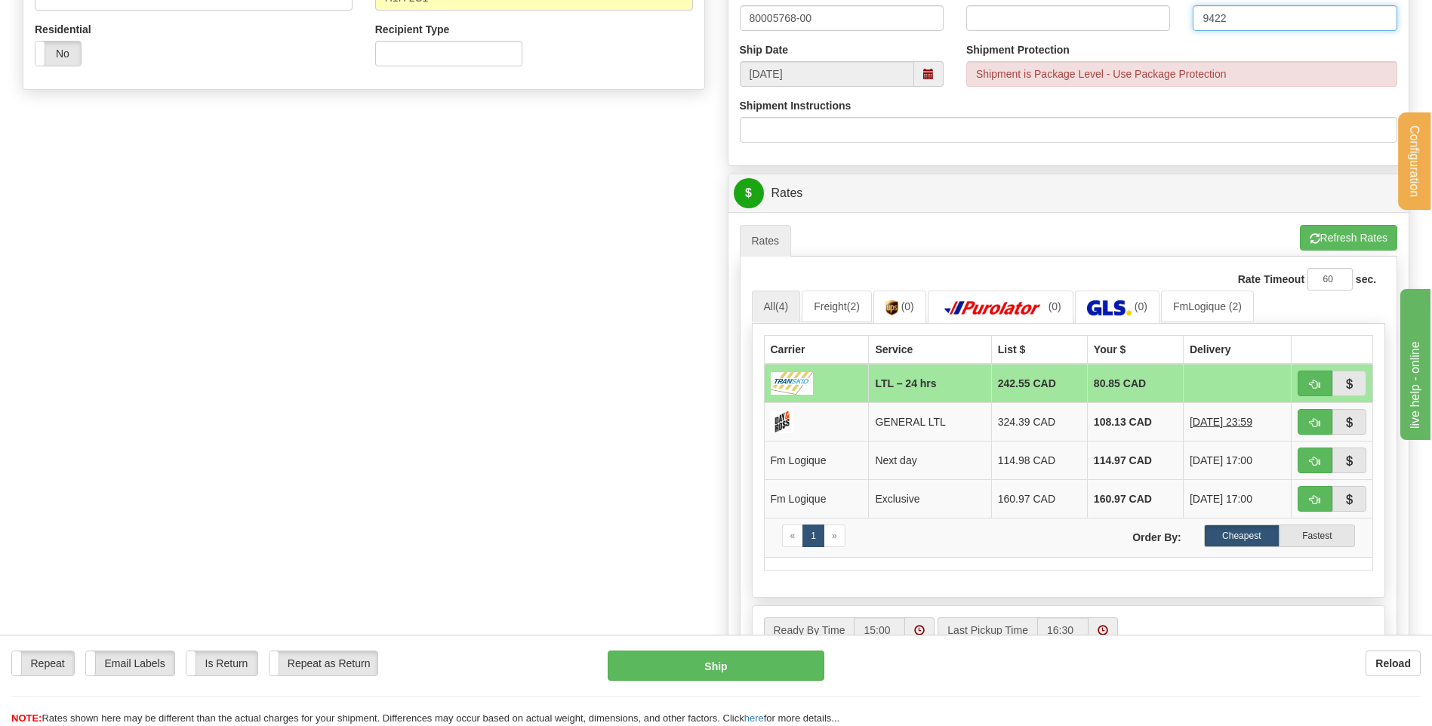
scroll to position [604, 0]
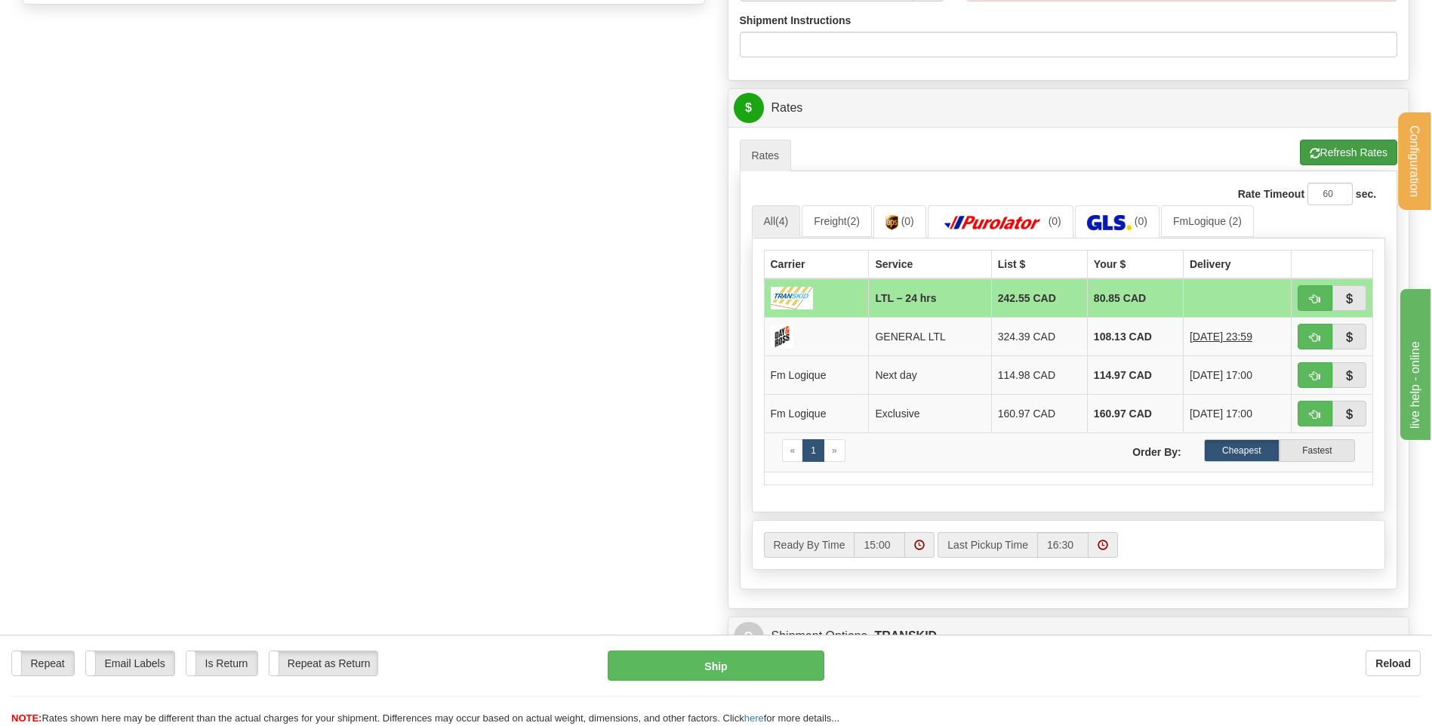
type input "9422"
click at [1317, 162] on button "Refresh Rates" at bounding box center [1348, 153] width 97 height 26
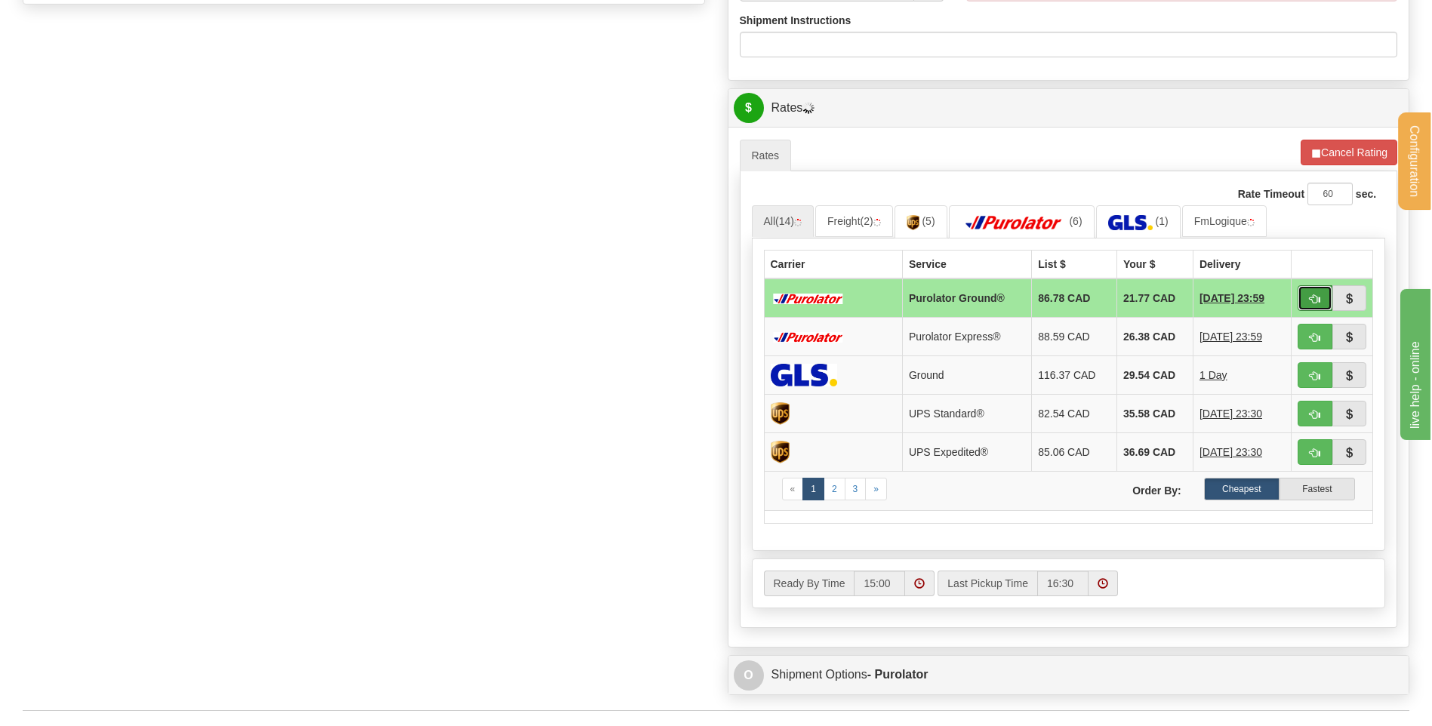
click at [1309, 297] on span "button" at bounding box center [1314, 299] width 11 height 10
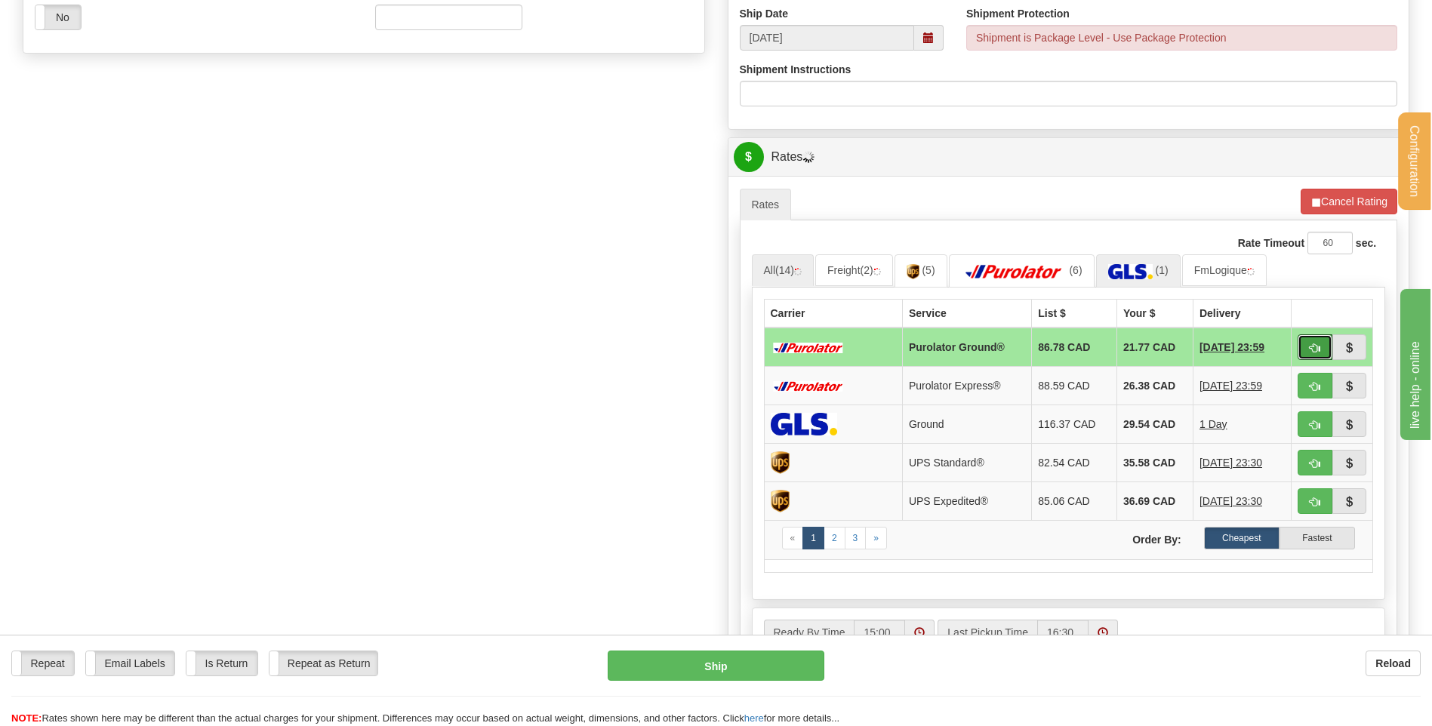
scroll to position [528, 0]
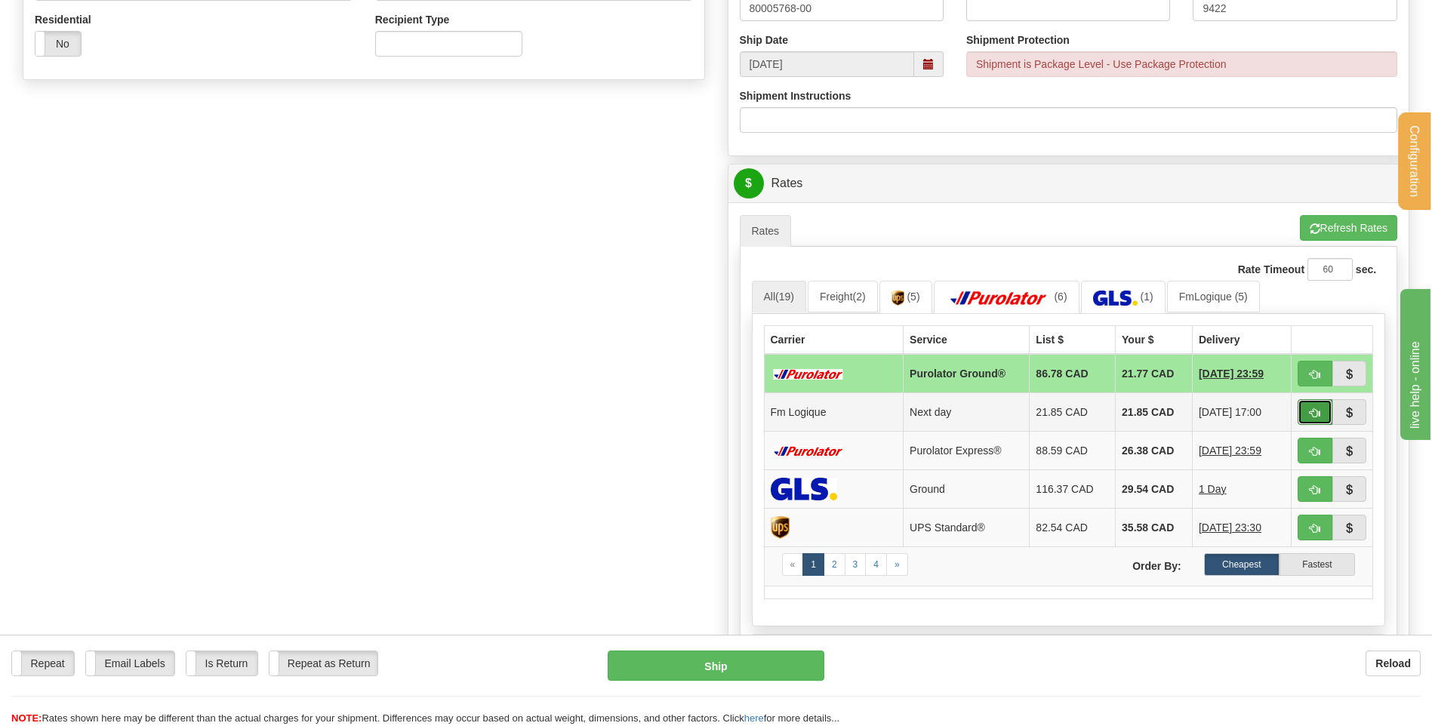
click at [1305, 411] on button "button" at bounding box center [1314, 412] width 35 height 26
type input "jour"
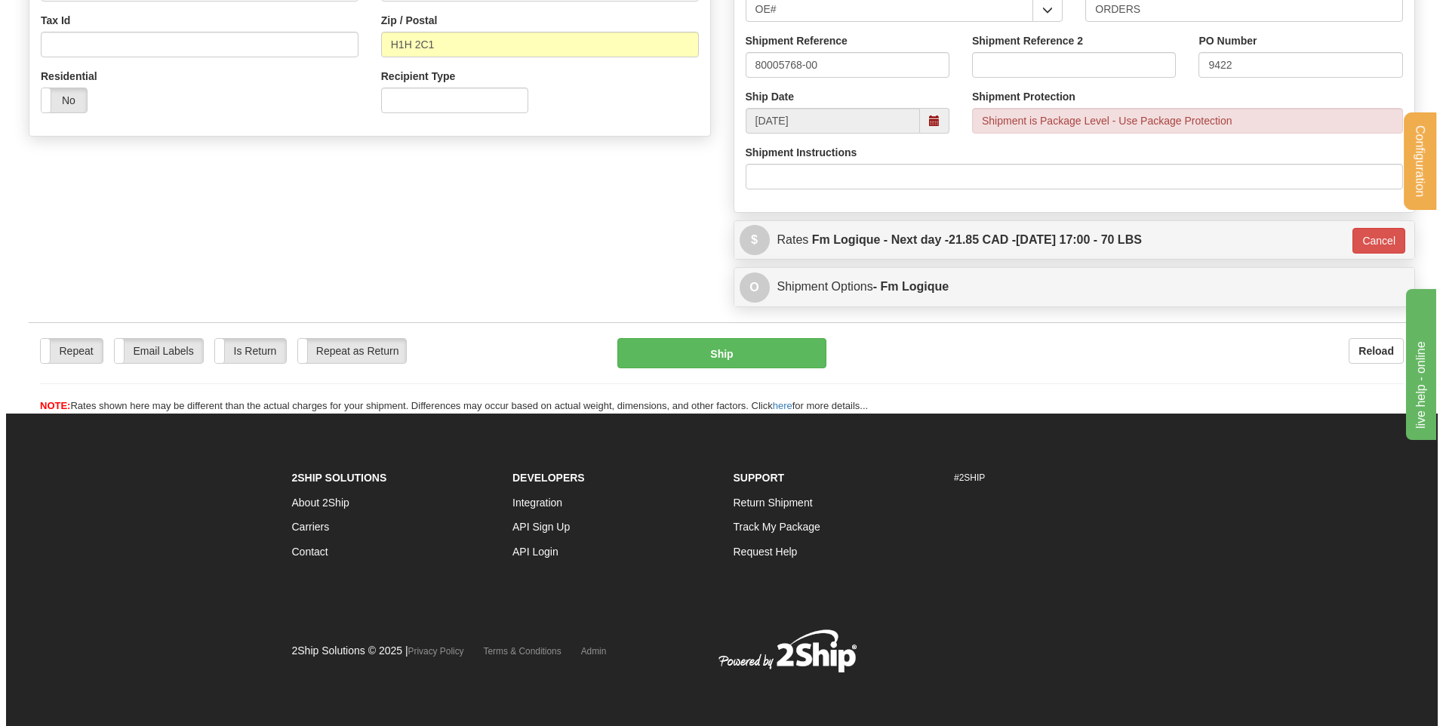
scroll to position [472, 0]
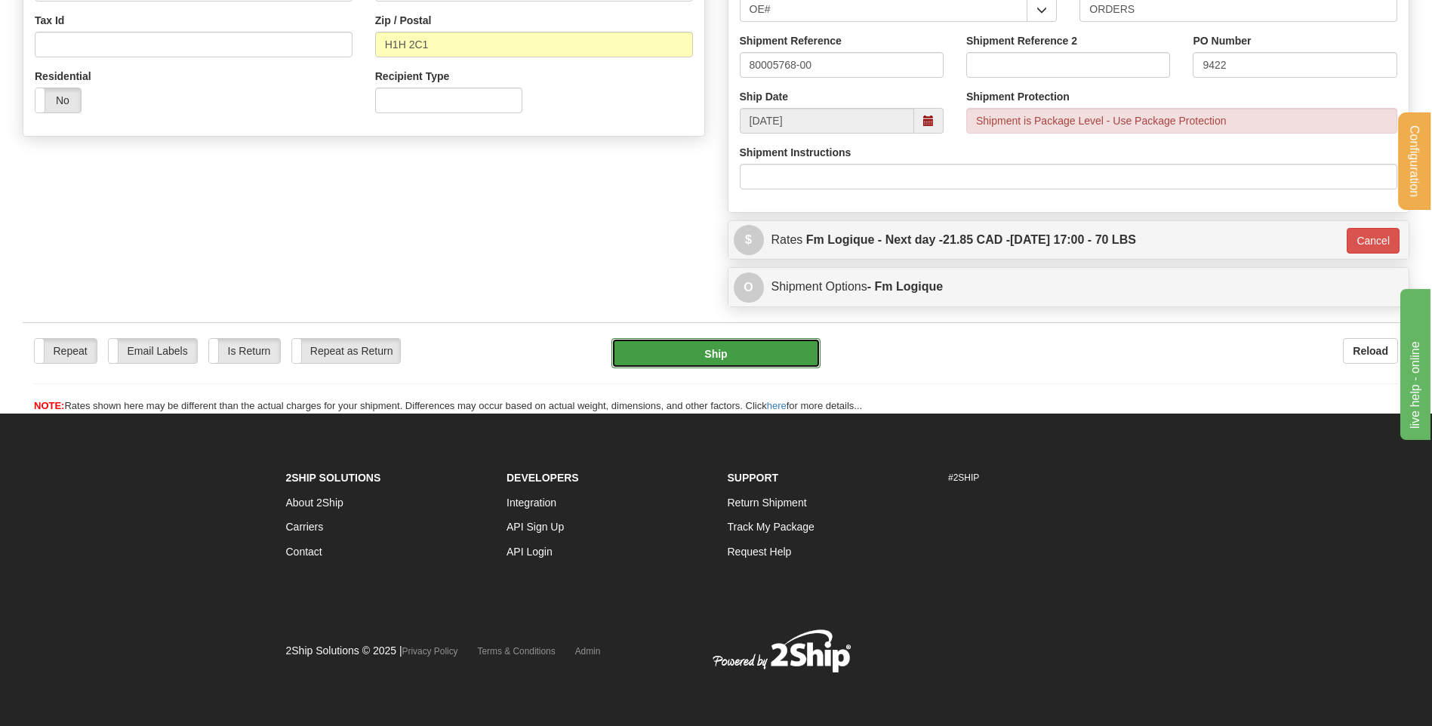
click at [777, 352] on button "Ship" at bounding box center [715, 353] width 208 height 30
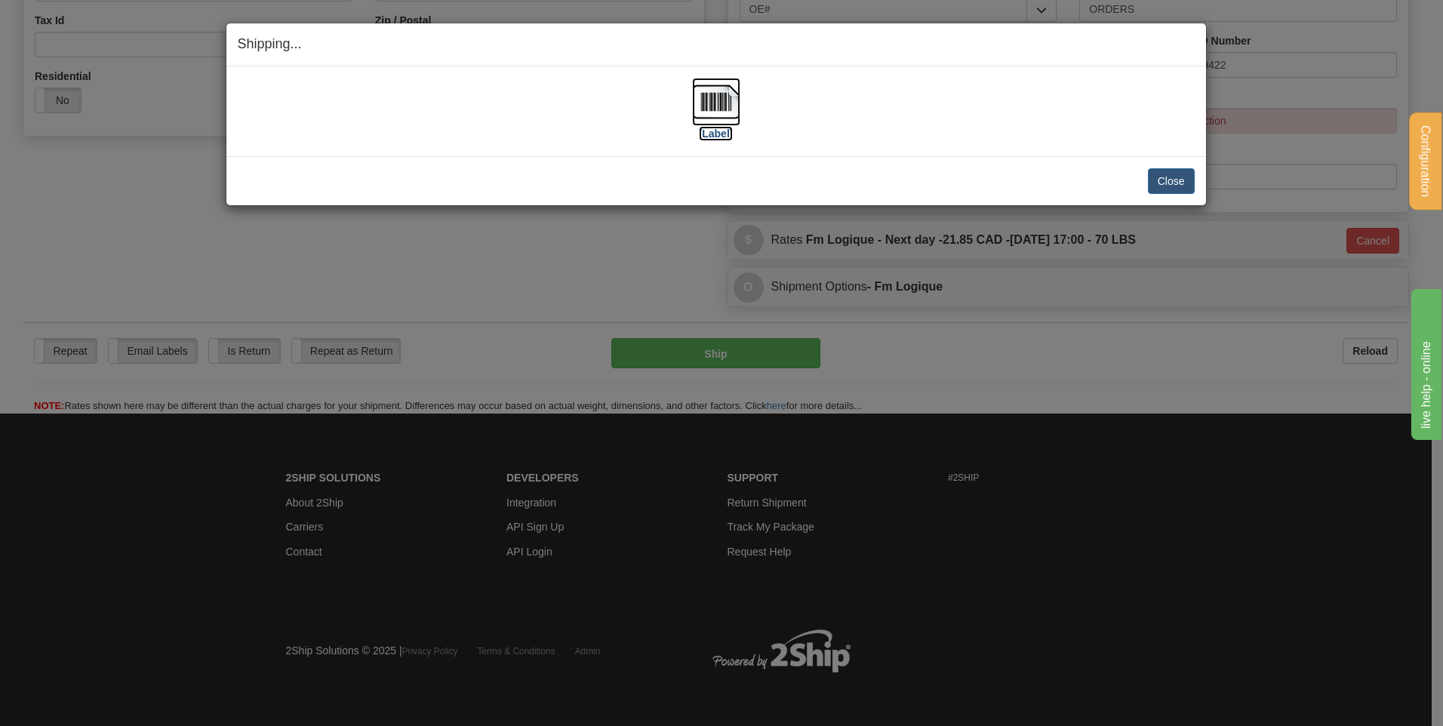
click at [723, 94] on img at bounding box center [716, 102] width 48 height 48
click at [1165, 182] on button "Close" at bounding box center [1171, 181] width 47 height 26
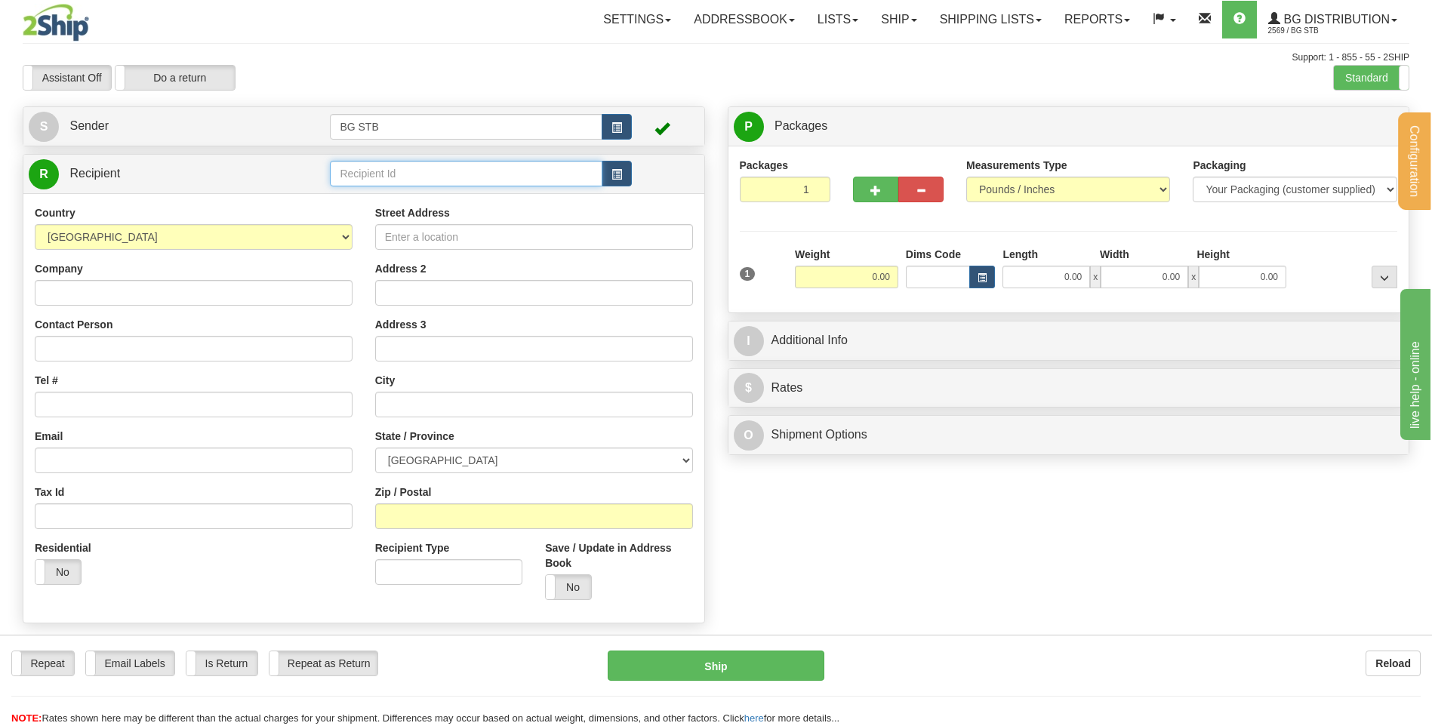
click at [365, 172] on input "text" at bounding box center [466, 174] width 272 height 26
type input "4145"
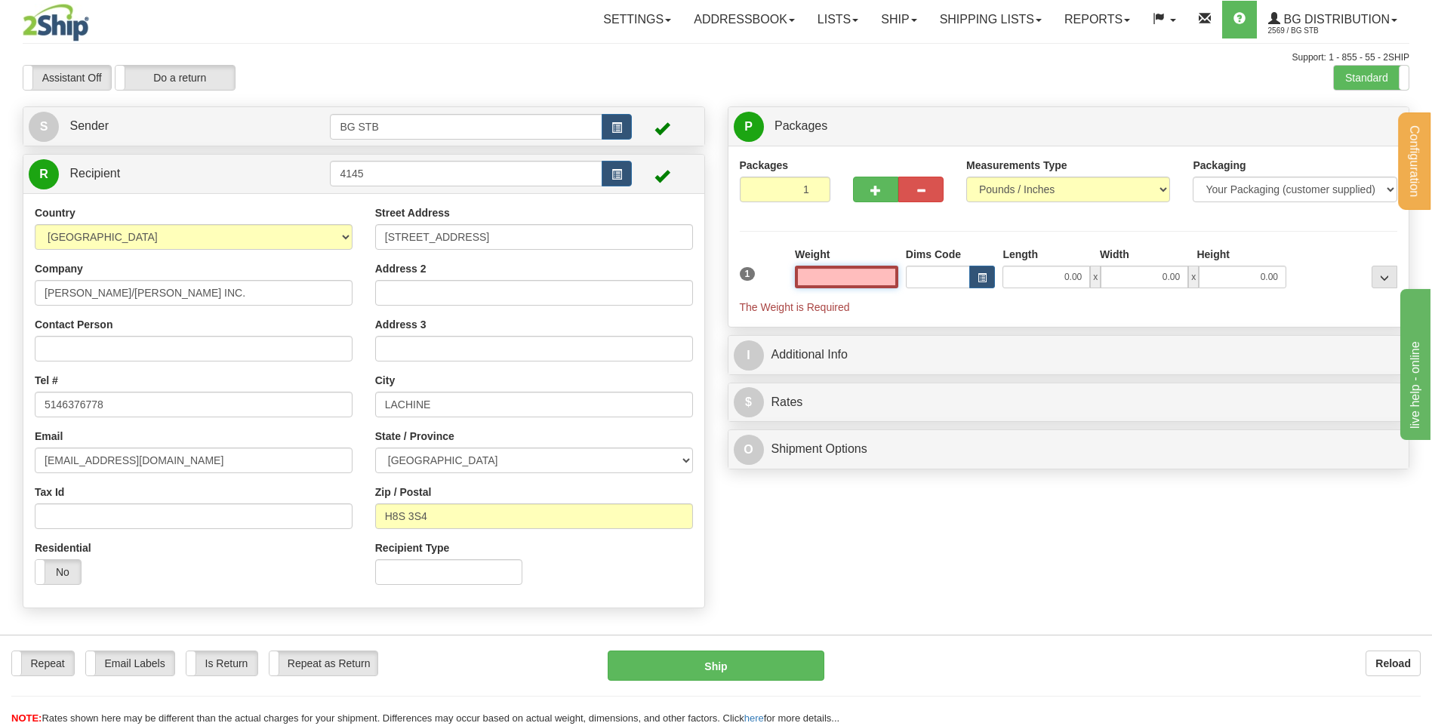
click at [834, 273] on input "text" at bounding box center [846, 277] width 103 height 23
type input "8.00"
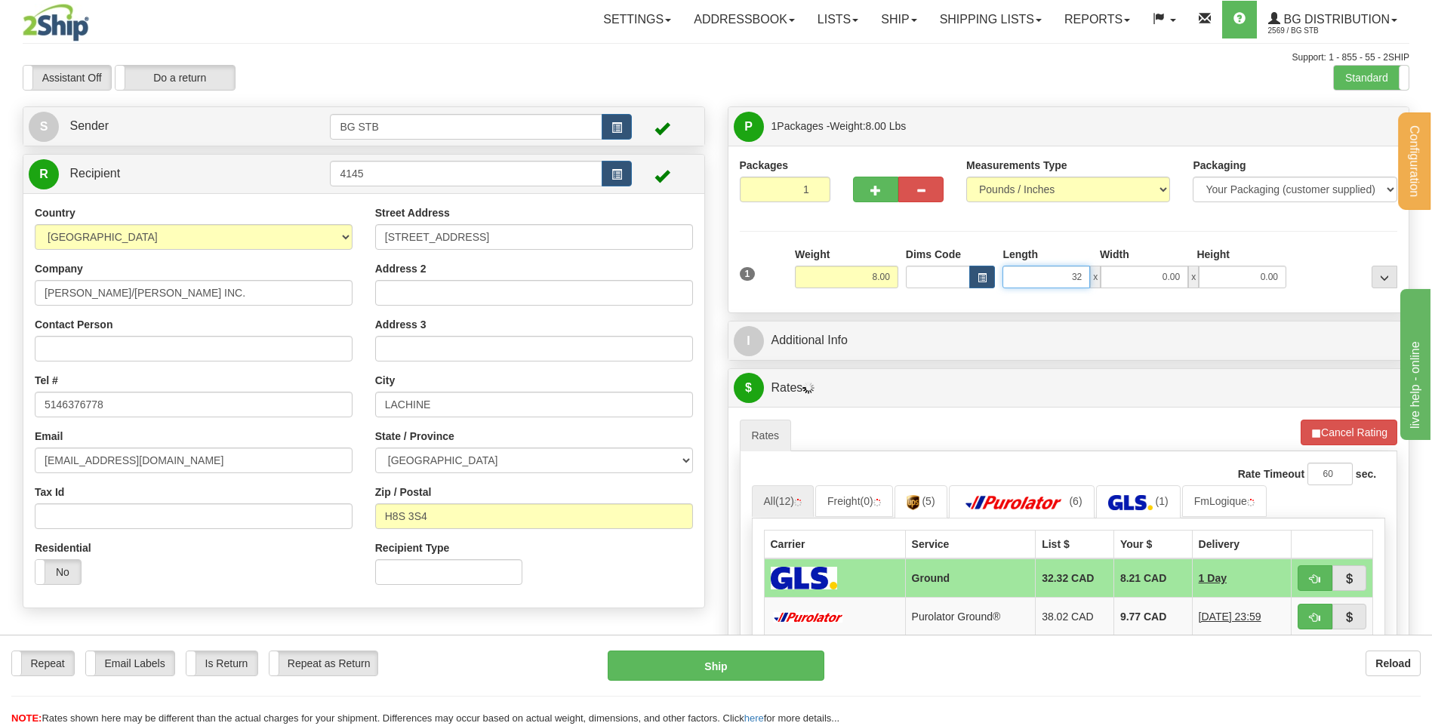
type input "32.00"
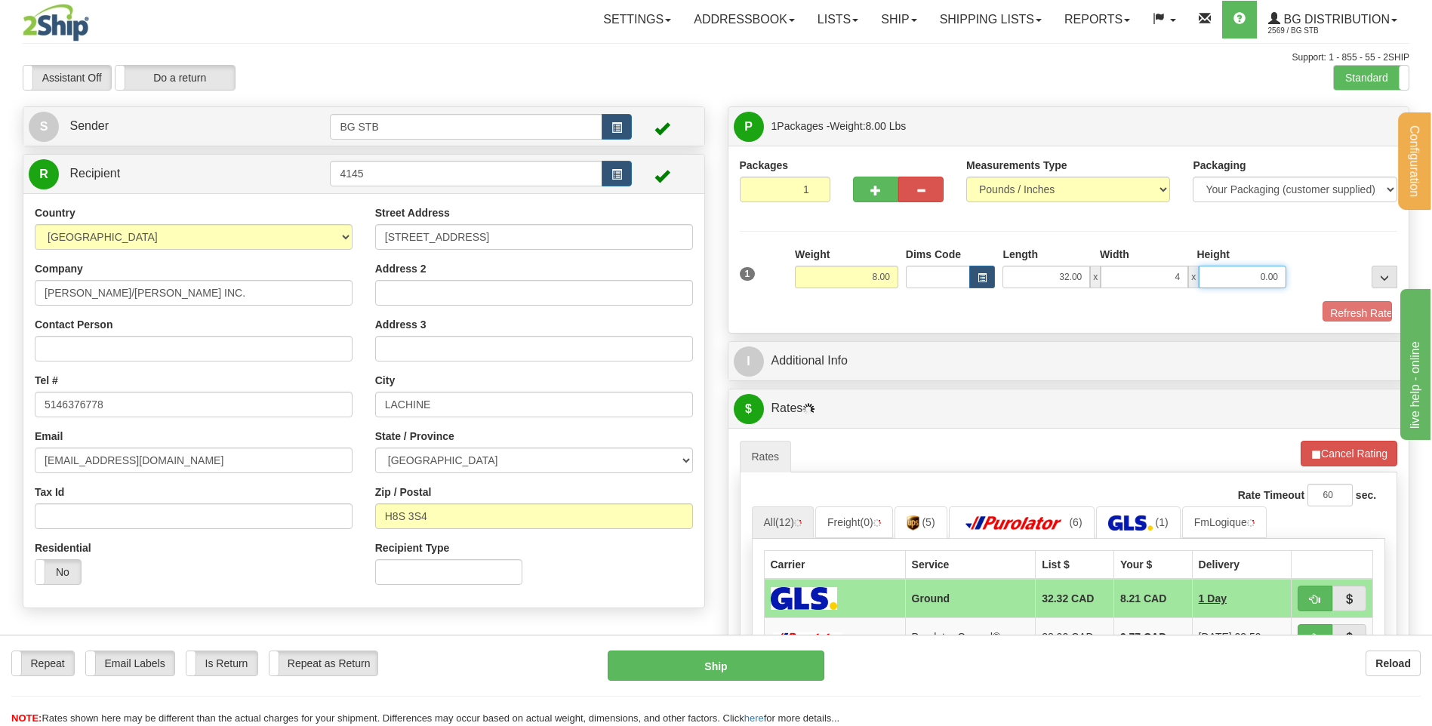
type input "4.00"
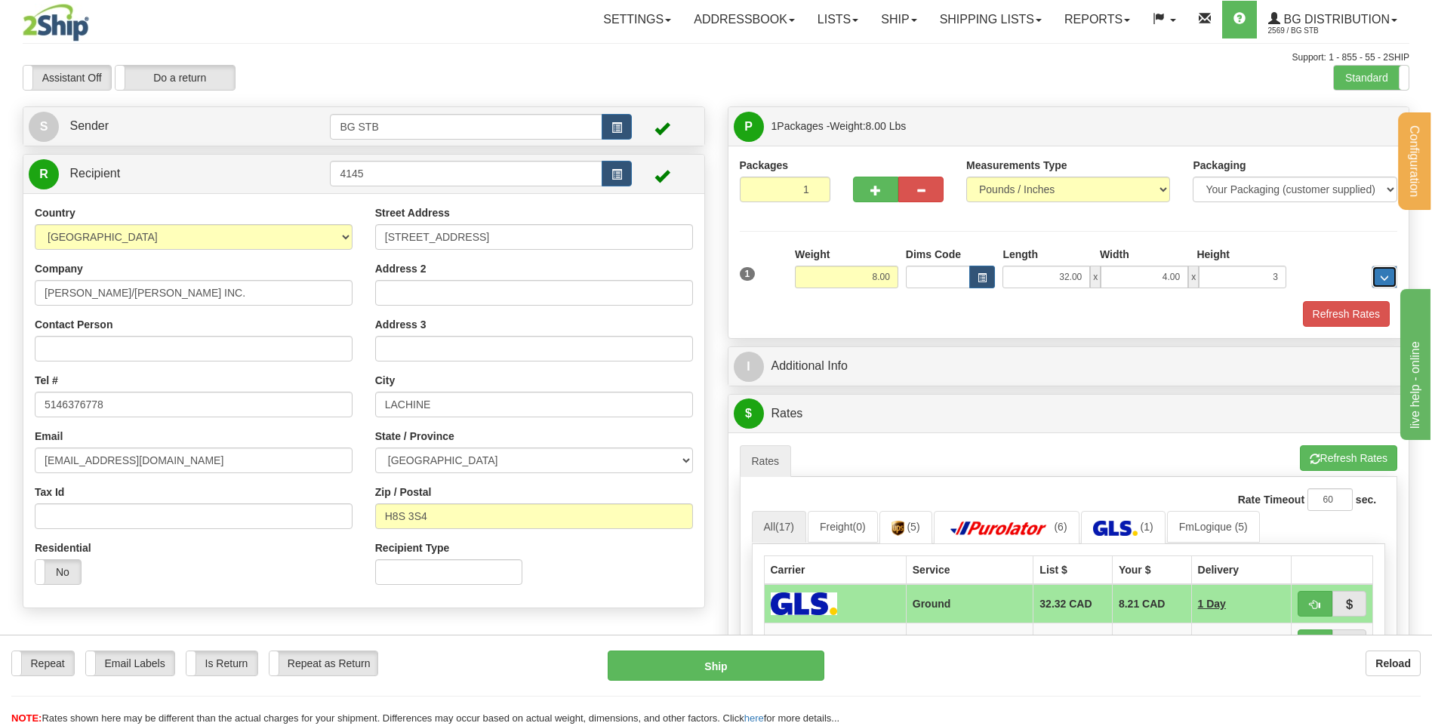
type input "3.00"
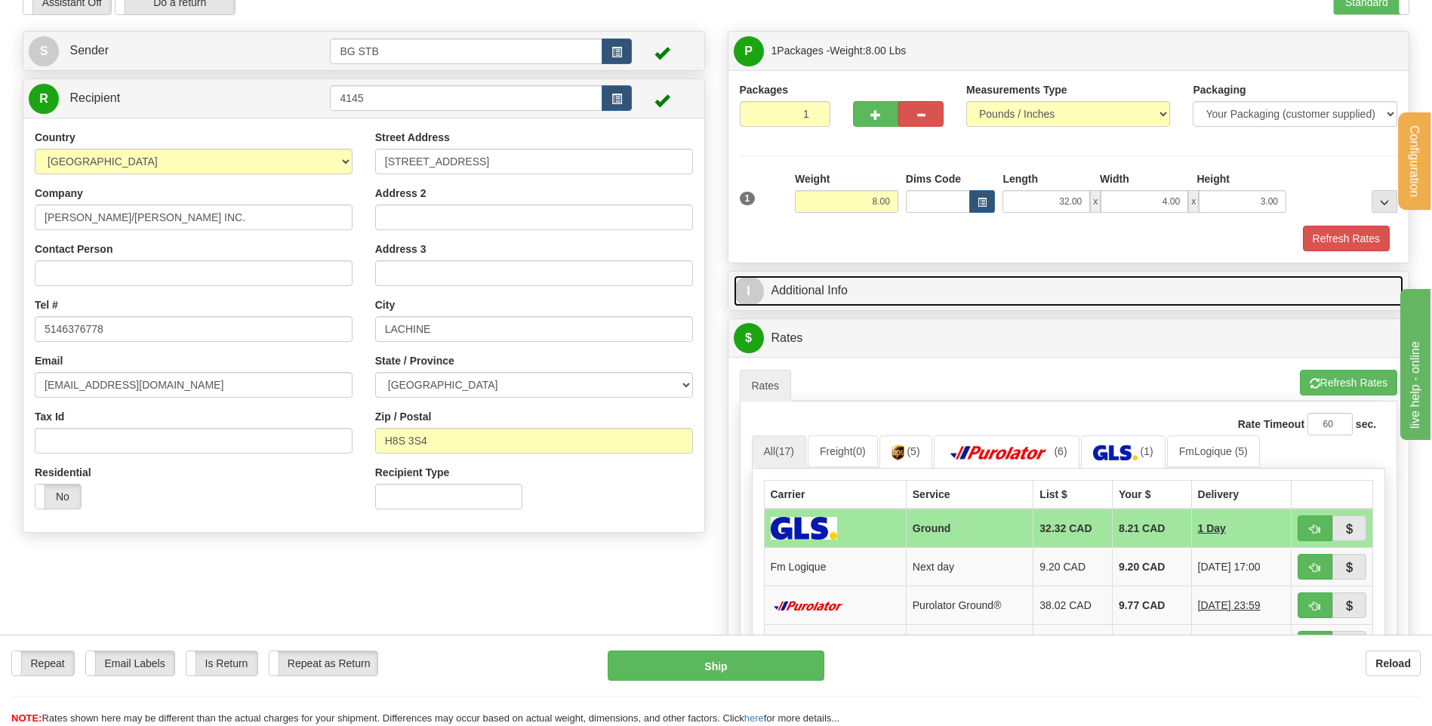
click at [871, 294] on link "I Additional Info" at bounding box center [1069, 290] width 670 height 31
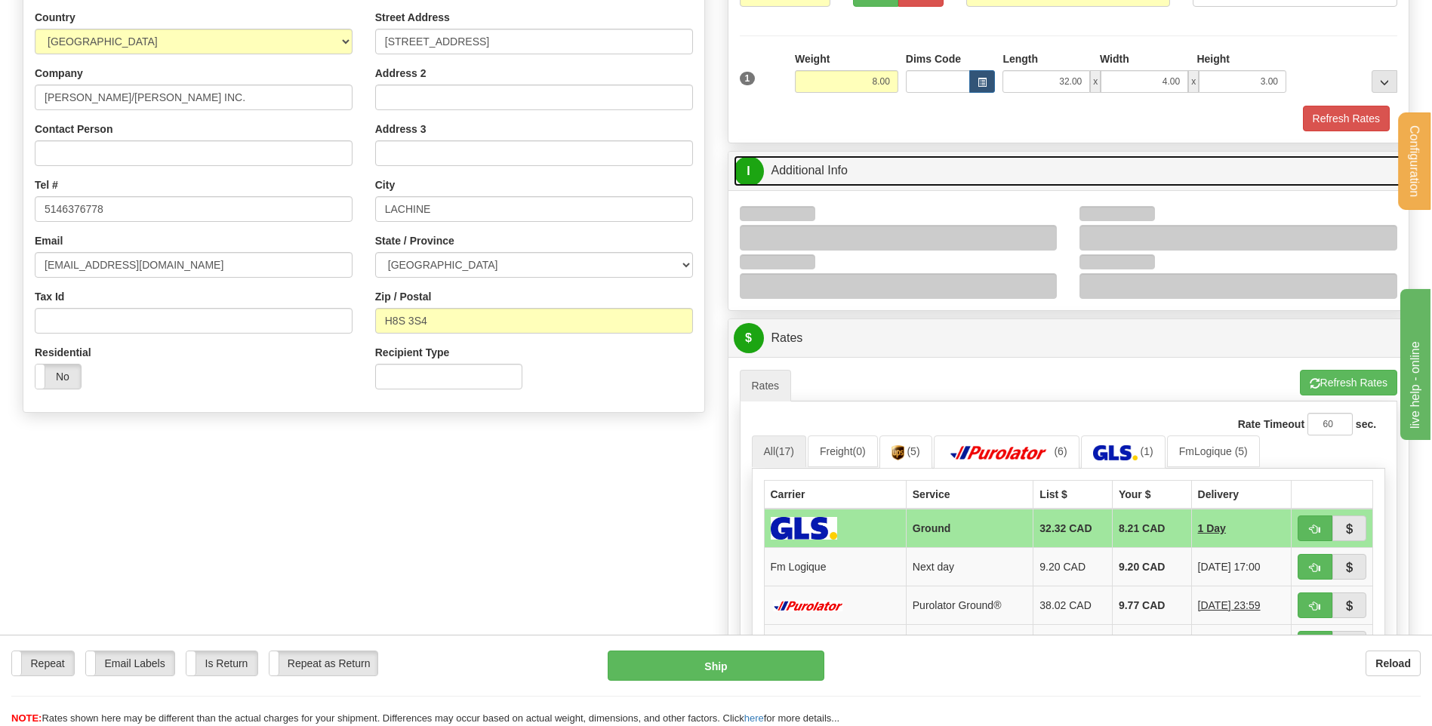
scroll to position [302, 0]
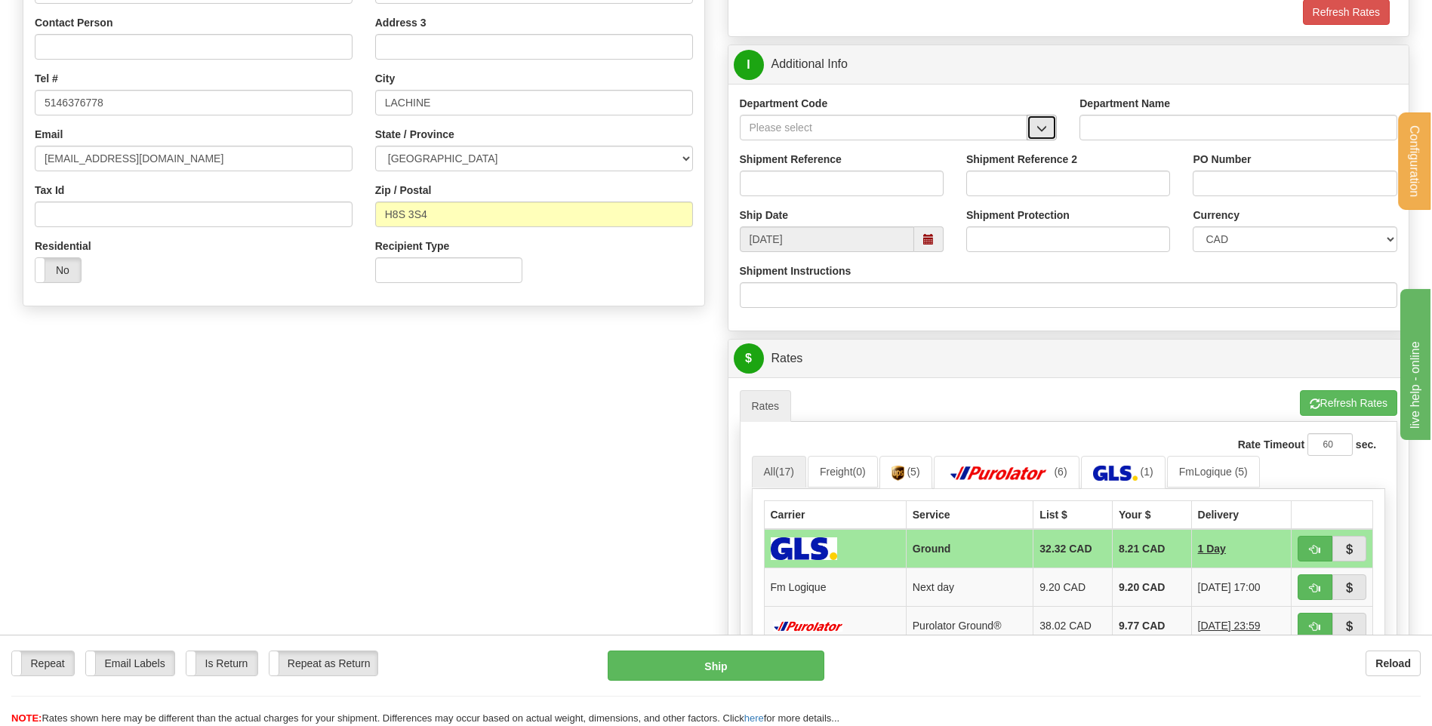
click at [1046, 126] on button "button" at bounding box center [1041, 128] width 30 height 26
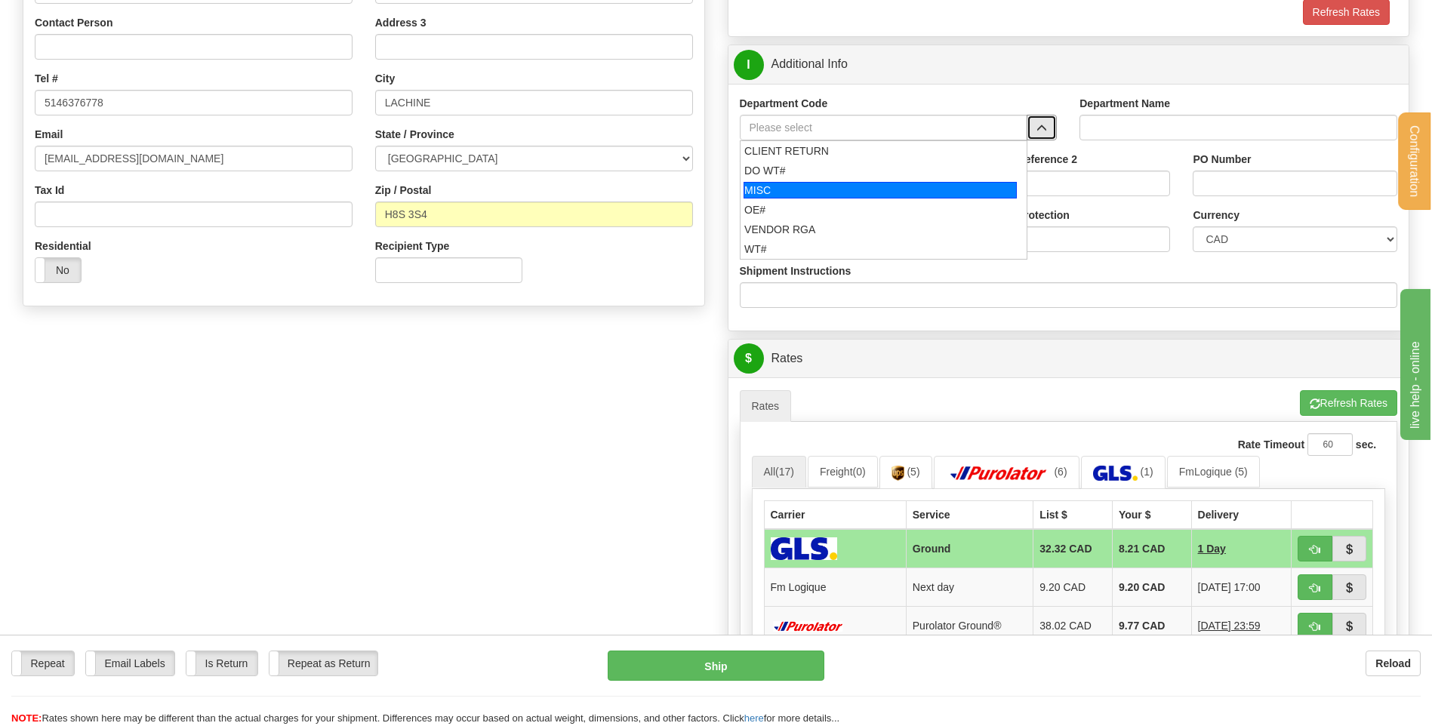
click at [875, 198] on div "MISC" at bounding box center [879, 190] width 273 height 17
type input "MISC"
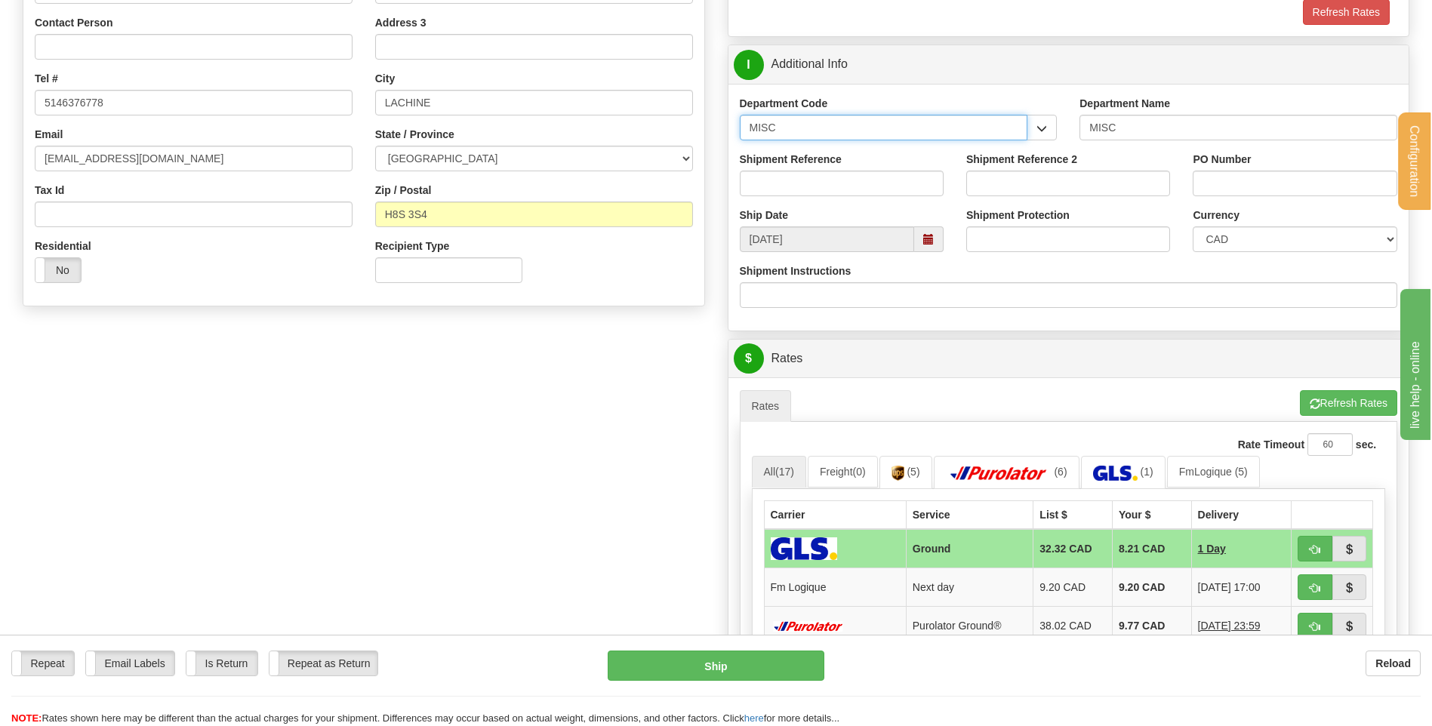
drag, startPoint x: 838, startPoint y: 125, endPoint x: 686, endPoint y: 141, distance: 152.5
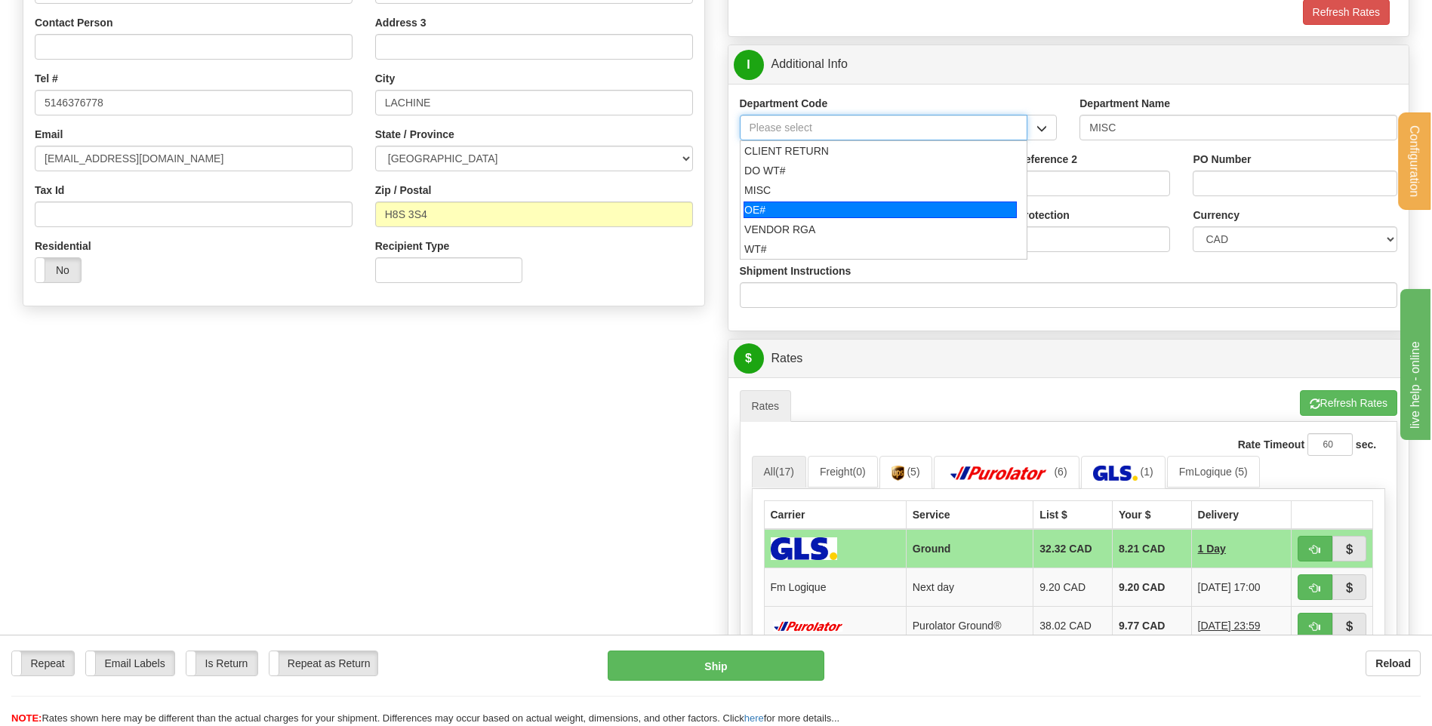
click at [778, 204] on div "OE#" at bounding box center [879, 210] width 273 height 17
type input "OE#"
type input "ORDERS"
type input "OE#"
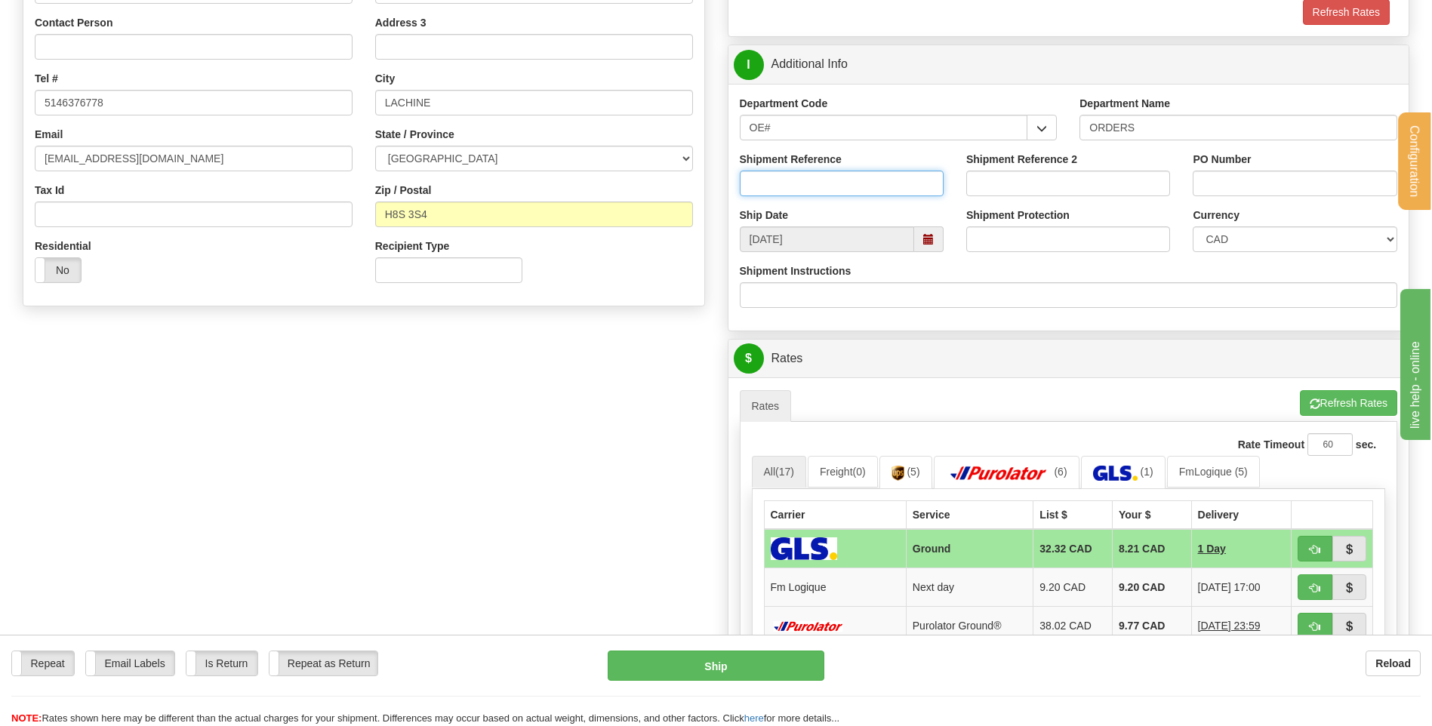
click at [779, 192] on input "Shipment Reference" at bounding box center [842, 184] width 204 height 26
type input "80004483-00"
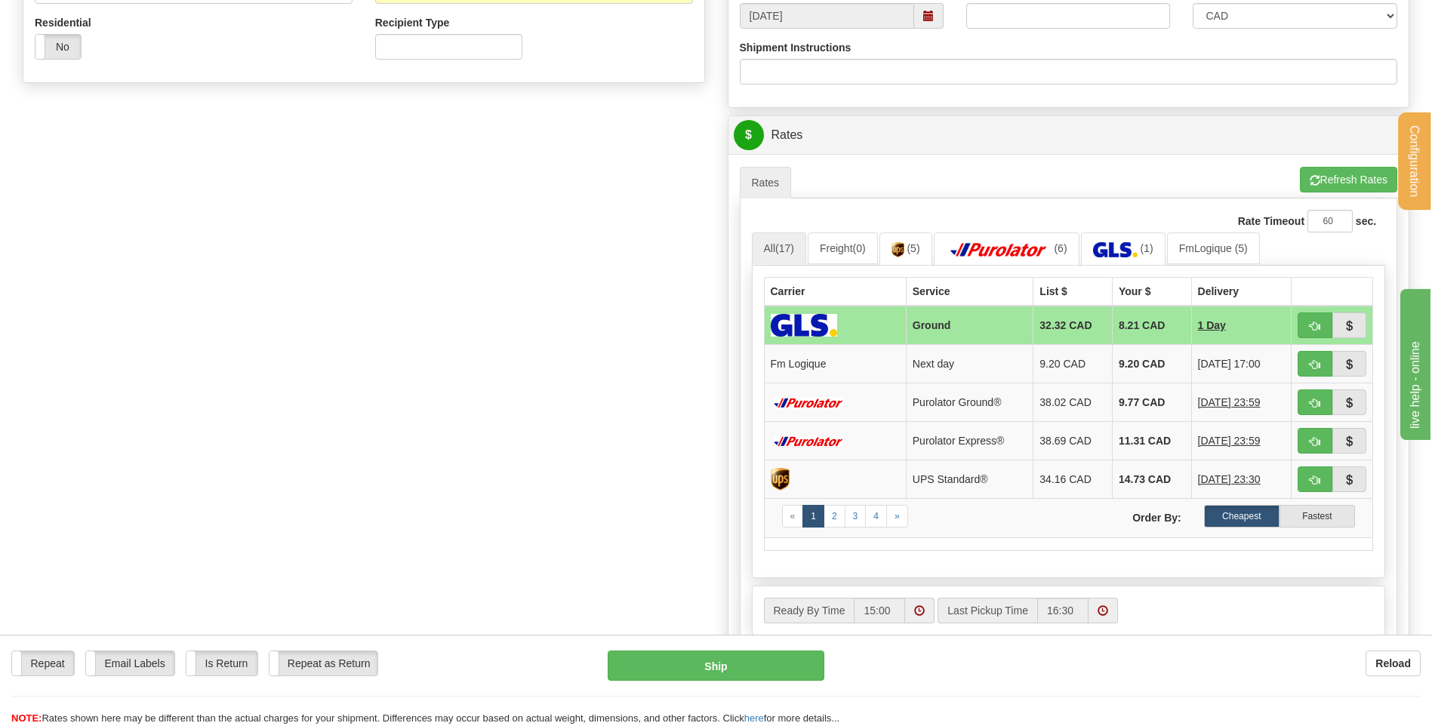
scroll to position [679, 0]
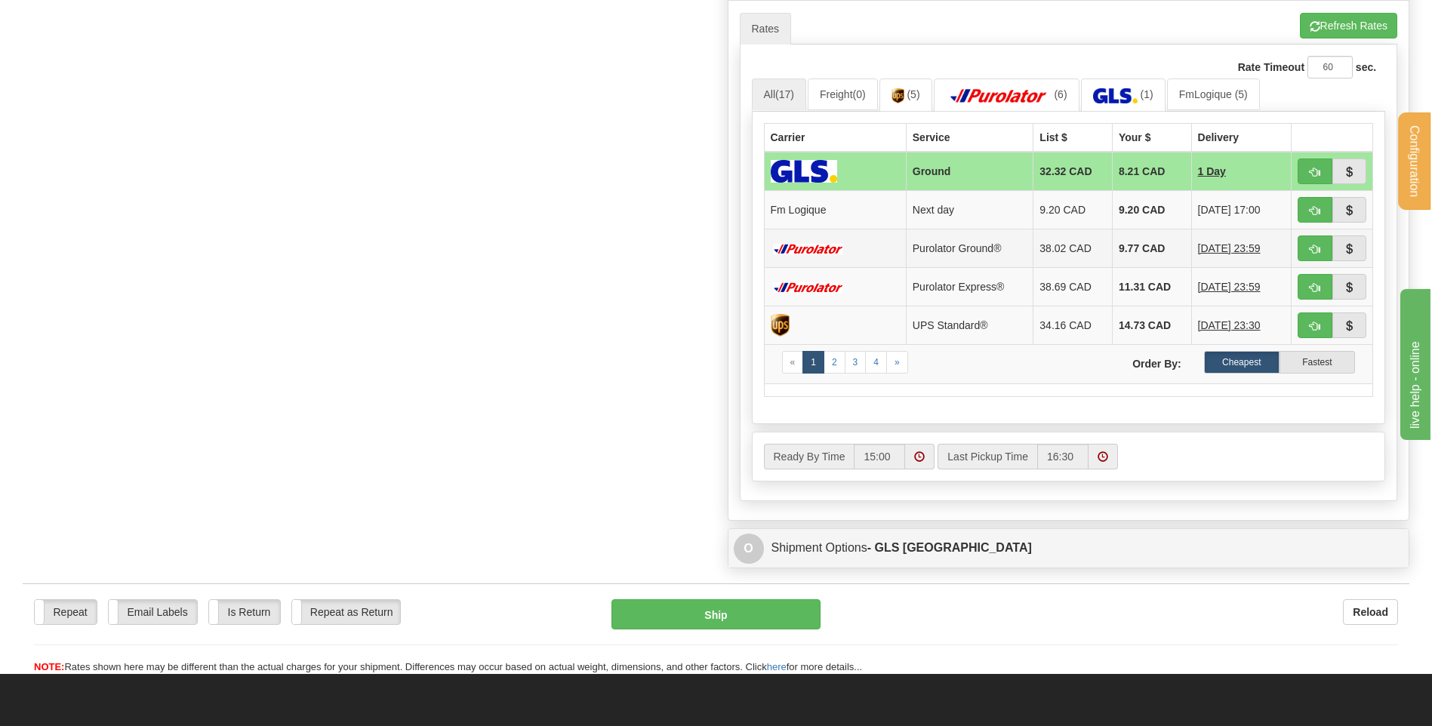
type input "60364 CHANCELLERI RPL"
click at [1308, 213] on button "button" at bounding box center [1314, 210] width 35 height 26
type input "jour"
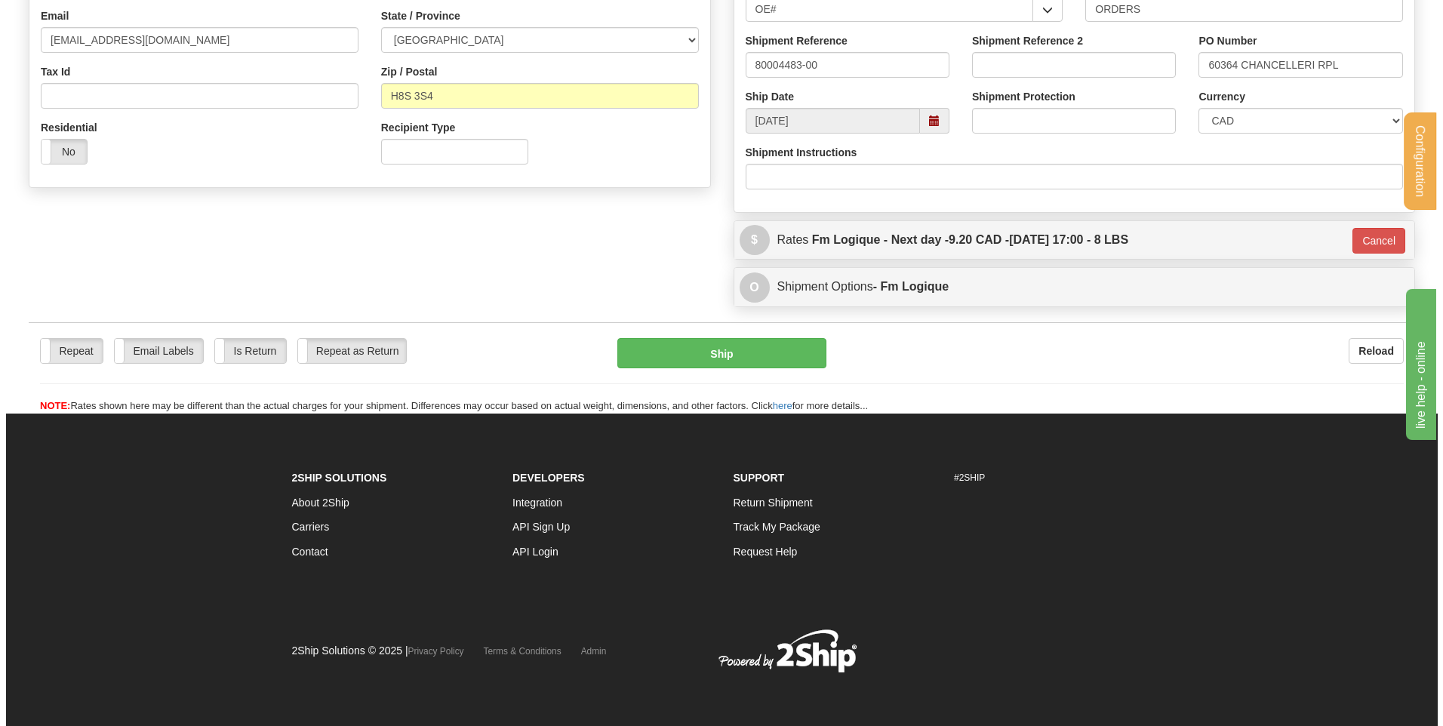
scroll to position [421, 0]
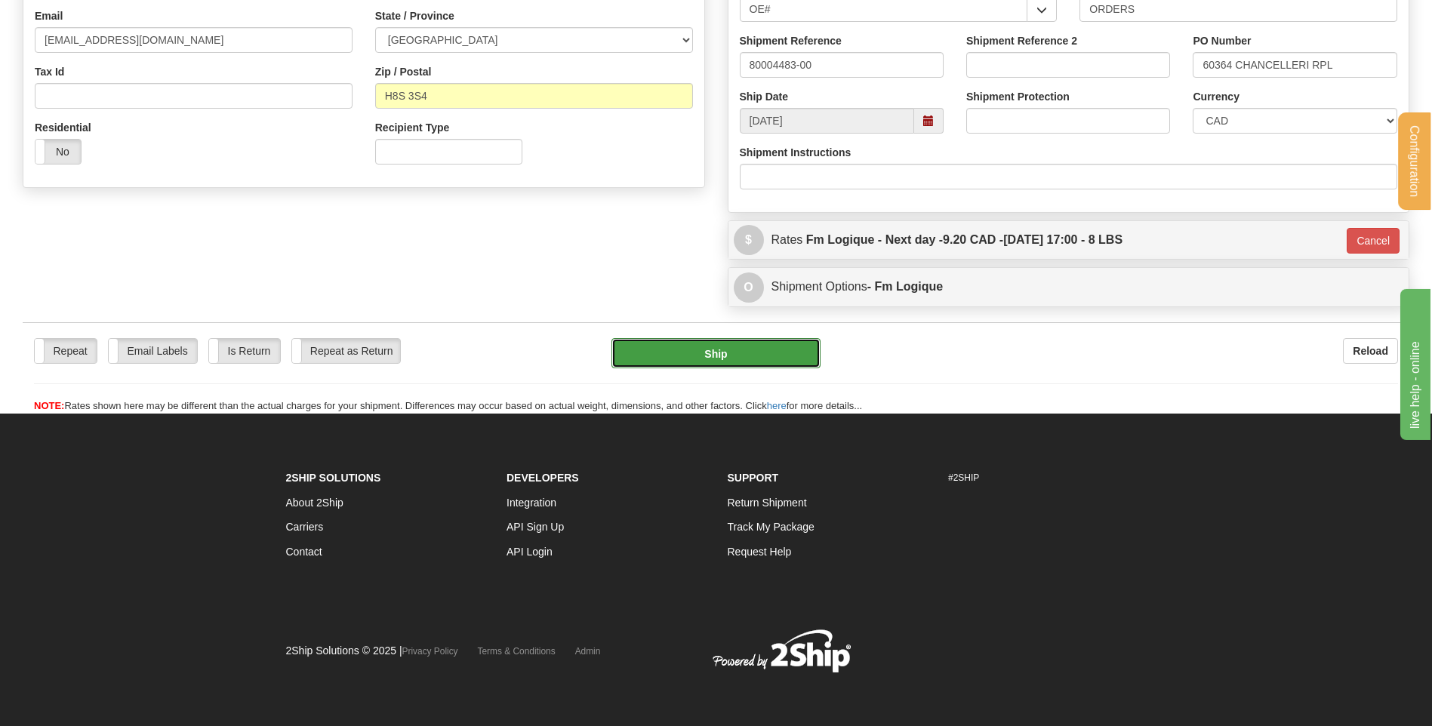
click at [708, 349] on button "Ship" at bounding box center [715, 353] width 208 height 30
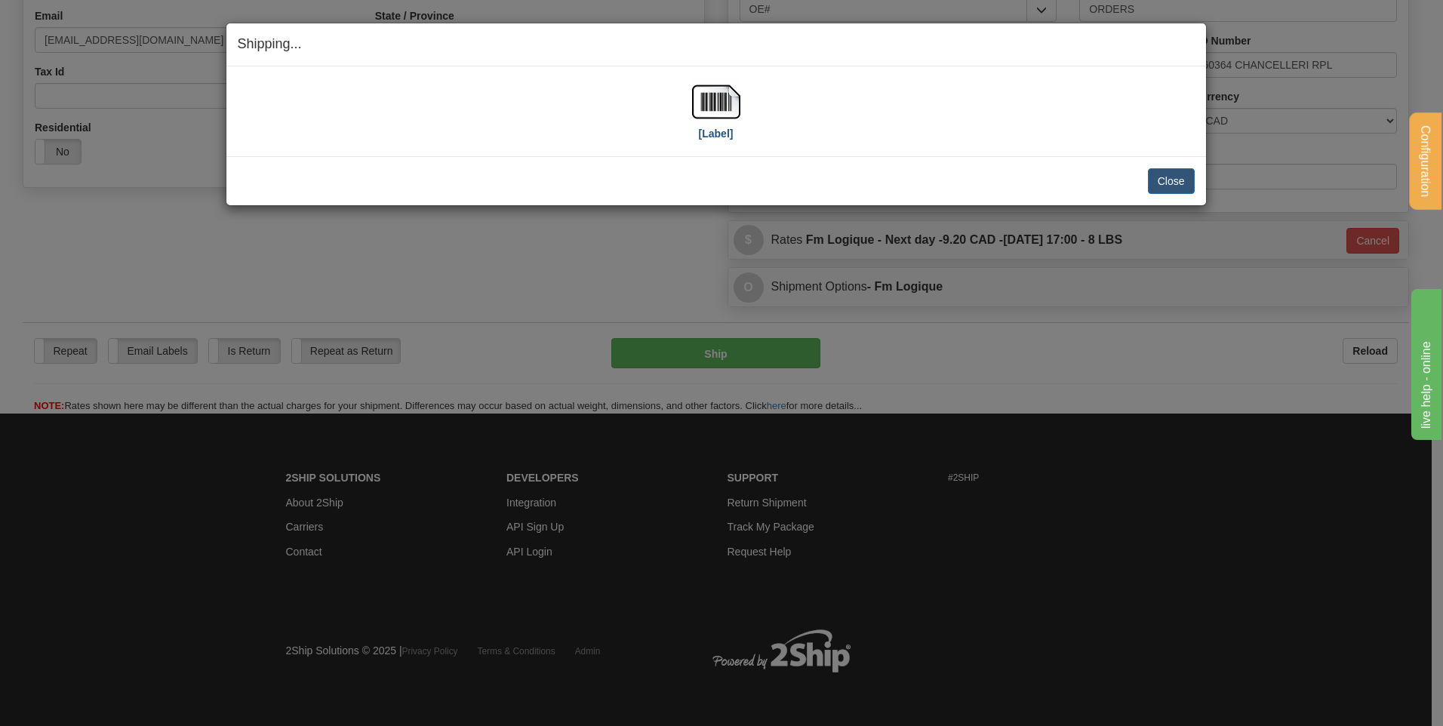
drag, startPoint x: 741, startPoint y: 109, endPoint x: 692, endPoint y: 123, distance: 51.1
click at [741, 109] on div "[Label]" at bounding box center [716, 111] width 957 height 67
click at [697, 126] on div "[Label]" at bounding box center [716, 111] width 48 height 67
click at [715, 109] on img at bounding box center [716, 102] width 48 height 48
click at [1158, 181] on button "Close" at bounding box center [1171, 181] width 47 height 26
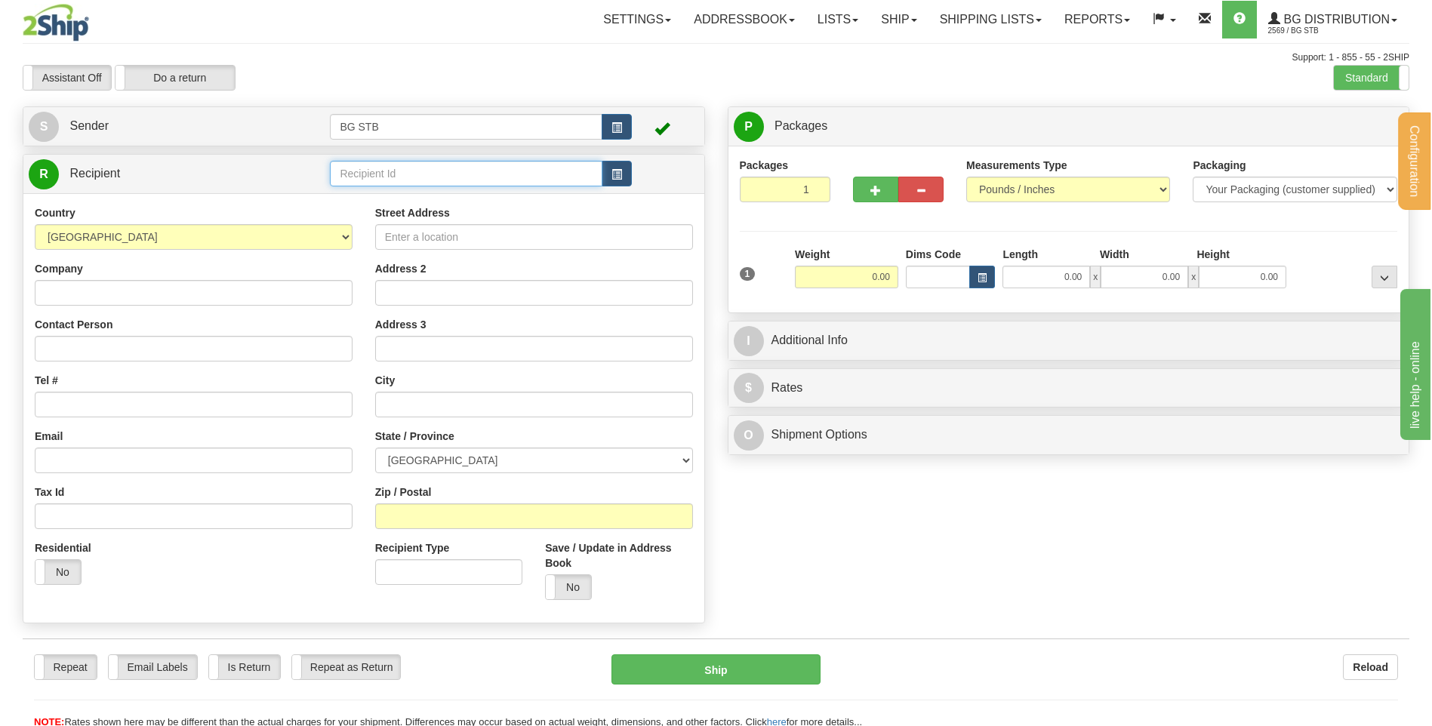
click at [451, 166] on input "text" at bounding box center [466, 174] width 272 height 26
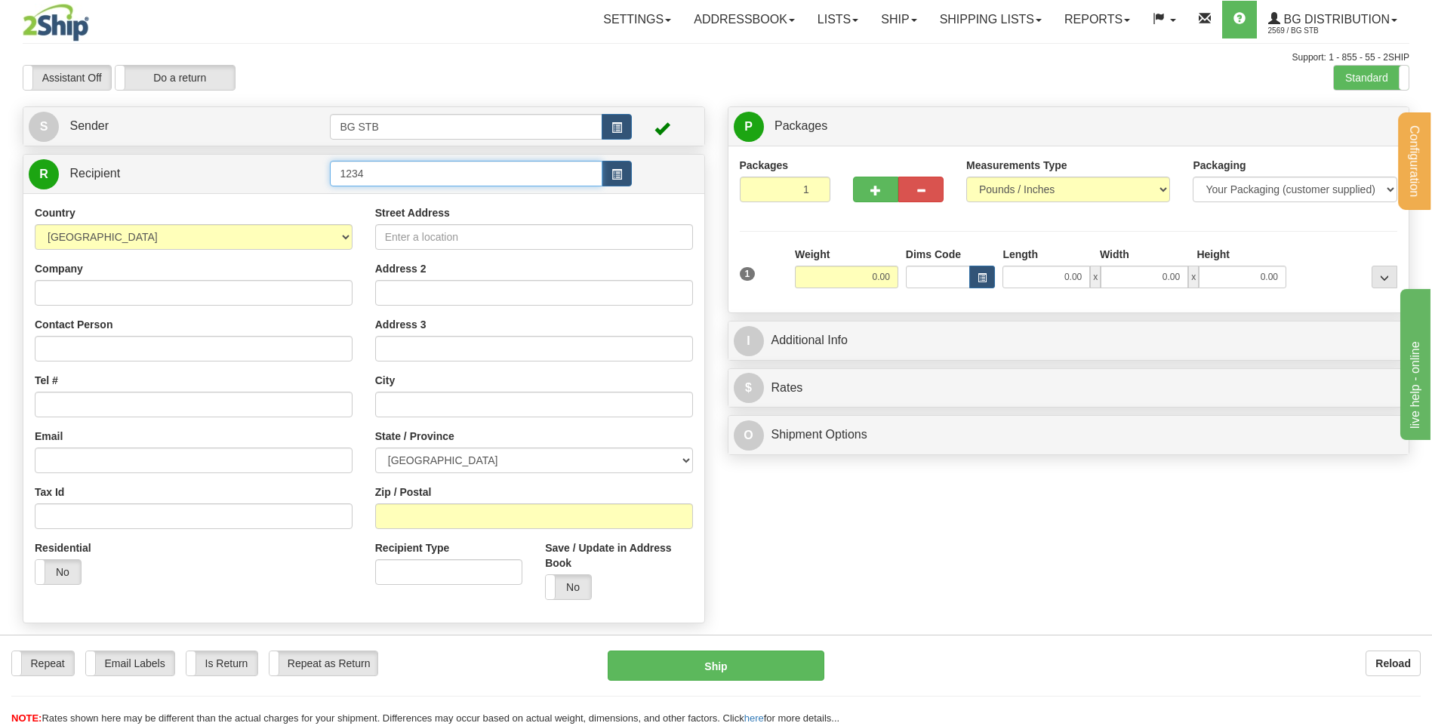
type input "1234"
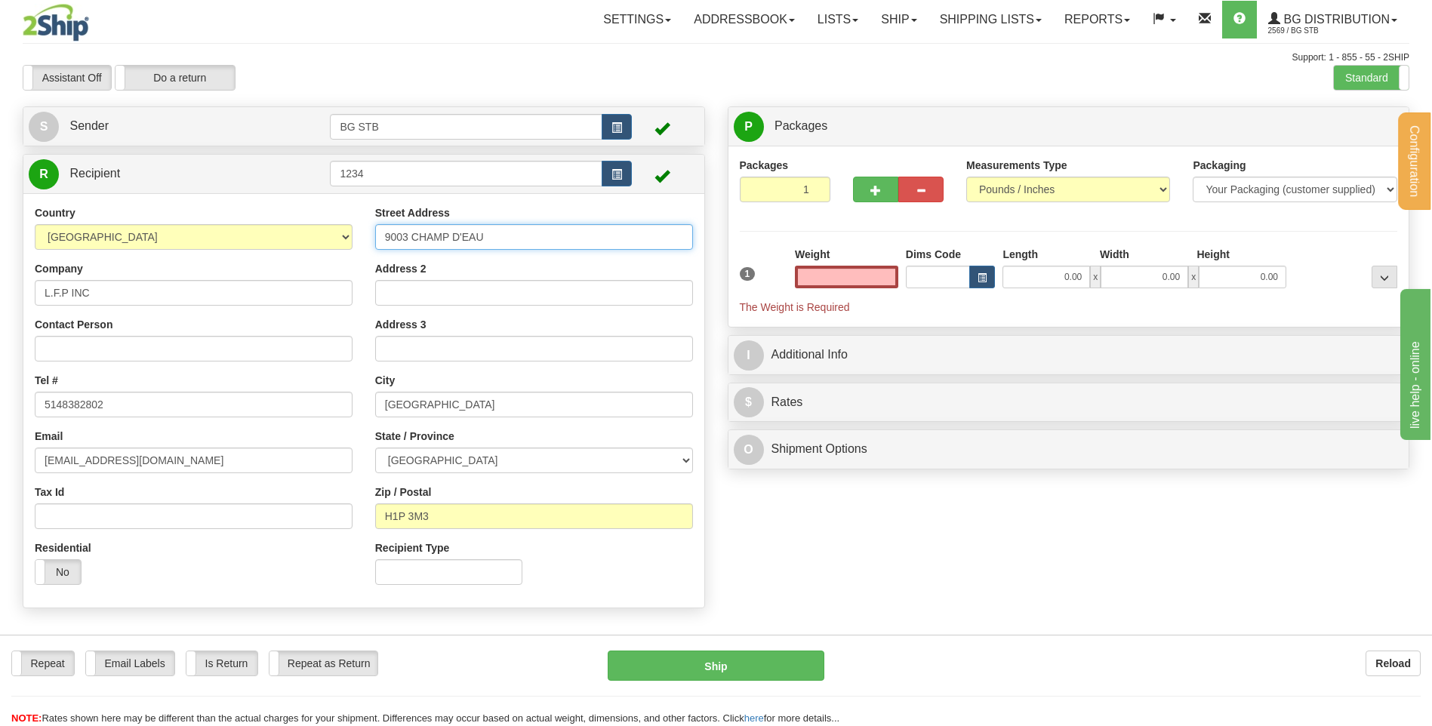
type input "0.00"
drag, startPoint x: 482, startPoint y: 229, endPoint x: 266, endPoint y: 251, distance: 217.7
click at [266, 251] on div "Country [GEOGRAPHIC_DATA] [GEOGRAPHIC_DATA] [GEOGRAPHIC_DATA] [GEOGRAPHIC_DATA]…" at bounding box center [363, 400] width 681 height 391
type input "7547 BOUL. [PERSON_NAME] EST"
drag, startPoint x: 448, startPoint y: 518, endPoint x: 402, endPoint y: 503, distance: 48.4
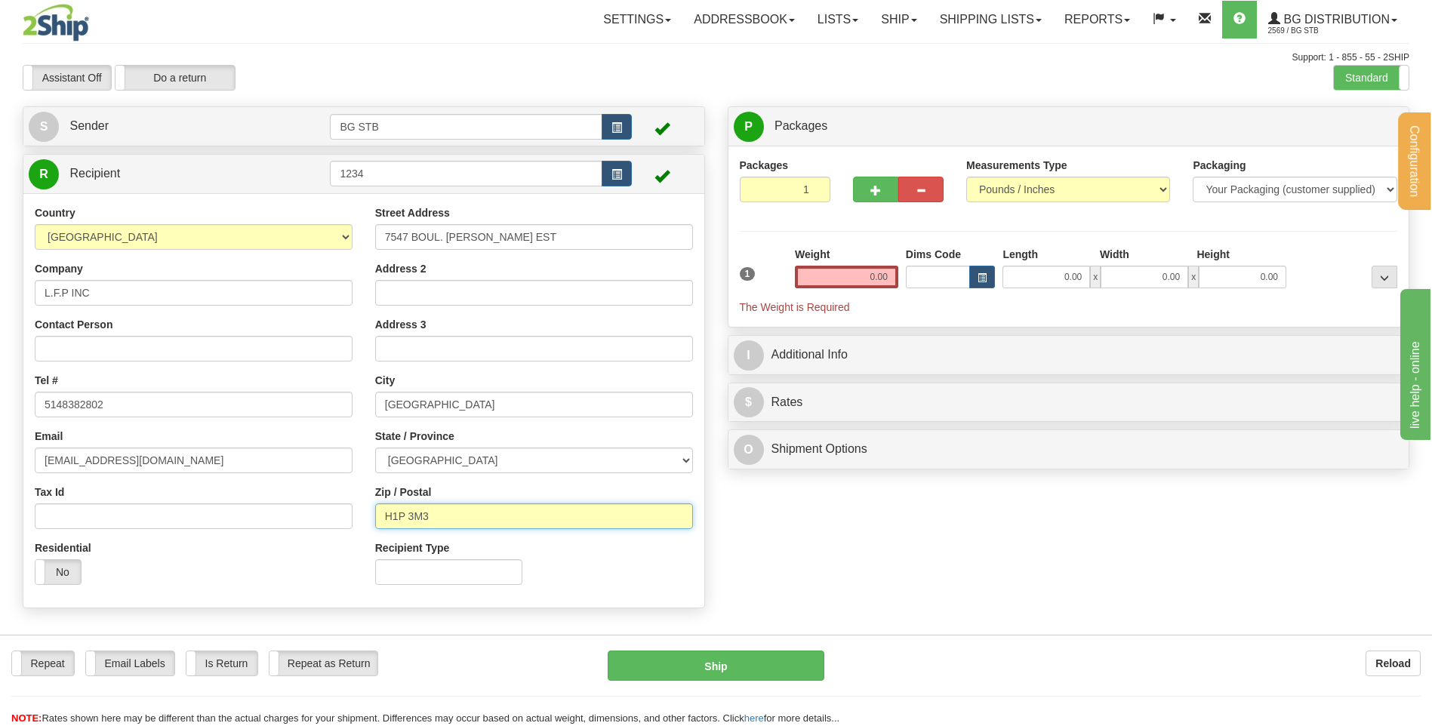
click at [401, 517] on input "H1P 3M3" at bounding box center [534, 516] width 318 height 26
type input "H1E 1N9"
click at [875, 201] on button "button" at bounding box center [875, 190] width 45 height 26
type input "2"
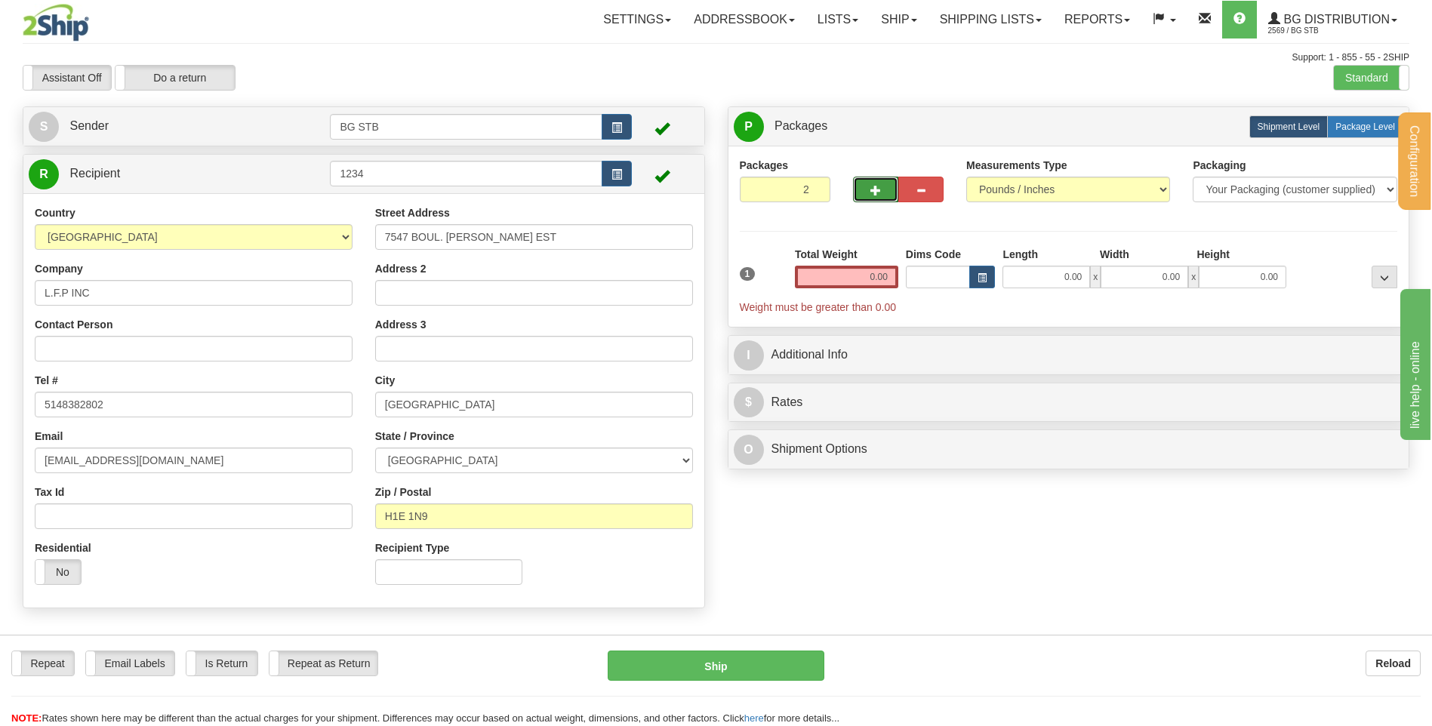
click at [1364, 117] on label "Package Level Pack.." at bounding box center [1365, 126] width 76 height 23
radio input "true"
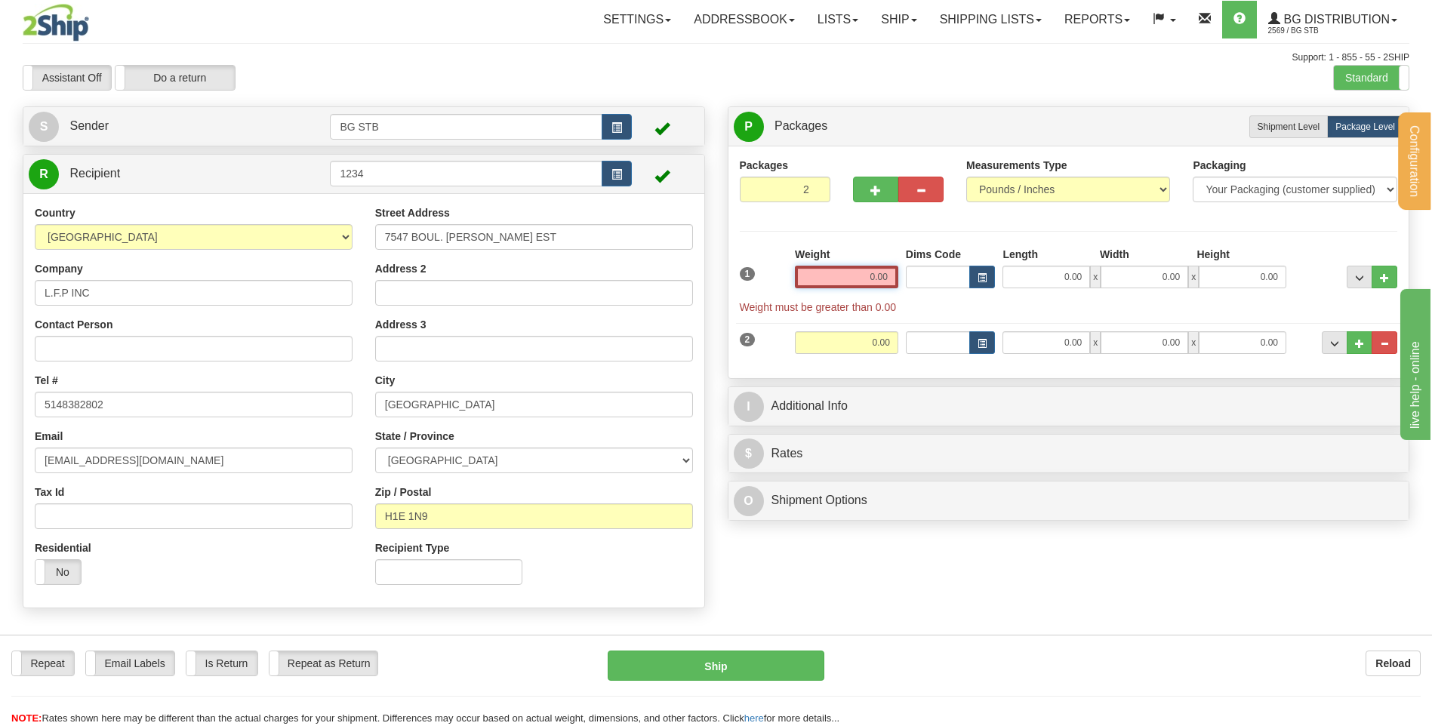
click at [860, 285] on input "0.00" at bounding box center [846, 277] width 103 height 23
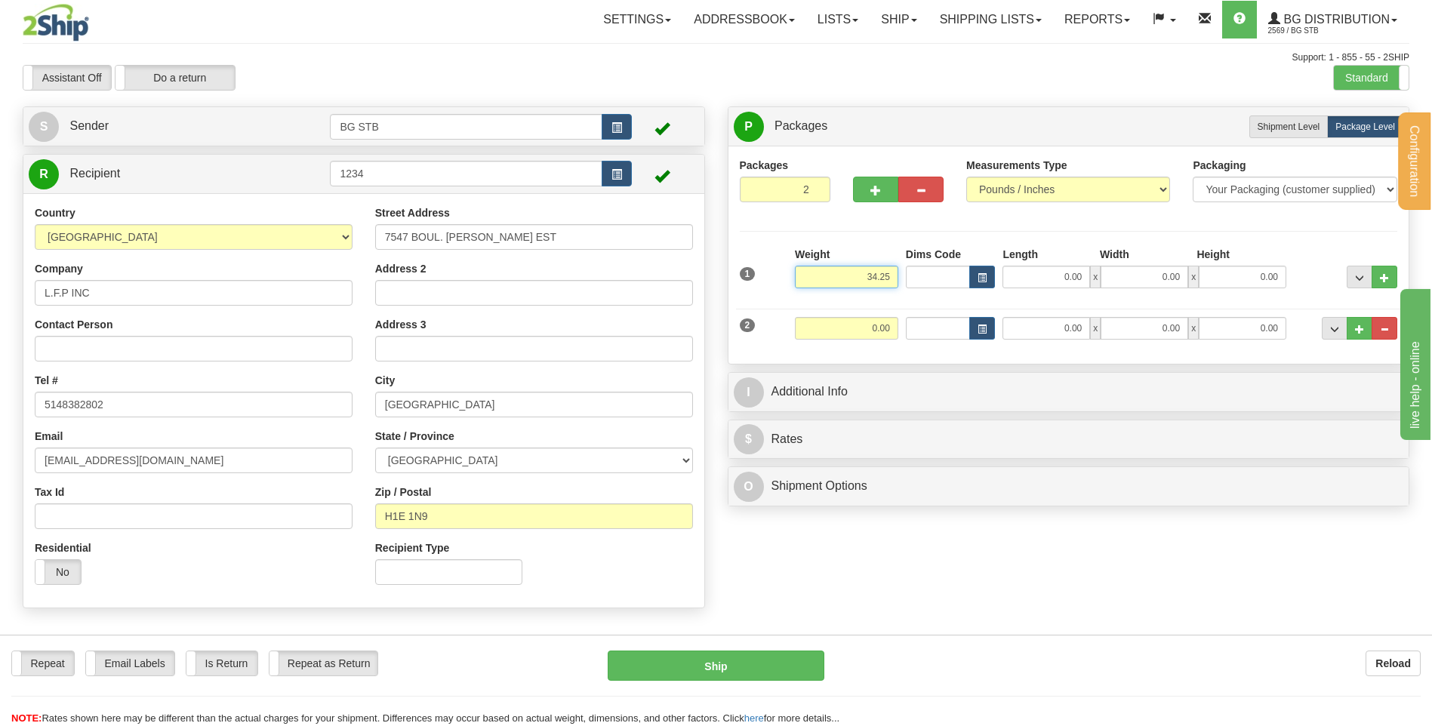
type input "34.25"
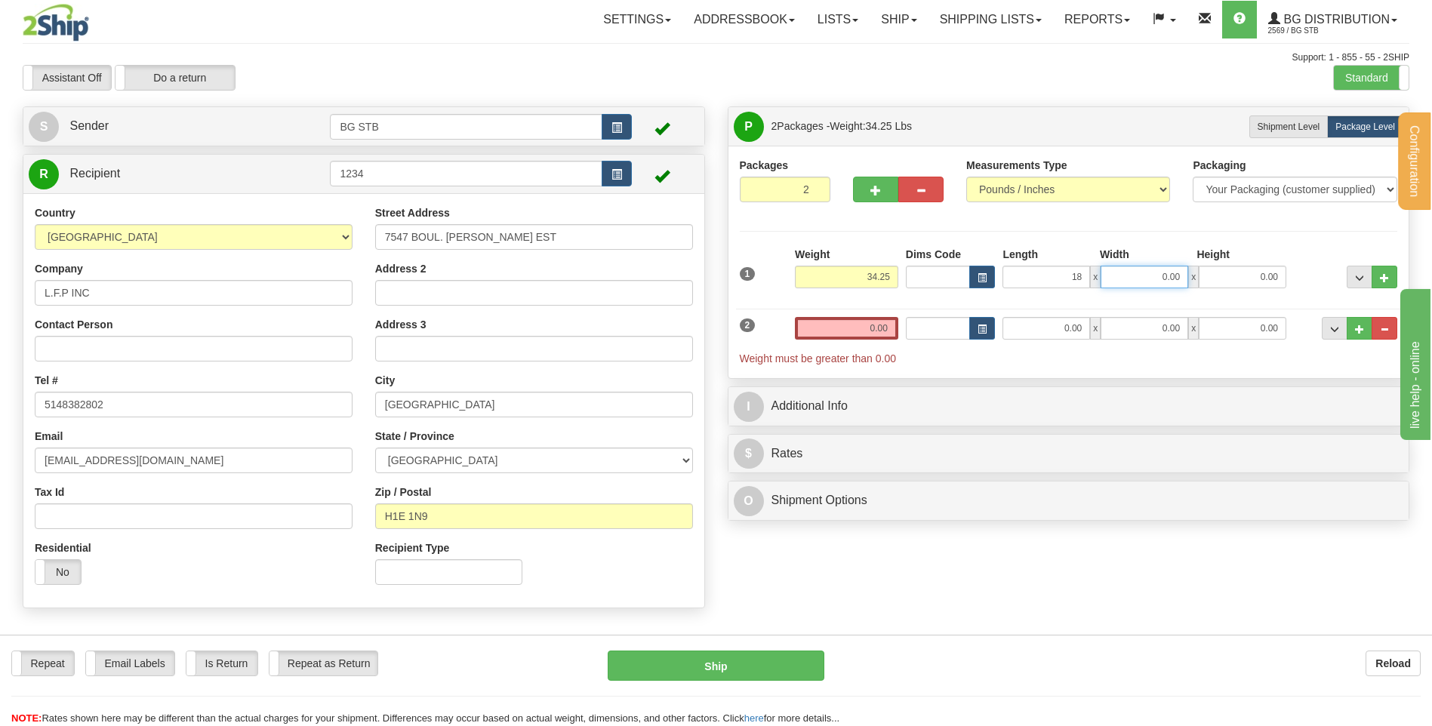
type input "18.00"
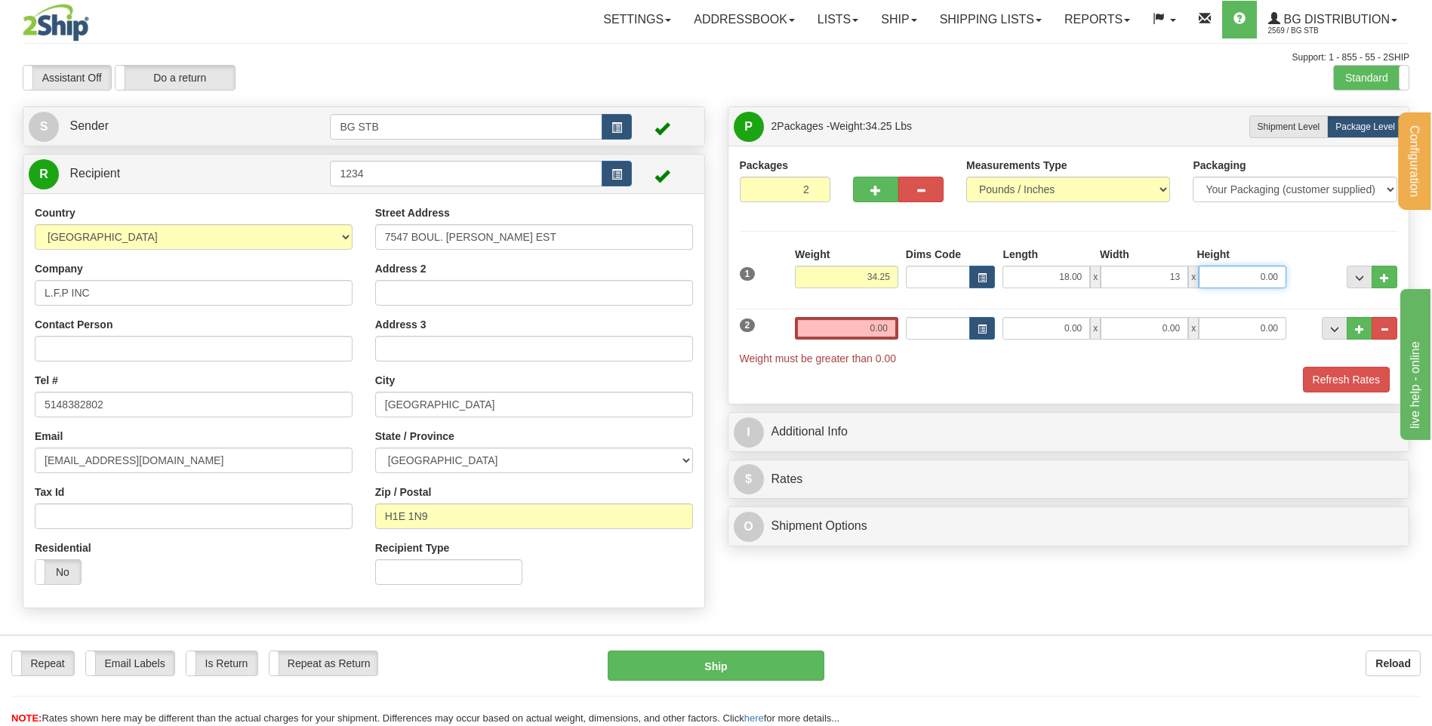
type input "13.00"
type input "9.00"
click at [851, 334] on input "0.00" at bounding box center [846, 328] width 103 height 23
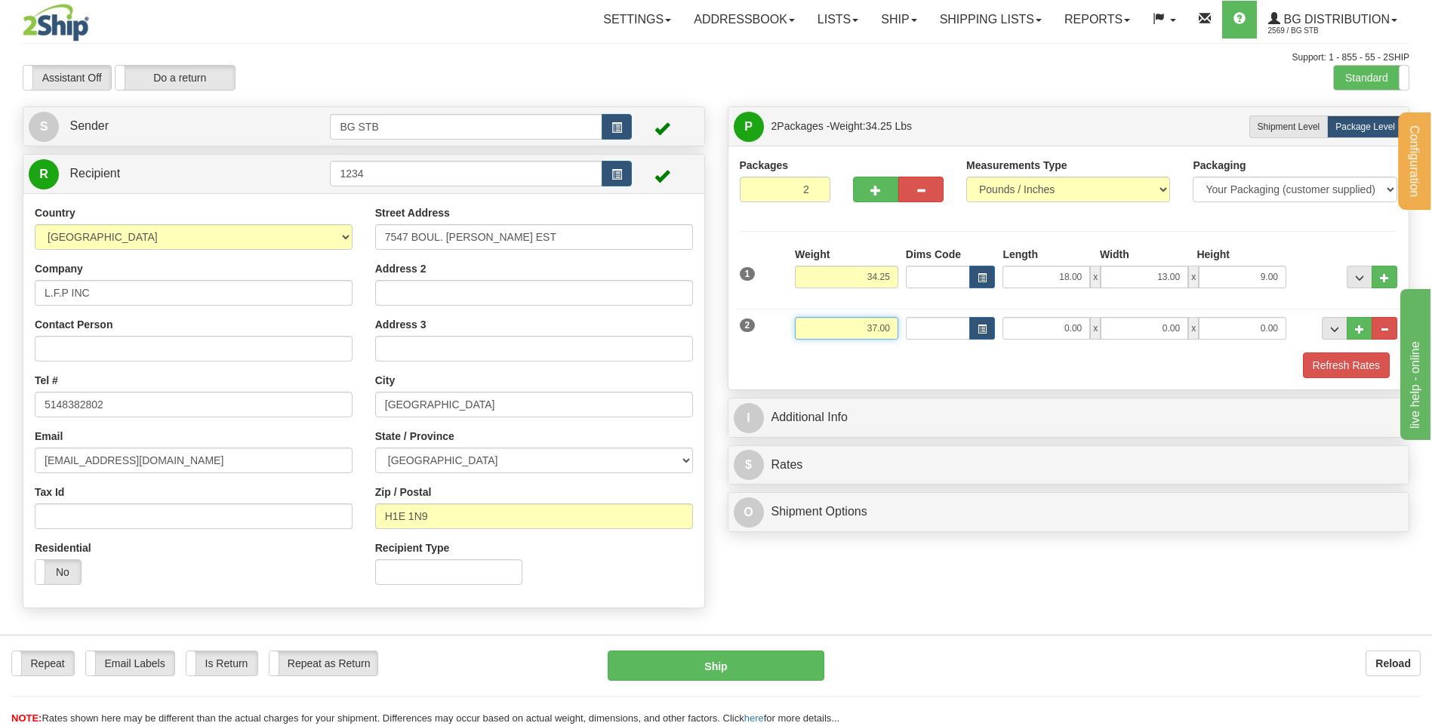
type input "37.00"
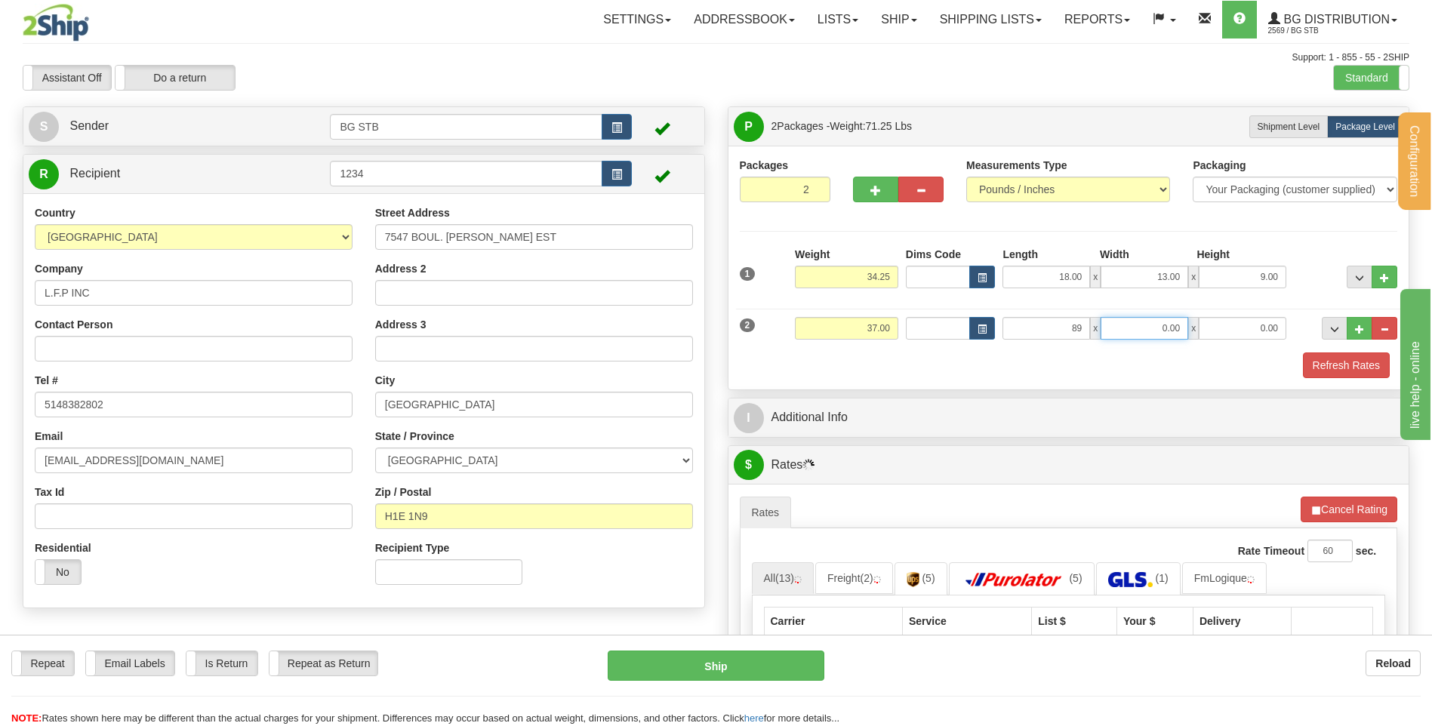
type input "89.00"
click at [1171, 325] on input "0.00" at bounding box center [1144, 328] width 88 height 23
type input "7.00"
type input "4.00"
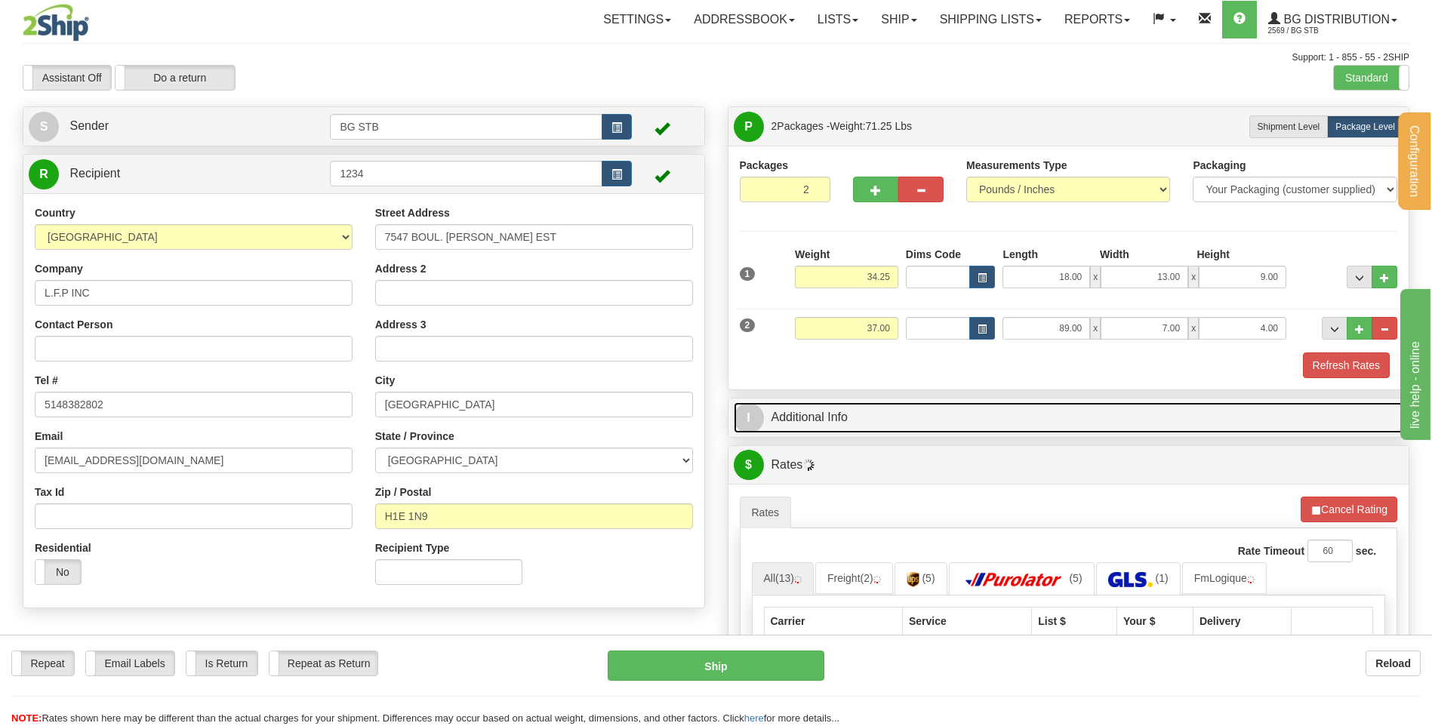
click at [977, 411] on link "I Additional Info" at bounding box center [1069, 417] width 670 height 31
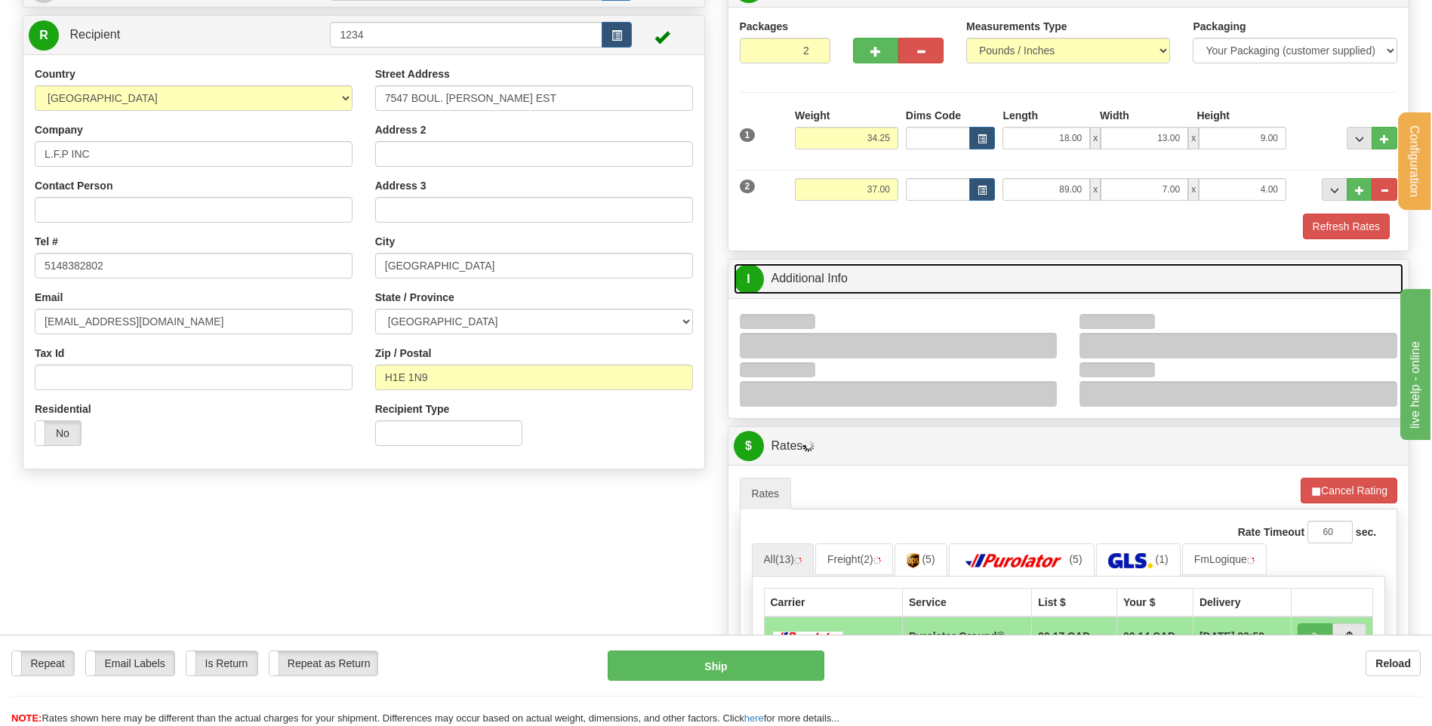
scroll to position [226, 0]
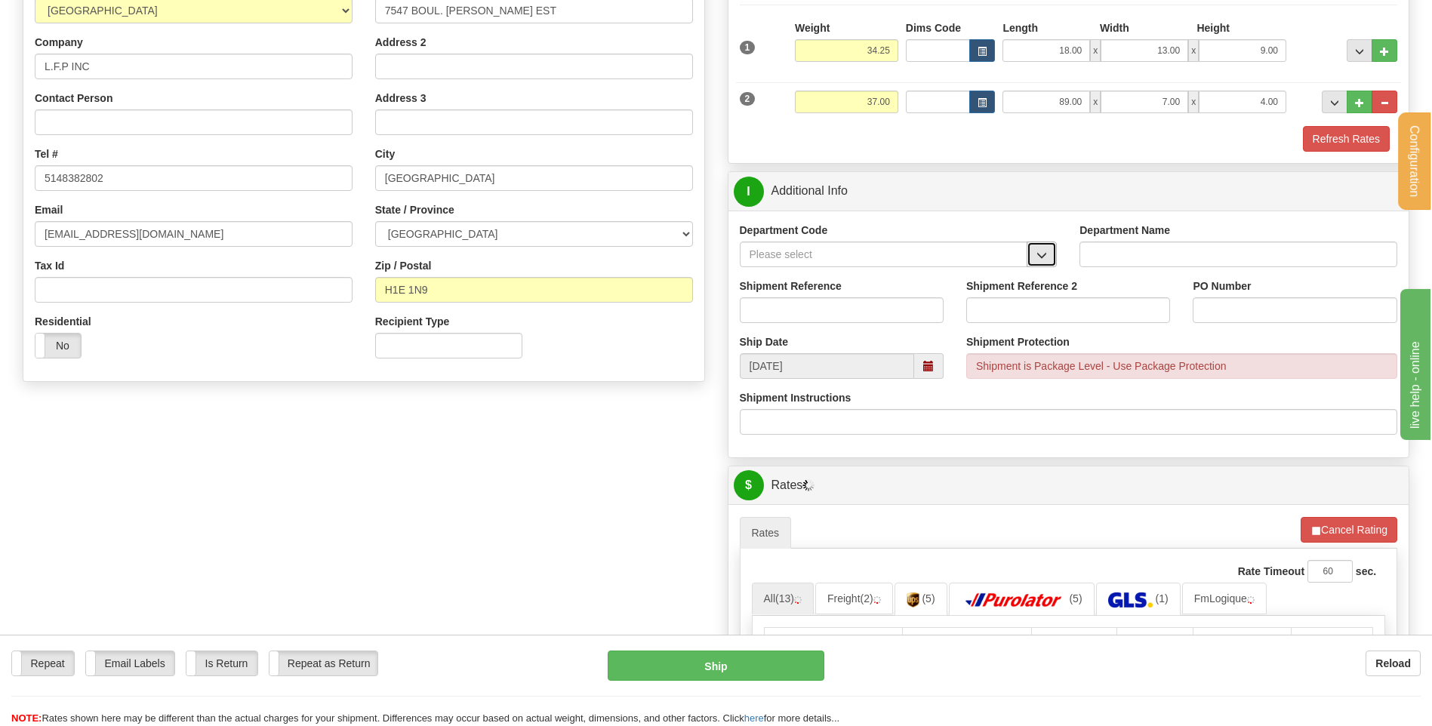
click at [1049, 254] on button "button" at bounding box center [1041, 255] width 30 height 26
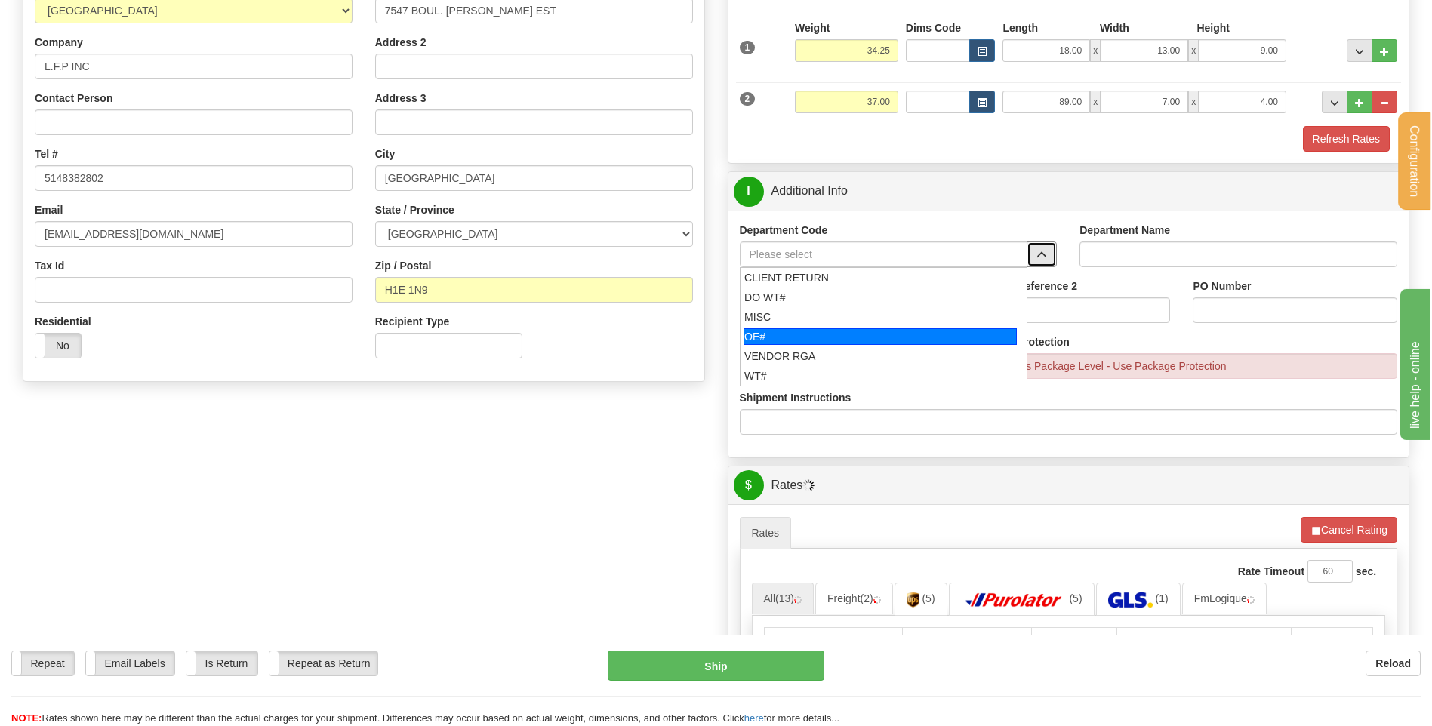
click at [773, 337] on div "OE#" at bounding box center [879, 336] width 273 height 17
type input "OE#"
type input "ORDERS"
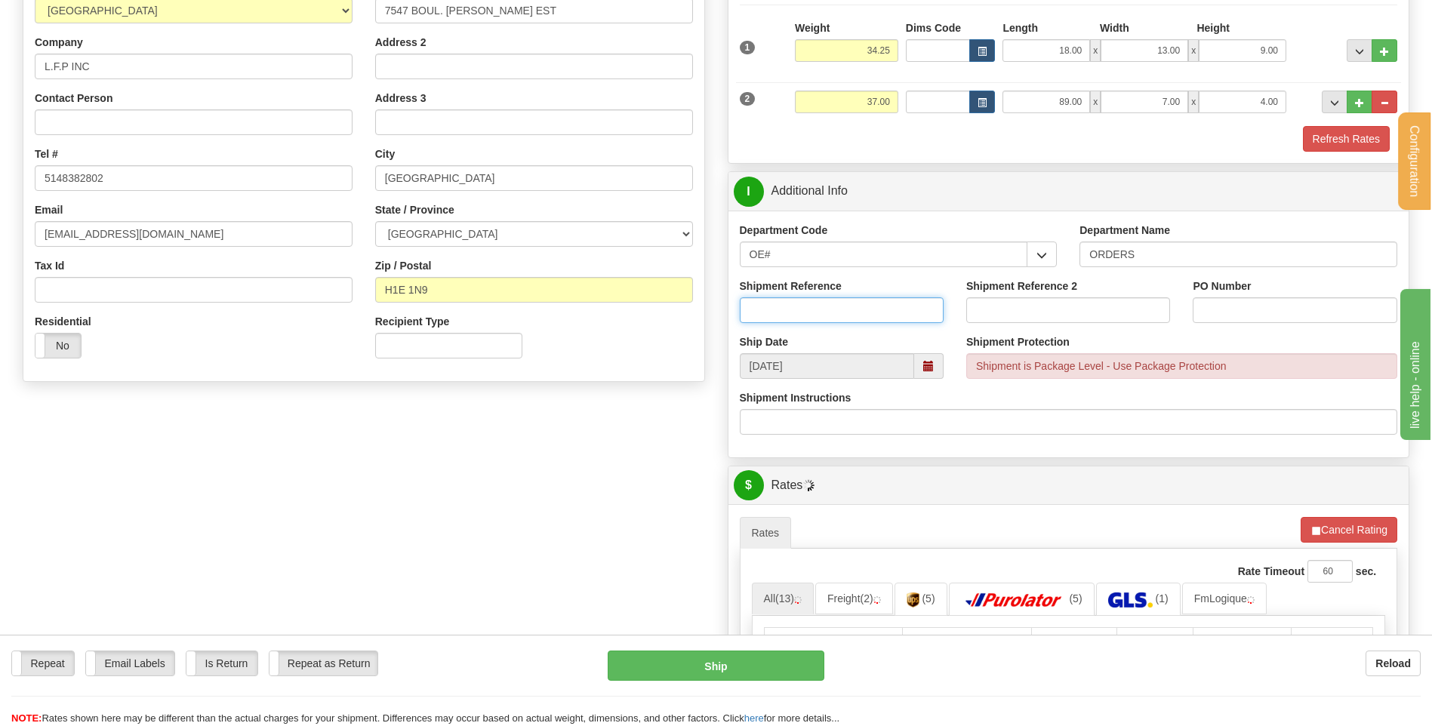
click at [784, 298] on input "Shipment Reference" at bounding box center [842, 310] width 204 height 26
type input "80005821-00"
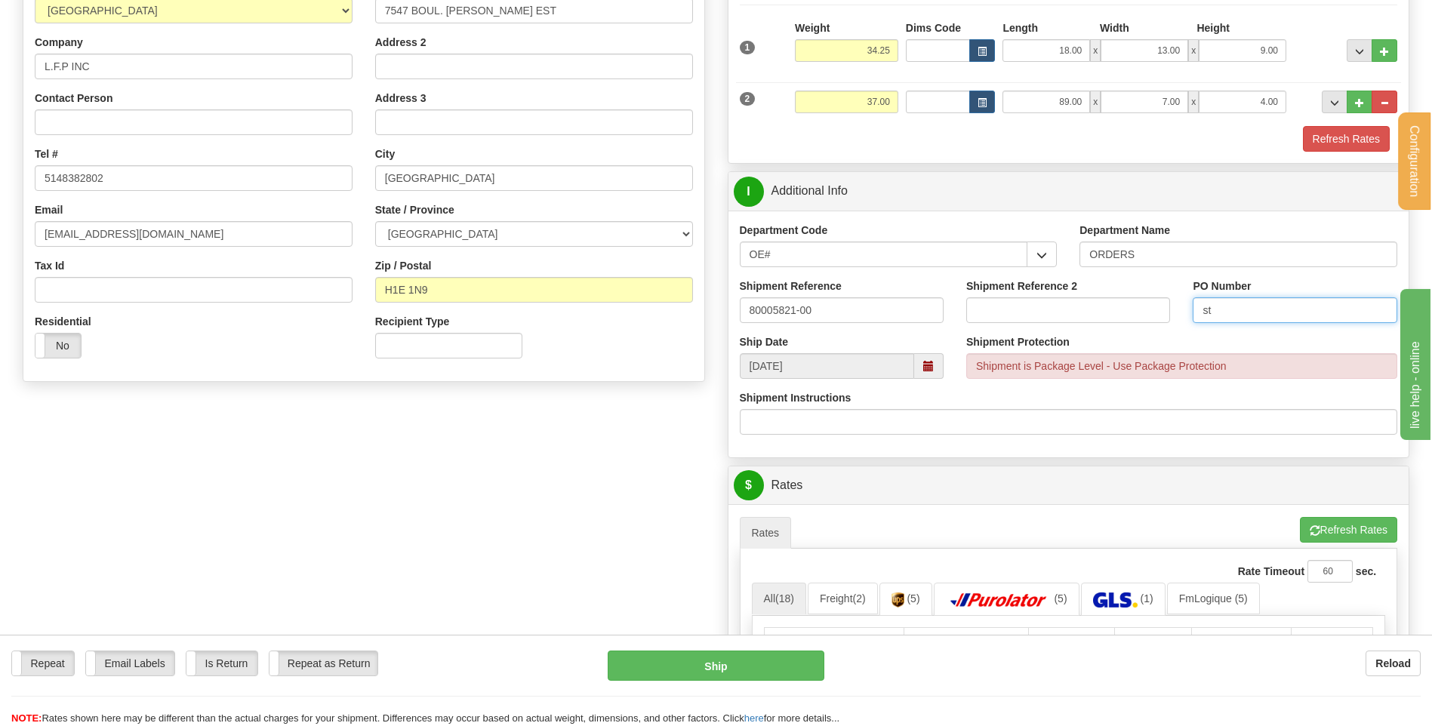
type input "s"
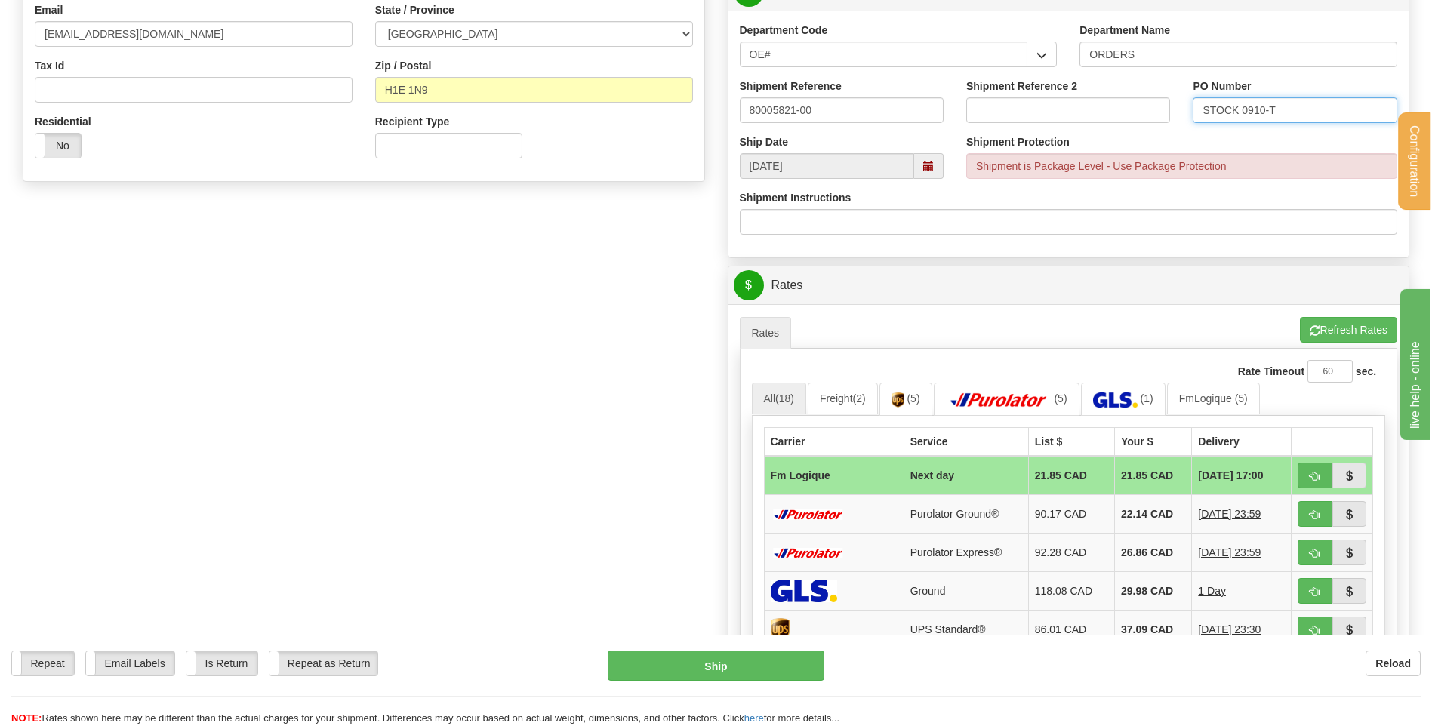
scroll to position [453, 0]
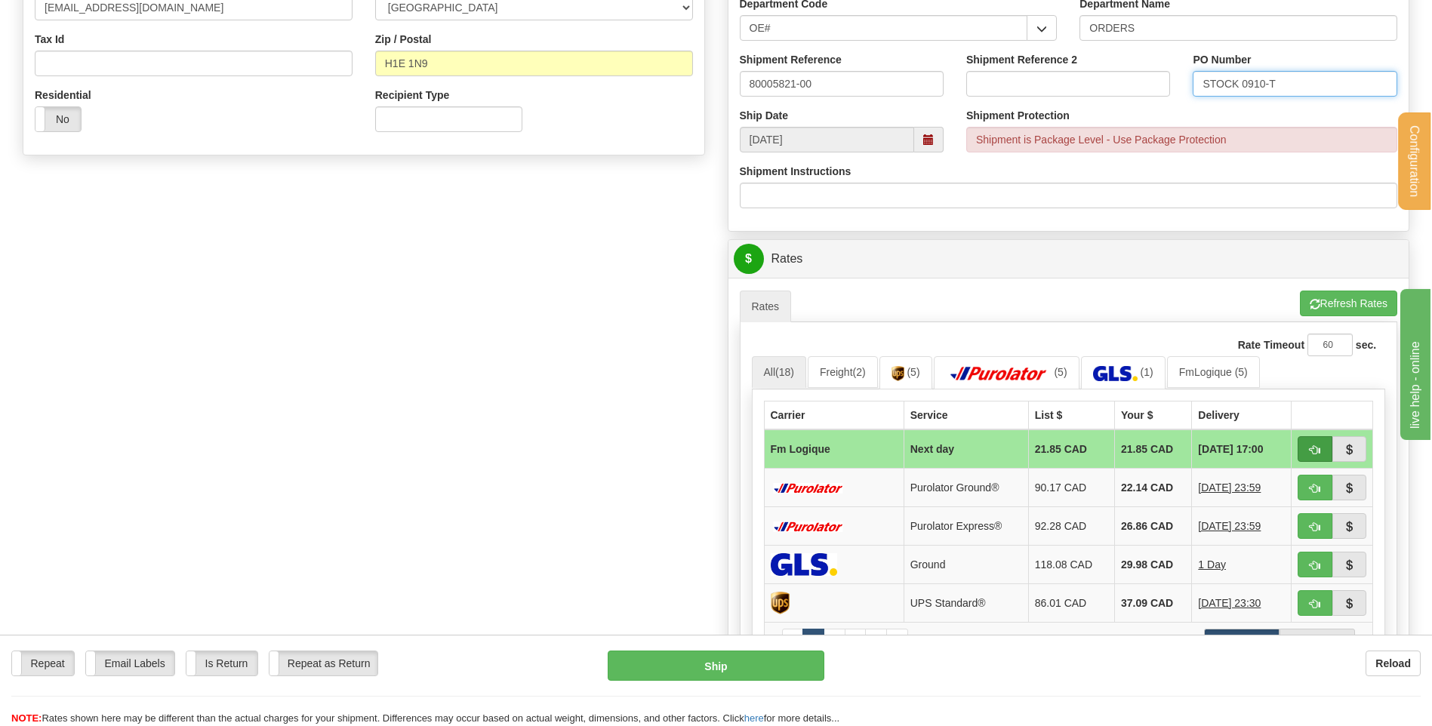
type input "STOCK 0910-T"
drag, startPoint x: 1300, startPoint y: 451, endPoint x: 1173, endPoint y: 449, distance: 127.6
click at [1300, 451] on button "button" at bounding box center [1314, 449] width 35 height 26
type input "jour"
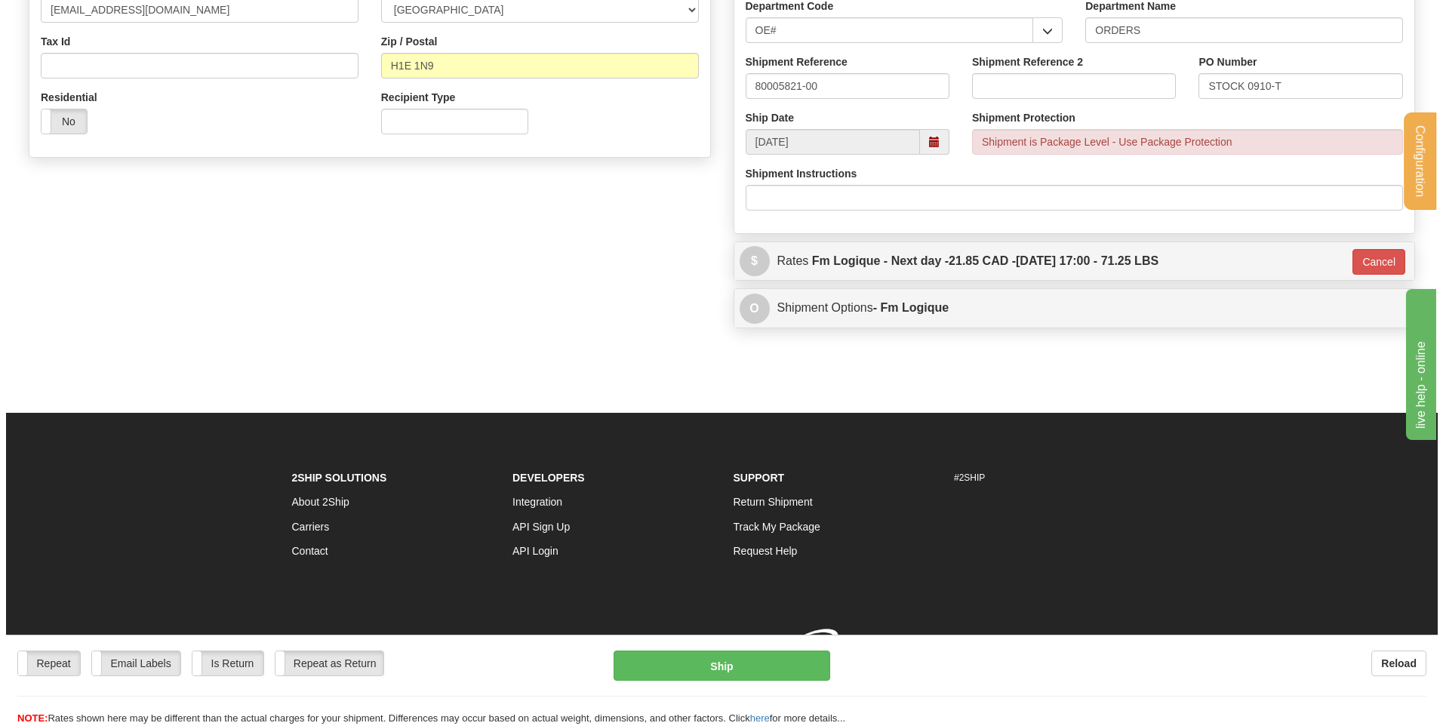
scroll to position [451, 0]
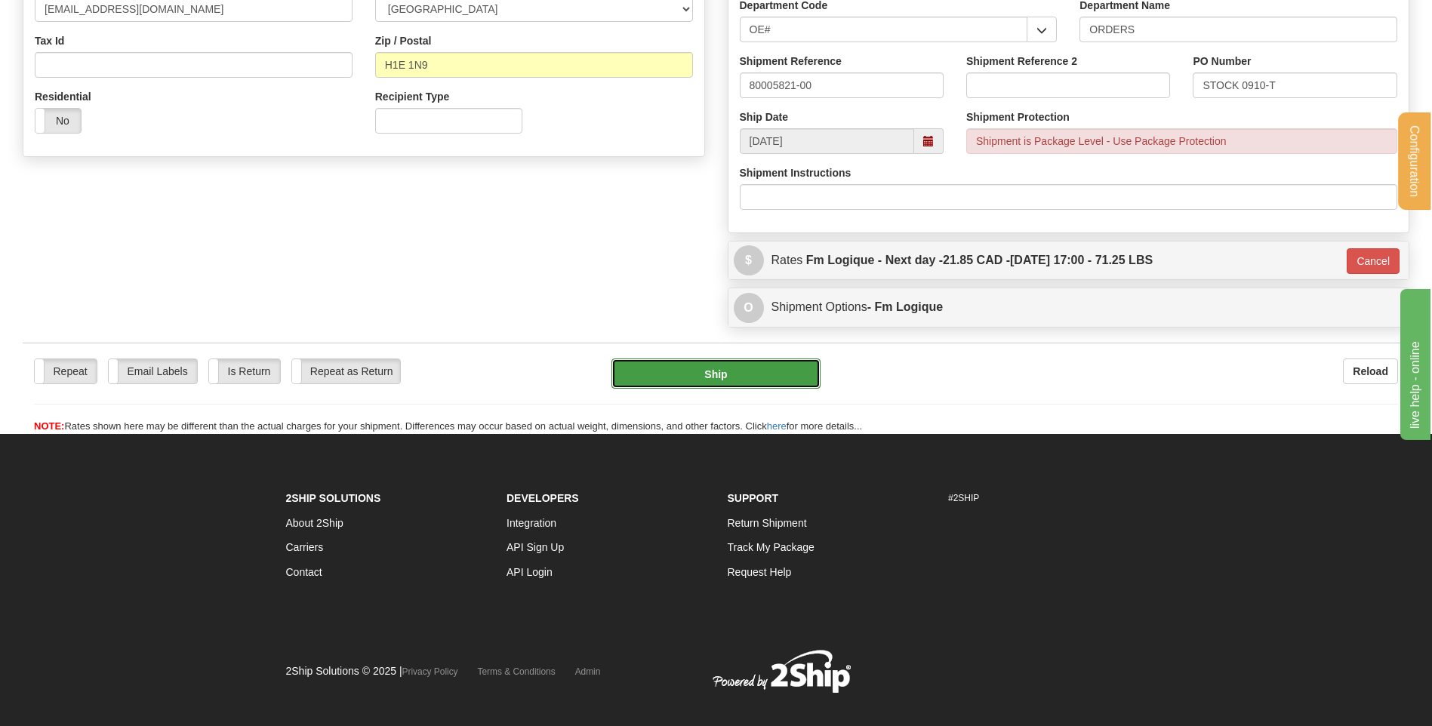
click at [704, 379] on button "Ship" at bounding box center [715, 373] width 208 height 30
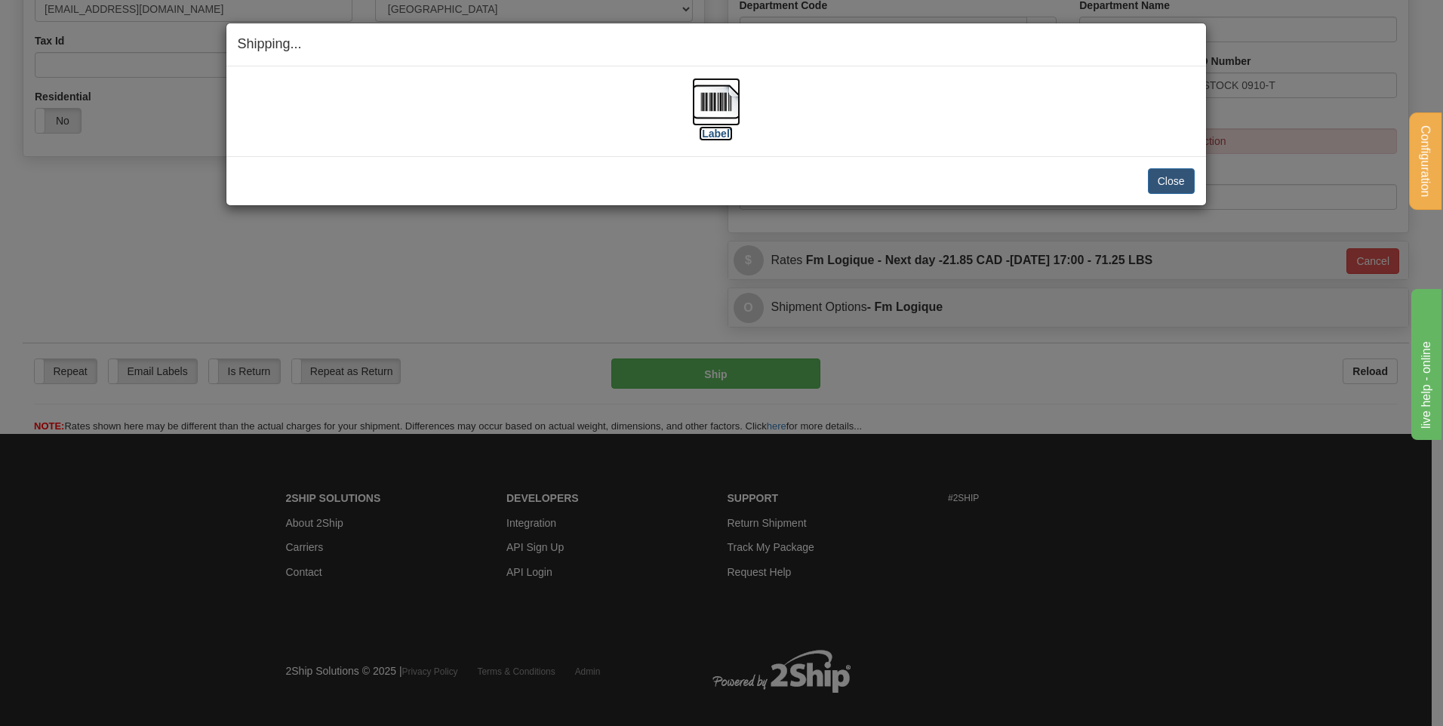
click at [734, 91] on img at bounding box center [716, 102] width 48 height 48
click at [1164, 174] on button "Close" at bounding box center [1171, 181] width 47 height 26
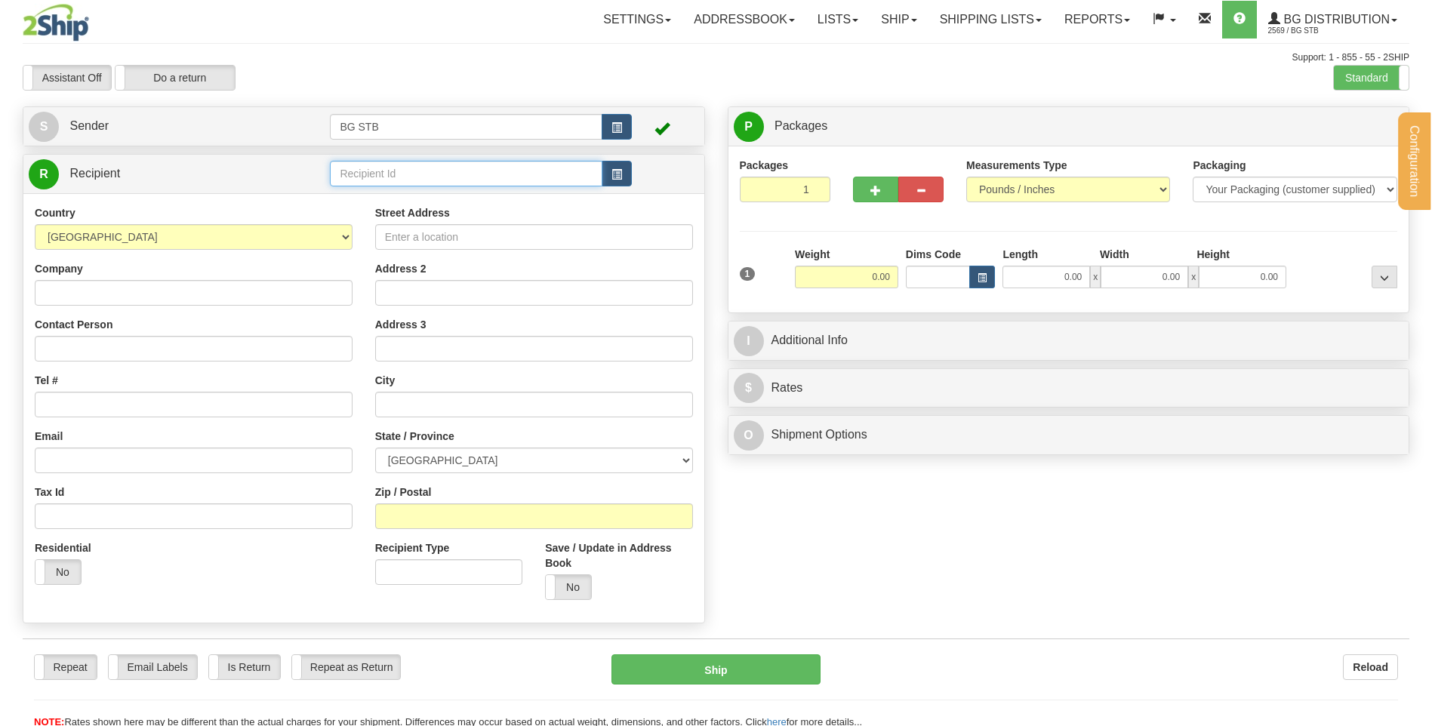
click at [355, 170] on input "text" at bounding box center [466, 174] width 272 height 26
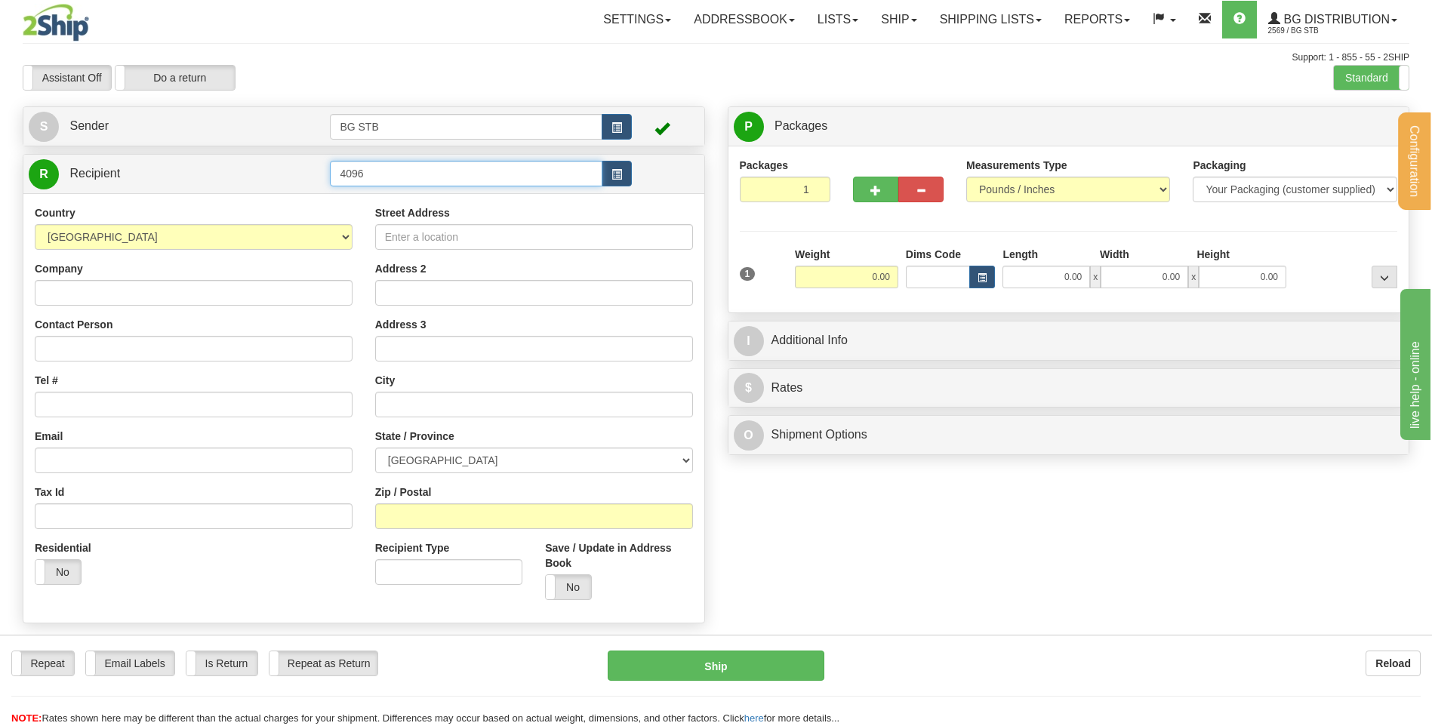
type input "4096"
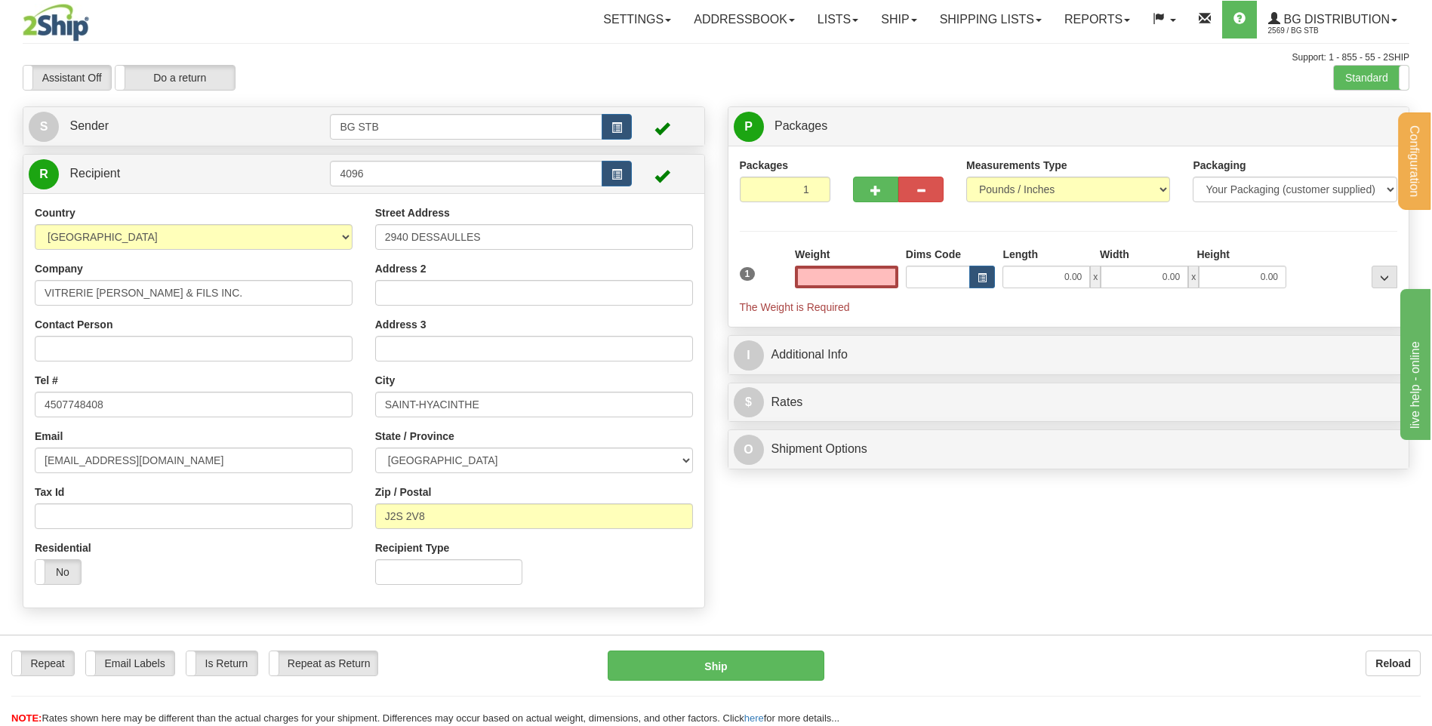
type input "0.00"
click at [892, 171] on div at bounding box center [898, 167] width 91 height 19
drag, startPoint x: 876, startPoint y: 190, endPoint x: 1080, endPoint y: 149, distance: 207.8
click at [875, 191] on span "button" at bounding box center [875, 191] width 11 height 10
type input "2"
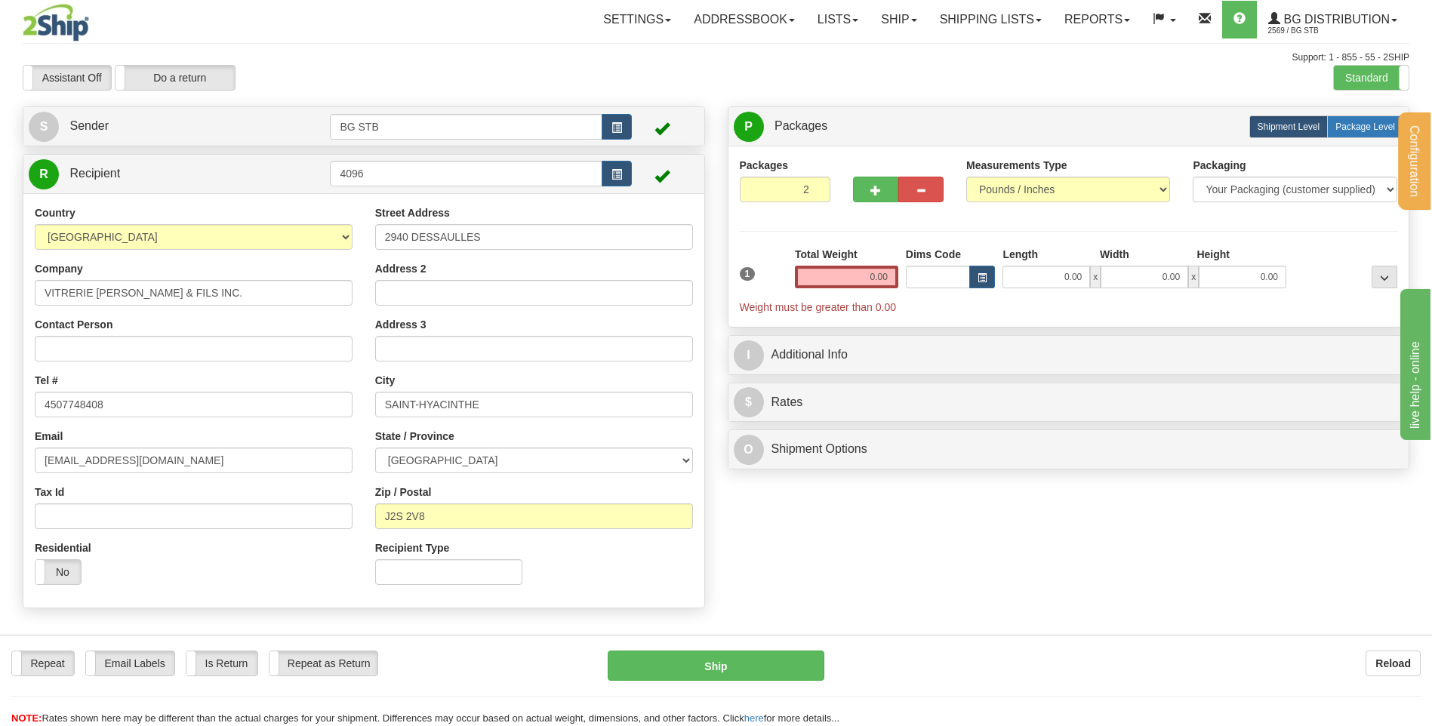
click at [1343, 124] on span "Package Level" at bounding box center [1365, 127] width 60 height 11
radio input "true"
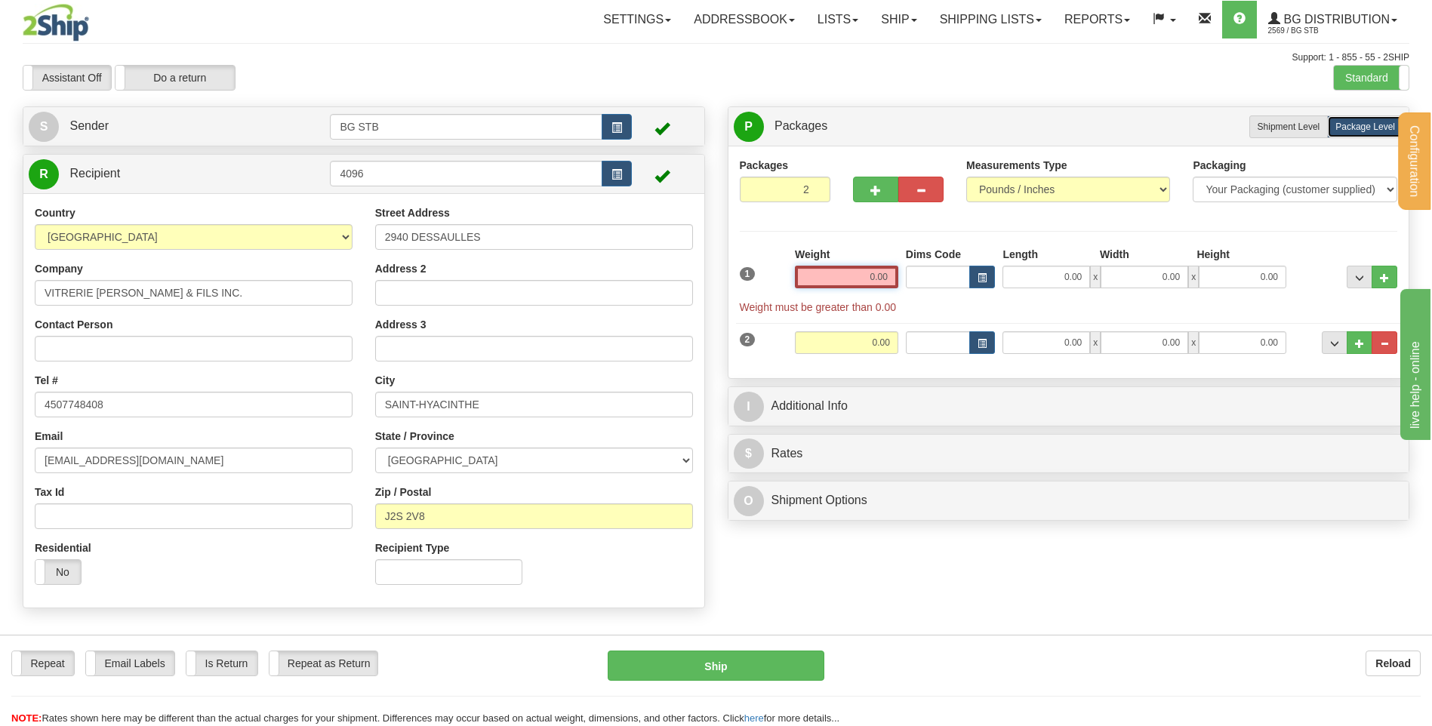
click at [847, 278] on input "0.00" at bounding box center [846, 277] width 103 height 23
type input "12.05"
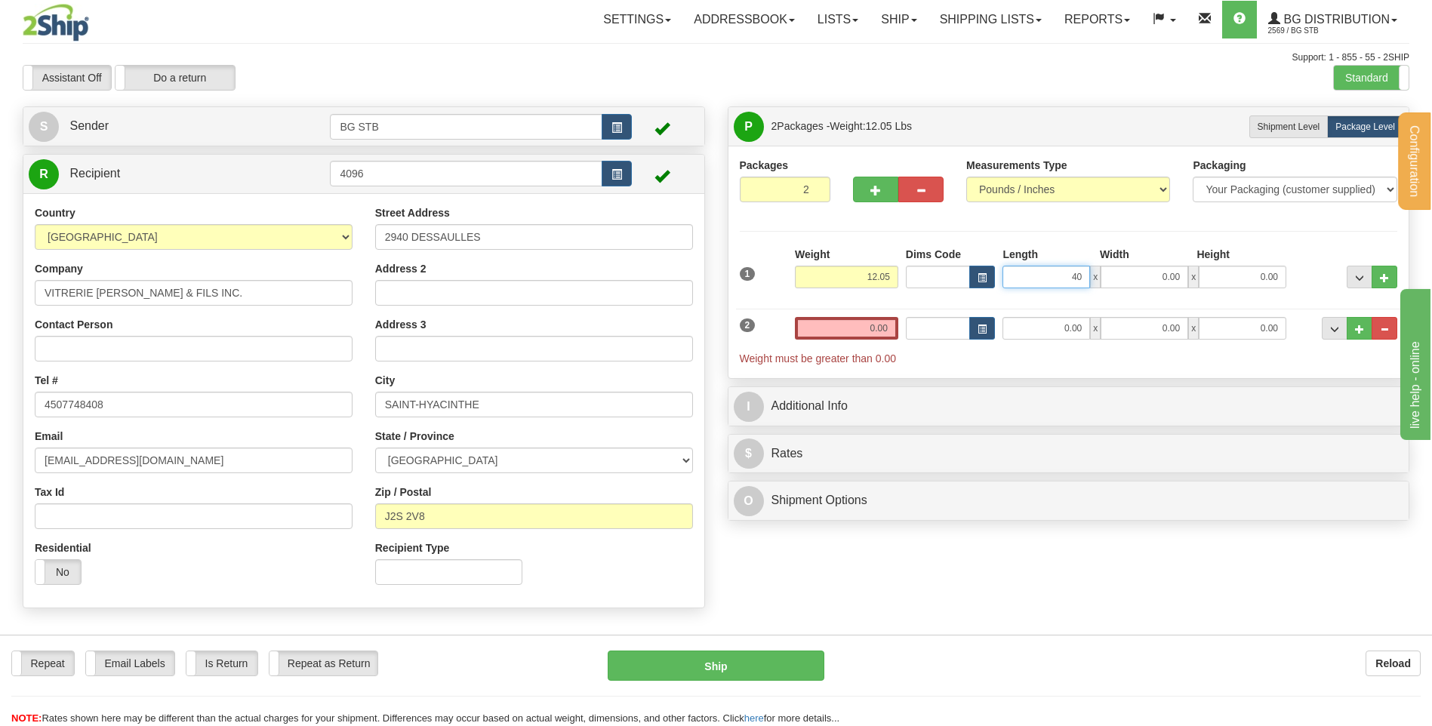
type input "40.00"
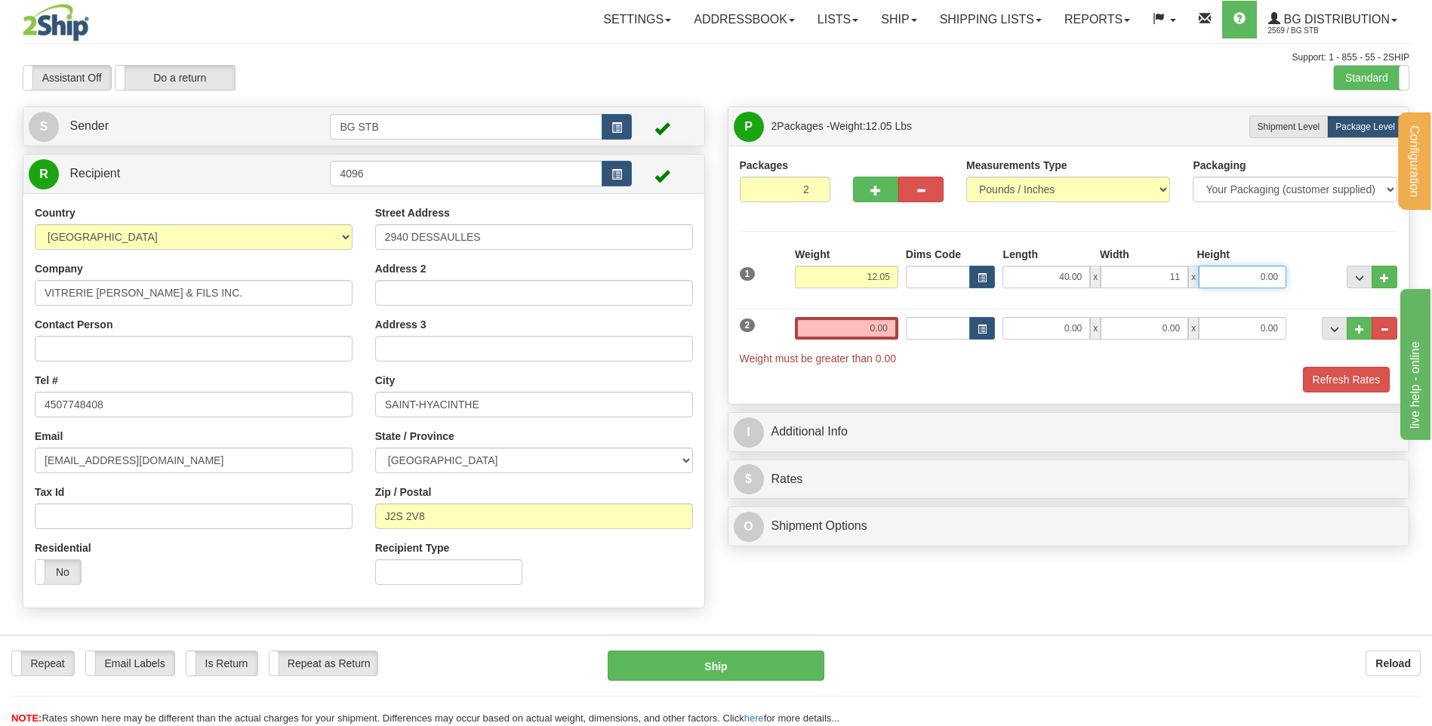
type input "11.00"
type input "6.00"
click at [843, 308] on div "2 Weight 0.00 Dims Code Length Width Height" at bounding box center [1069, 333] width 666 height 65
click at [836, 322] on input "0.00" at bounding box center [846, 328] width 103 height 23
type input "51.15"
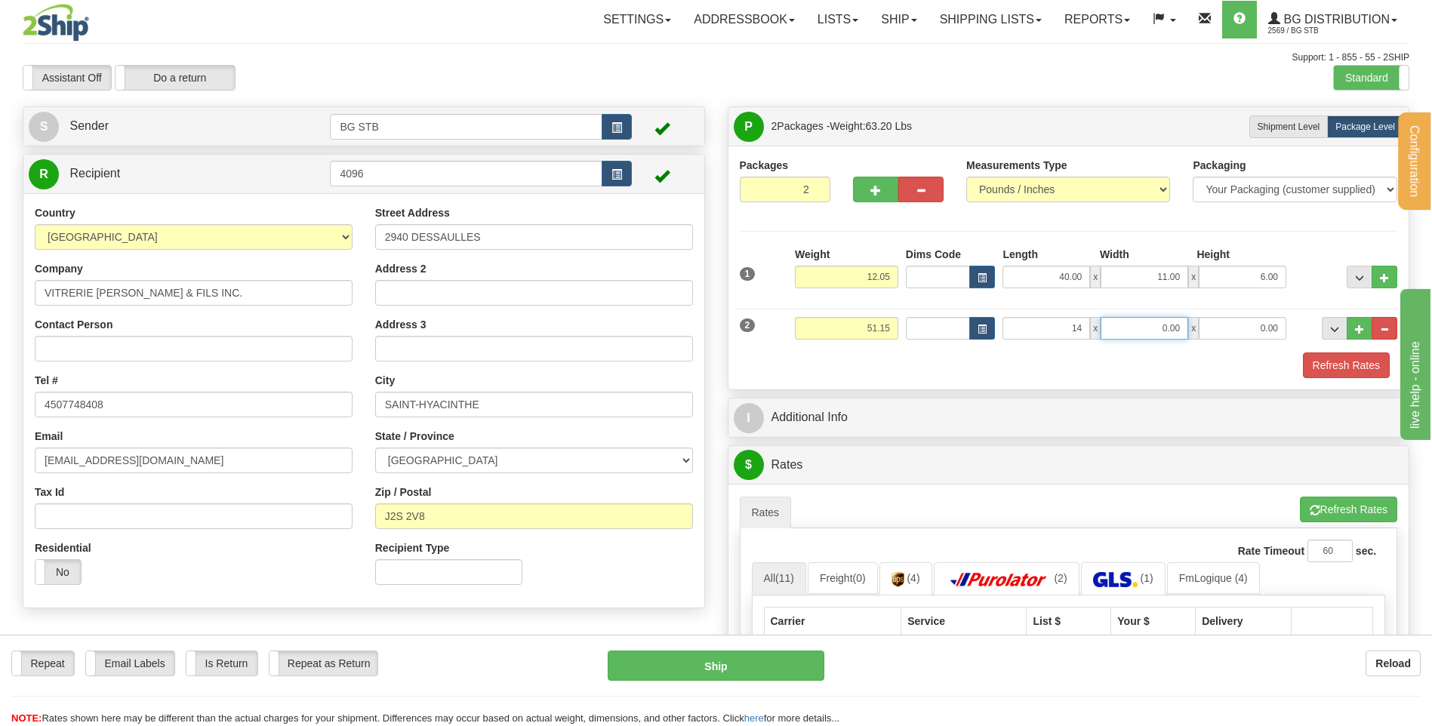
type input "14.00"
type input "10.00"
type input "9.00"
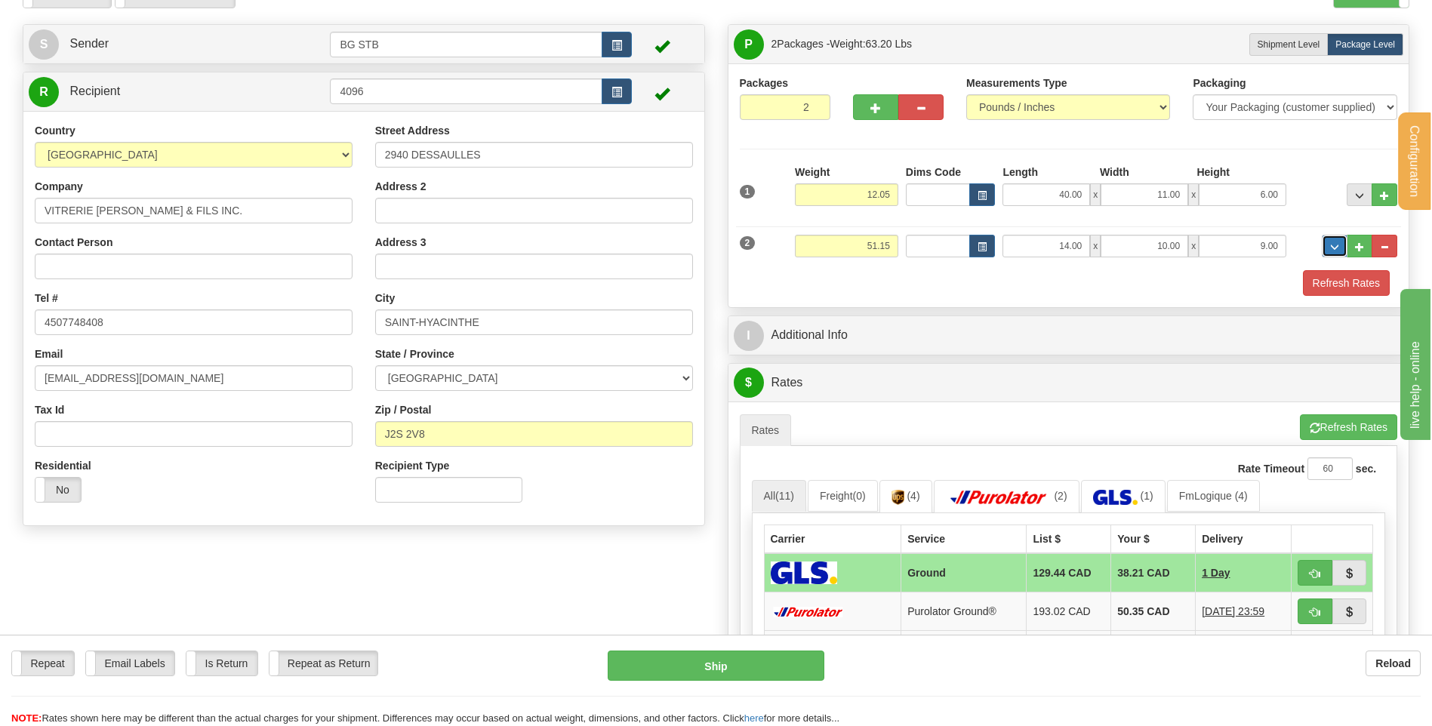
scroll to position [226, 0]
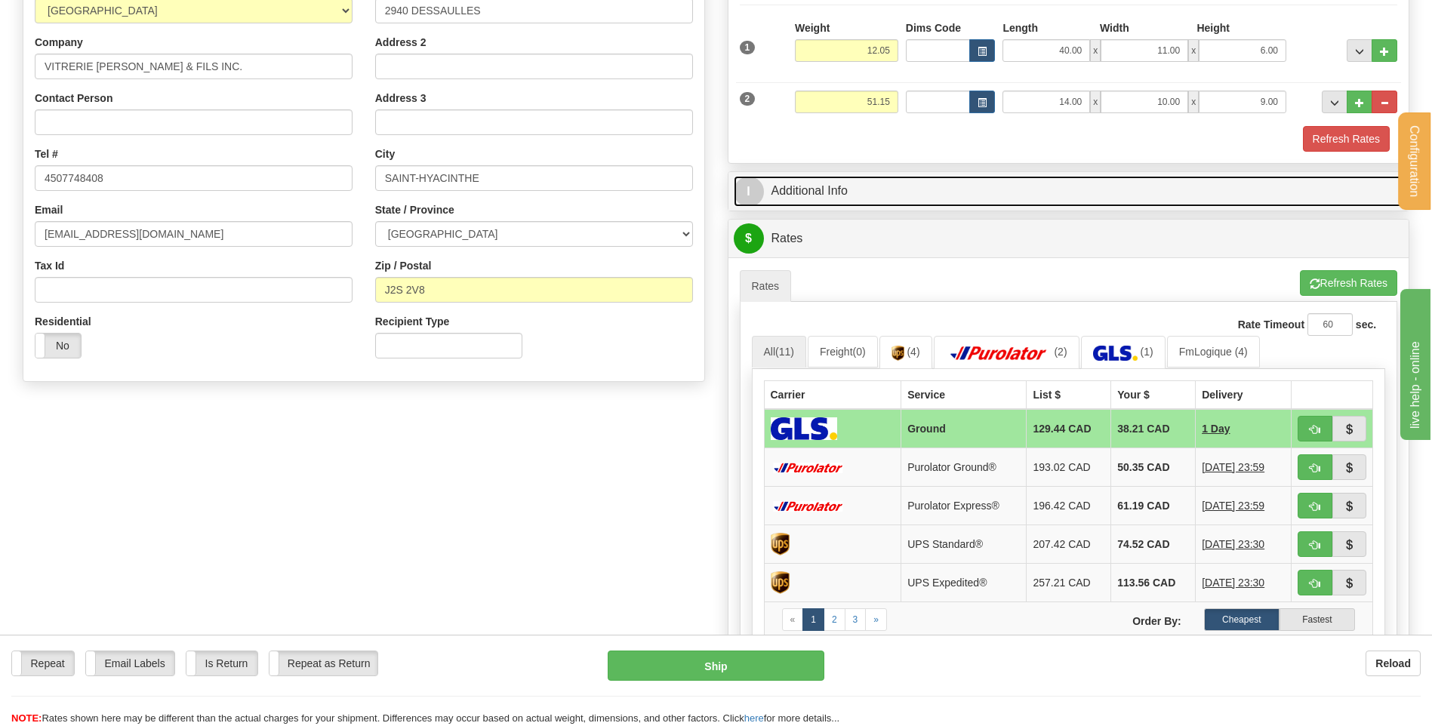
click at [855, 189] on link "I Additional Info" at bounding box center [1069, 191] width 670 height 31
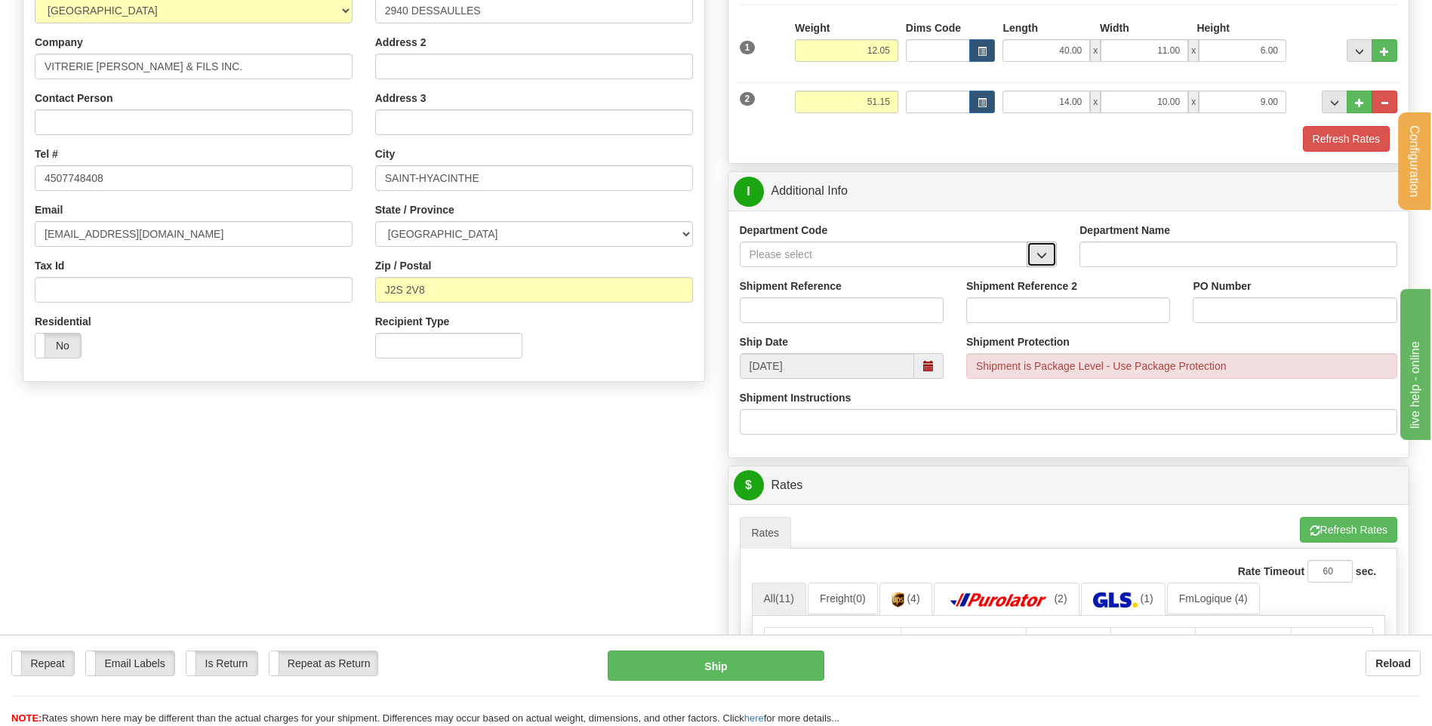
click at [1044, 256] on span "button" at bounding box center [1041, 256] width 11 height 10
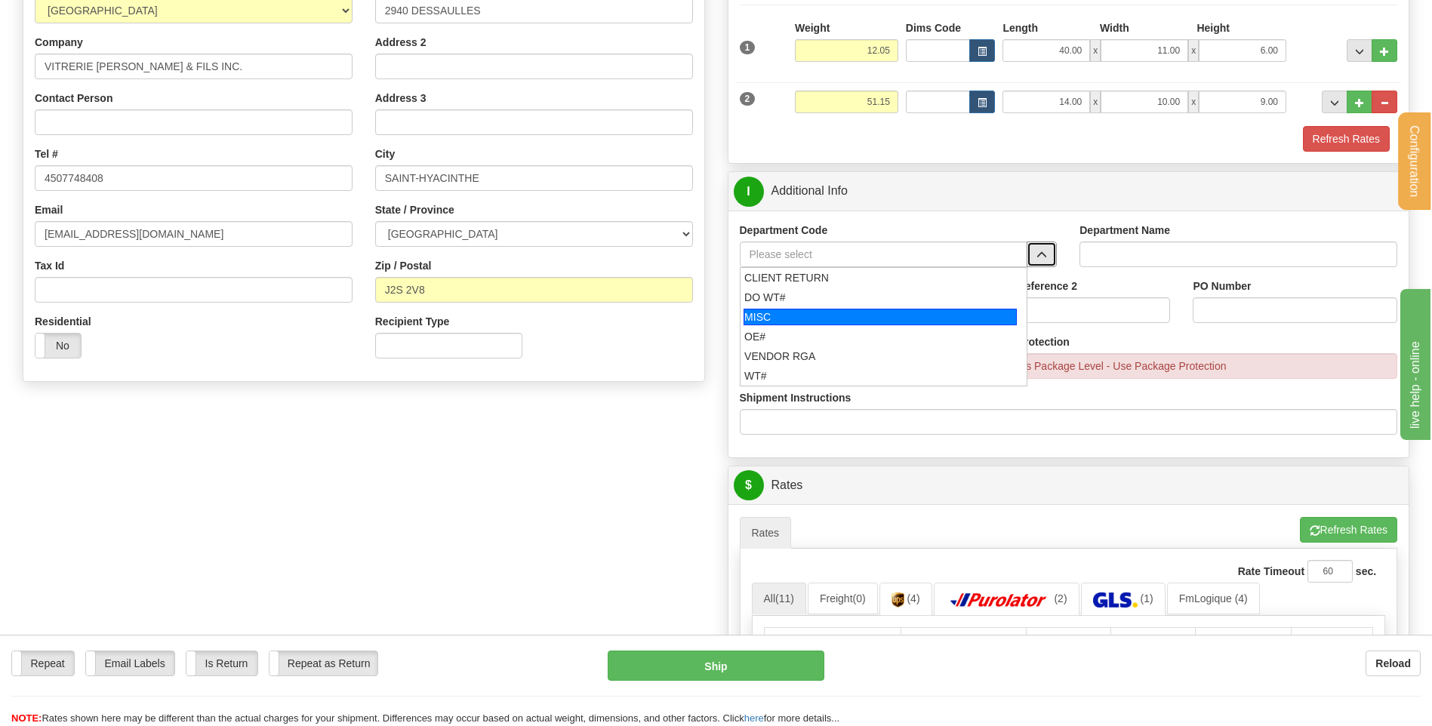
click at [795, 329] on div "OE#" at bounding box center [880, 336] width 272 height 15
type input "OE#"
type input "ORDERS"
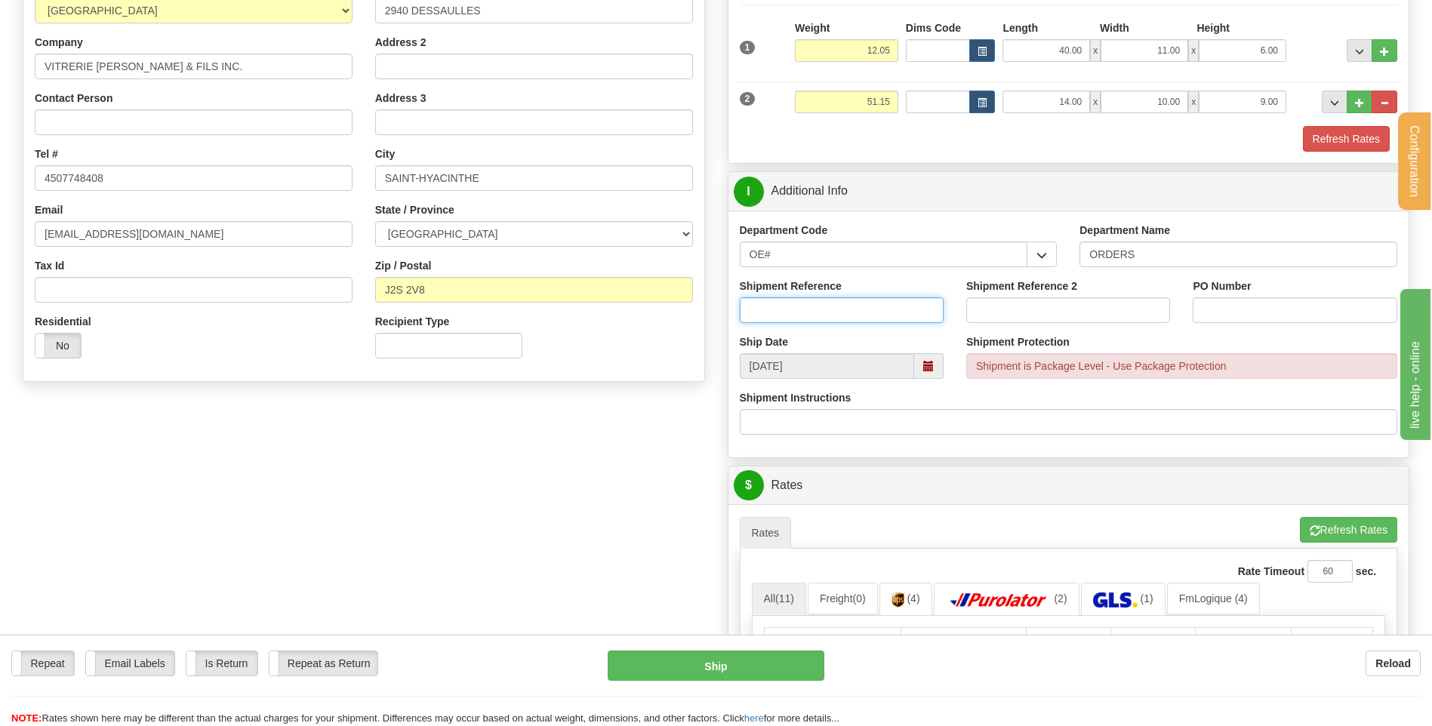
click at [795, 311] on input "Shipment Reference" at bounding box center [842, 310] width 204 height 26
type input "80004805-00"
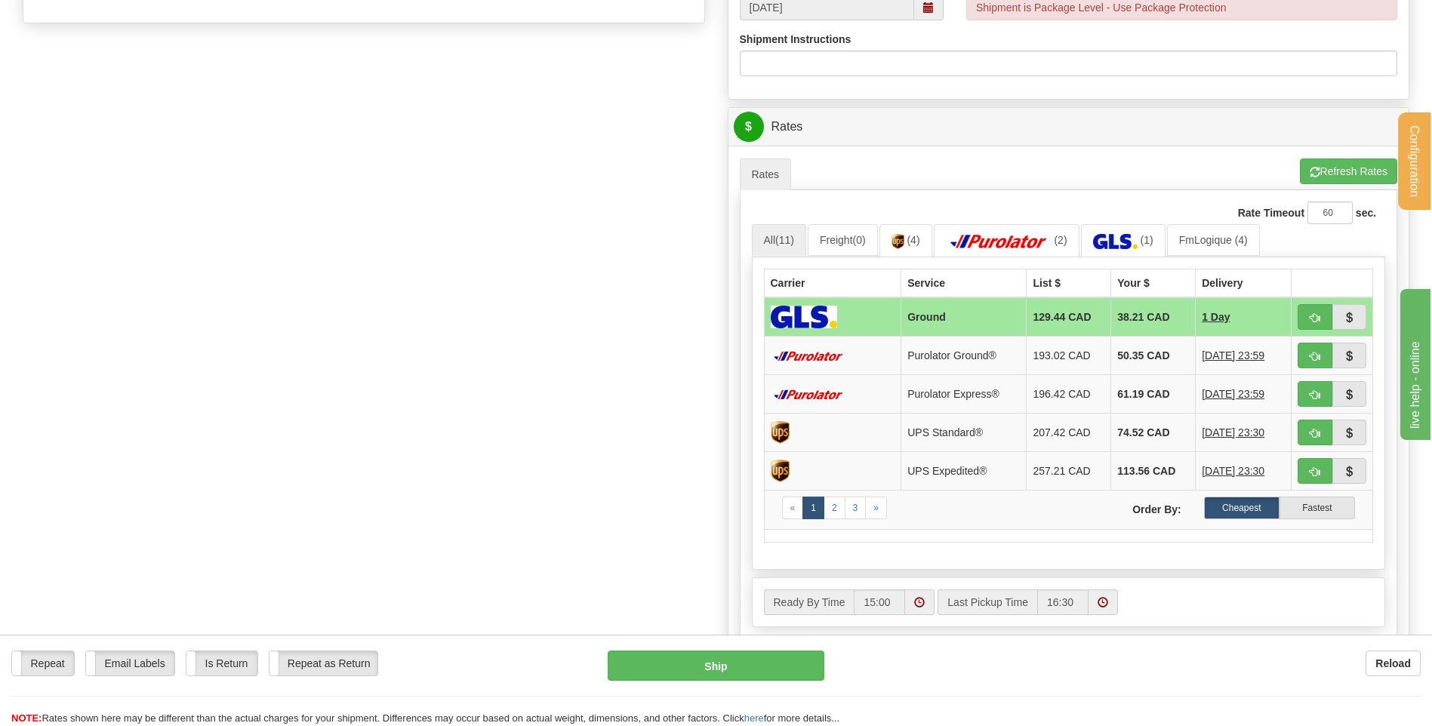
scroll to position [679, 0]
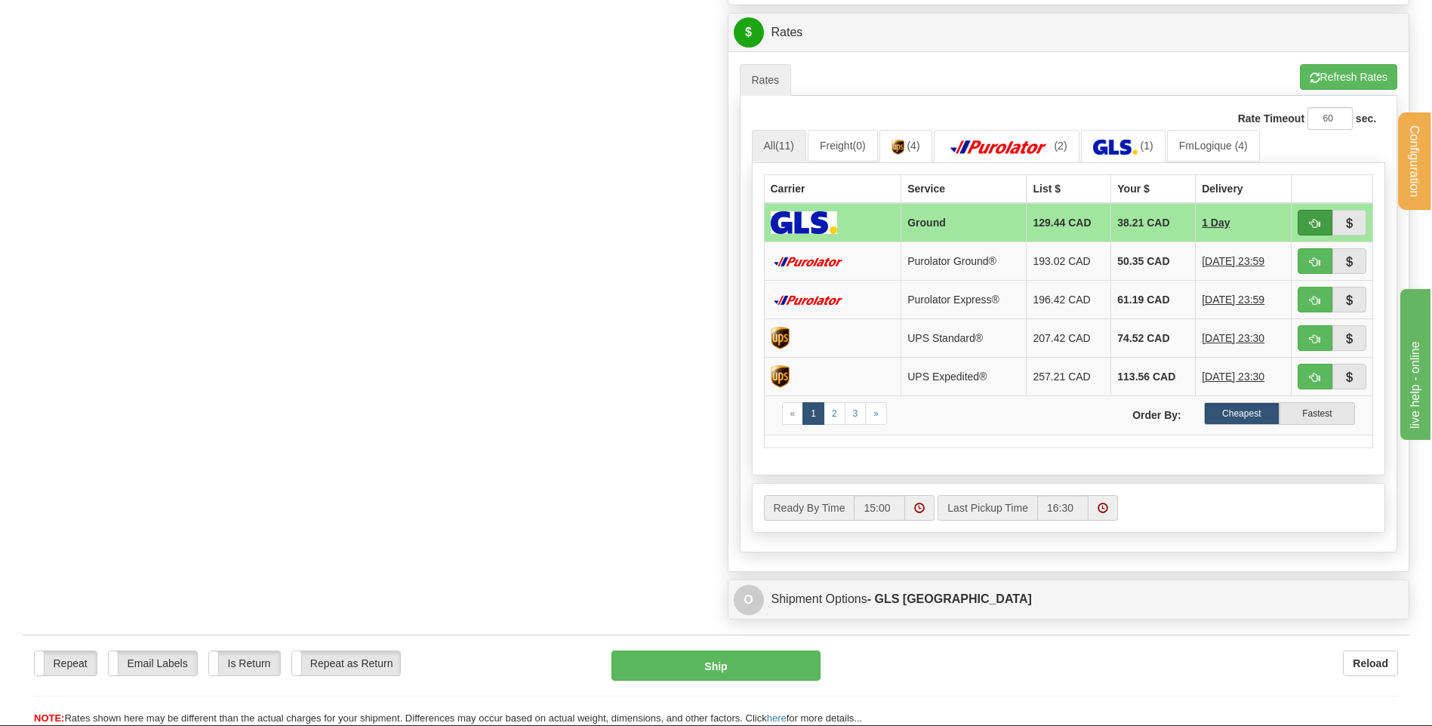
type input "4825 REPL"
click at [1308, 220] on button "button" at bounding box center [1314, 223] width 35 height 26
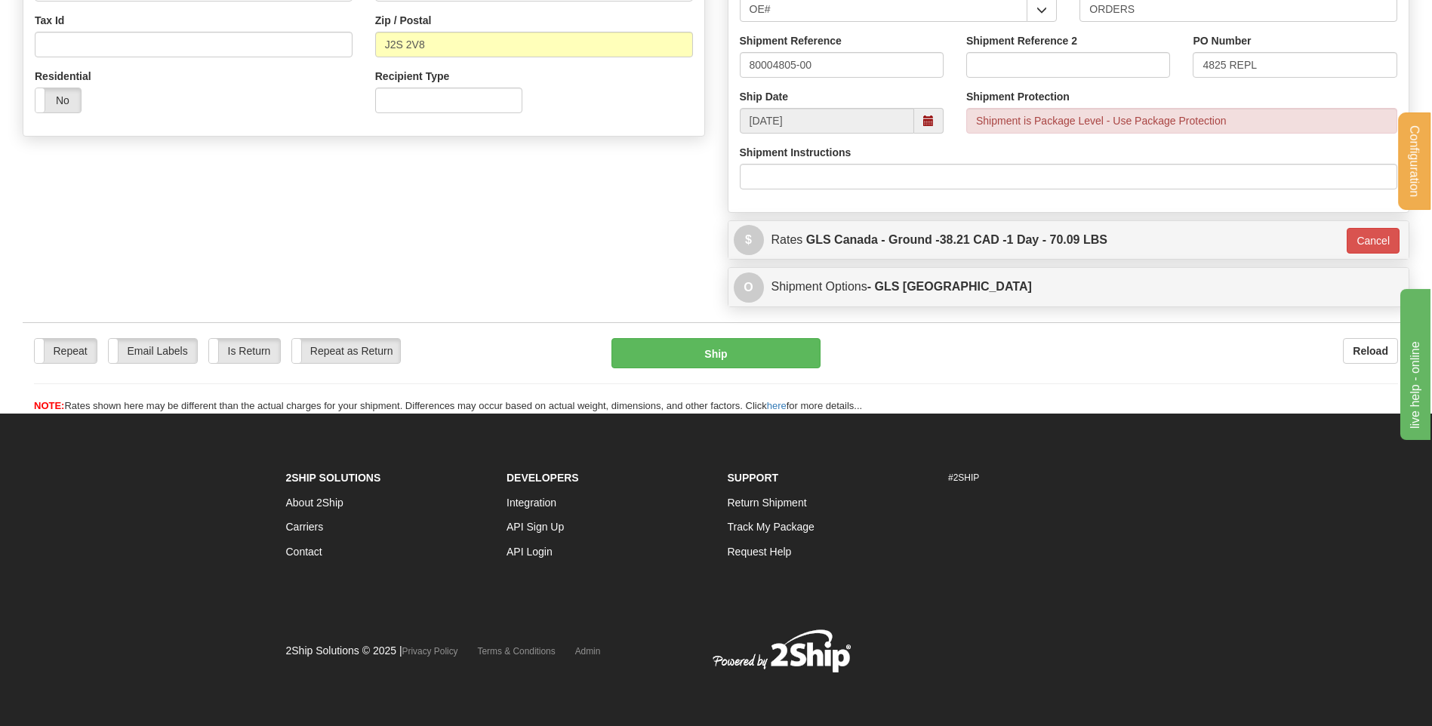
scroll to position [472, 0]
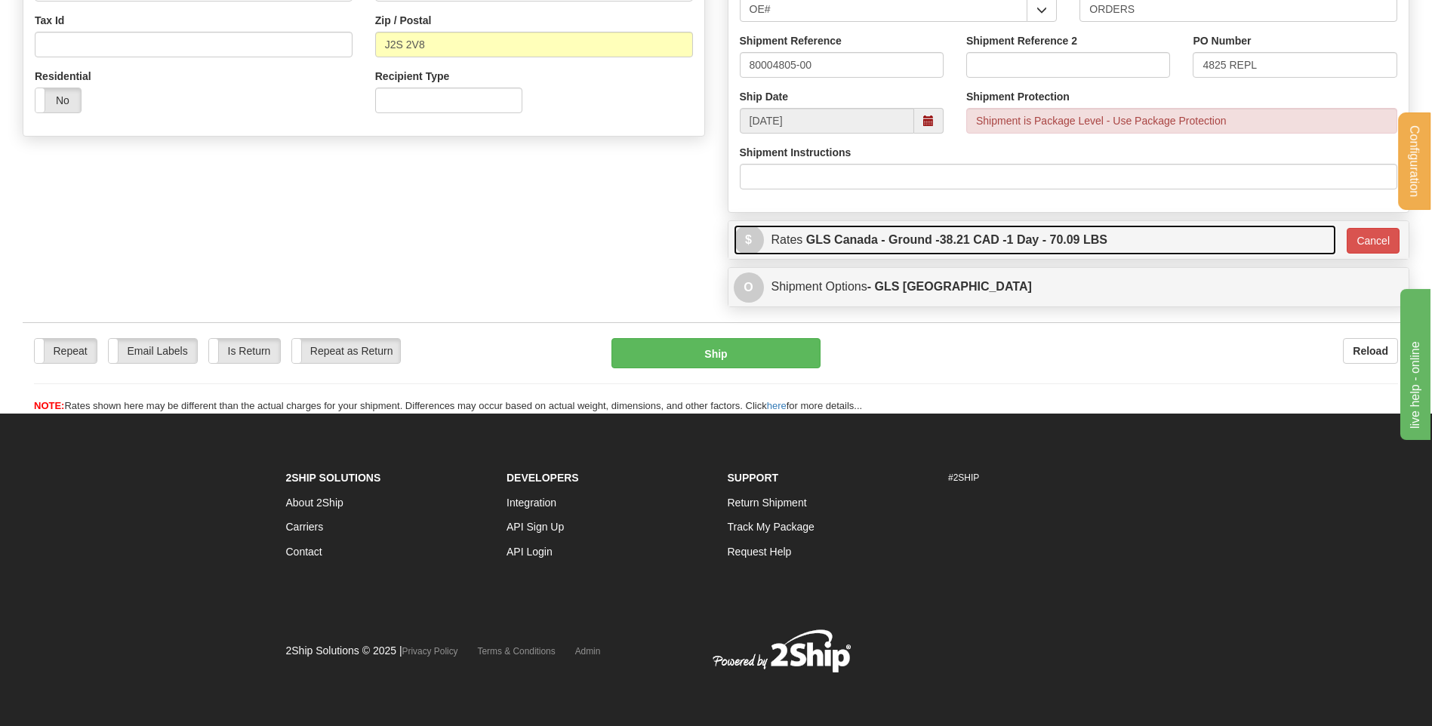
click at [904, 232] on label "GLS Canada - Ground - 38.21 CAD - 1 Day - 70.09 LBS" at bounding box center [956, 240] width 301 height 30
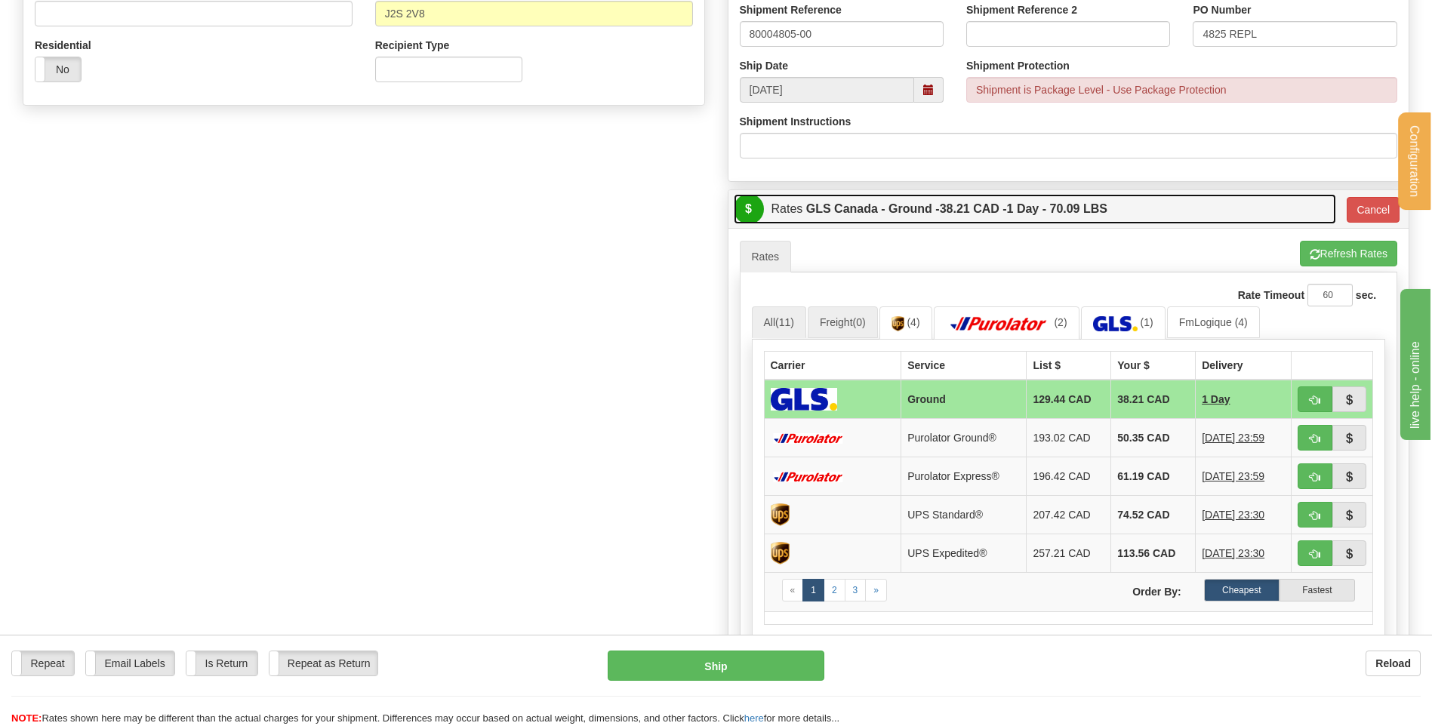
scroll to position [548, 0]
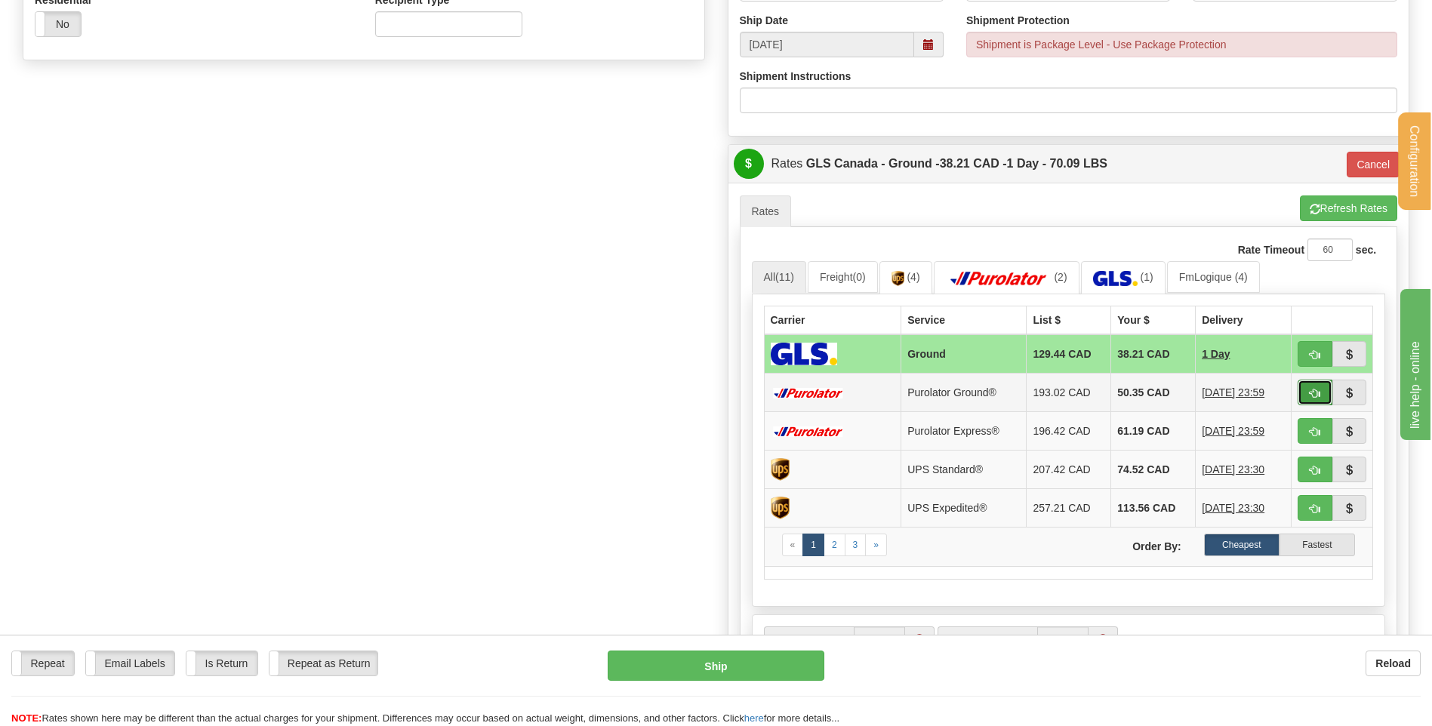
click at [1308, 398] on button "button" at bounding box center [1314, 393] width 35 height 26
type input "260"
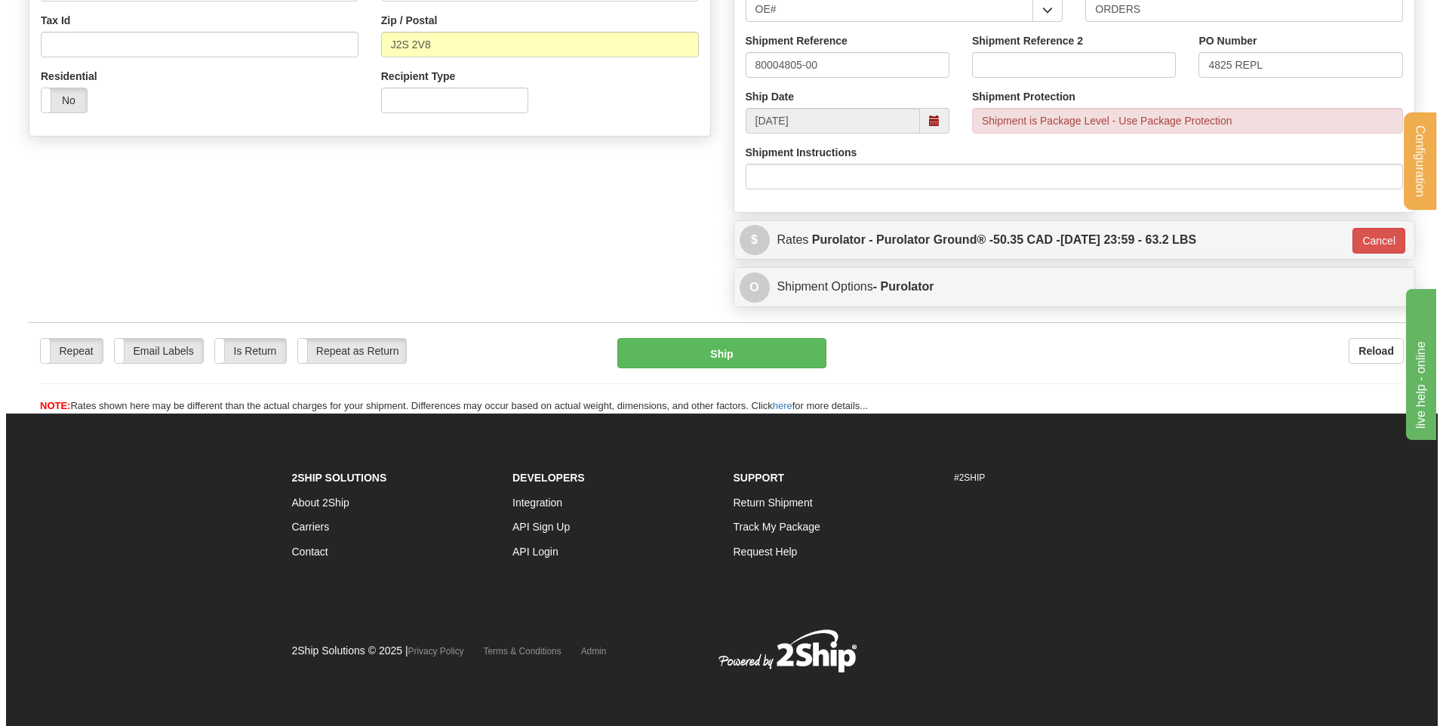
scroll to position [472, 0]
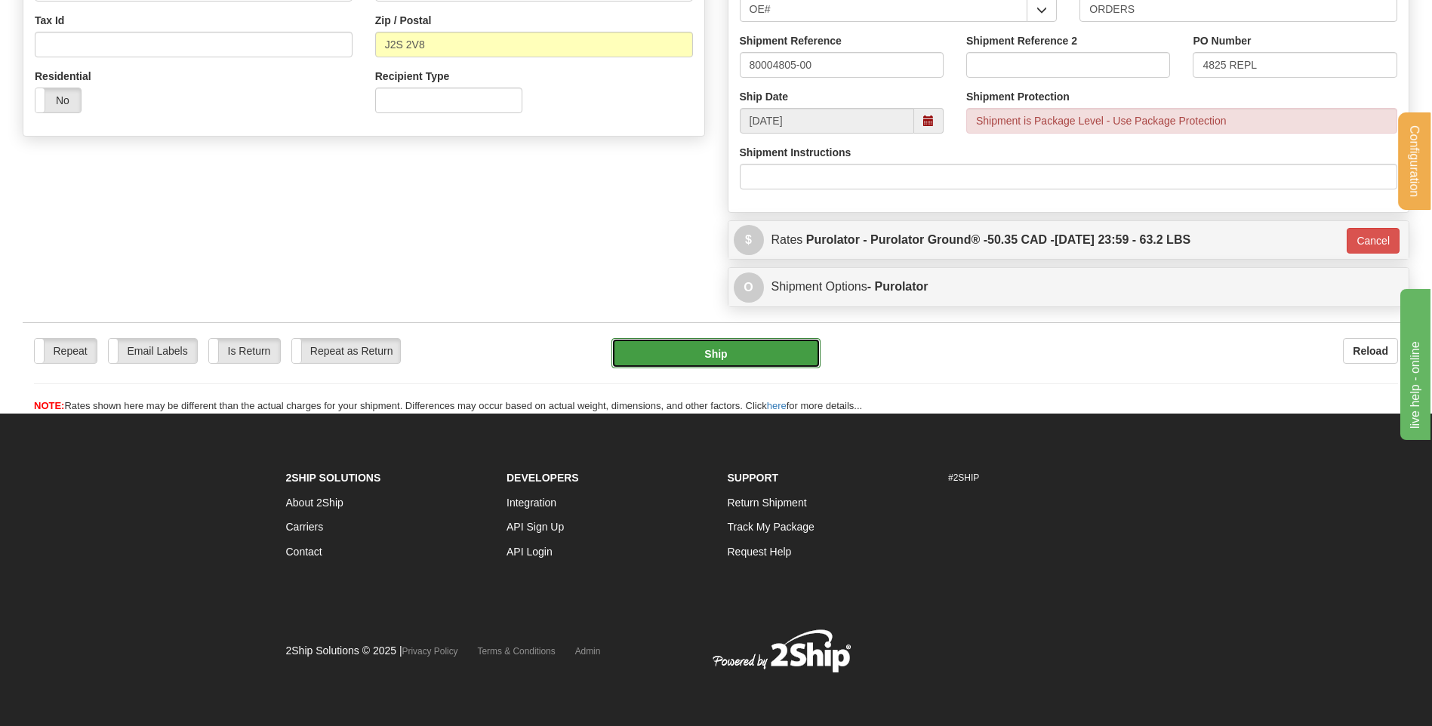
click at [758, 350] on button "Ship" at bounding box center [715, 353] width 208 height 30
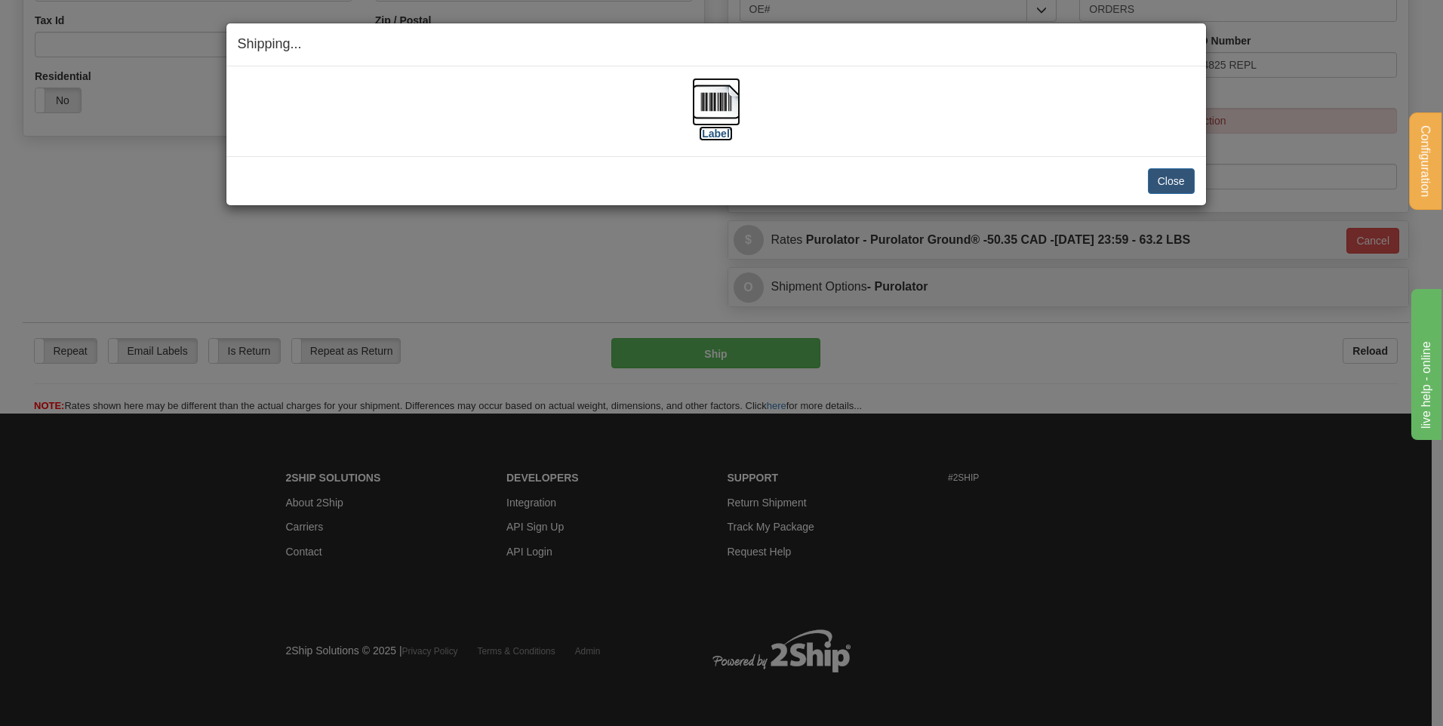
click at [711, 104] on img at bounding box center [716, 102] width 48 height 48
click at [1174, 174] on button "Close" at bounding box center [1171, 181] width 47 height 26
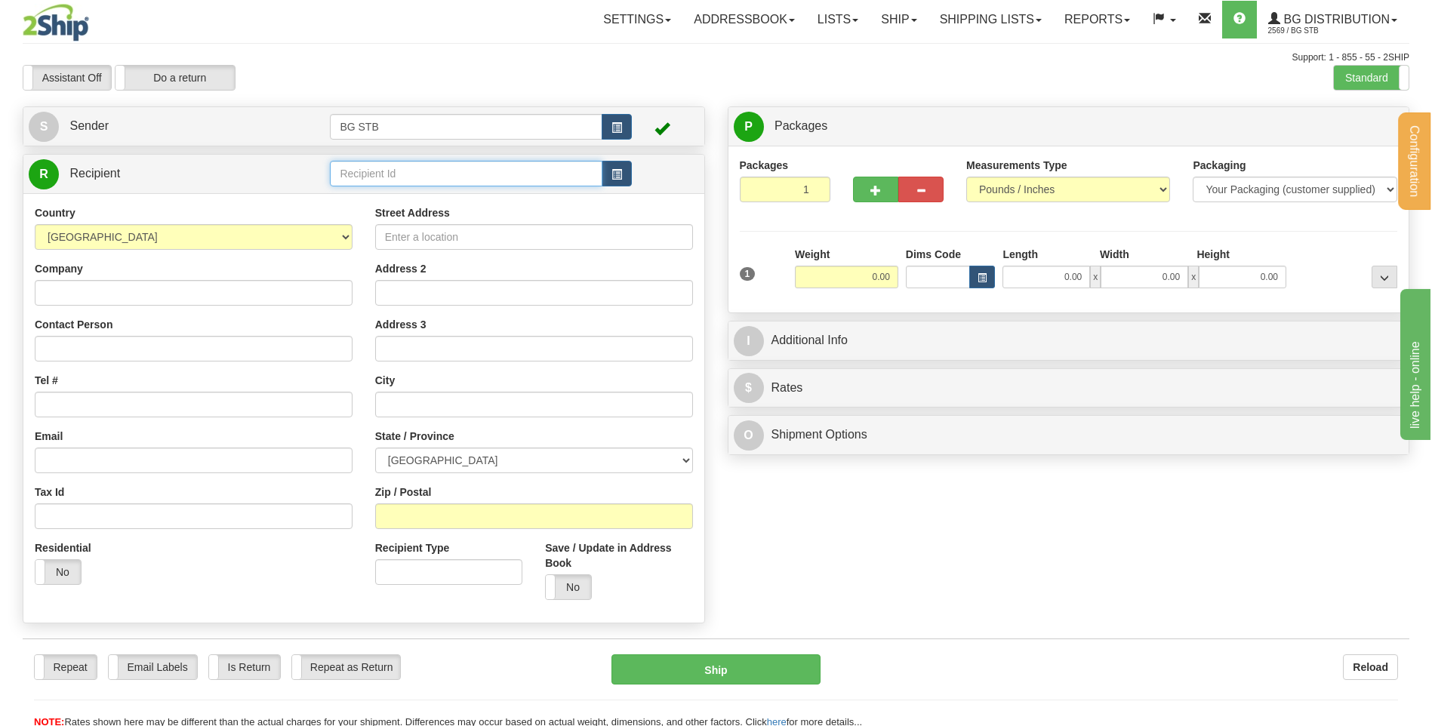
click at [353, 177] on input "text" at bounding box center [466, 174] width 272 height 26
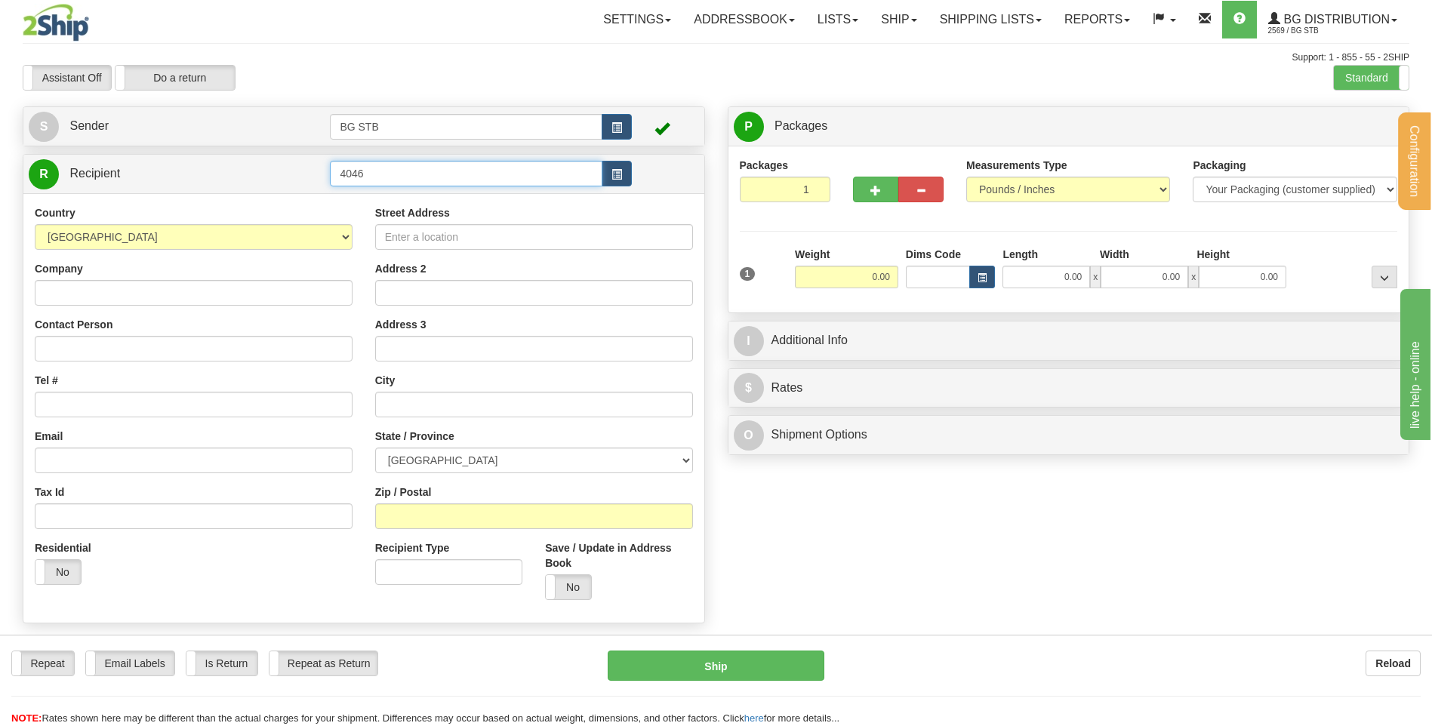
type input "4046"
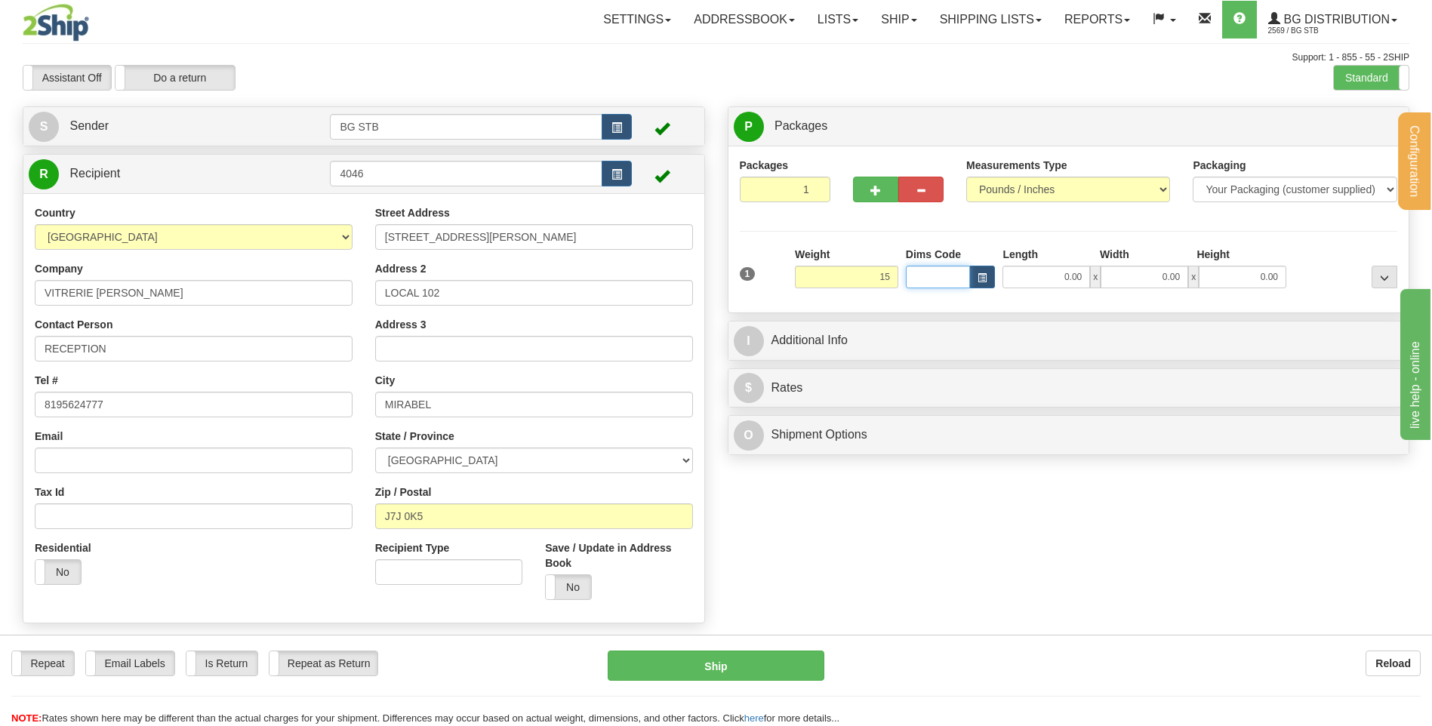
type input "15.00"
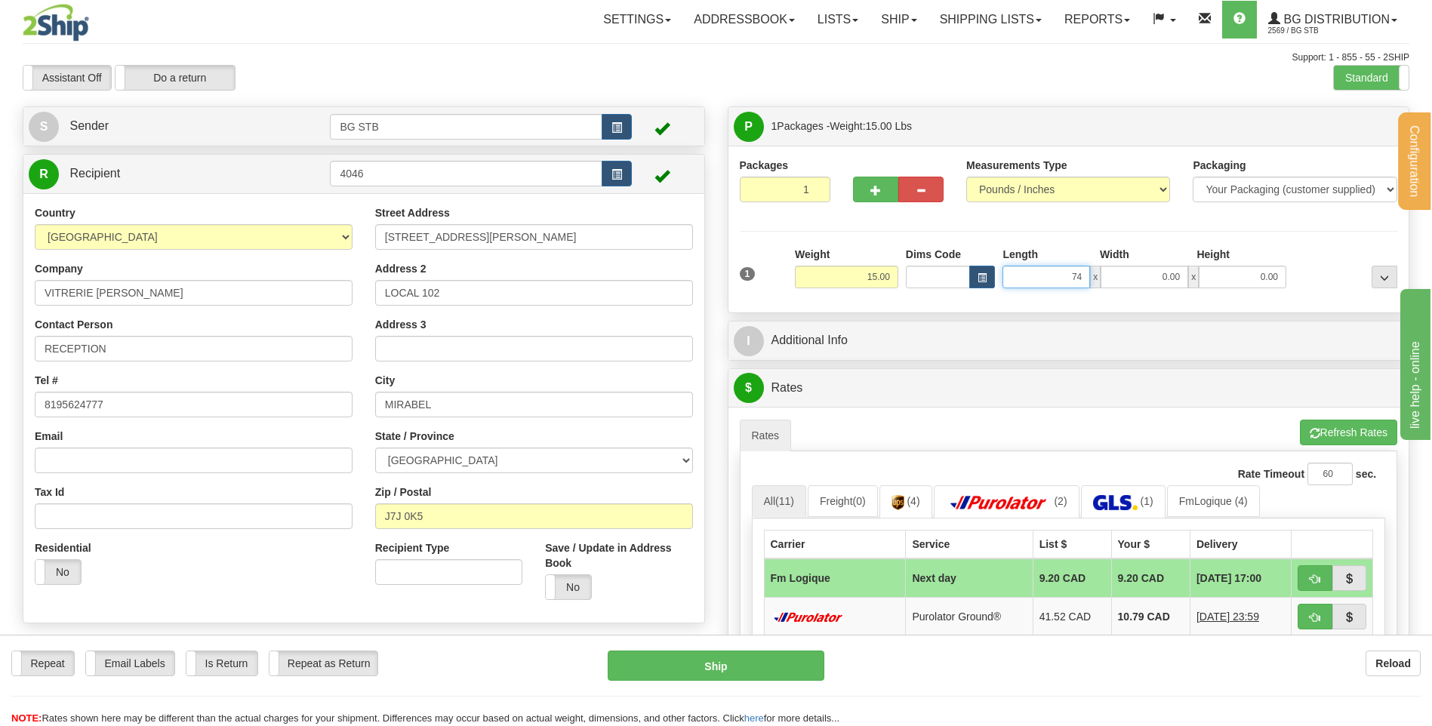
type input "74.00"
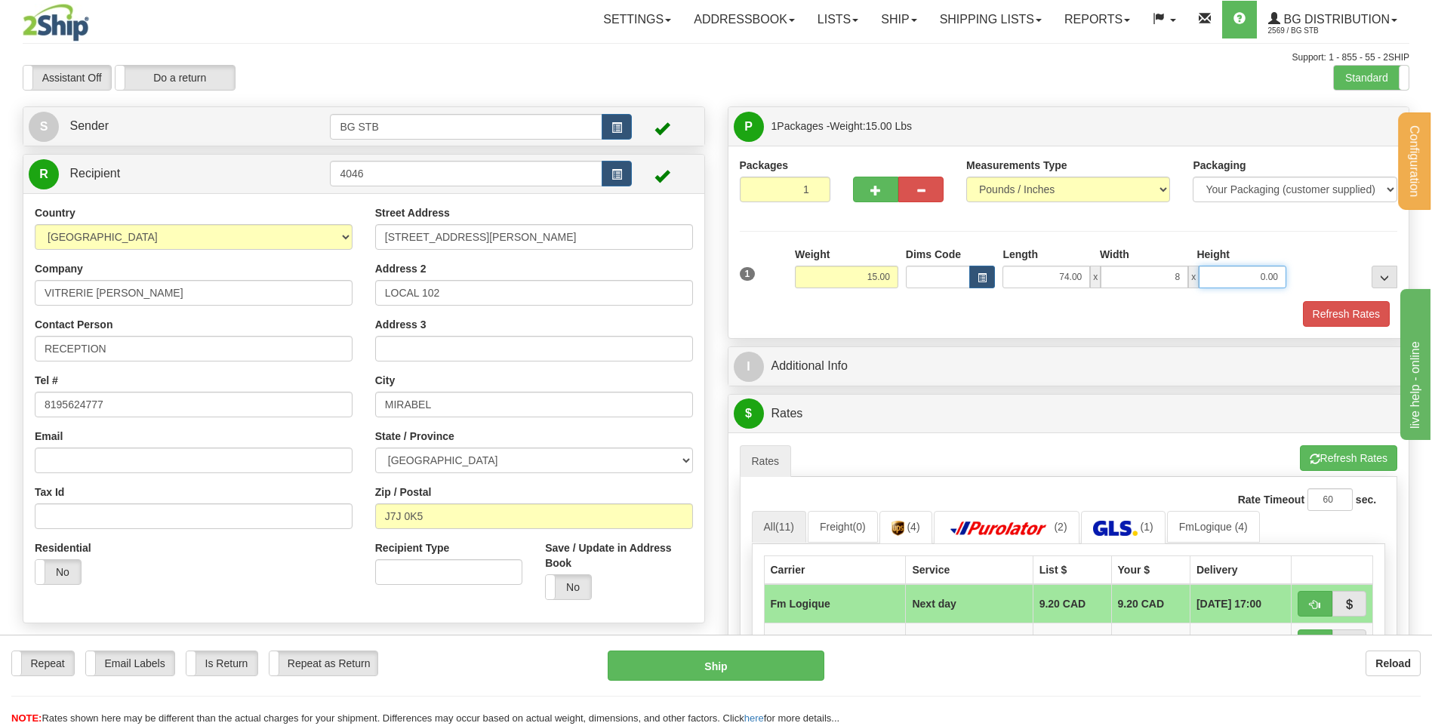
type input "8.00"
type input "4.00"
click at [869, 203] on div at bounding box center [897, 187] width 113 height 58
click at [870, 190] on span "button" at bounding box center [875, 191] width 11 height 10
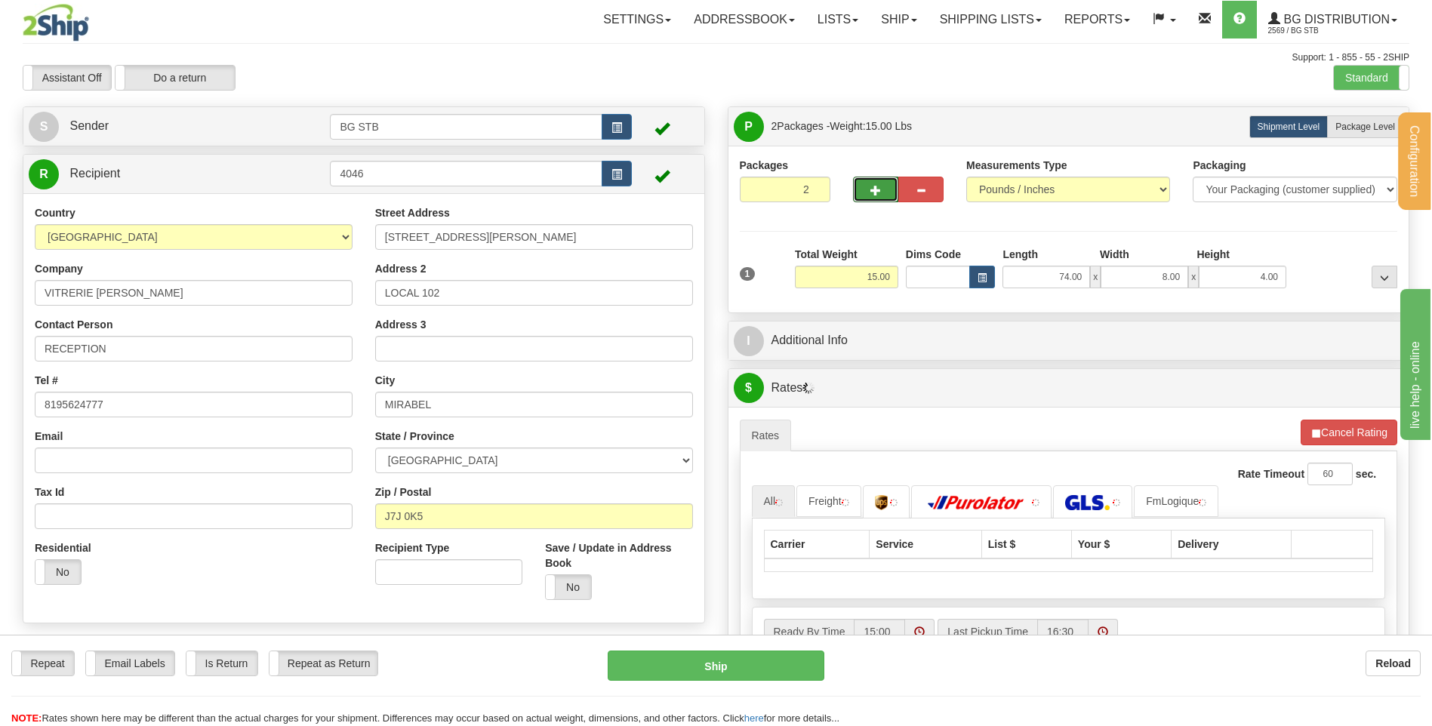
click at [874, 191] on span "button" at bounding box center [875, 191] width 11 height 10
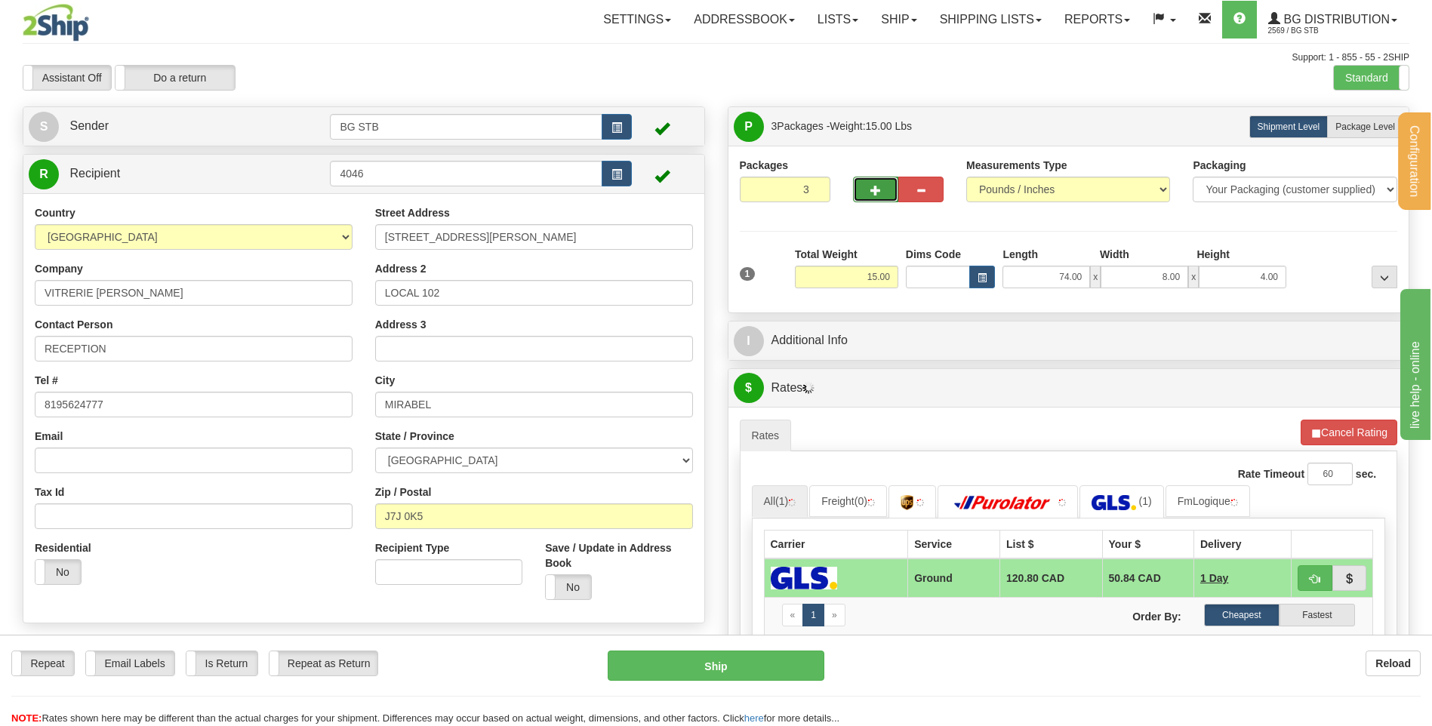
click at [873, 186] on span "button" at bounding box center [875, 191] width 11 height 10
type input "4"
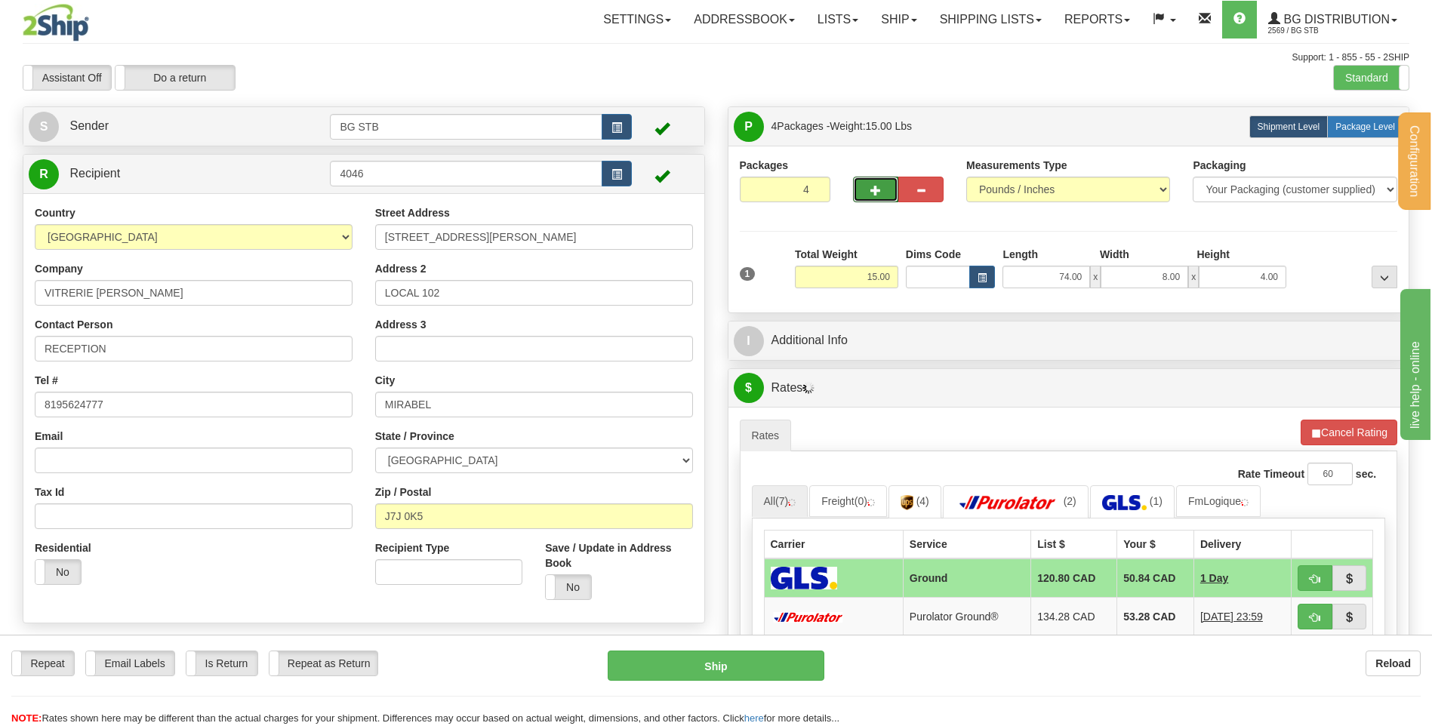
click at [1342, 131] on span "Package Level" at bounding box center [1365, 127] width 60 height 11
radio input "true"
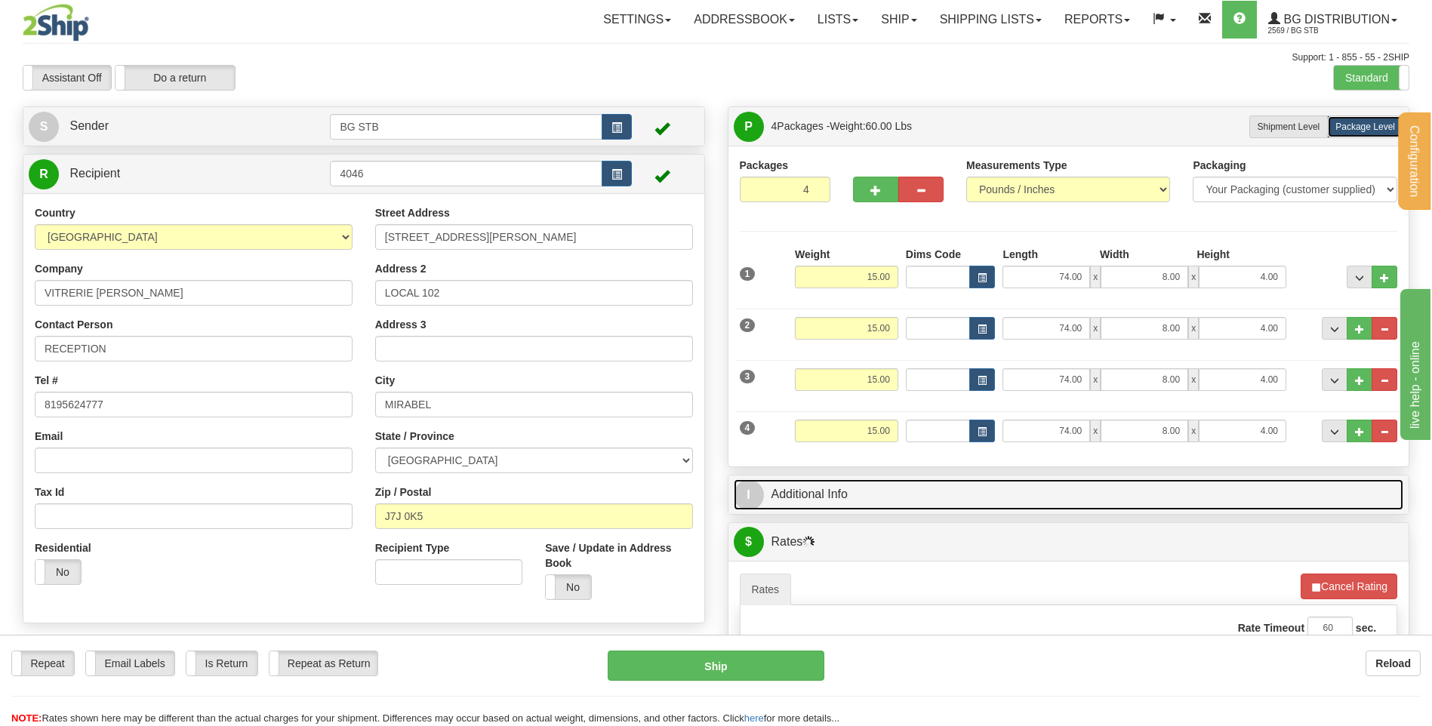
click at [835, 493] on link "I Additional Info" at bounding box center [1069, 494] width 670 height 31
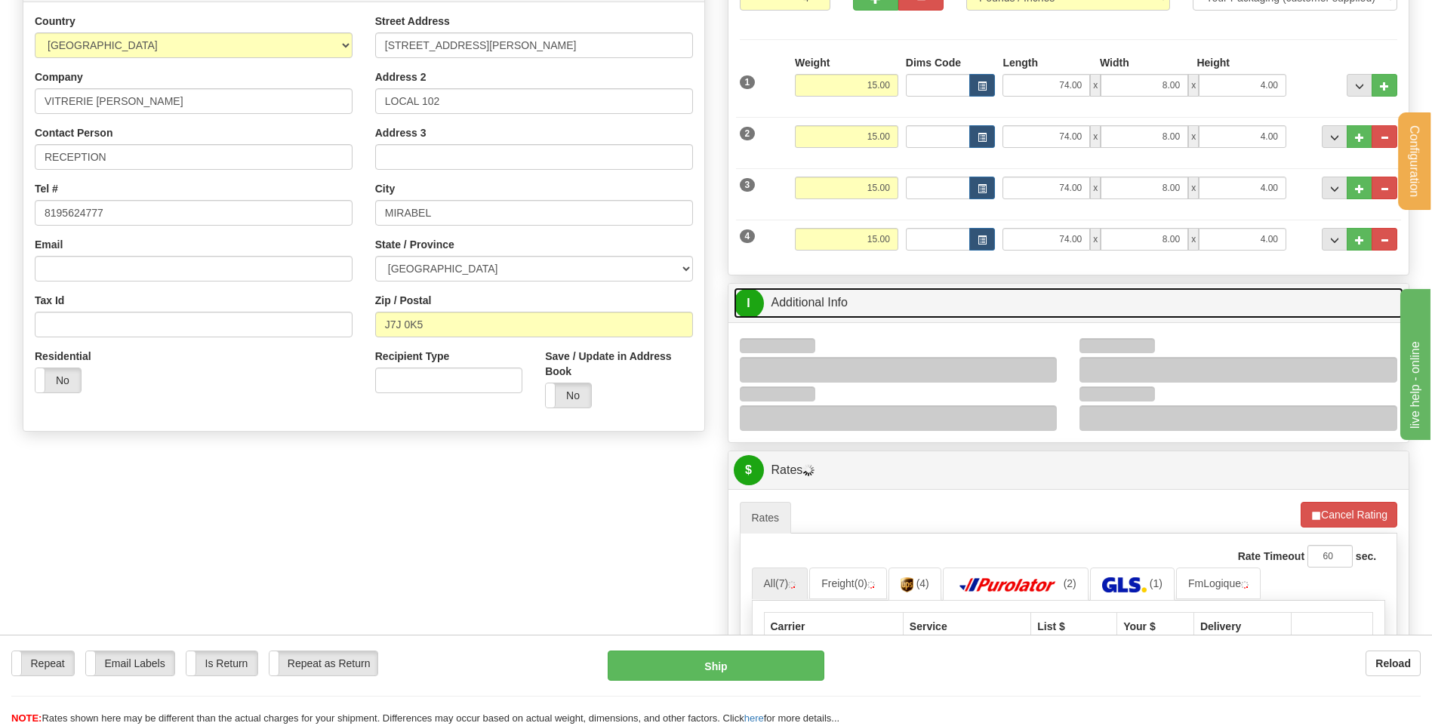
scroll to position [302, 0]
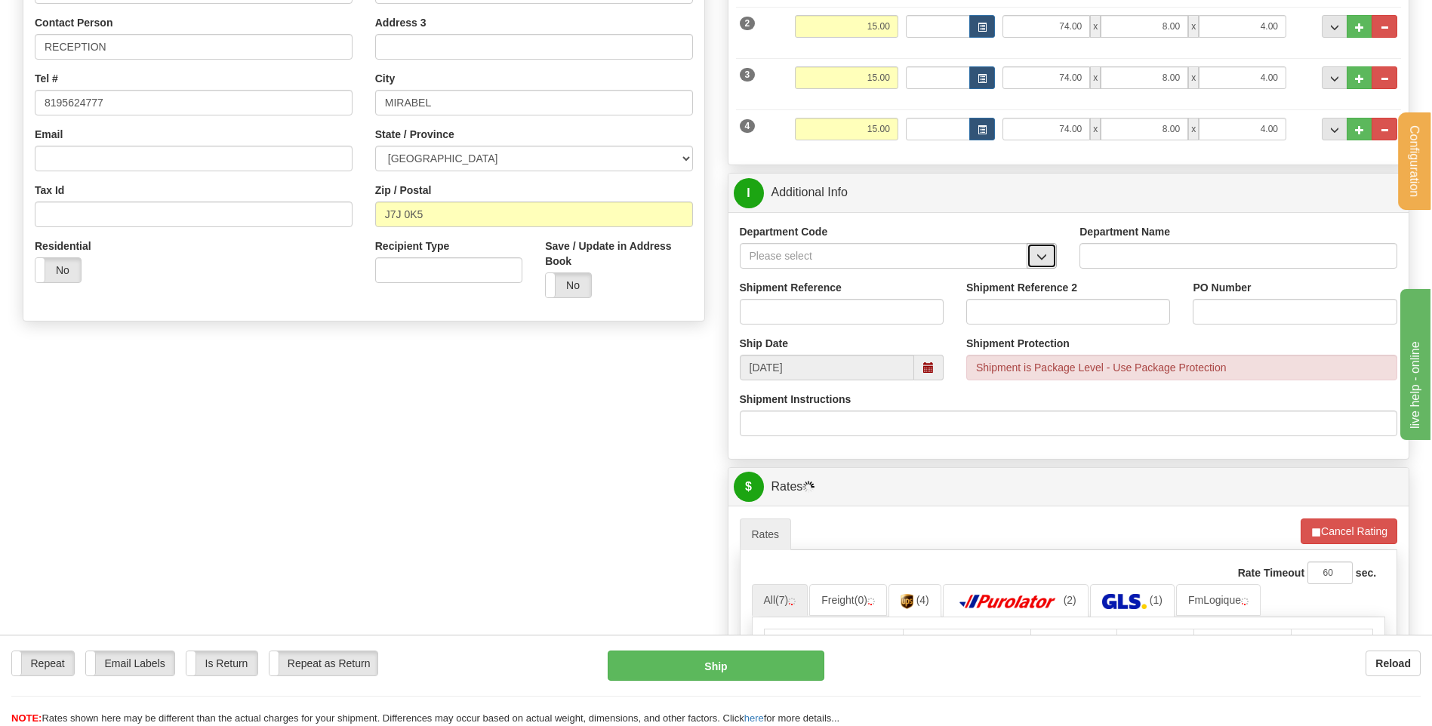
click at [1047, 254] on span "button" at bounding box center [1041, 257] width 11 height 10
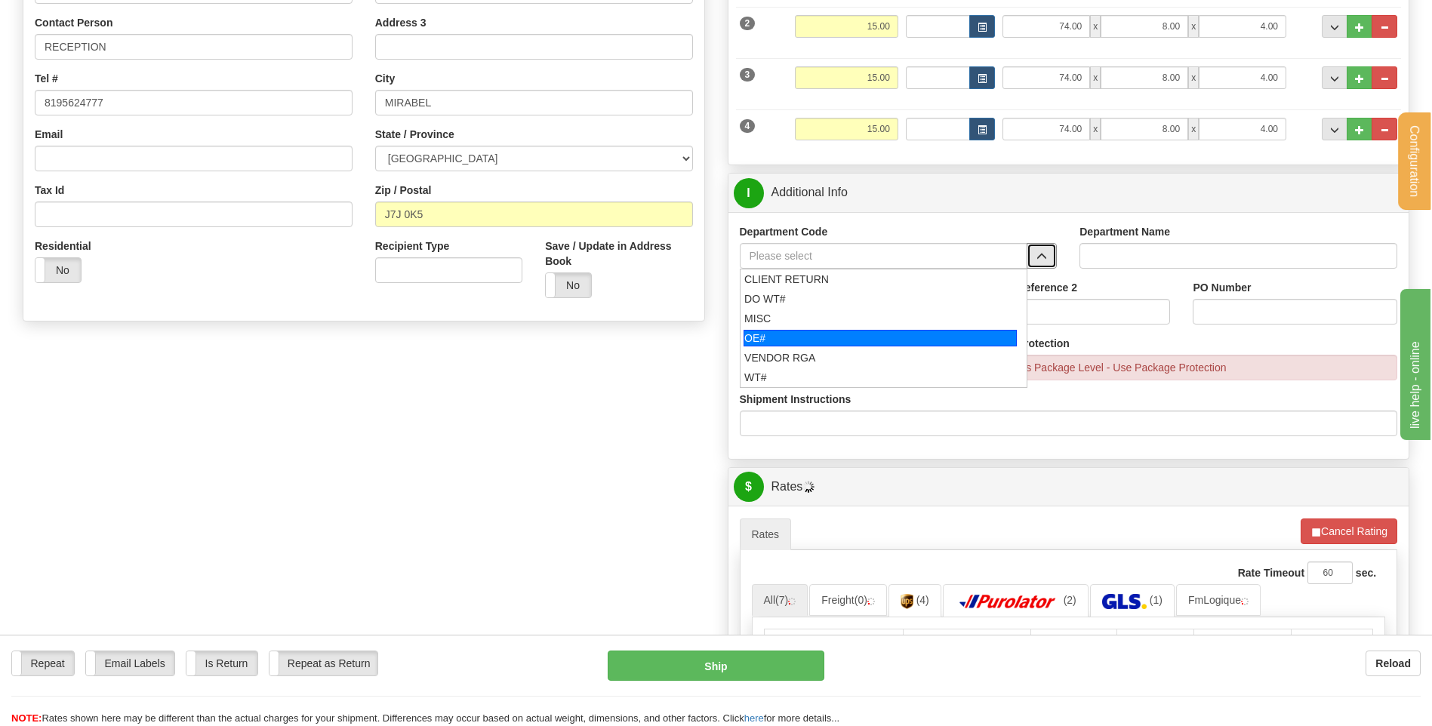
click at [820, 331] on div "OE#" at bounding box center [879, 338] width 273 height 17
type input "OE#"
type input "ORDERS"
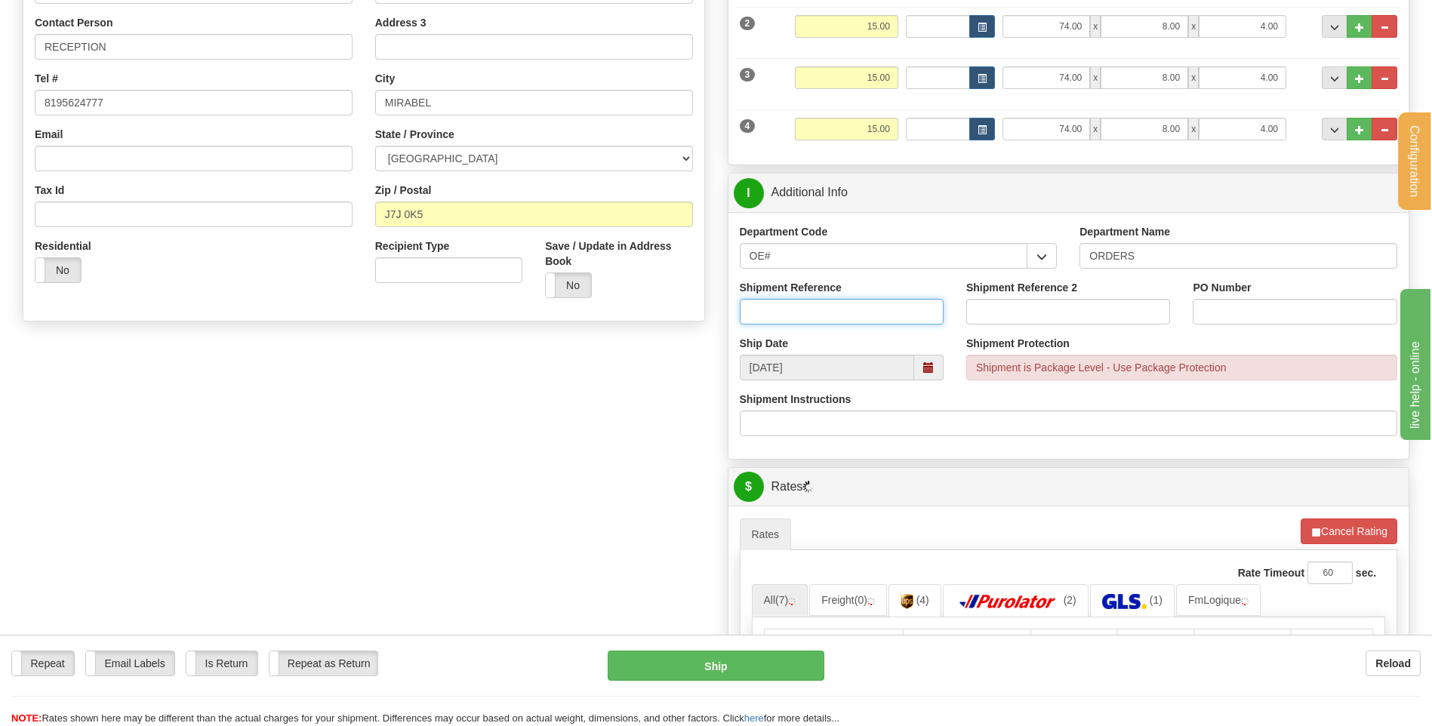
click at [820, 309] on input "Shipment Reference" at bounding box center [842, 312] width 204 height 26
type input "80004066-03"
type input "1370-RN P. R2024-182"
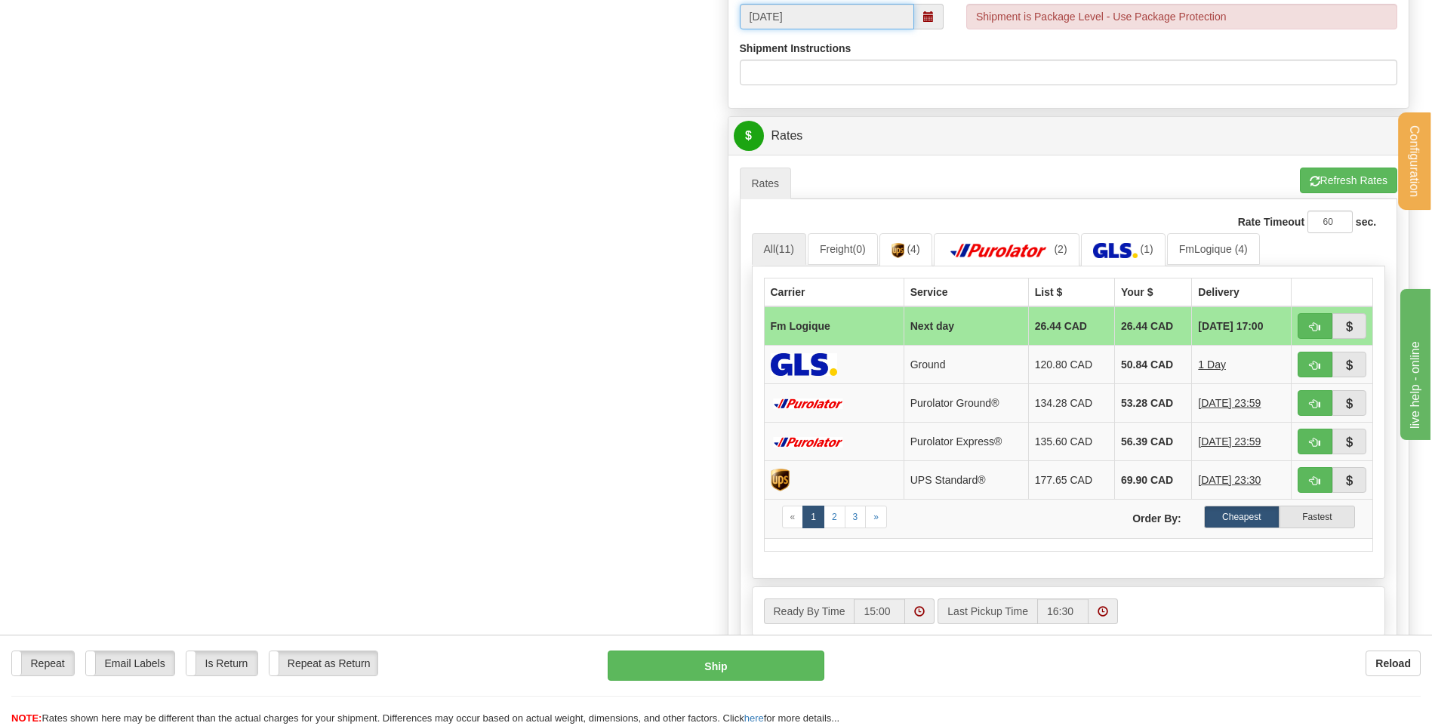
scroll to position [679, 0]
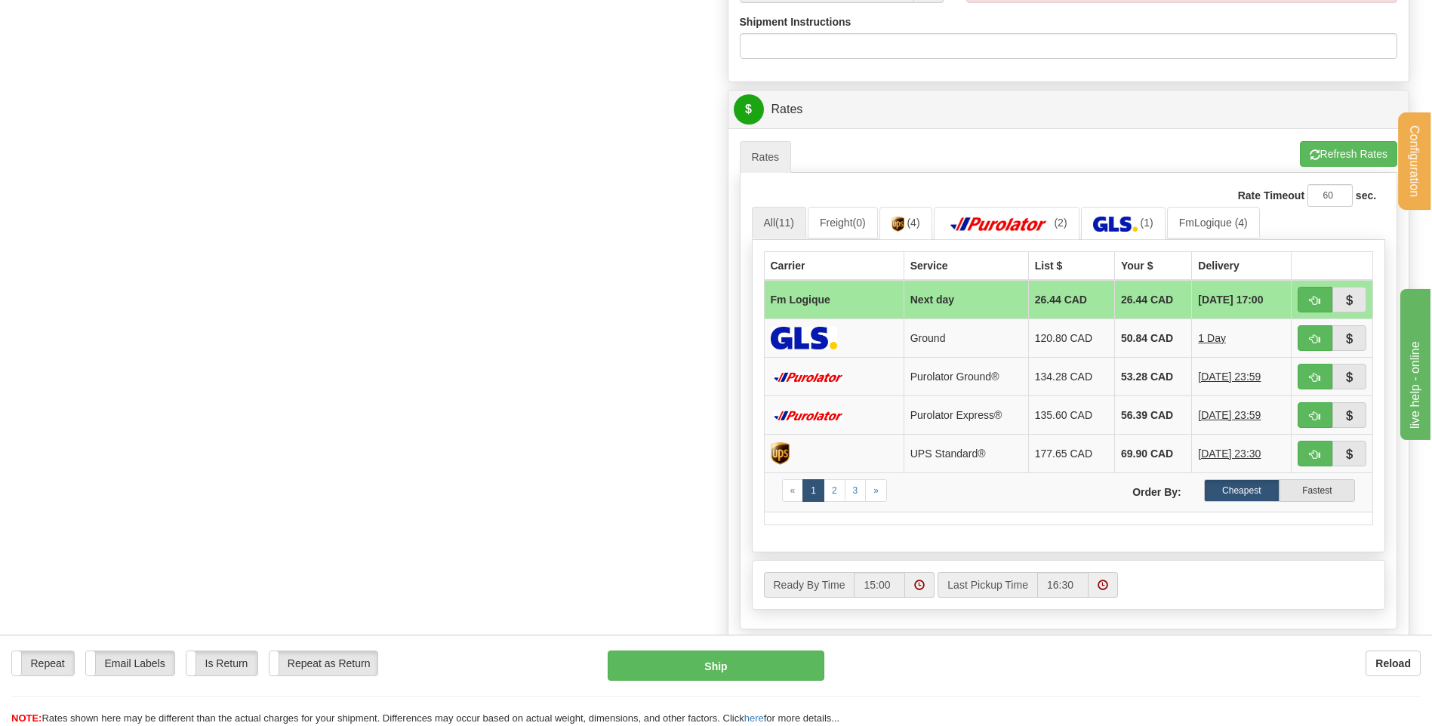
click at [1318, 286] on td at bounding box center [1332, 299] width 82 height 39
click at [1309, 293] on button "button" at bounding box center [1314, 300] width 35 height 26
type input "jour"
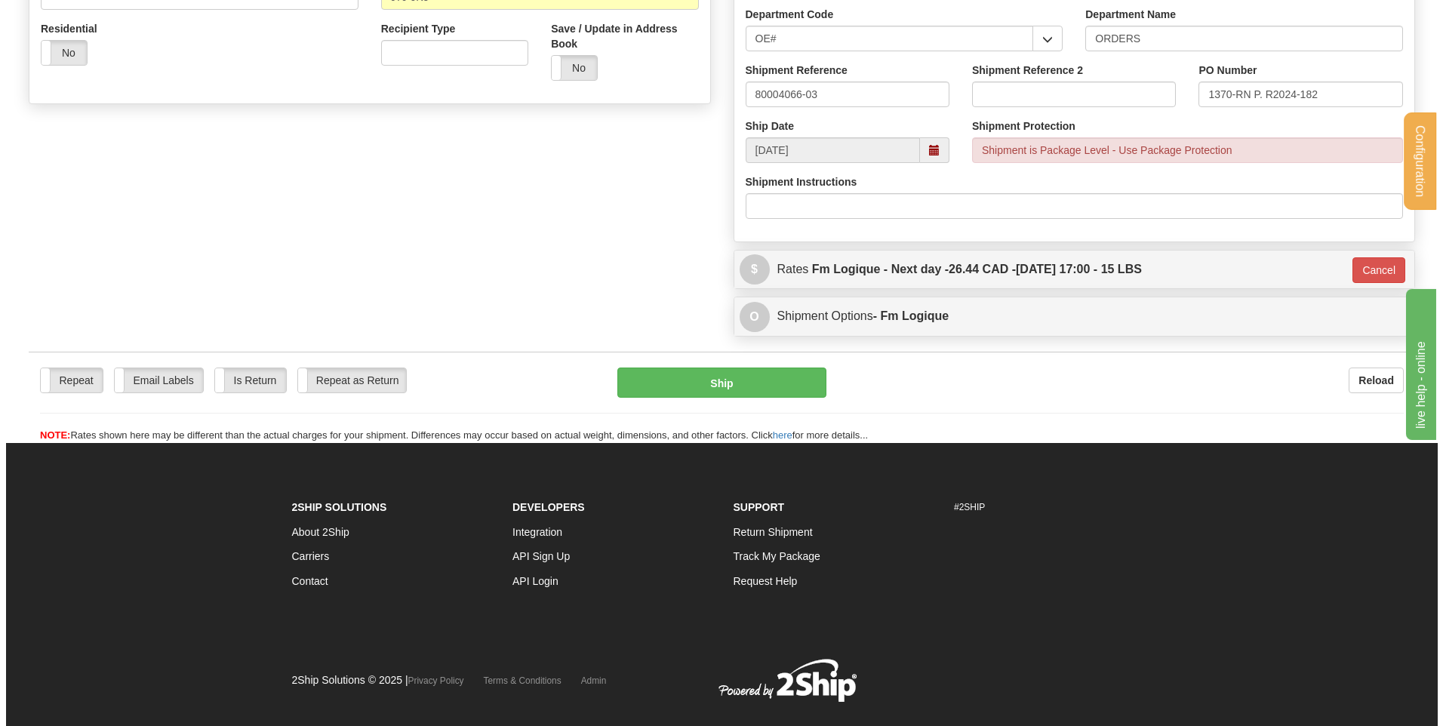
scroll to position [474, 0]
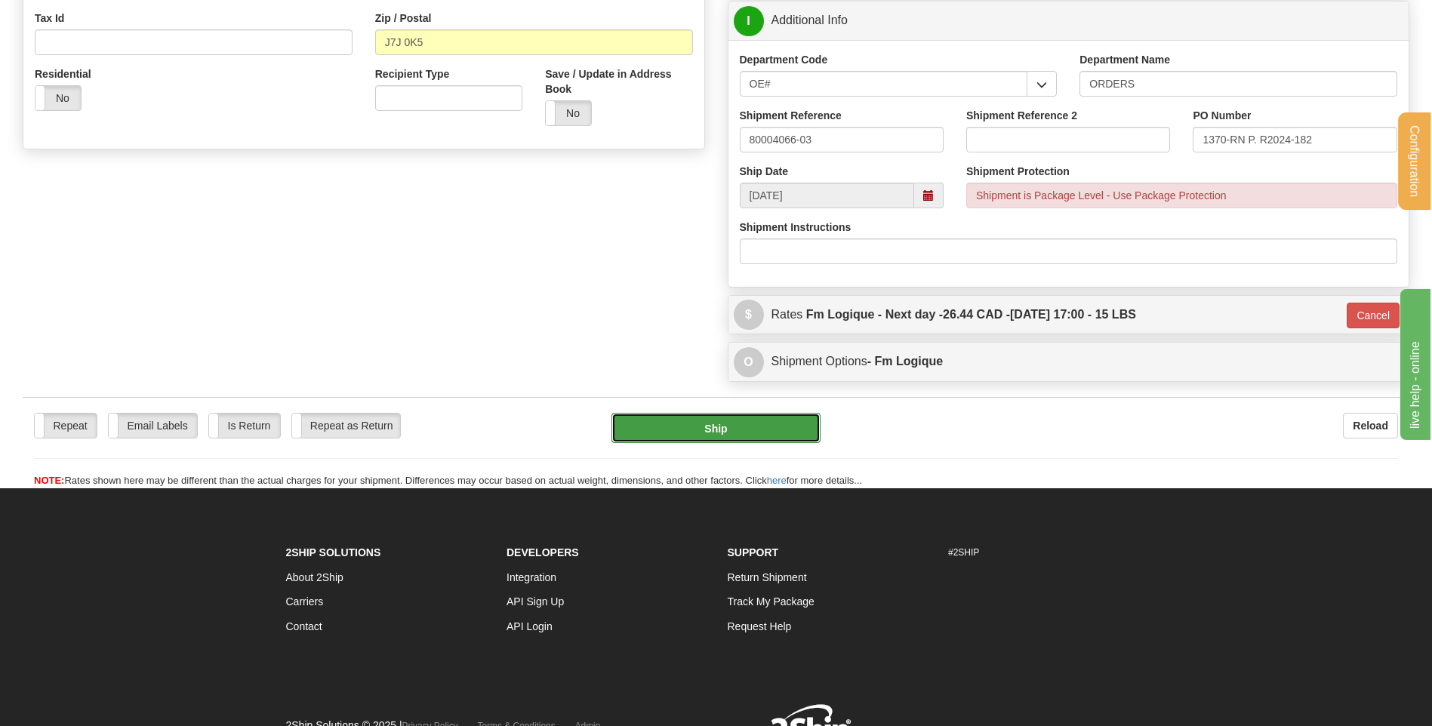
click at [662, 440] on button "Ship" at bounding box center [715, 428] width 208 height 30
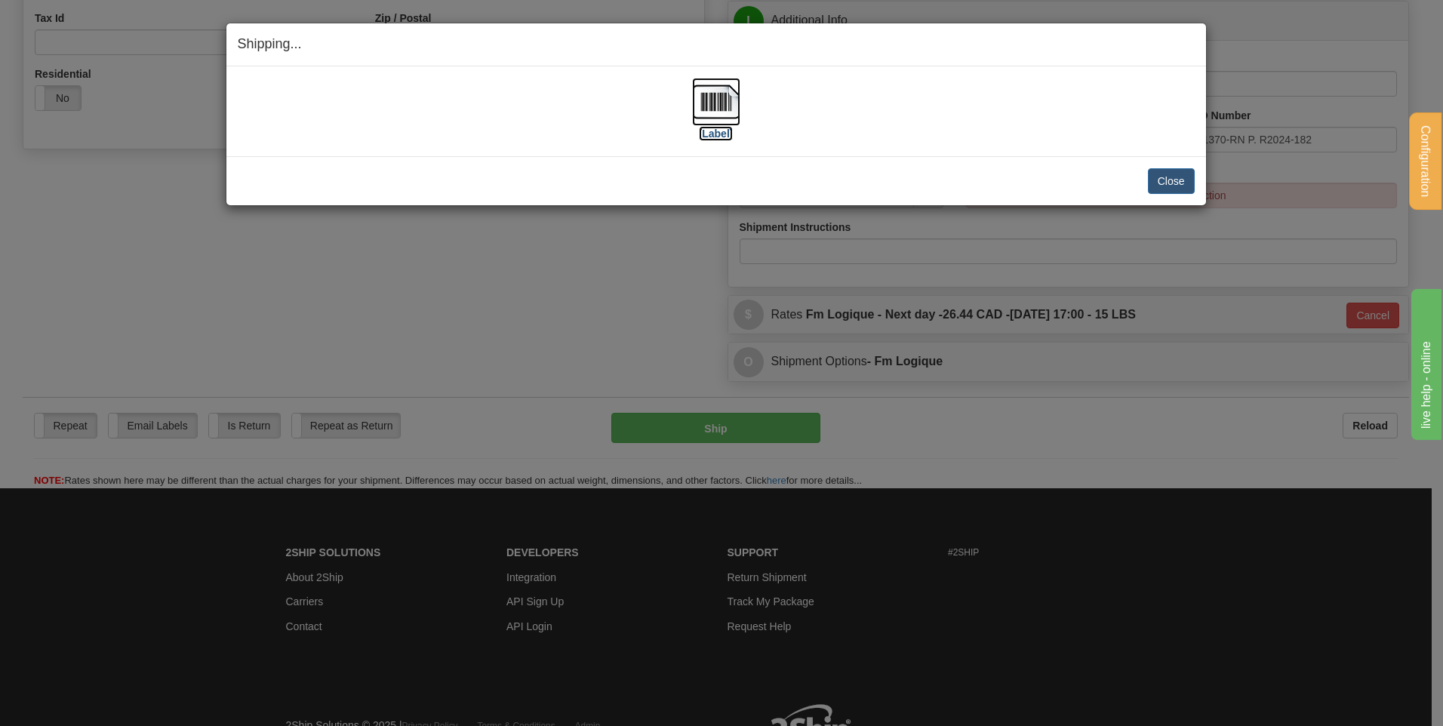
click at [735, 118] on img at bounding box center [716, 102] width 48 height 48
